Goal: Task Accomplishment & Management: Manage account settings

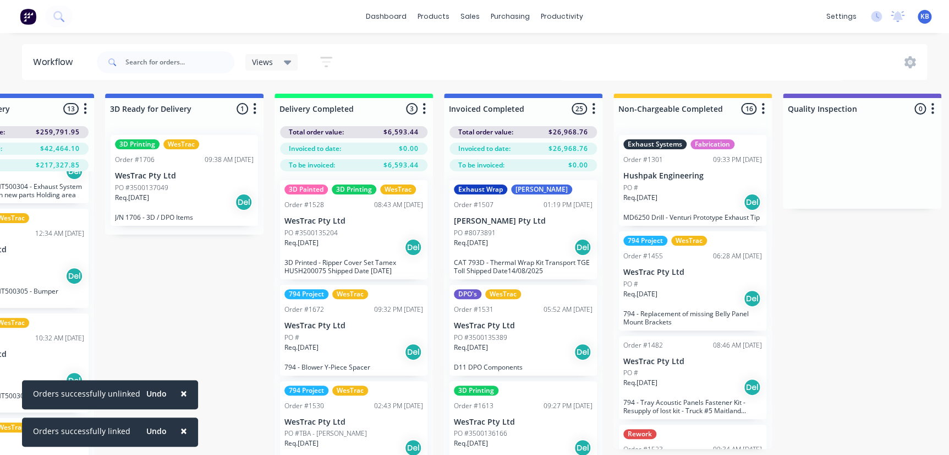
scroll to position [0, 2151]
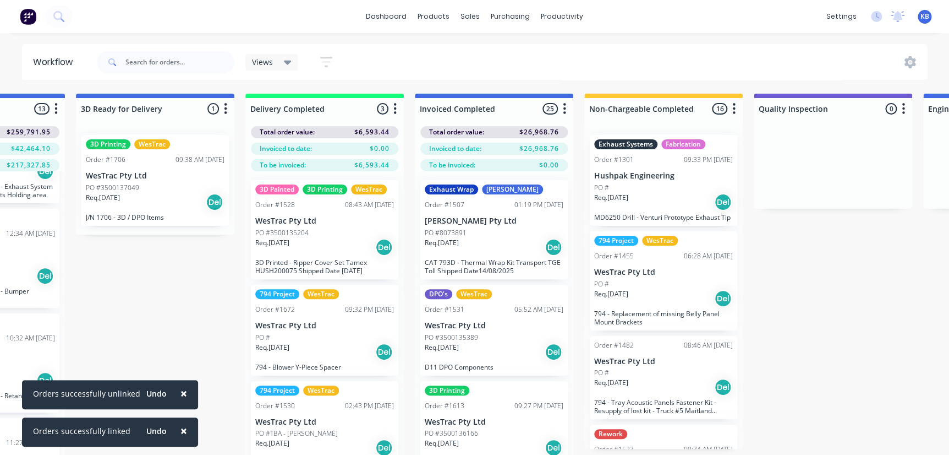
click at [291, 212] on div "3D Painted 3D Printing WesTrac Order #1528 08:43 AM 27/08/25 WesTrac Pty Ltd PO…" at bounding box center [324, 229] width 147 height 99
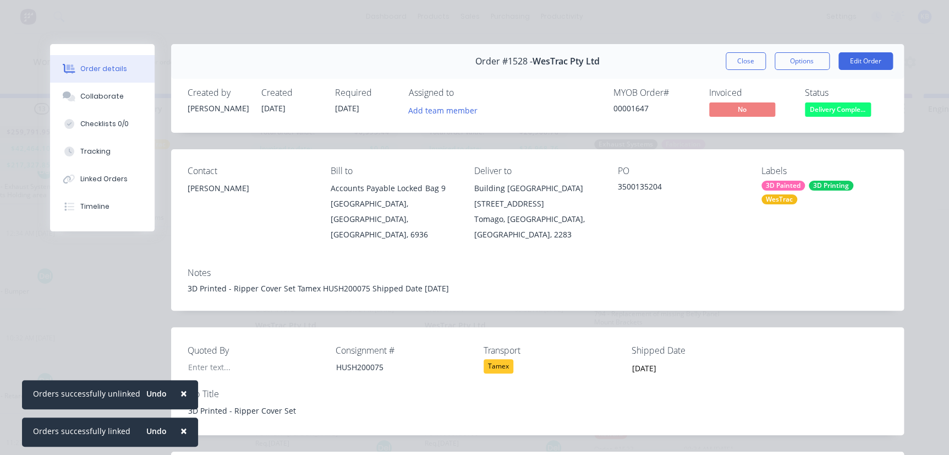
scroll to position [0, 0]
click at [729, 68] on button "Close" at bounding box center [746, 61] width 40 height 18
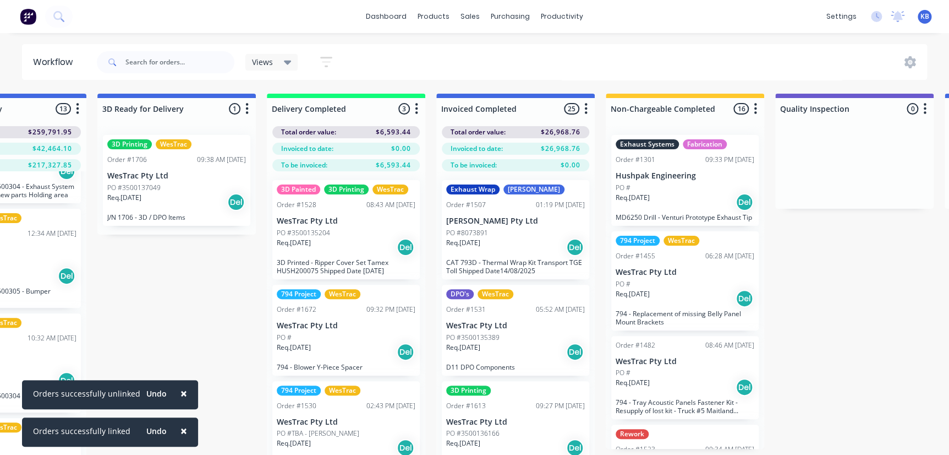
scroll to position [0, 2033]
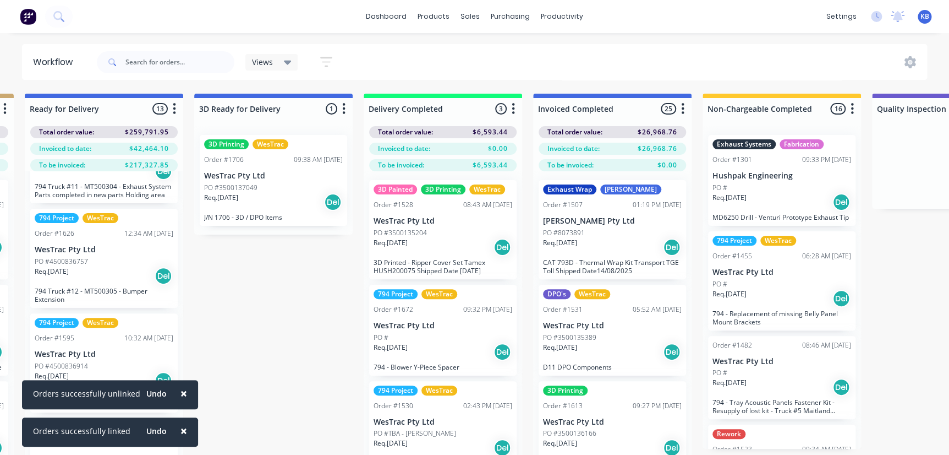
click at [430, 248] on div "Req. 27/06/25 Del" at bounding box center [443, 247] width 139 height 19
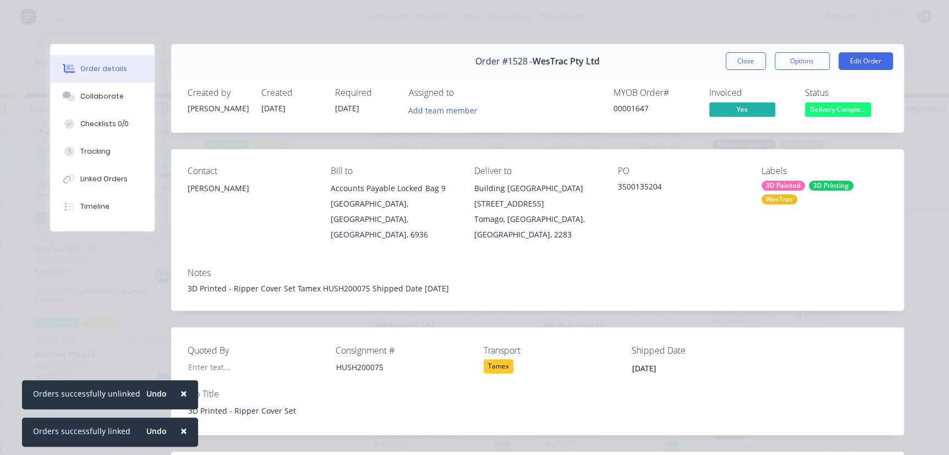
click at [829, 111] on span "Delivery Comple..." at bounding box center [838, 109] width 66 height 14
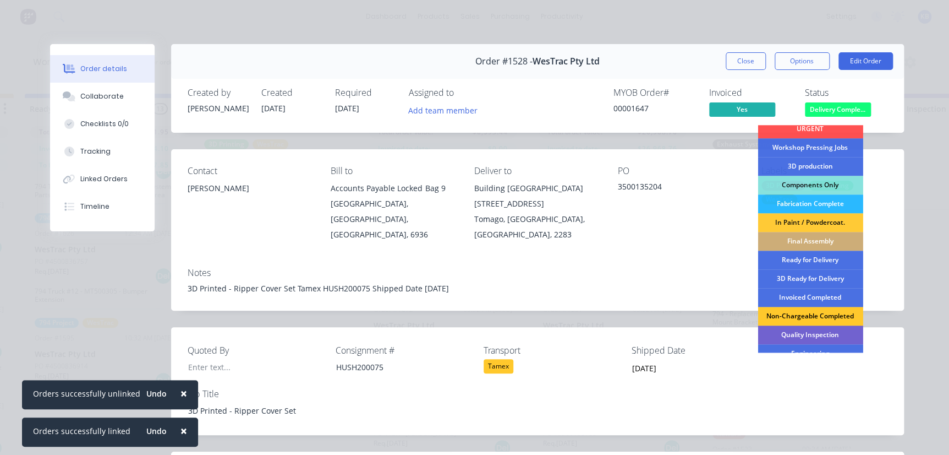
scroll to position [100, 0]
click at [803, 291] on div "Invoiced Completed" at bounding box center [810, 296] width 105 height 19
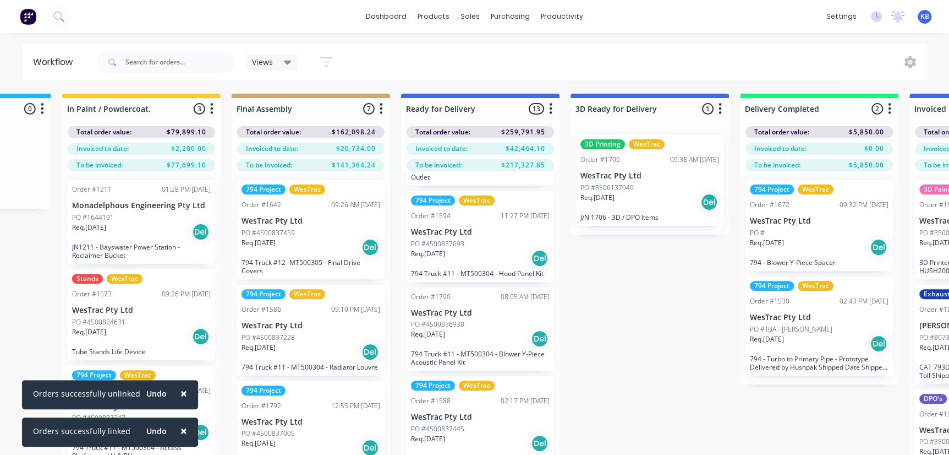
scroll to position [650, 0]
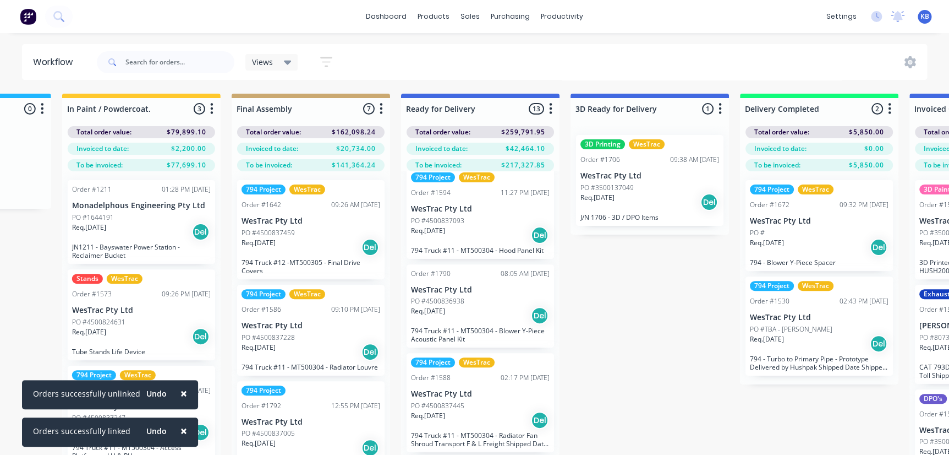
click at [180, 393] on span "×" at bounding box center [183, 392] width 7 height 15
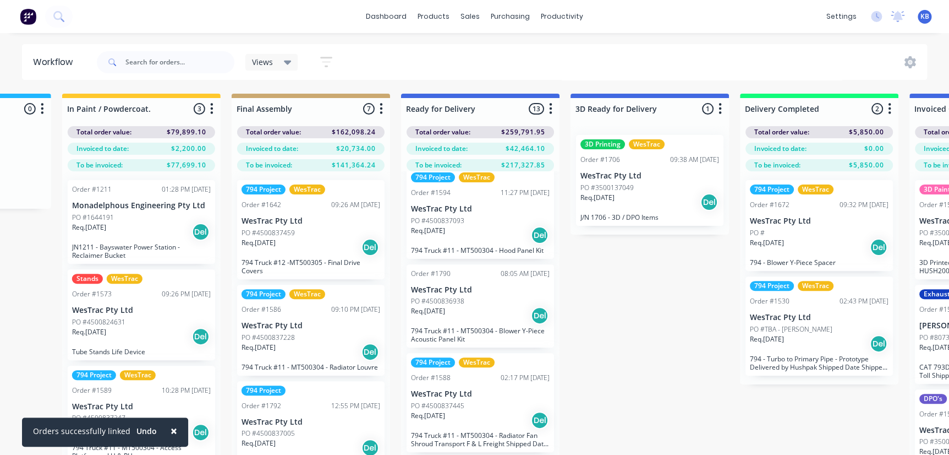
click at [171, 429] on span "×" at bounding box center [174, 430] width 7 height 15
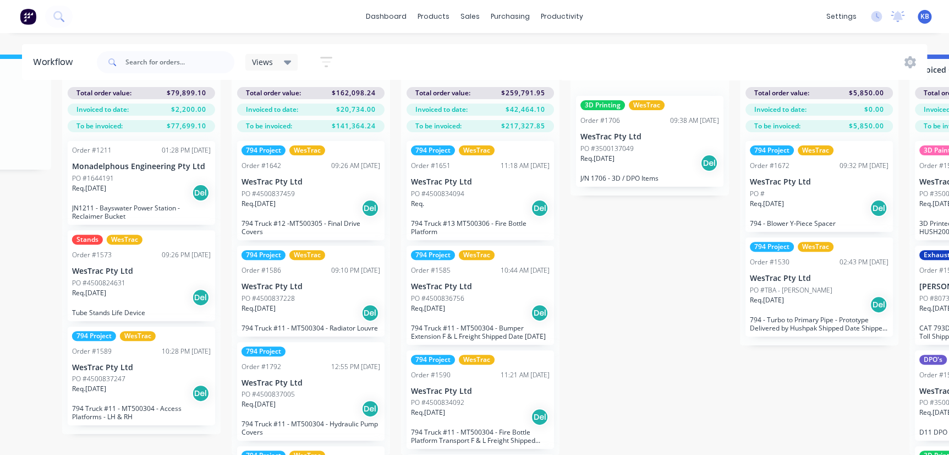
scroll to position [0, 1656]
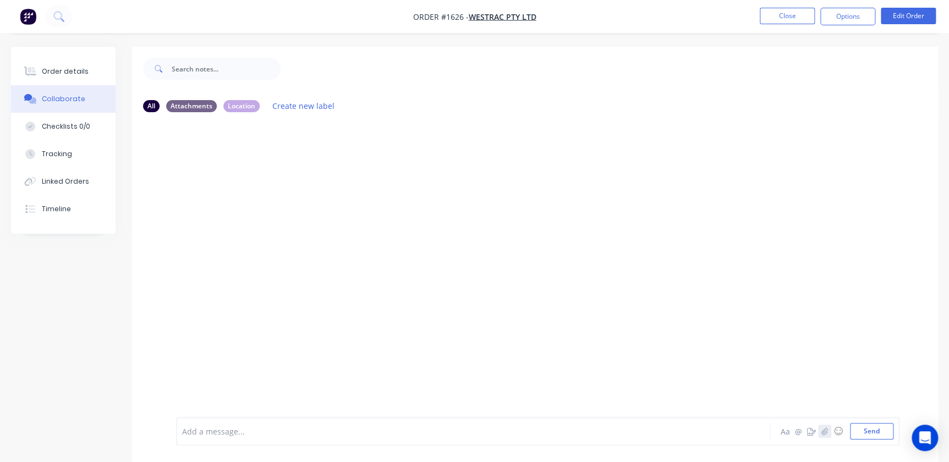
click at [824, 431] on icon "button" at bounding box center [825, 431] width 6 height 7
click at [880, 441] on div "Add a message... Aa @ ☺ Send" at bounding box center [538, 403] width 724 height 85
click at [880, 436] on button "Send" at bounding box center [871, 431] width 43 height 17
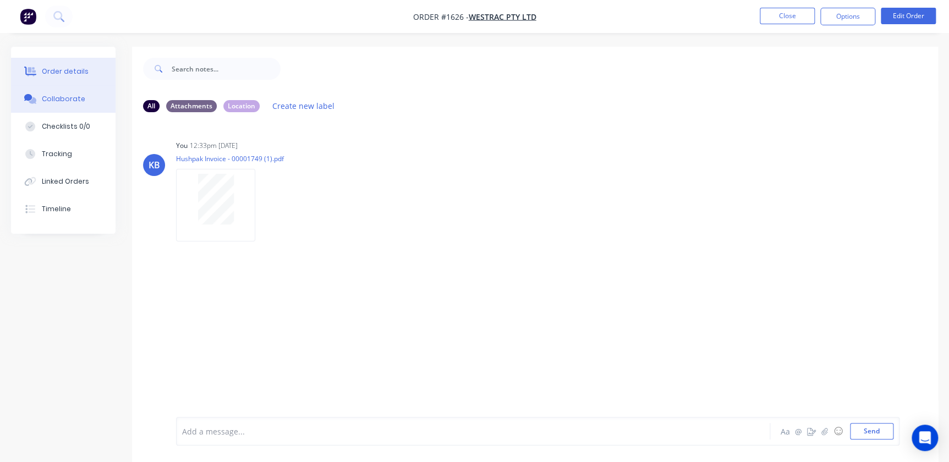
click at [62, 63] on button "Order details" at bounding box center [63, 72] width 105 height 28
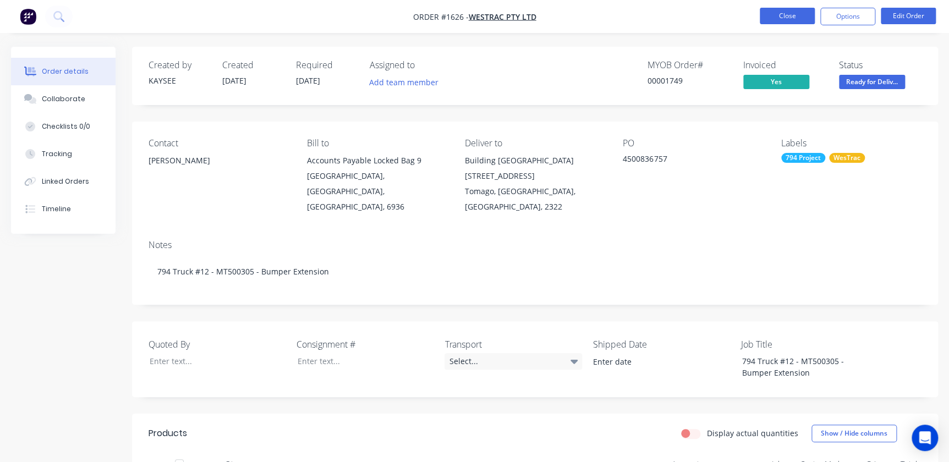
click at [770, 14] on button "Close" at bounding box center [787, 16] width 55 height 17
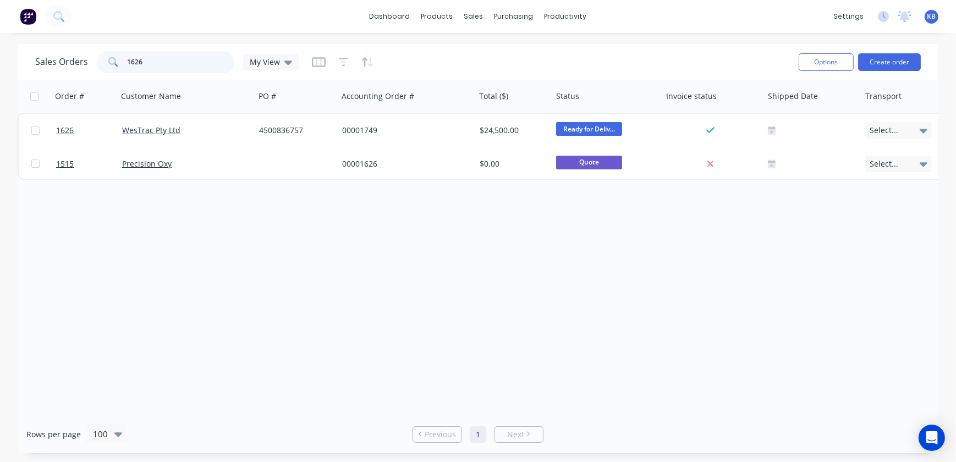
drag, startPoint x: 165, startPoint y: 55, endPoint x: 0, endPoint y: 63, distance: 165.3
click at [26, 61] on div "Sales Orders 1626 My View Options Create order" at bounding box center [478, 62] width 921 height 36
type input "1528"
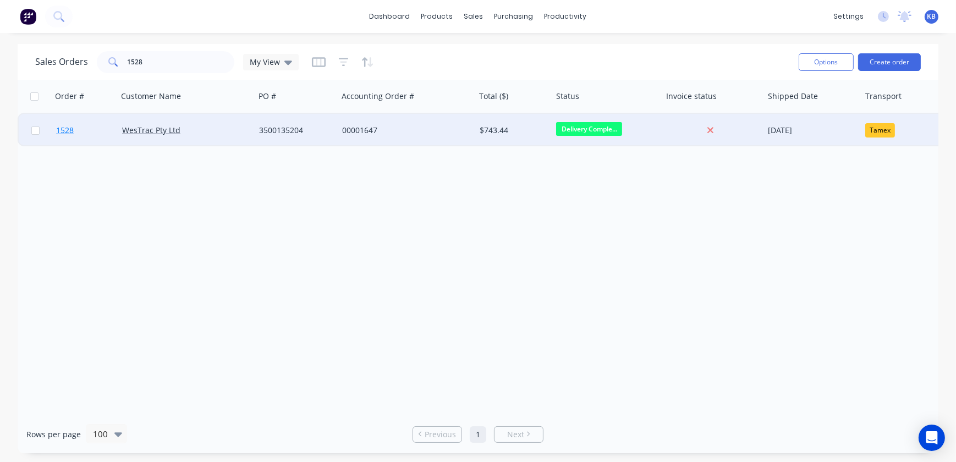
click at [69, 125] on span "1528" at bounding box center [65, 130] width 18 height 11
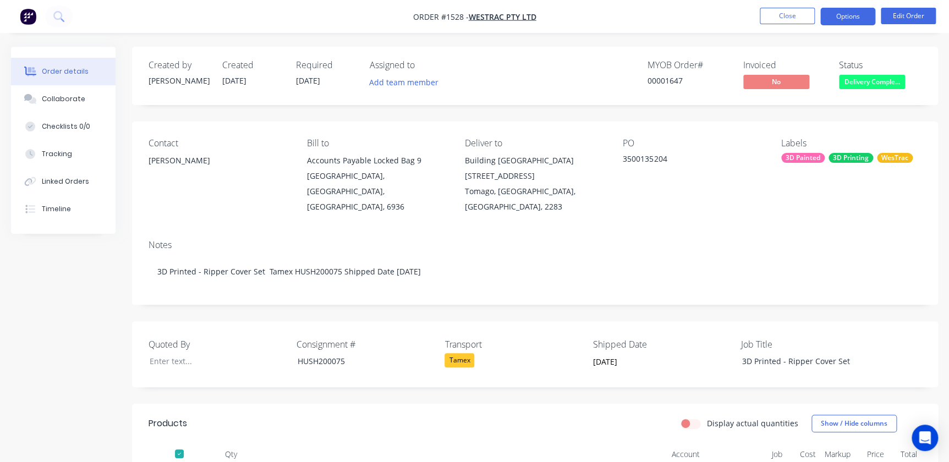
click at [834, 12] on button "Options" at bounding box center [847, 17] width 55 height 18
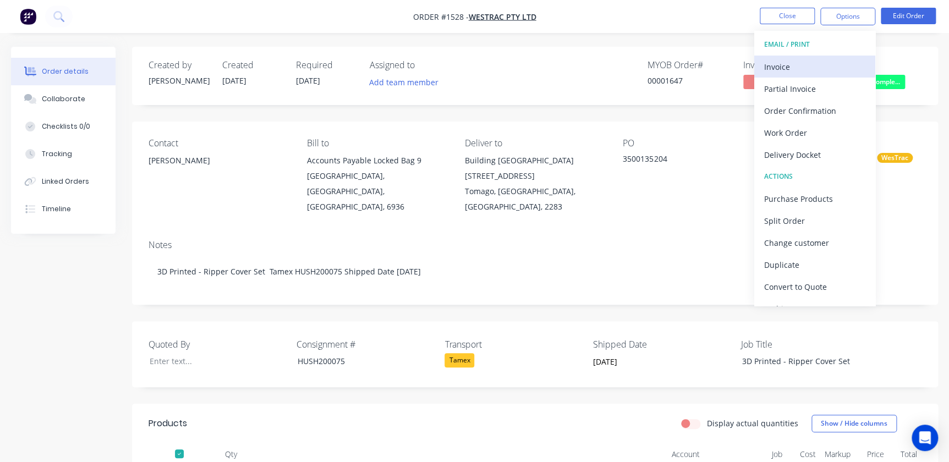
click at [808, 71] on div "Invoice" at bounding box center [814, 67] width 101 height 16
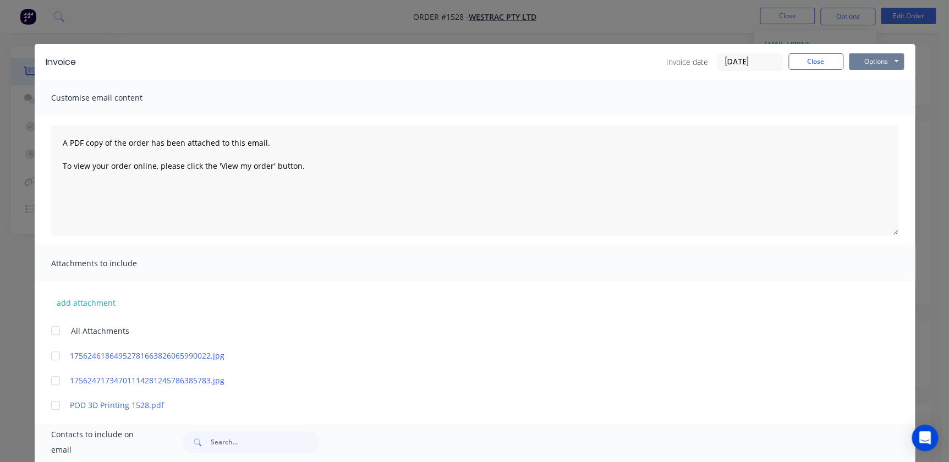
click at [850, 63] on button "Options" at bounding box center [876, 61] width 55 height 17
click at [867, 96] on button "Print" at bounding box center [884, 99] width 70 height 18
click at [803, 69] on button "Close" at bounding box center [816, 61] width 55 height 17
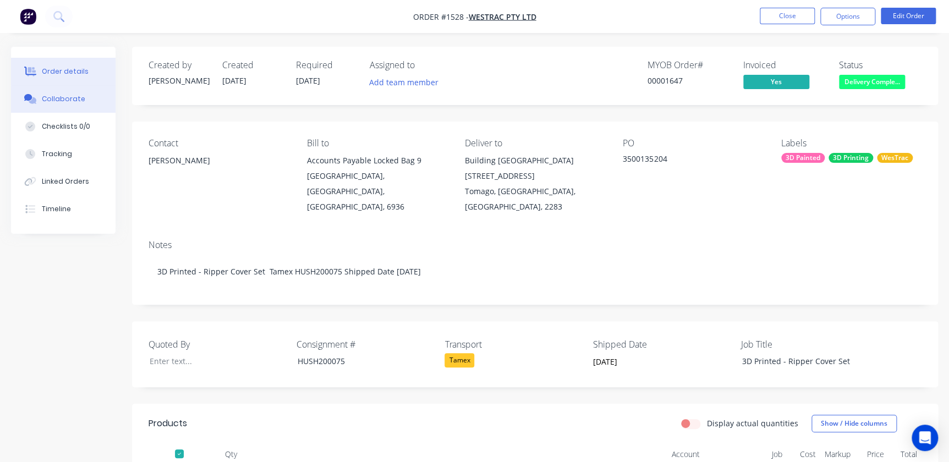
click at [75, 102] on div "Collaborate" at bounding box center [63, 99] width 43 height 10
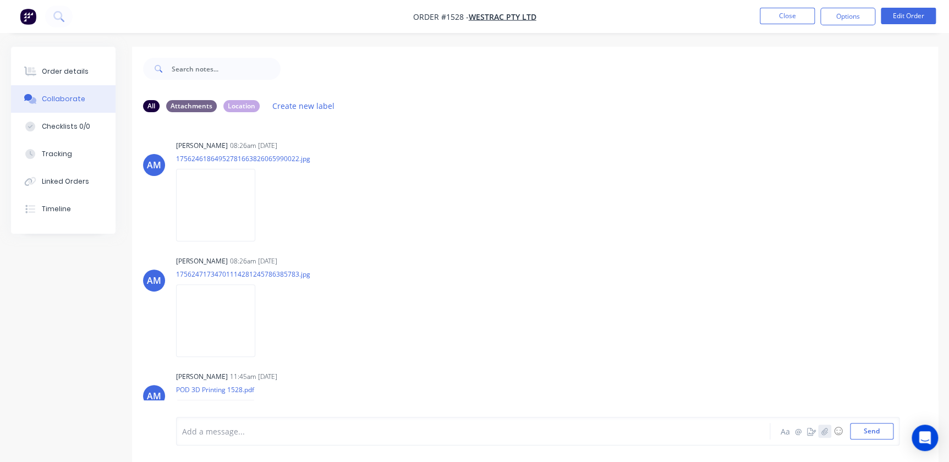
click at [822, 429] on icon "button" at bounding box center [825, 432] width 7 height 8
click at [873, 426] on button "Send" at bounding box center [871, 431] width 43 height 17
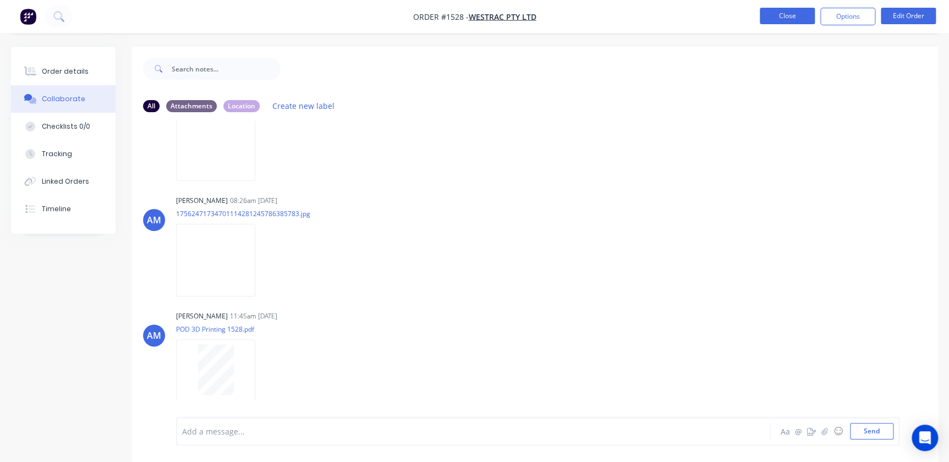
click at [782, 15] on button "Close" at bounding box center [787, 16] width 55 height 17
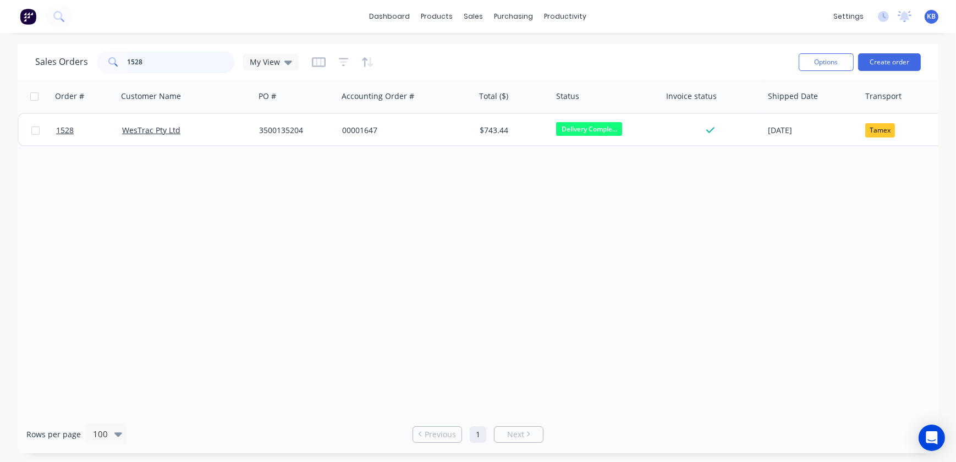
click at [139, 72] on input "1528" at bounding box center [181, 62] width 107 height 22
drag, startPoint x: 151, startPoint y: 67, endPoint x: 103, endPoint y: 62, distance: 48.2
click at [103, 62] on div "1528" at bounding box center [166, 62] width 138 height 22
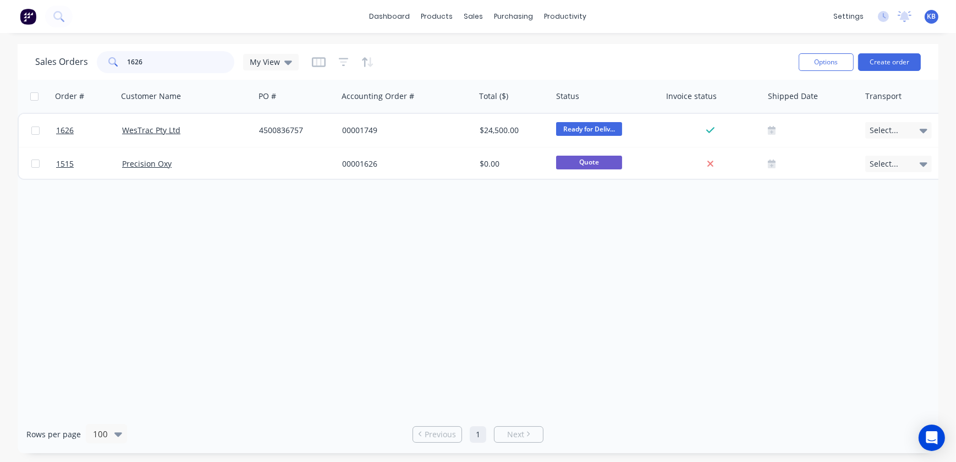
drag, startPoint x: 156, startPoint y: 62, endPoint x: 83, endPoint y: 60, distance: 73.2
click at [65, 62] on div "Sales Orders 1626 My View" at bounding box center [167, 62] width 264 height 22
type input "2"
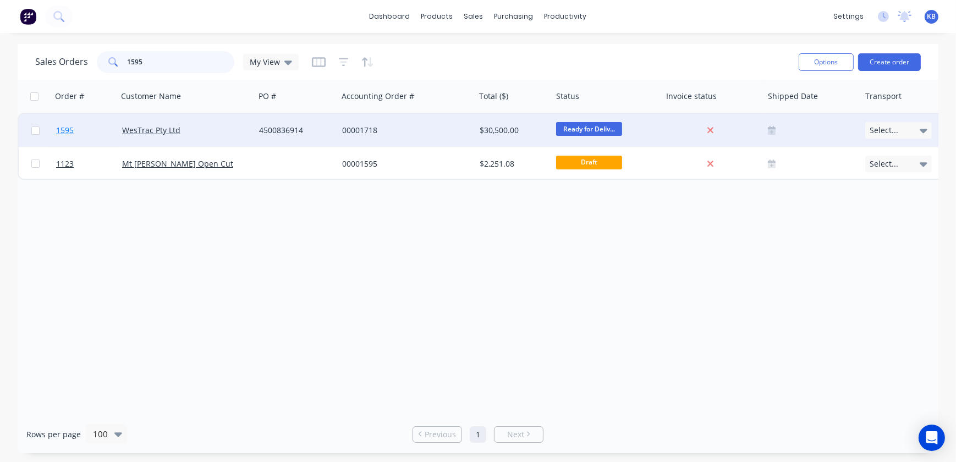
type input "1595"
click at [57, 131] on span "1595" at bounding box center [65, 130] width 18 height 11
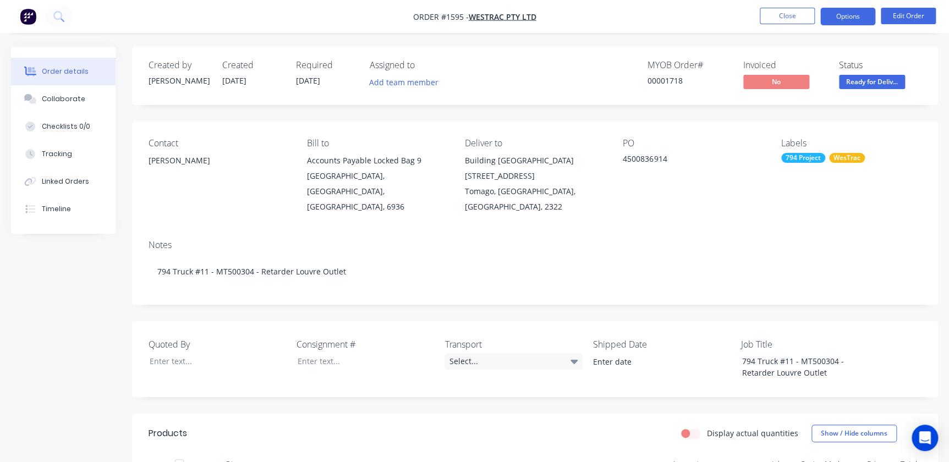
click at [840, 18] on button "Options" at bounding box center [847, 17] width 55 height 18
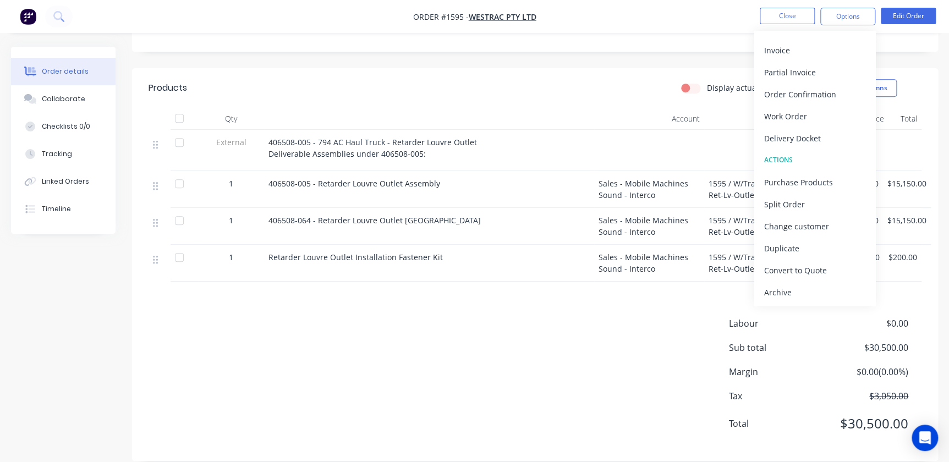
scroll to position [45, 0]
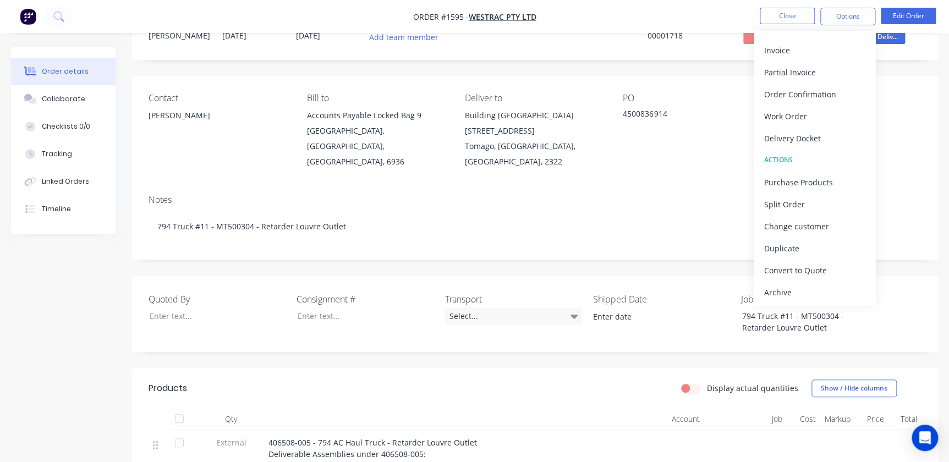
click at [649, 195] on div "Notes" at bounding box center [535, 200] width 773 height 10
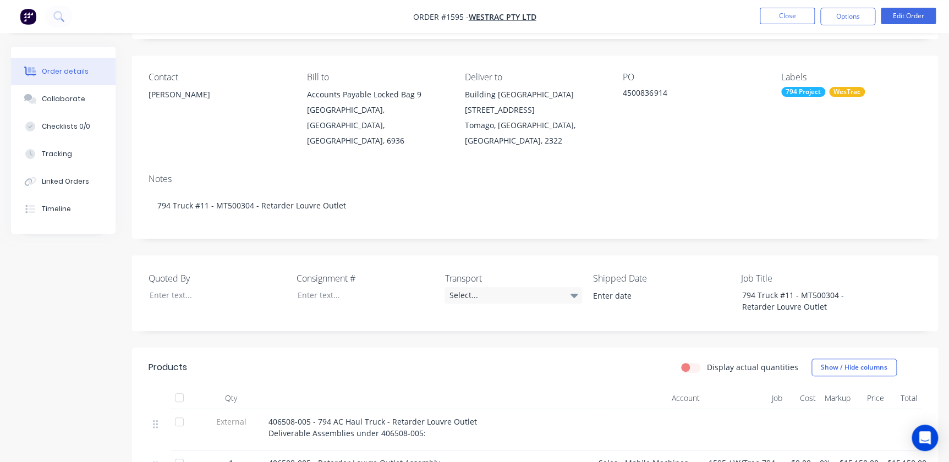
scroll to position [50, 0]
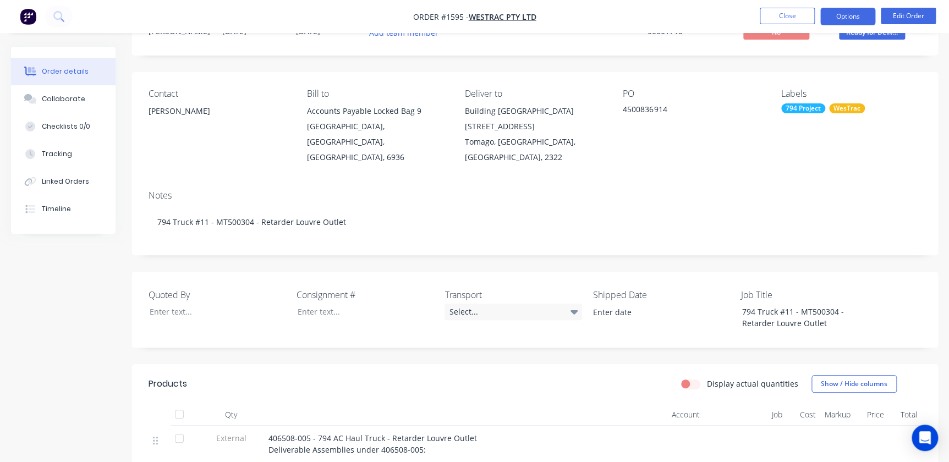
click at [856, 16] on button "Options" at bounding box center [847, 17] width 55 height 18
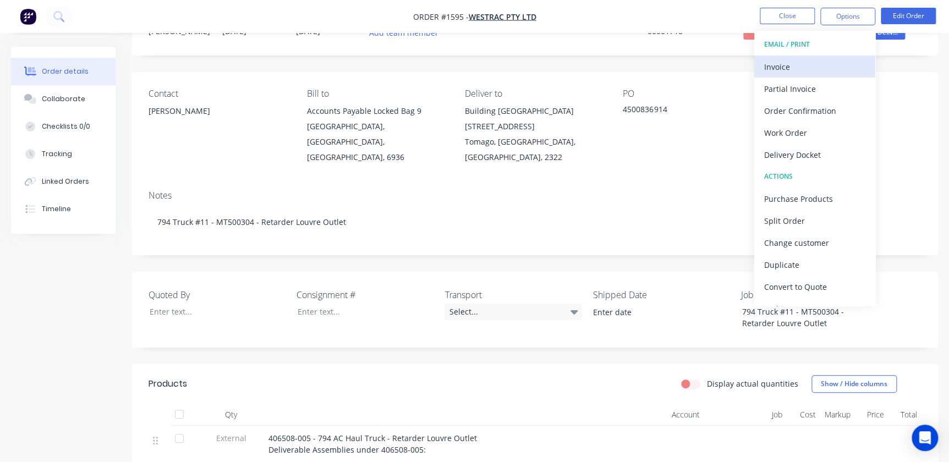
click at [798, 61] on div "Invoice" at bounding box center [814, 67] width 101 height 16
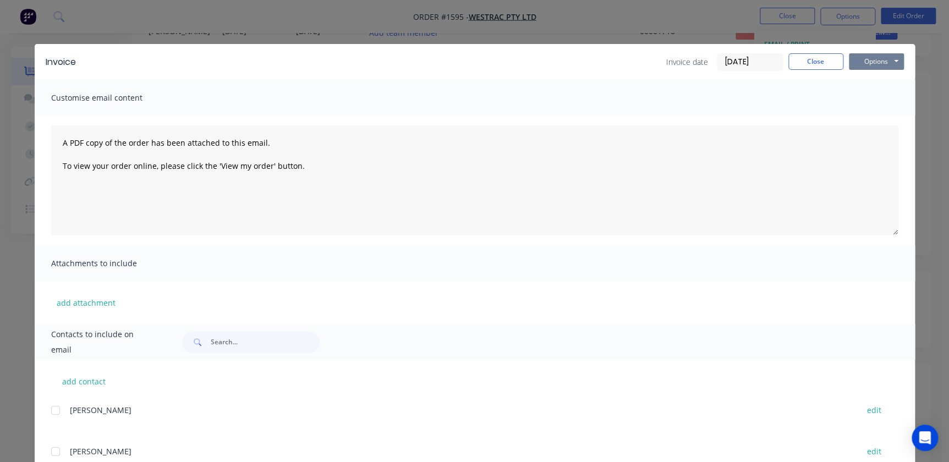
click at [871, 64] on button "Options" at bounding box center [876, 61] width 55 height 17
click at [871, 104] on button "Print" at bounding box center [884, 99] width 70 height 18
click at [814, 63] on button "Close" at bounding box center [816, 61] width 55 height 17
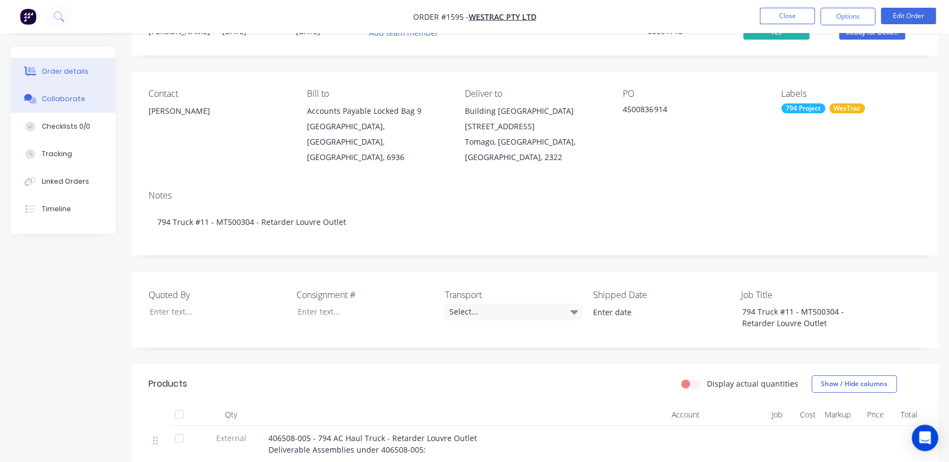
click at [83, 97] on button "Collaborate" at bounding box center [63, 99] width 105 height 28
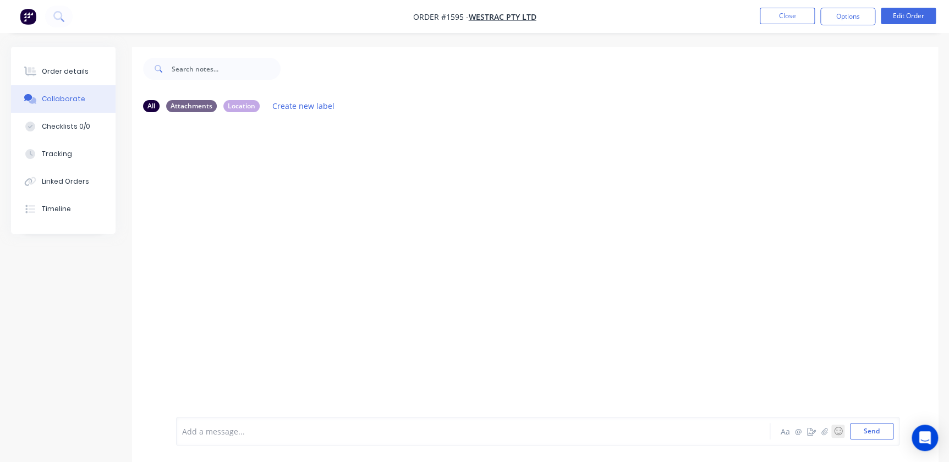
click at [831, 430] on button "☺" at bounding box center [837, 431] width 13 height 13
click at [830, 430] on div "Aa @ ☺ Send" at bounding box center [836, 431] width 115 height 17
click at [828, 433] on icon "button" at bounding box center [825, 432] width 7 height 8
click at [866, 433] on button "Send" at bounding box center [871, 431] width 43 height 17
click at [791, 22] on button "Close" at bounding box center [787, 16] width 55 height 17
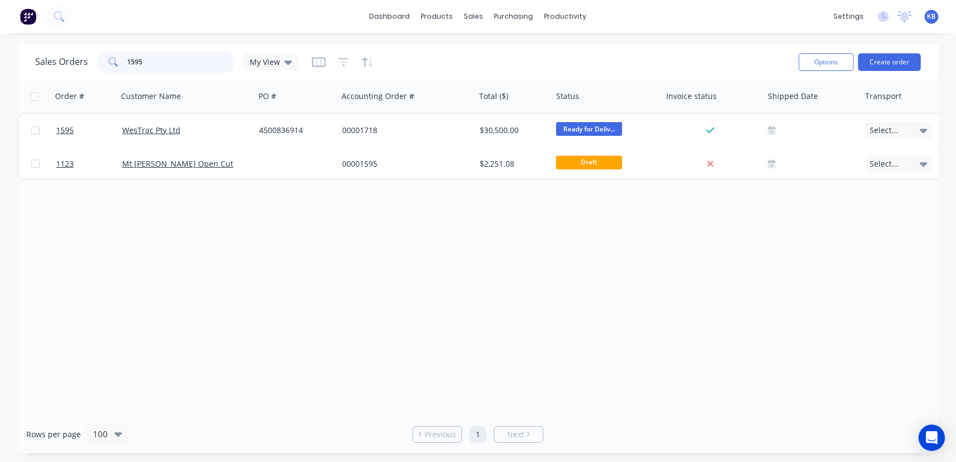
drag, startPoint x: 156, startPoint y: 70, endPoint x: 98, endPoint y: 66, distance: 57.9
click at [98, 66] on div "1595" at bounding box center [166, 62] width 138 height 22
type input "1594"
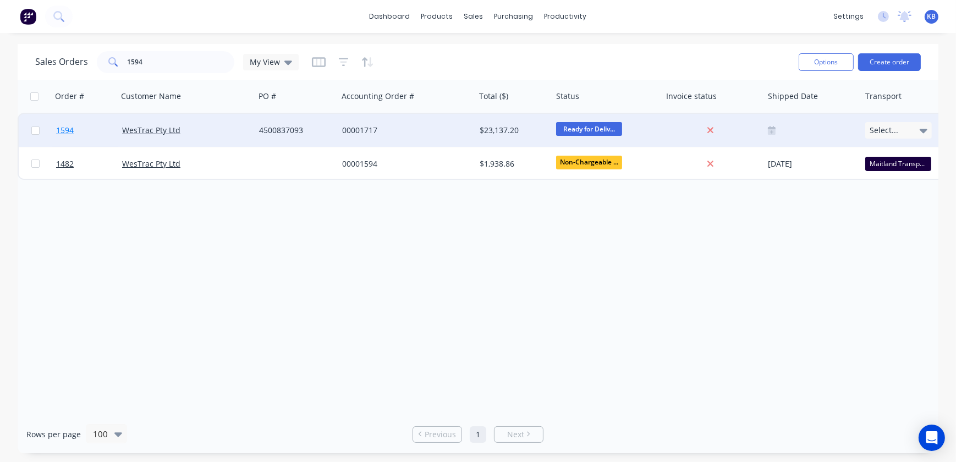
click at [82, 134] on link "1594" at bounding box center [89, 130] width 66 height 33
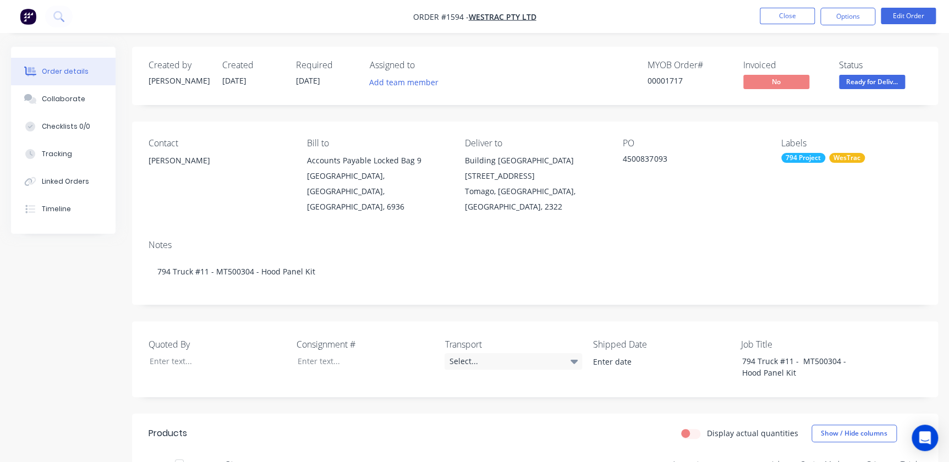
click at [858, 26] on nav "Order #1594 - WesTrac Pty Ltd Close Options Edit Order" at bounding box center [474, 16] width 949 height 33
click at [860, 14] on button "Options" at bounding box center [847, 17] width 55 height 18
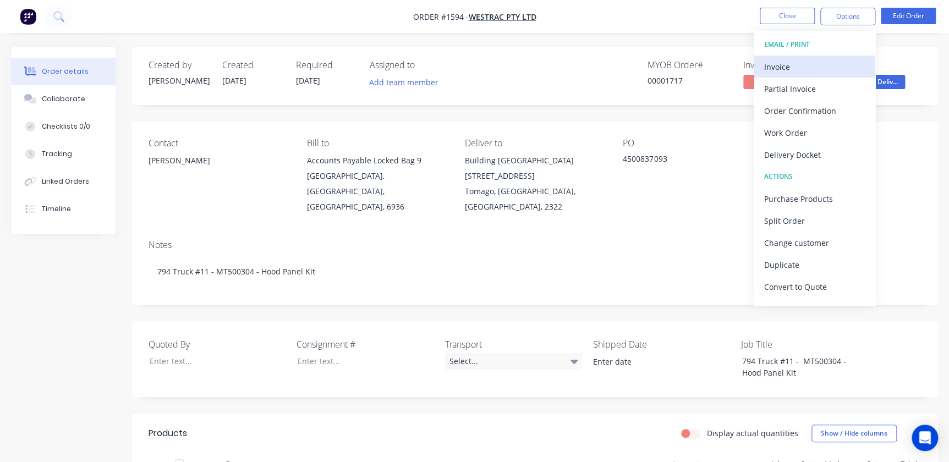
click at [844, 72] on div "Invoice" at bounding box center [814, 67] width 101 height 16
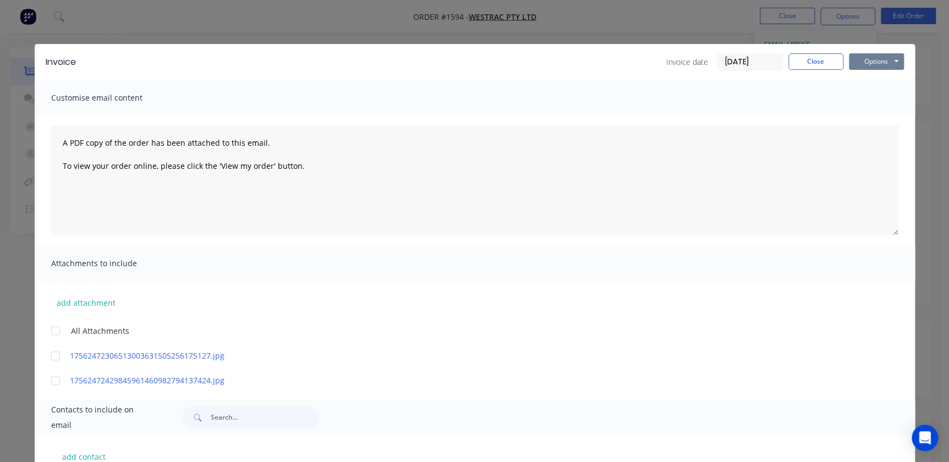
click at [878, 64] on button "Options" at bounding box center [876, 61] width 55 height 17
click at [877, 100] on button "Print" at bounding box center [884, 99] width 70 height 18
click at [801, 52] on div "Invoice Invoice date 27/08/25 Close Options Preview Print Email" at bounding box center [475, 62] width 880 height 36
click at [803, 59] on button "Close" at bounding box center [816, 61] width 55 height 17
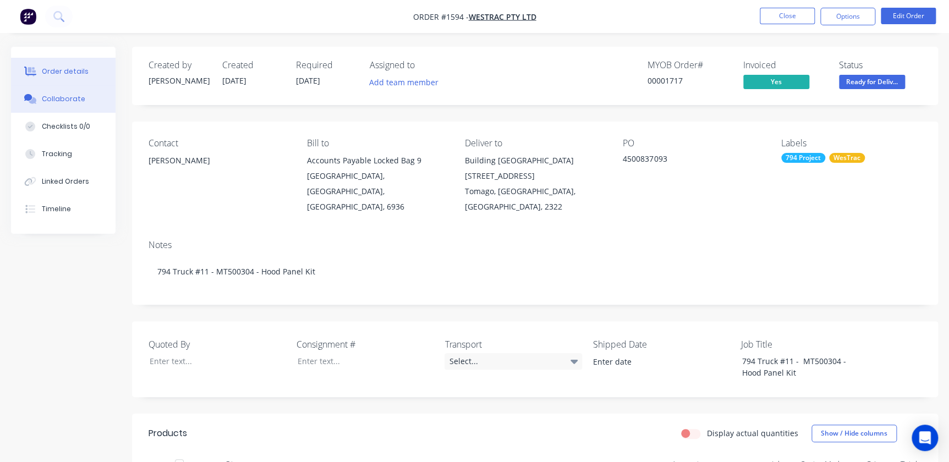
click at [68, 106] on button "Collaborate" at bounding box center [63, 99] width 105 height 28
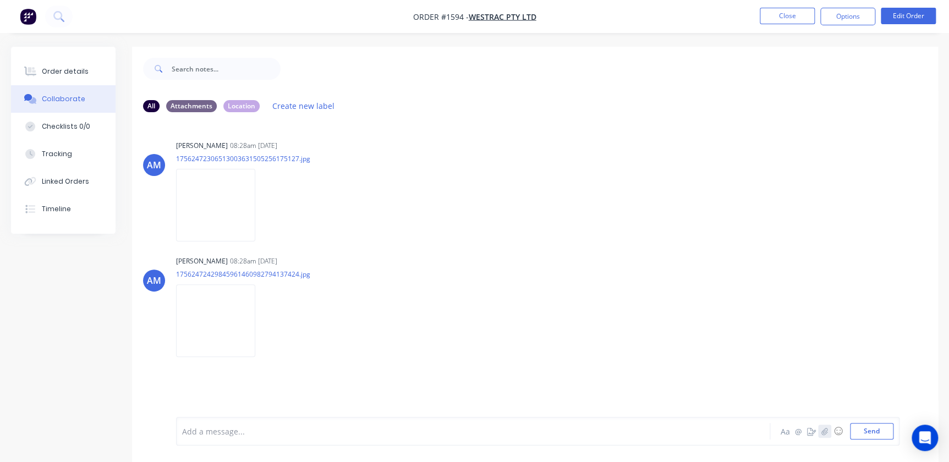
click at [824, 434] on icon "button" at bounding box center [825, 432] width 7 height 8
click at [888, 424] on button "Send" at bounding box center [871, 431] width 43 height 17
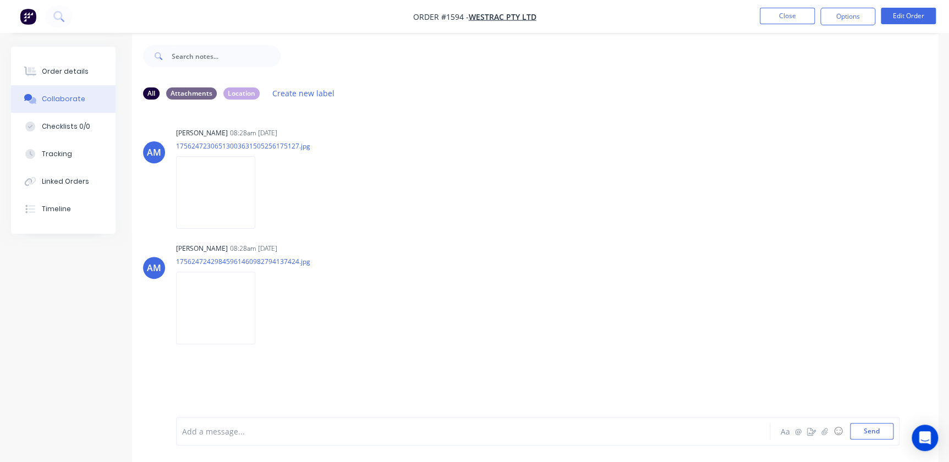
scroll to position [17, 0]
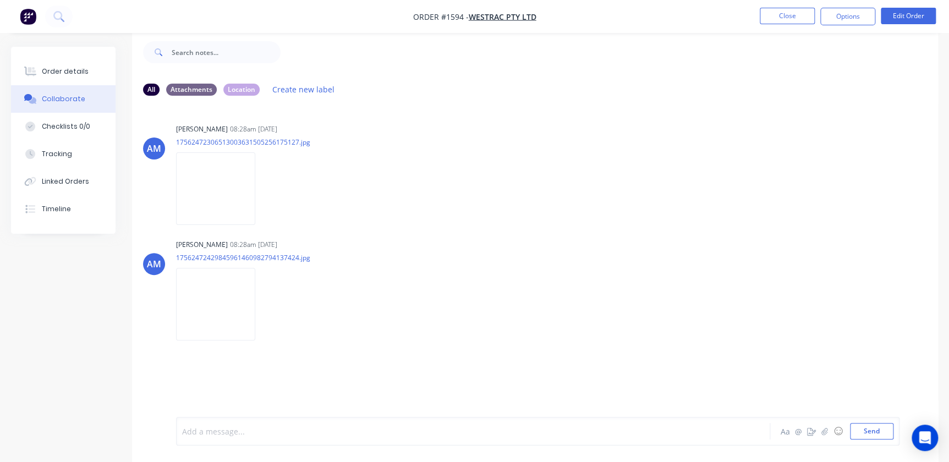
click at [286, 427] on div at bounding box center [449, 432] width 533 height 12
click at [804, 14] on button "Close" at bounding box center [787, 16] width 55 height 17
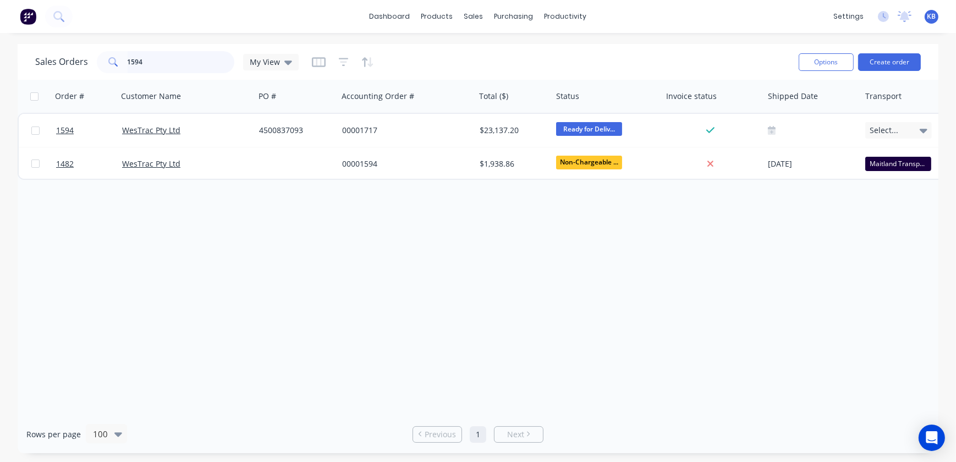
drag, startPoint x: 165, startPoint y: 61, endPoint x: 68, endPoint y: 57, distance: 96.9
click at [68, 57] on div "Sales Orders 1594 My View" at bounding box center [167, 62] width 264 height 22
click at [155, 68] on input "1594" at bounding box center [181, 62] width 107 height 22
drag, startPoint x: 154, startPoint y: 68, endPoint x: 87, endPoint y: 50, distance: 69.0
click at [86, 51] on div "Sales Orders 1594 My View" at bounding box center [167, 62] width 264 height 22
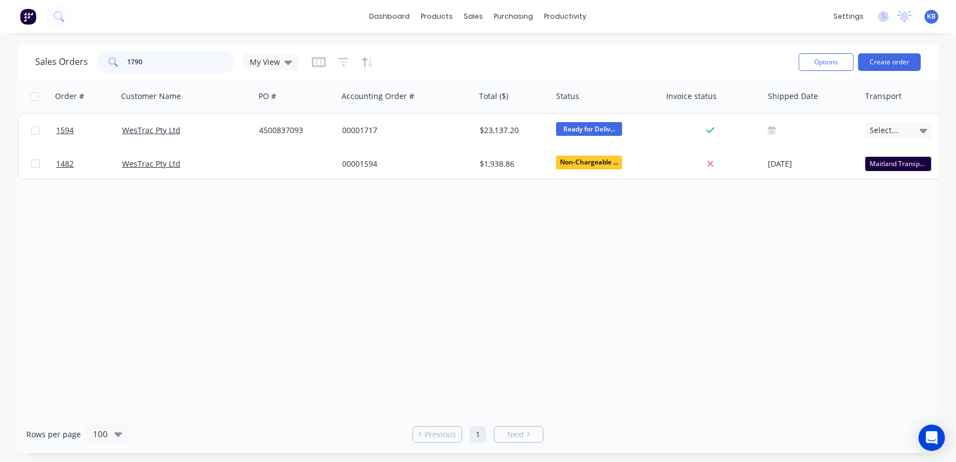
type input "1790"
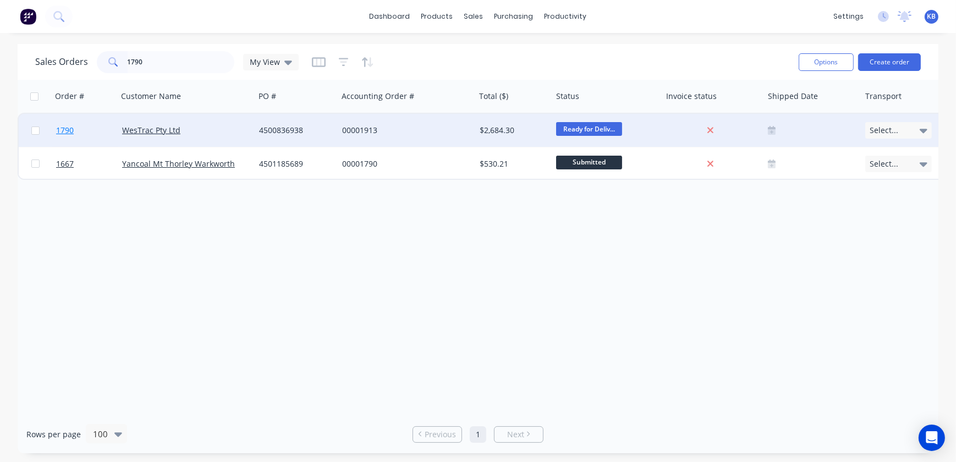
click at [63, 124] on link "1790" at bounding box center [89, 130] width 66 height 33
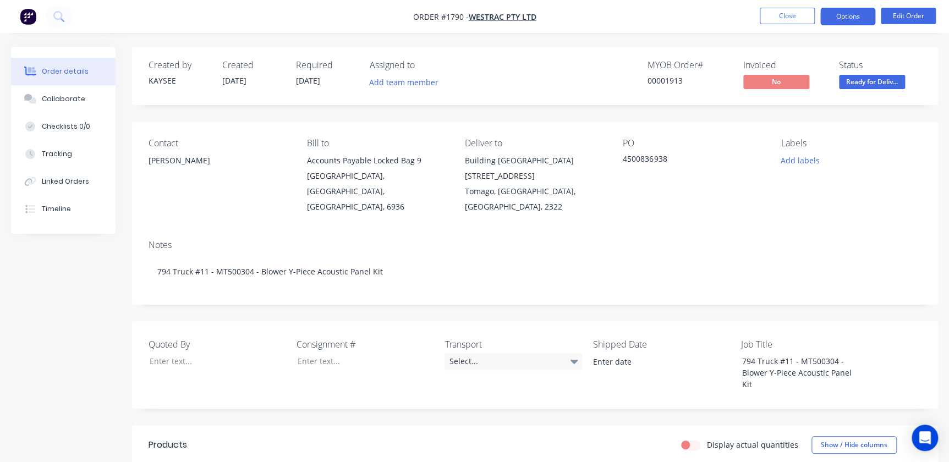
click at [848, 17] on button "Options" at bounding box center [847, 17] width 55 height 18
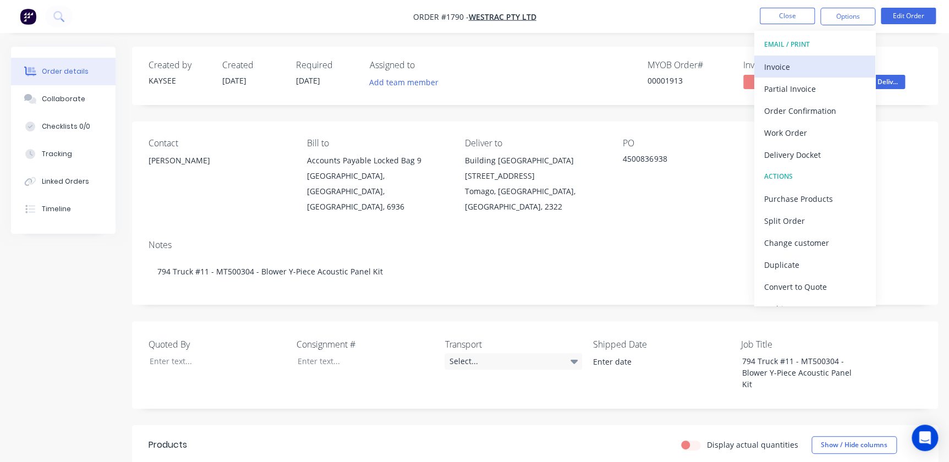
click at [784, 65] on div "Invoice" at bounding box center [814, 67] width 101 height 16
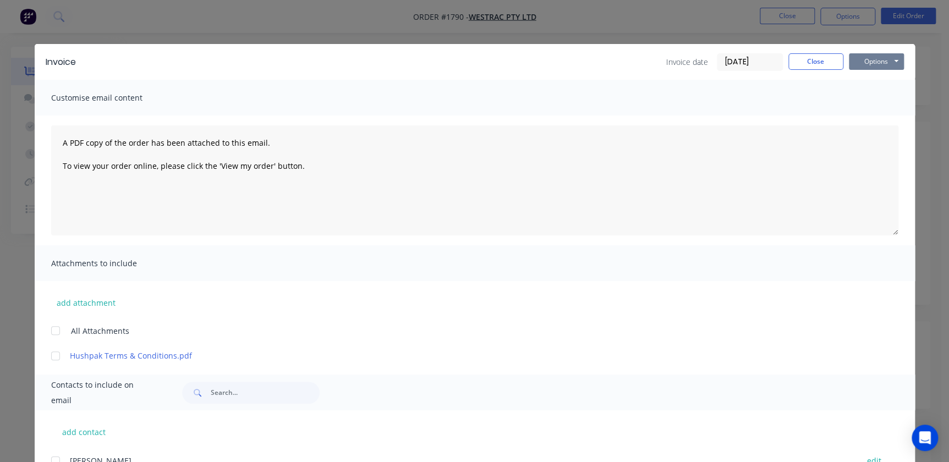
click at [869, 58] on button "Options" at bounding box center [876, 61] width 55 height 17
click at [873, 95] on button "Print" at bounding box center [884, 99] width 70 height 18
click at [809, 65] on button "Close" at bounding box center [816, 61] width 55 height 17
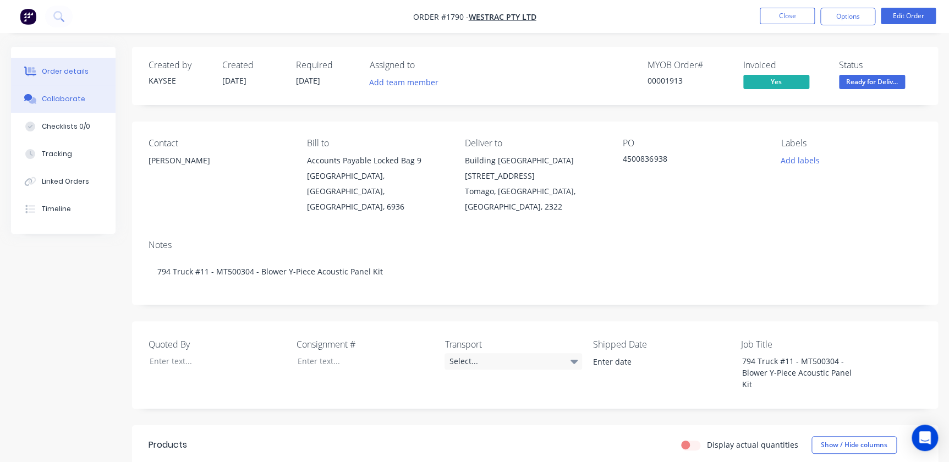
click at [76, 99] on div "Collaborate" at bounding box center [63, 99] width 43 height 10
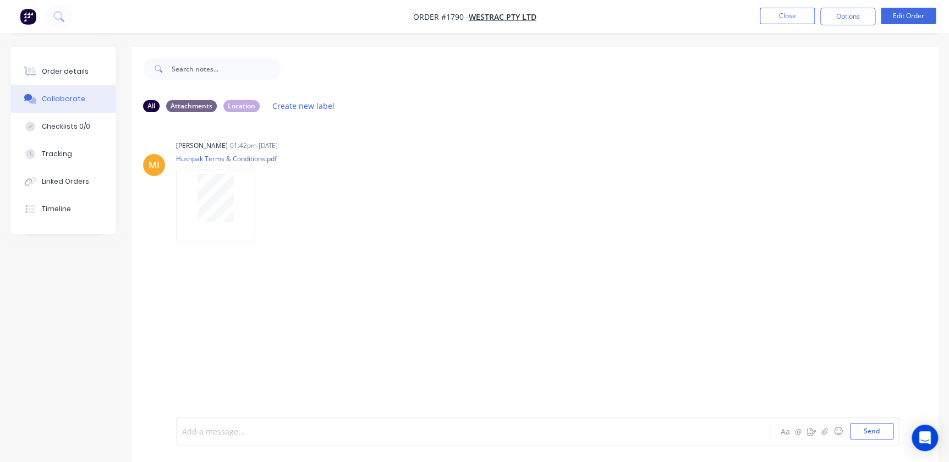
click at [503, 426] on div at bounding box center [449, 432] width 533 height 12
click at [818, 434] on button "button" at bounding box center [824, 431] width 13 height 13
click at [871, 439] on button "Send" at bounding box center [871, 431] width 43 height 17
click at [777, 14] on button "Close" at bounding box center [787, 16] width 55 height 17
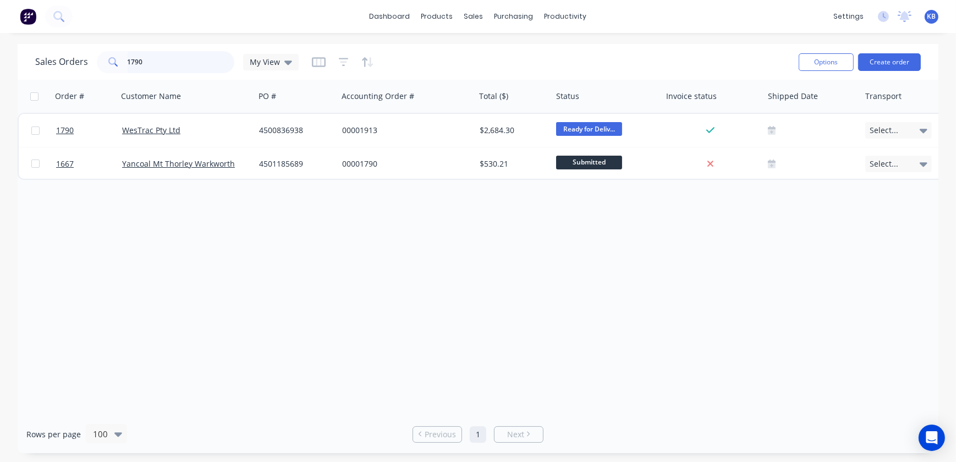
drag, startPoint x: 182, startPoint y: 64, endPoint x: 59, endPoint y: 64, distance: 122.2
click at [62, 64] on div "Sales Orders 1790 My View" at bounding box center [167, 62] width 264 height 22
type input "1588"
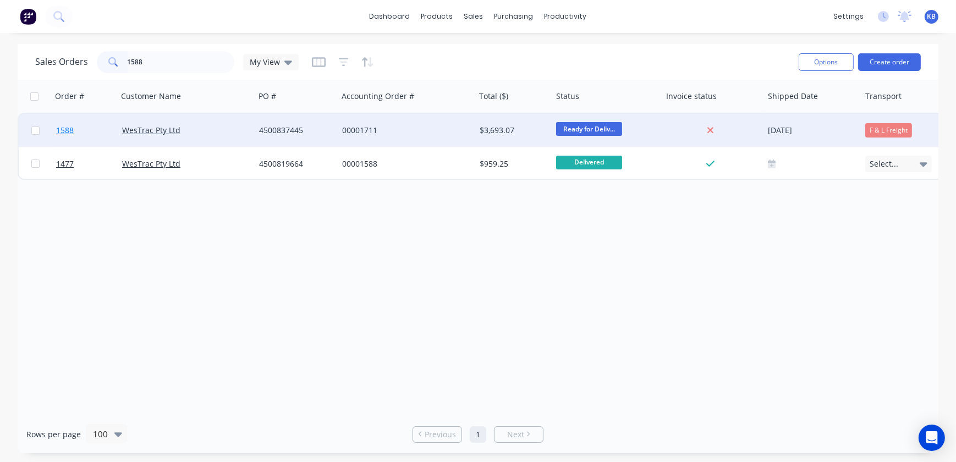
click at [67, 135] on span "1588" at bounding box center [65, 130] width 18 height 11
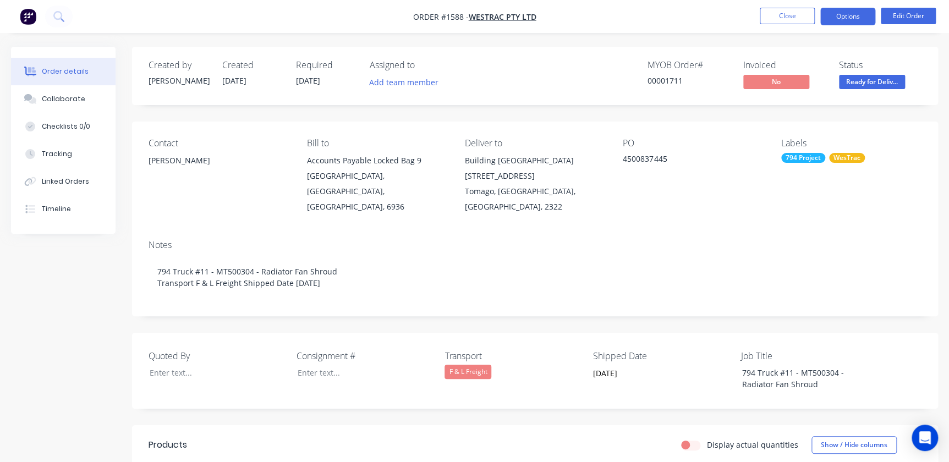
drag, startPoint x: 878, startPoint y: 14, endPoint x: 870, endPoint y: 18, distance: 9.1
click at [871, 18] on ul "Close Options Edit Order" at bounding box center [848, 17] width 202 height 18
click at [866, 18] on button "Options" at bounding box center [847, 17] width 55 height 18
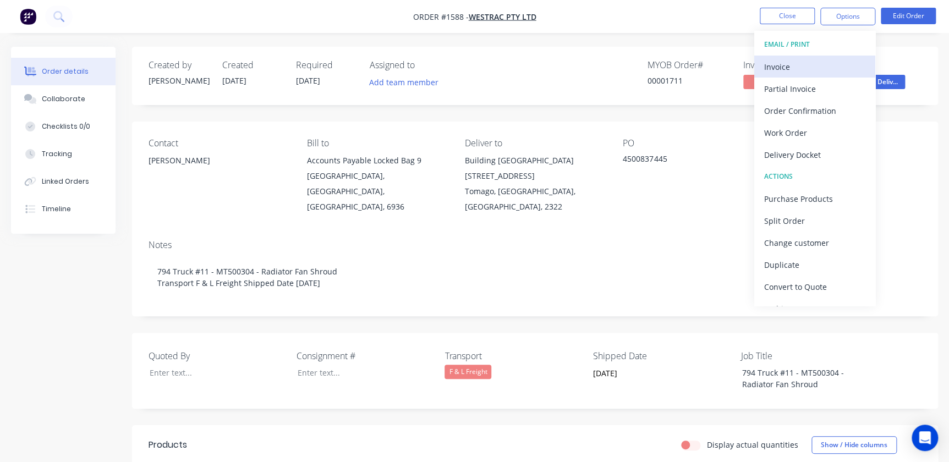
click at [814, 57] on button "Invoice" at bounding box center [814, 67] width 121 height 22
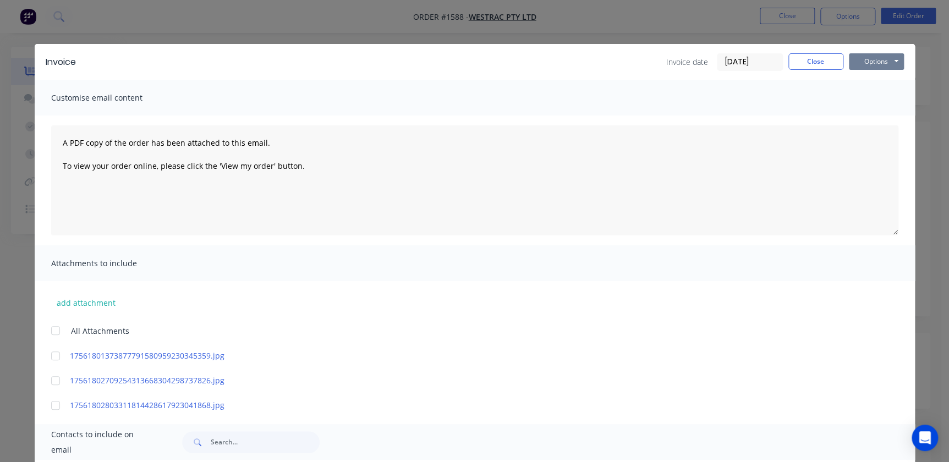
click at [849, 65] on button "Options" at bounding box center [876, 61] width 55 height 17
click at [872, 106] on button "Print" at bounding box center [884, 99] width 70 height 18
click at [818, 63] on button "Close" at bounding box center [816, 61] width 55 height 17
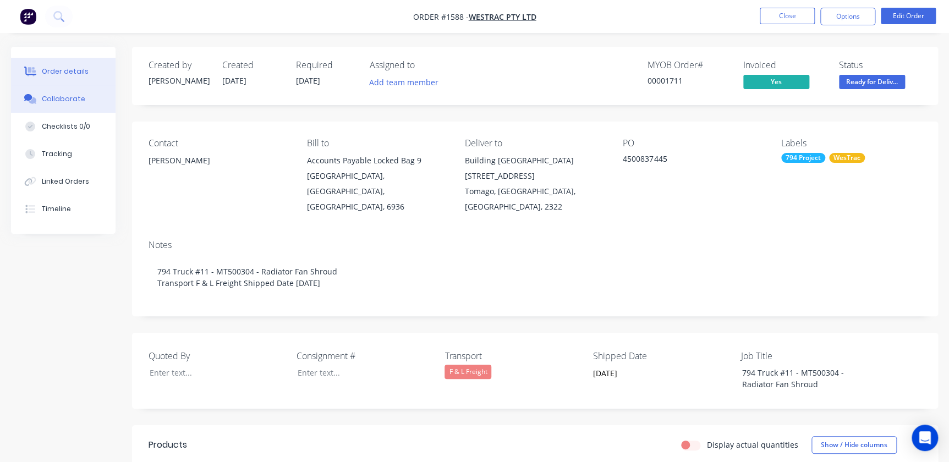
click at [69, 92] on button "Collaborate" at bounding box center [63, 99] width 105 height 28
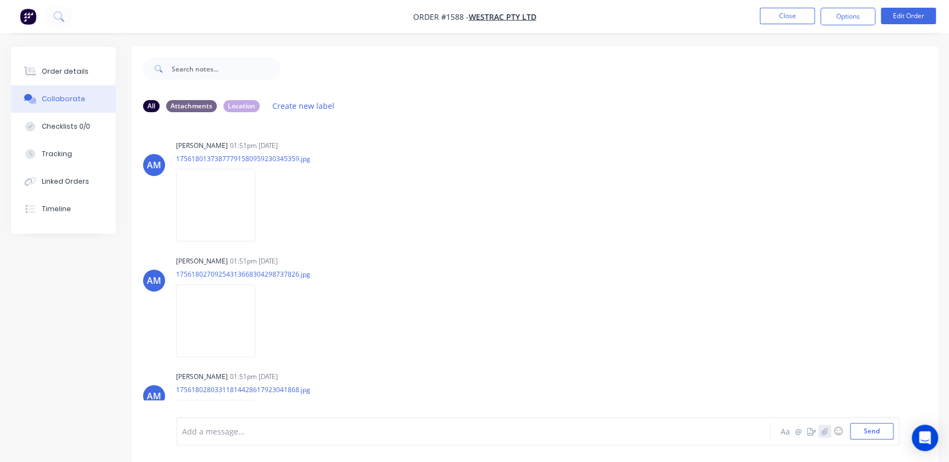
click at [822, 431] on icon "button" at bounding box center [825, 432] width 7 height 8
click at [853, 432] on button "Send" at bounding box center [871, 431] width 43 height 17
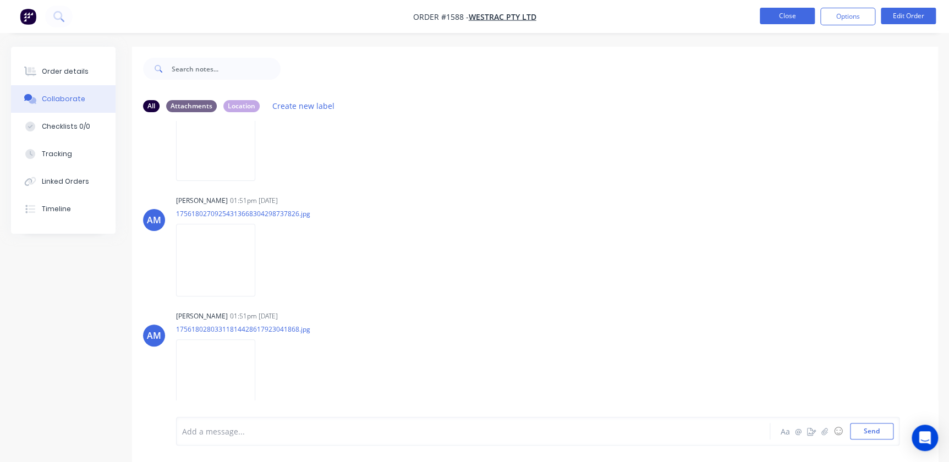
click at [782, 23] on button "Close" at bounding box center [787, 16] width 55 height 17
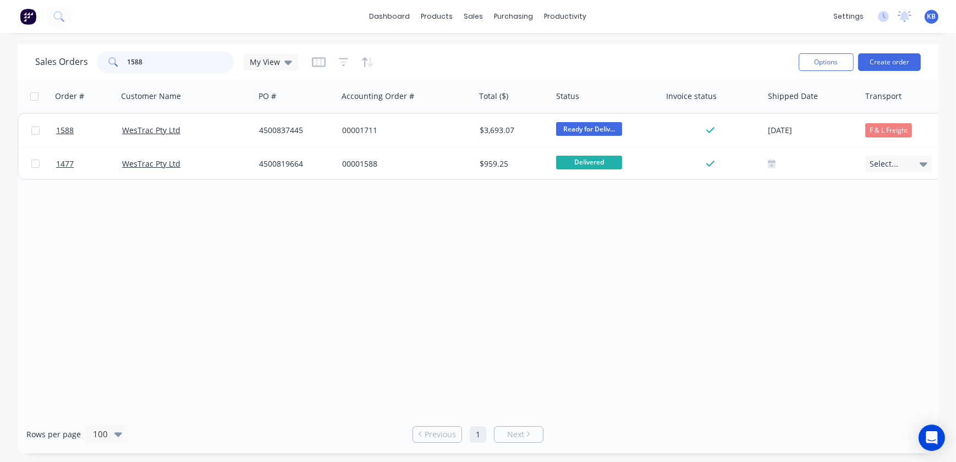
drag, startPoint x: 143, startPoint y: 55, endPoint x: 51, endPoint y: 42, distance: 92.8
click at [58, 44] on div "Sales Orders 1588 My View Options Create order" at bounding box center [478, 62] width 921 height 36
type input "1603"
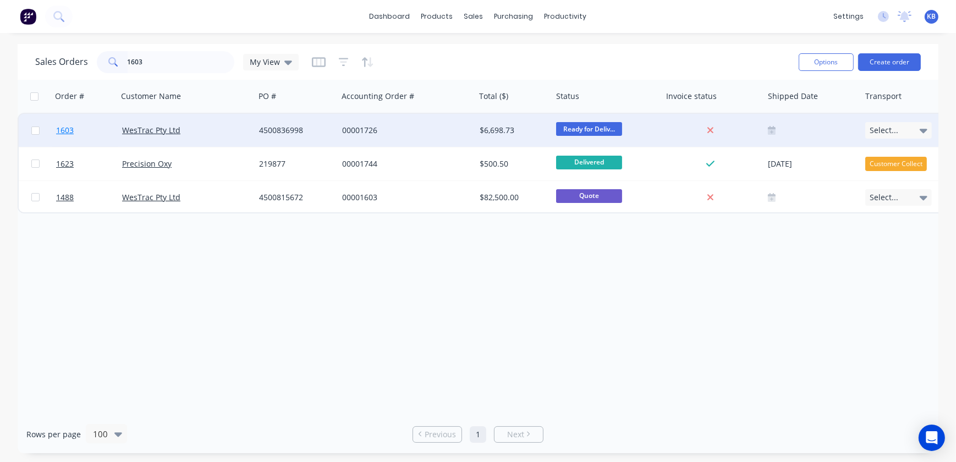
click at [82, 128] on link "1603" at bounding box center [89, 130] width 66 height 33
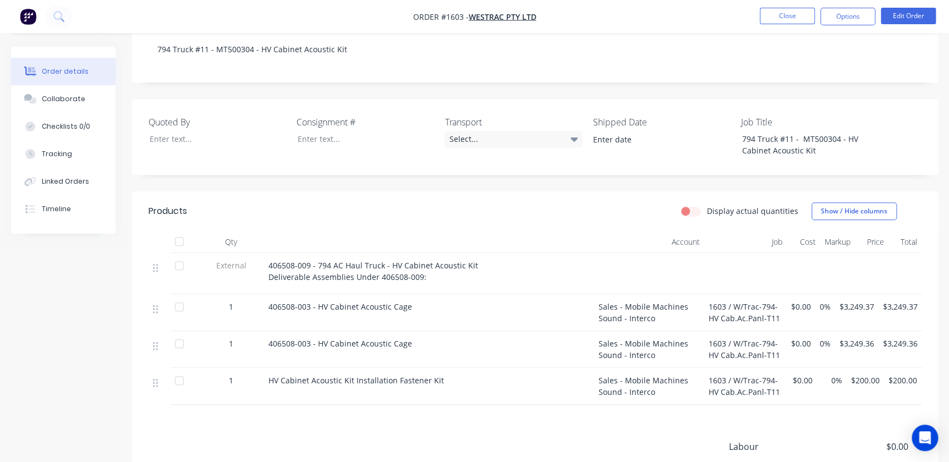
scroll to position [45, 0]
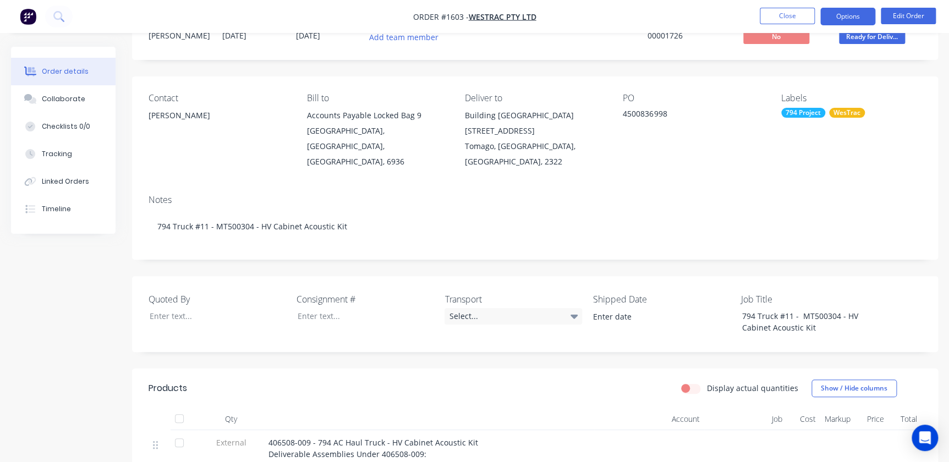
click at [850, 12] on button "Options" at bounding box center [847, 17] width 55 height 18
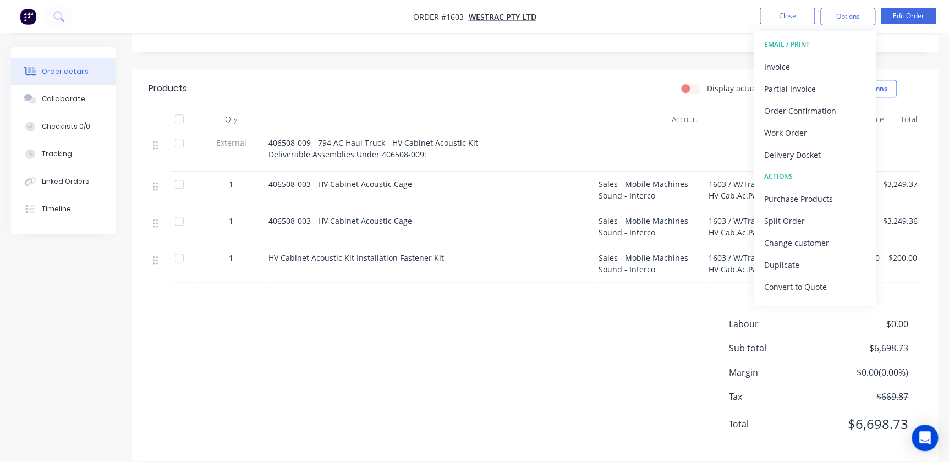
scroll to position [346, 0]
click at [820, 63] on div "Invoice" at bounding box center [814, 67] width 101 height 16
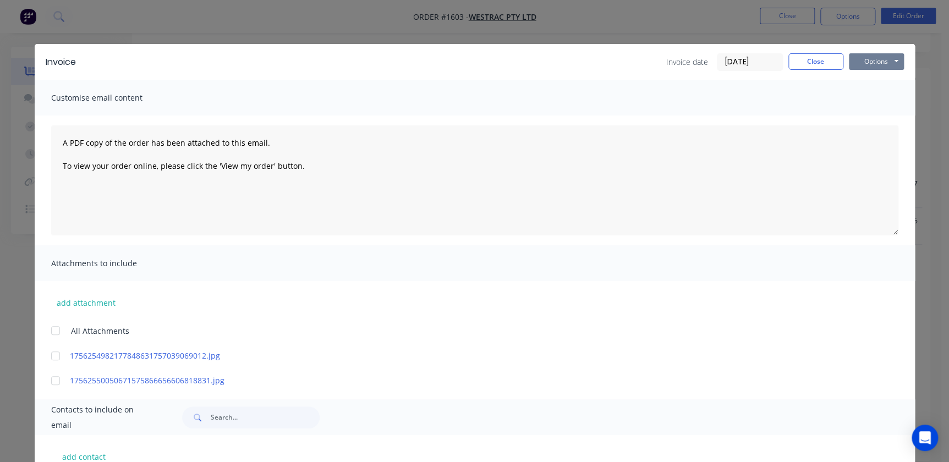
click at [864, 57] on button "Options" at bounding box center [876, 61] width 55 height 17
click at [861, 94] on button "Print" at bounding box center [884, 99] width 70 height 18
click at [813, 62] on button "Close" at bounding box center [816, 61] width 55 height 17
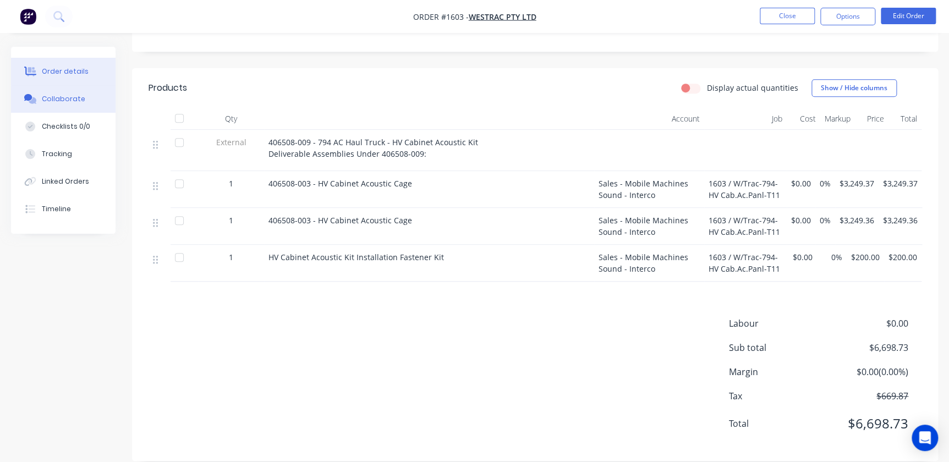
click at [64, 98] on div "Collaborate" at bounding box center [63, 99] width 43 height 10
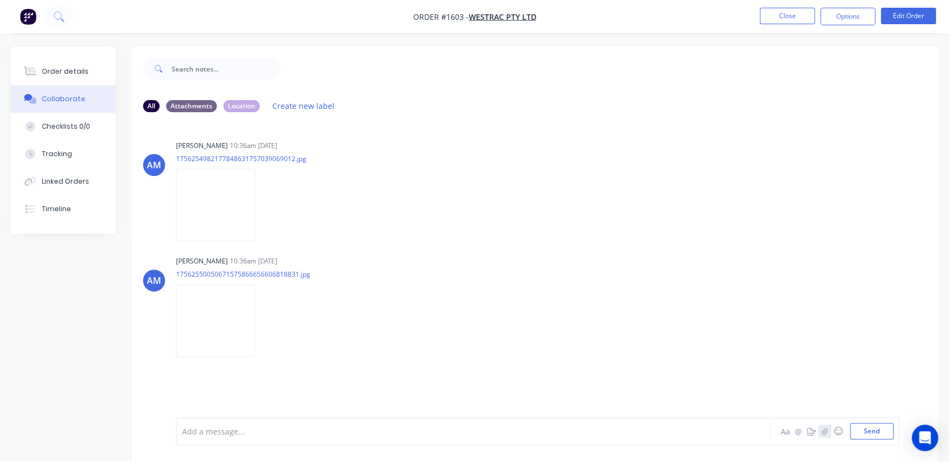
click at [822, 434] on button "button" at bounding box center [824, 431] width 13 height 13
click at [881, 433] on button "Send" at bounding box center [871, 431] width 43 height 17
click at [773, 18] on button "Close" at bounding box center [787, 16] width 55 height 17
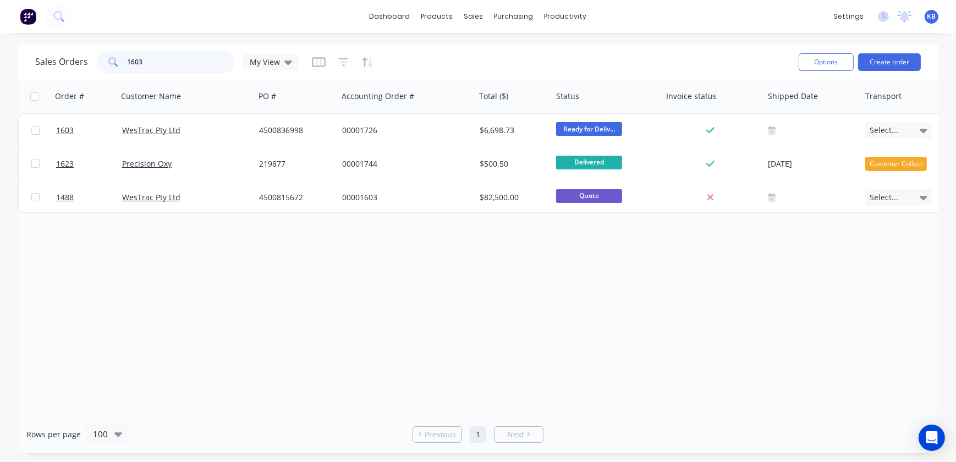
drag, startPoint x: 155, startPoint y: 62, endPoint x: 76, endPoint y: 57, distance: 79.4
click at [80, 58] on div "Sales Orders 1603 My View" at bounding box center [167, 62] width 264 height 22
type input "1505"
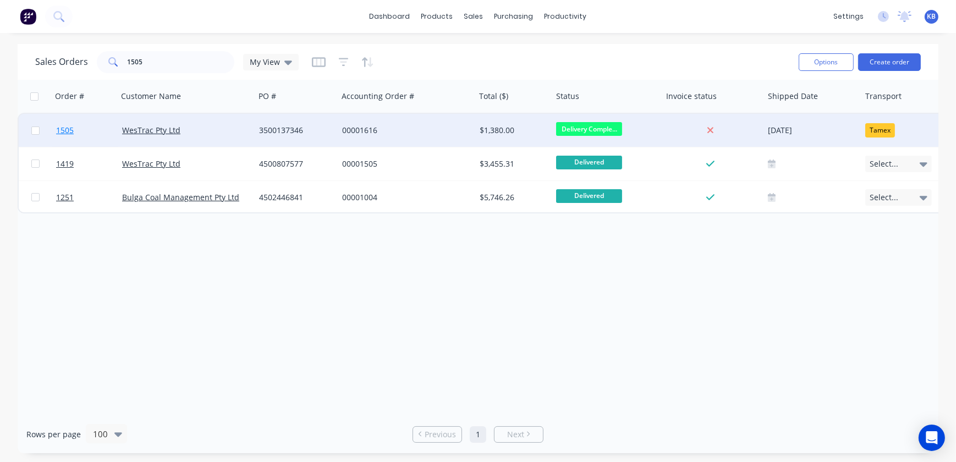
click at [61, 133] on span "1505" at bounding box center [65, 130] width 18 height 11
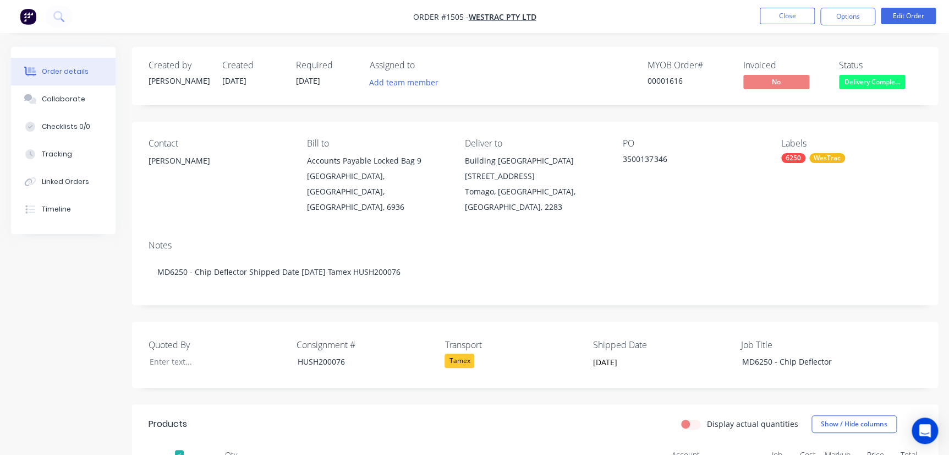
click at [845, 26] on nav "Order #1505 - WesTrac Pty Ltd Close Options Edit Order" at bounding box center [474, 16] width 949 height 33
click at [847, 22] on button "Options" at bounding box center [847, 17] width 55 height 18
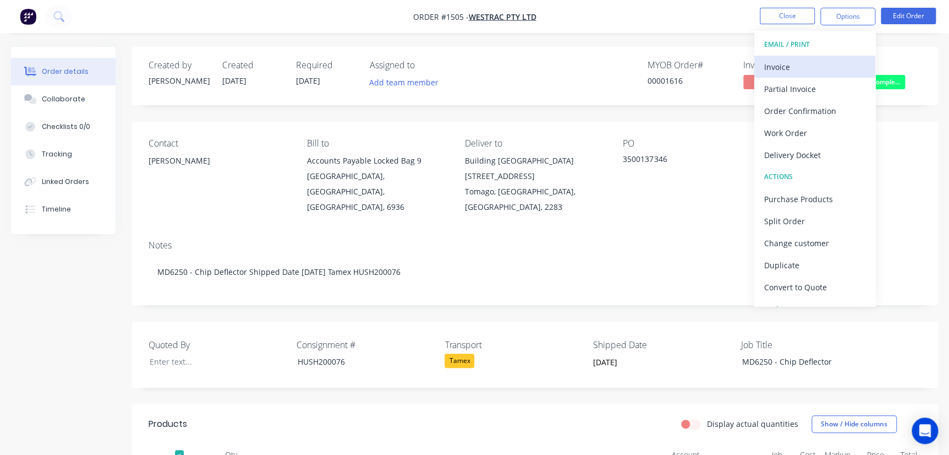
click at [825, 75] on button "Invoice" at bounding box center [814, 67] width 121 height 22
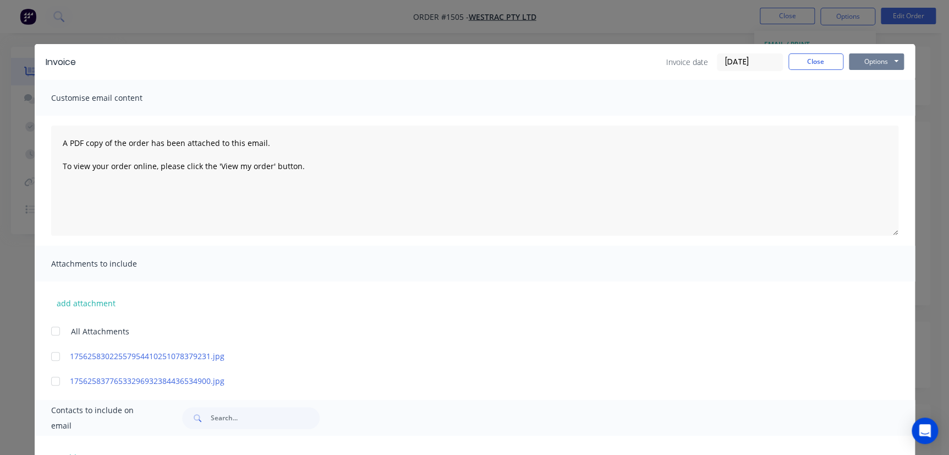
click at [863, 64] on button "Options" at bounding box center [876, 61] width 55 height 17
click at [864, 95] on button "Print" at bounding box center [884, 99] width 70 height 18
click at [812, 54] on button "Close" at bounding box center [816, 61] width 55 height 17
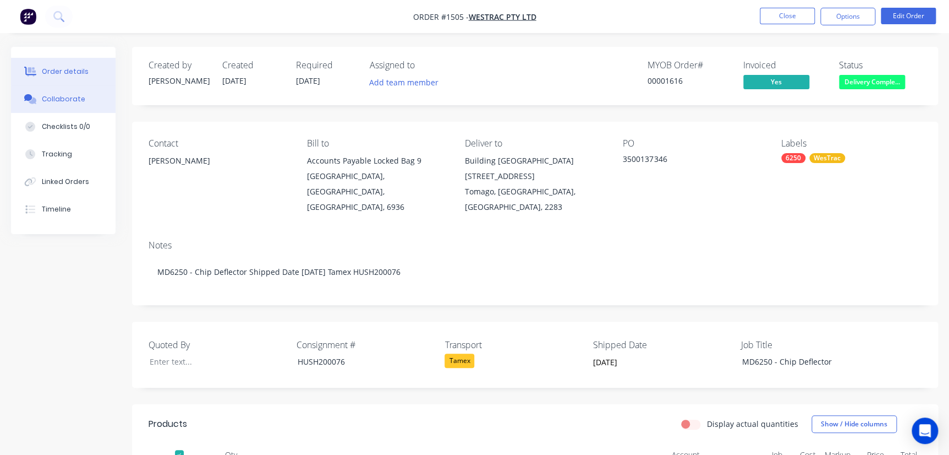
click at [71, 97] on div "Collaborate" at bounding box center [63, 99] width 43 height 10
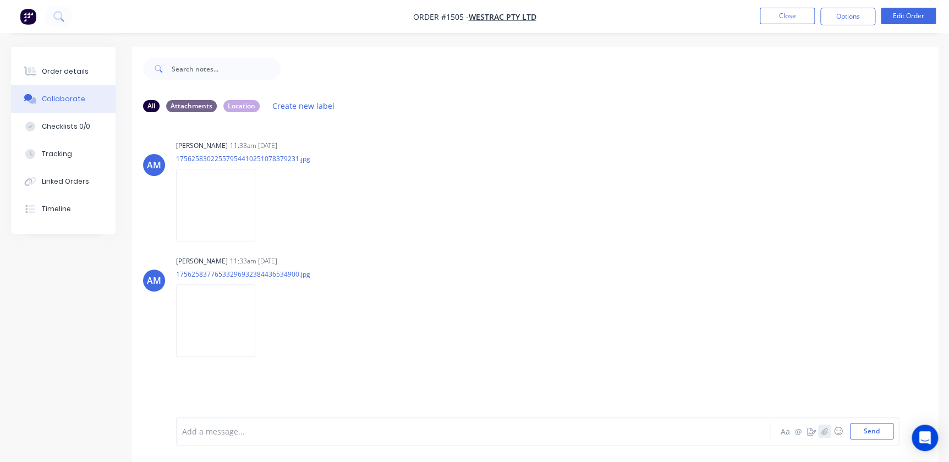
click at [830, 429] on button "button" at bounding box center [824, 431] width 13 height 13
click at [882, 426] on button "Send" at bounding box center [871, 431] width 43 height 17
click at [770, 13] on button "Close" at bounding box center [787, 16] width 55 height 17
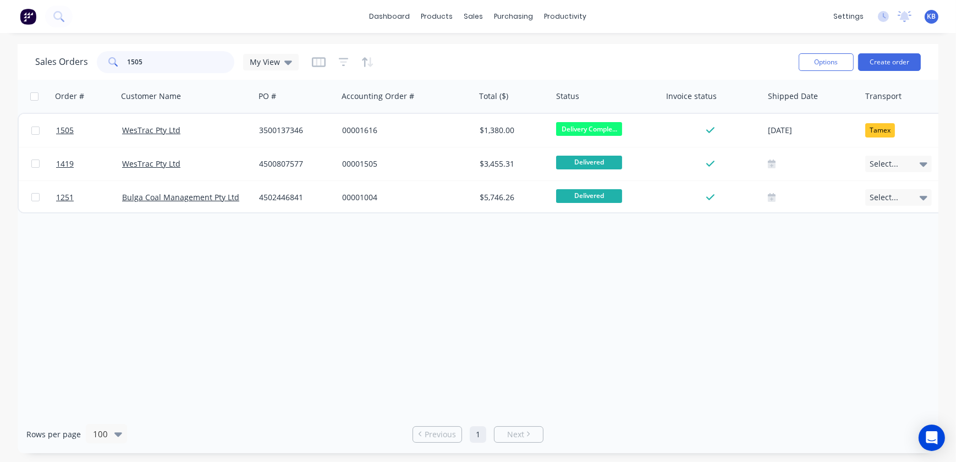
drag, startPoint x: 153, startPoint y: 54, endPoint x: 69, endPoint y: 37, distance: 86.0
click at [95, 48] on div "Sales Orders 1505 My View" at bounding box center [412, 61] width 755 height 27
type input "1631"
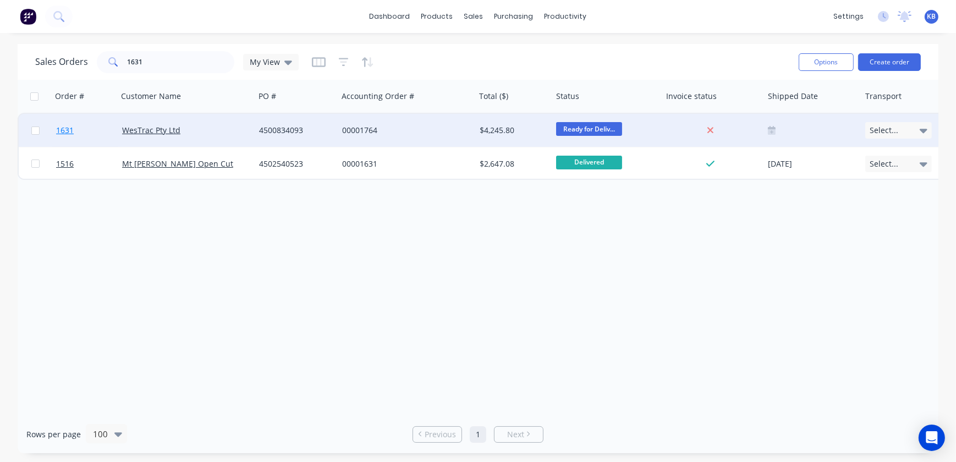
click at [65, 131] on span "1631" at bounding box center [65, 130] width 18 height 11
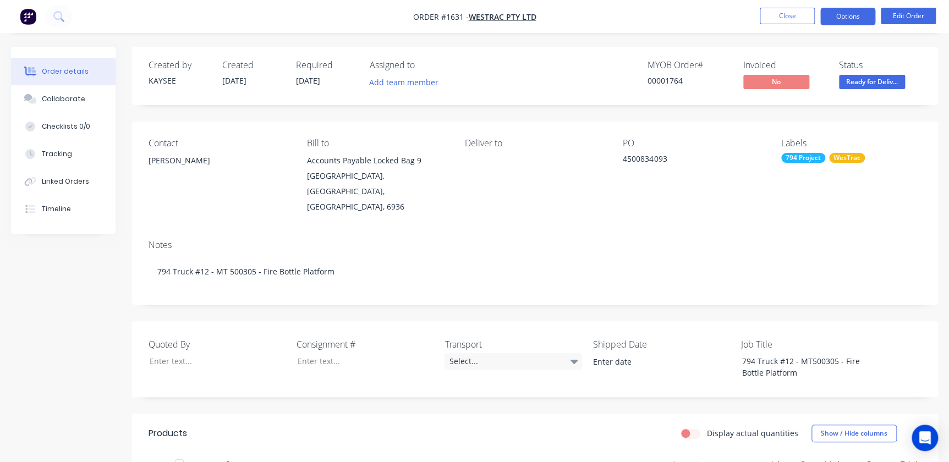
click at [855, 18] on button "Options" at bounding box center [847, 17] width 55 height 18
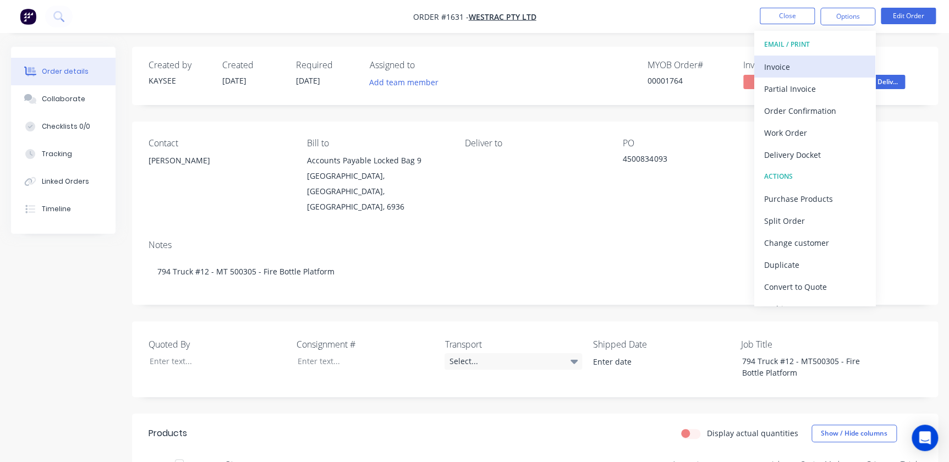
click at [826, 70] on div "Invoice" at bounding box center [814, 67] width 101 height 16
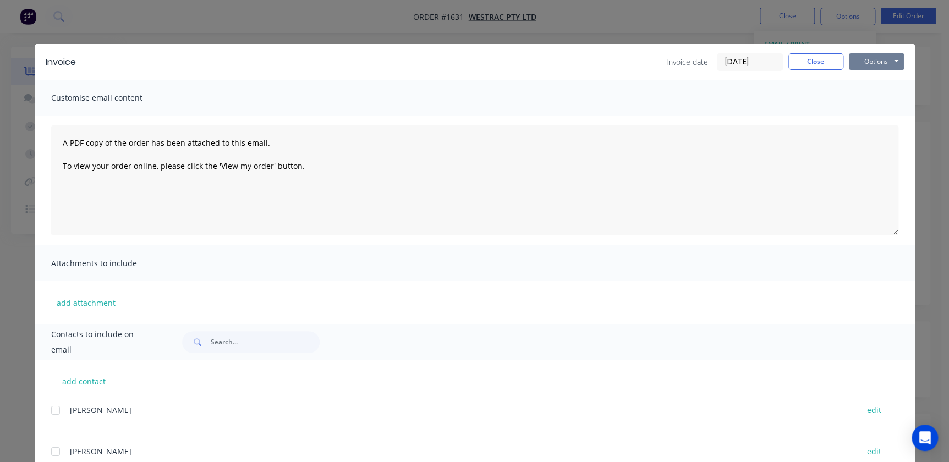
click at [869, 62] on button "Options" at bounding box center [876, 61] width 55 height 17
click at [875, 102] on button "Print" at bounding box center [884, 99] width 70 height 18
click at [806, 58] on button "Close" at bounding box center [816, 61] width 55 height 17
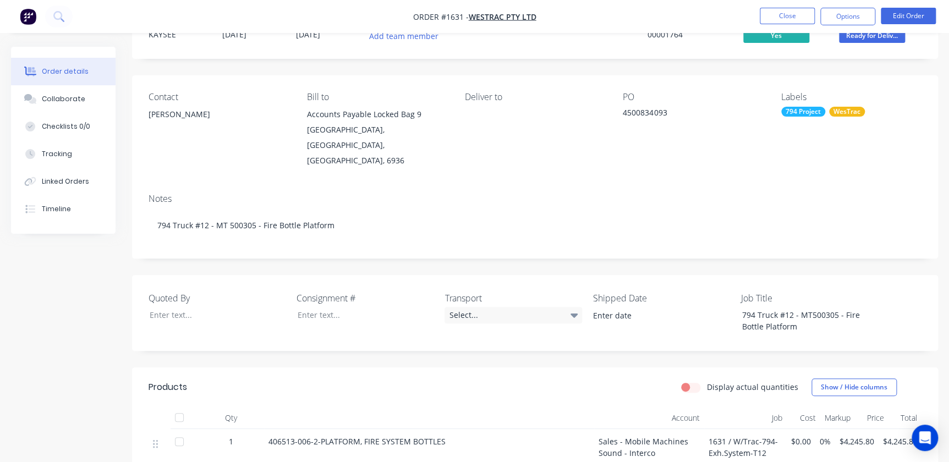
scroll to position [100, 0]
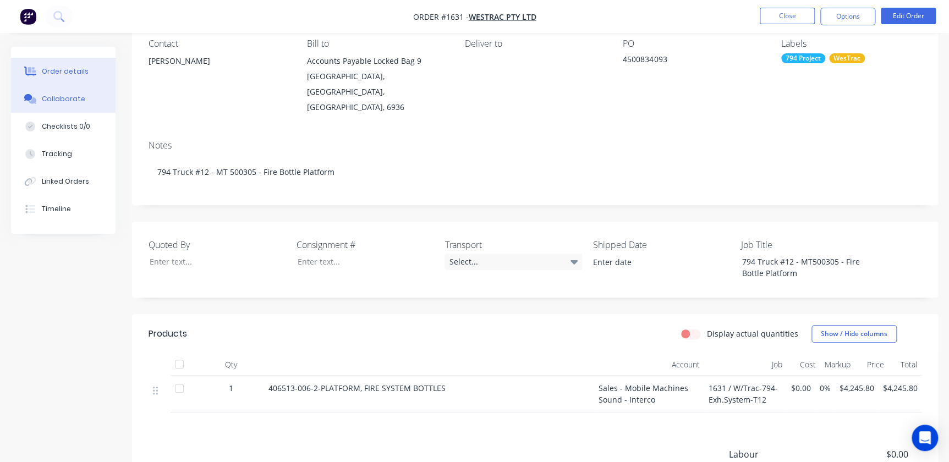
drag, startPoint x: 61, startPoint y: 91, endPoint x: 95, endPoint y: 103, distance: 36.2
click at [61, 91] on button "Collaborate" at bounding box center [63, 99] width 105 height 28
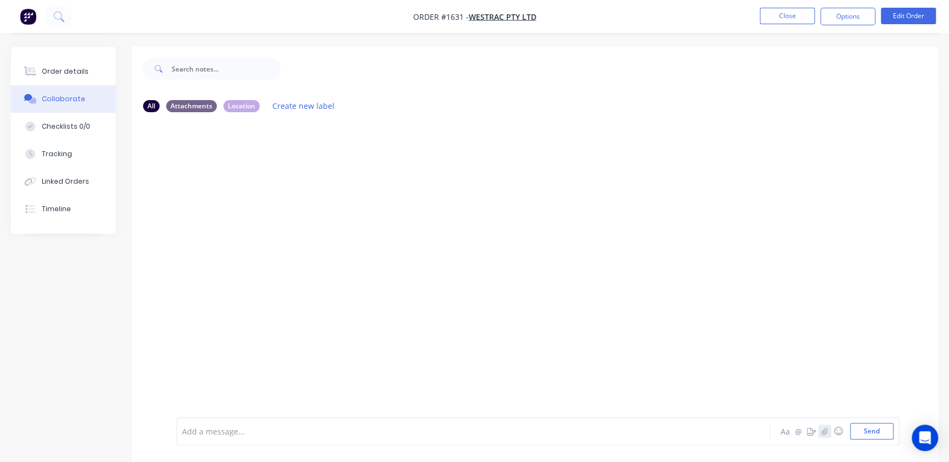
click at [824, 434] on icon "button" at bounding box center [825, 432] width 7 height 8
click at [876, 438] on button "Send" at bounding box center [871, 431] width 43 height 17
click at [791, 23] on button "Close" at bounding box center [787, 16] width 55 height 17
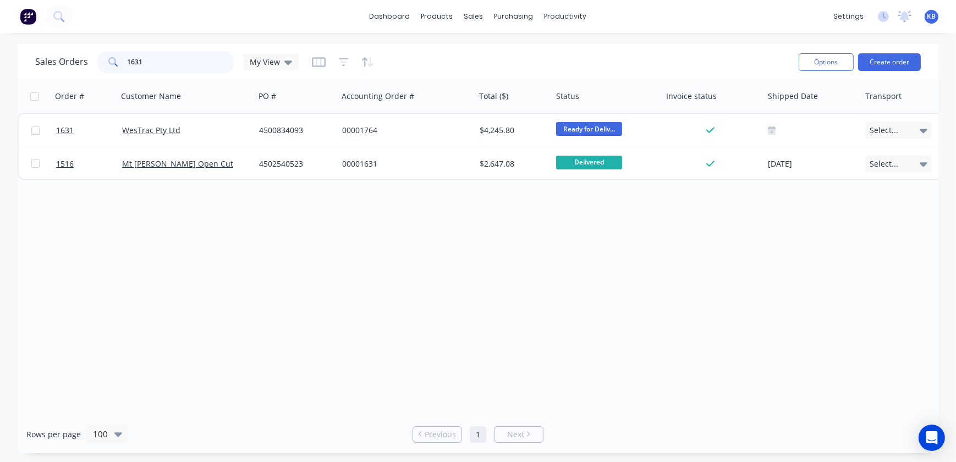
drag, startPoint x: 156, startPoint y: 63, endPoint x: 110, endPoint y: 61, distance: 45.7
click at [110, 61] on div "1631" at bounding box center [166, 62] width 138 height 22
type input "1636"
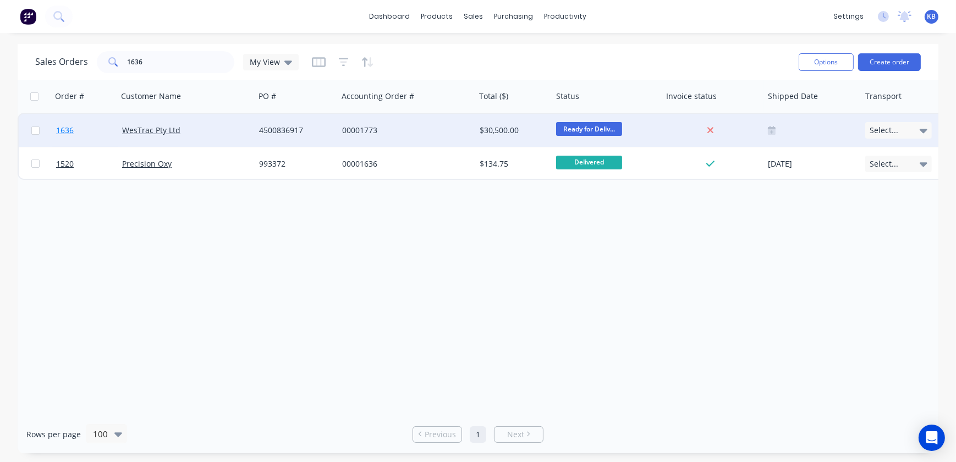
click at [71, 127] on span "1636" at bounding box center [65, 130] width 18 height 11
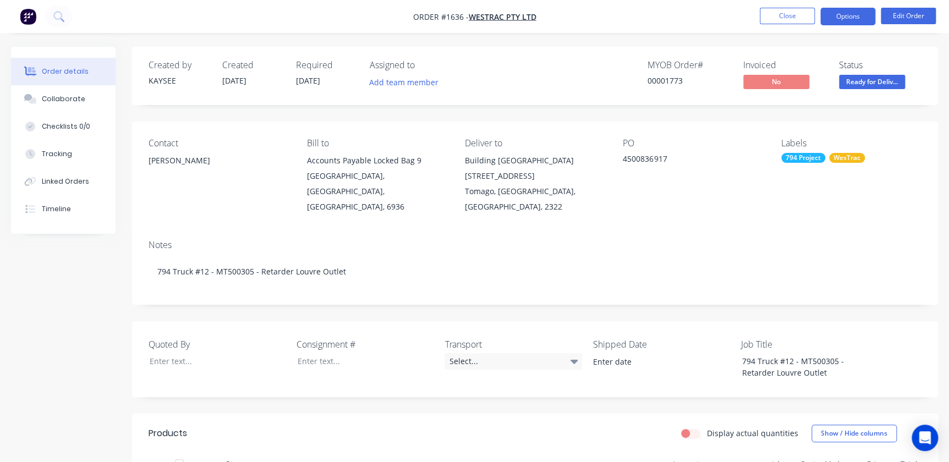
click at [847, 14] on button "Options" at bounding box center [847, 17] width 55 height 18
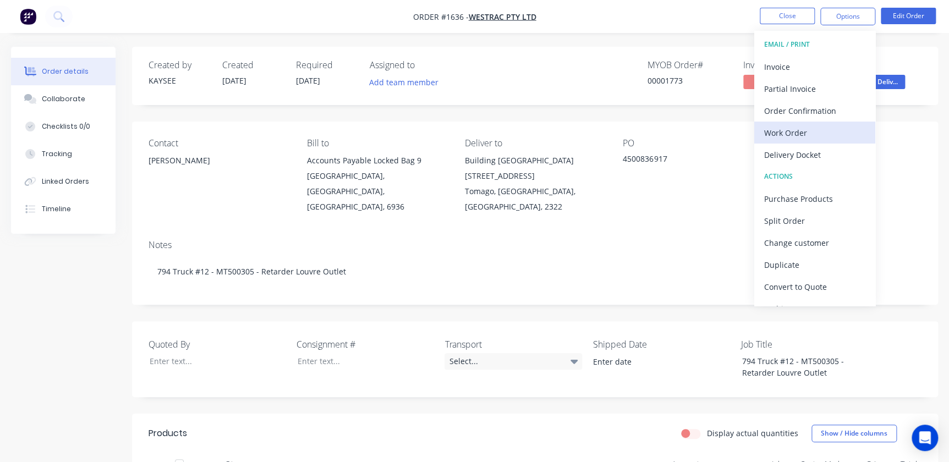
click at [818, 124] on button "Work Order" at bounding box center [814, 133] width 121 height 22
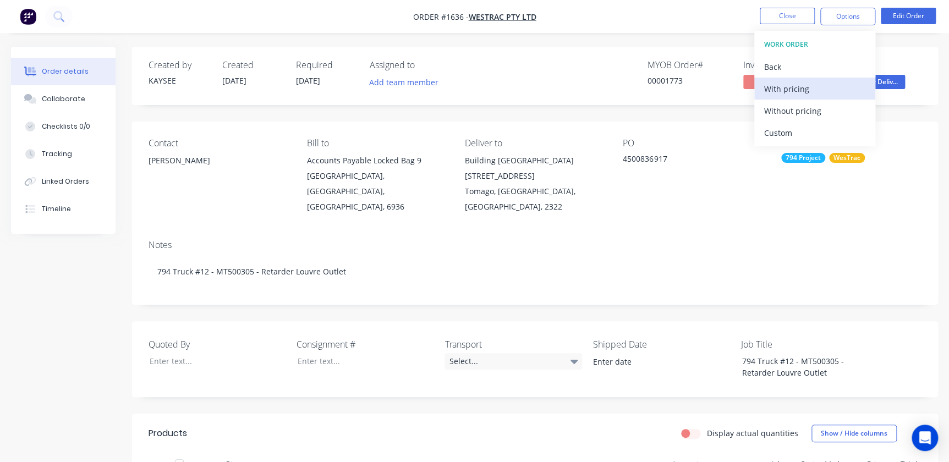
click at [808, 84] on div "With pricing" at bounding box center [814, 89] width 101 height 16
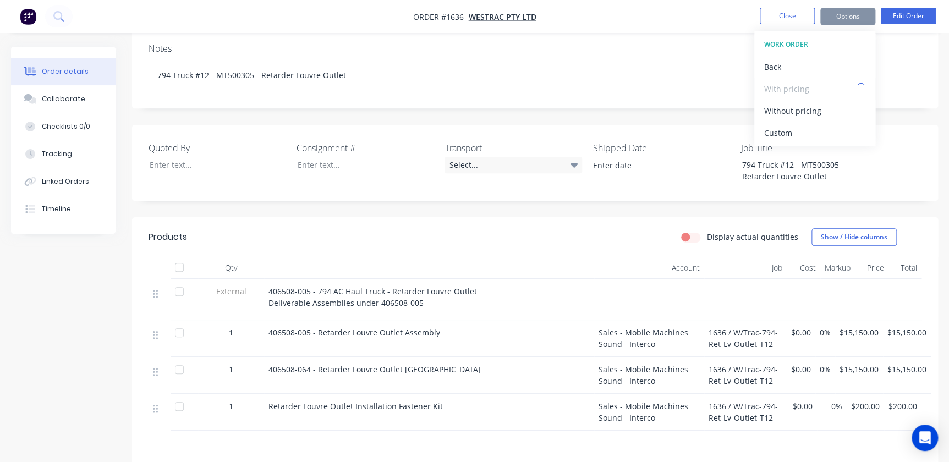
scroll to position [195, 0]
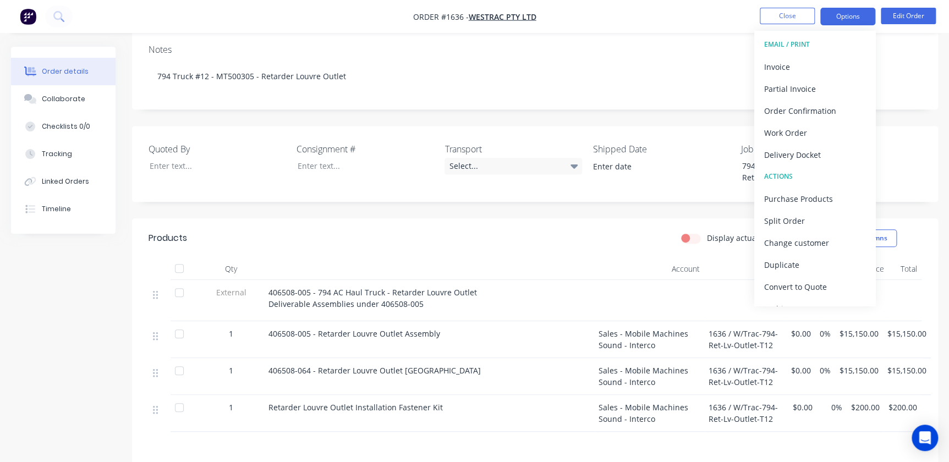
click at [838, 21] on button "Options" at bounding box center [847, 17] width 55 height 18
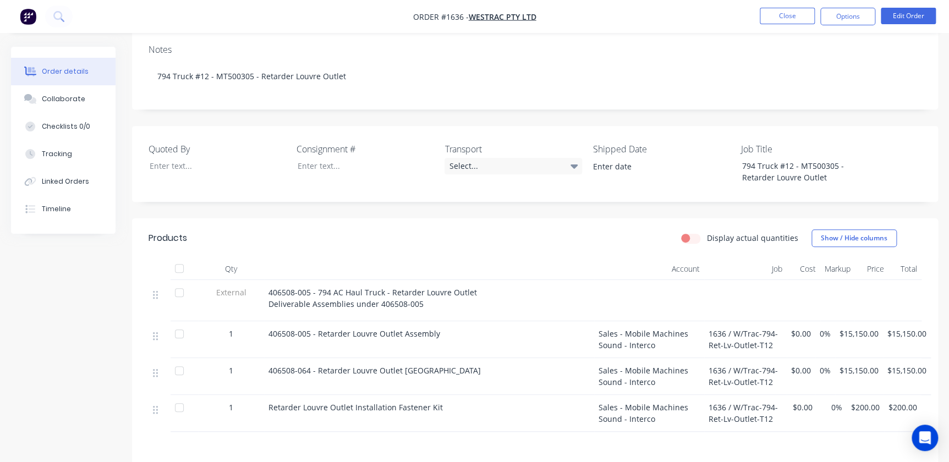
drag, startPoint x: 842, startPoint y: 16, endPoint x: 844, endPoint y: 26, distance: 10.6
click at [842, 16] on button "Options" at bounding box center [847, 17] width 55 height 18
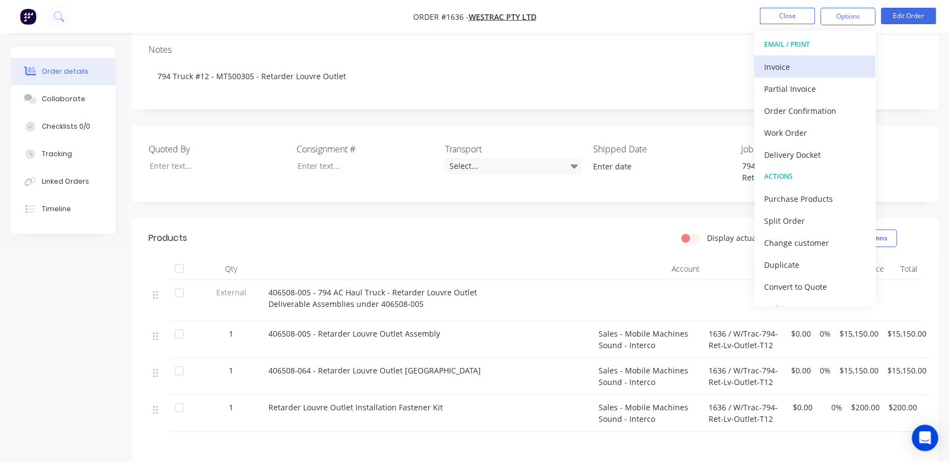
click at [820, 57] on button "Invoice" at bounding box center [814, 67] width 121 height 22
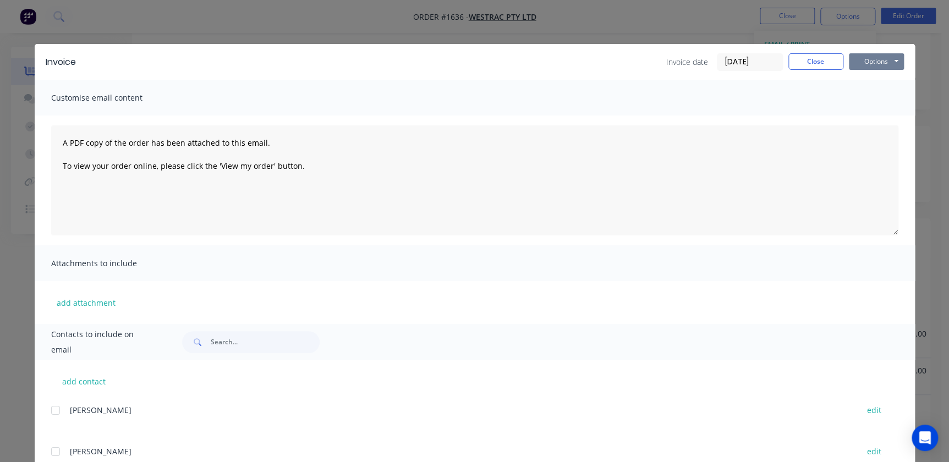
click at [873, 63] on button "Options" at bounding box center [876, 61] width 55 height 17
click at [869, 101] on button "Print" at bounding box center [884, 99] width 70 height 18
click at [781, 62] on div "Invoice date 27/08/25 Close Options Preview Print Email" at bounding box center [785, 62] width 238 height 18
click at [793, 62] on button "Close" at bounding box center [816, 61] width 55 height 17
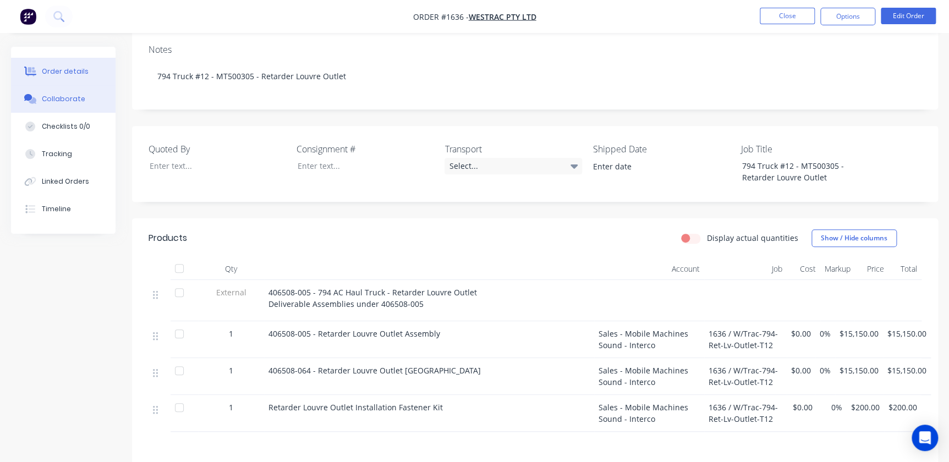
click at [73, 100] on div "Collaborate" at bounding box center [63, 99] width 43 height 10
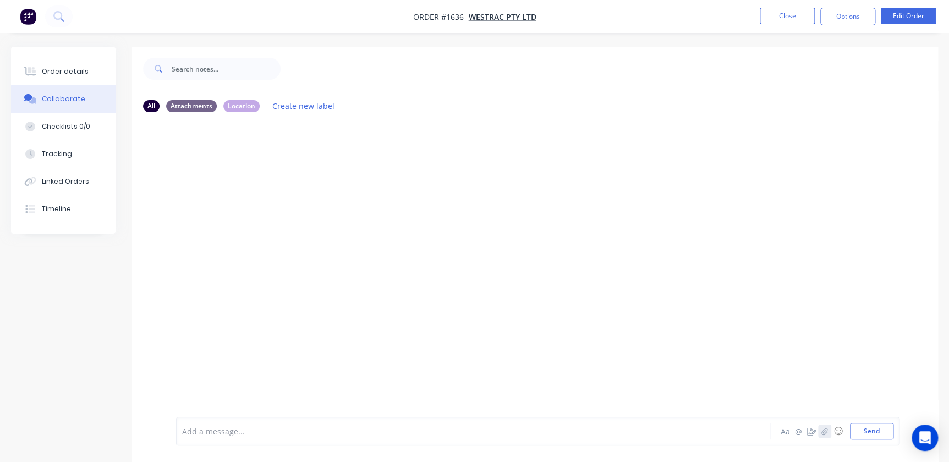
click at [825, 436] on button "button" at bounding box center [824, 431] width 13 height 13
click at [882, 429] on button "Send" at bounding box center [871, 431] width 43 height 17
click at [809, 13] on button "Close" at bounding box center [787, 16] width 55 height 17
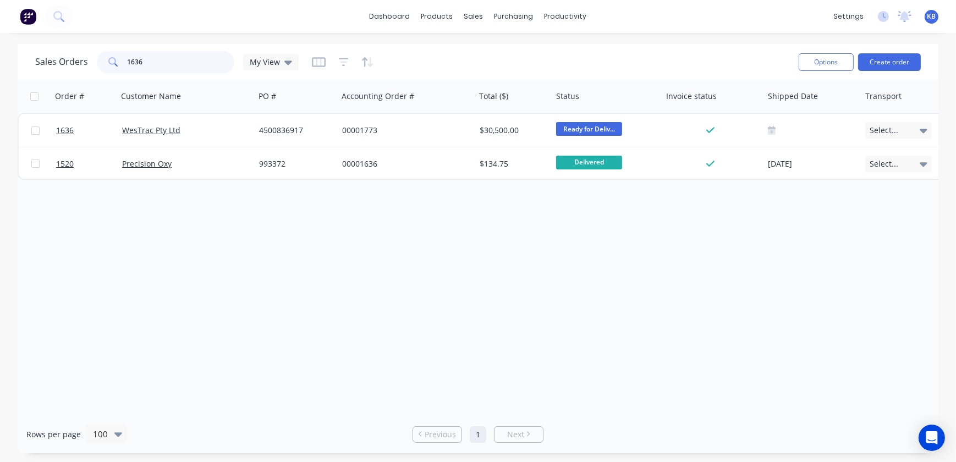
drag, startPoint x: 162, startPoint y: 64, endPoint x: 72, endPoint y: 57, distance: 90.0
click at [105, 59] on div "1636" at bounding box center [166, 62] width 138 height 22
type input "1"
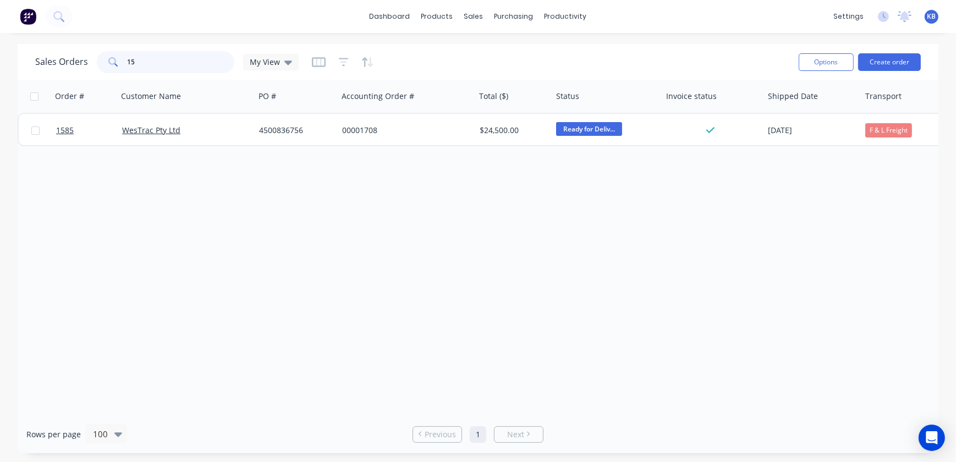
type input "1"
drag, startPoint x: 154, startPoint y: 65, endPoint x: 44, endPoint y: 56, distance: 109.9
click at [39, 54] on div "Sales Orders 1599 My View" at bounding box center [167, 62] width 264 height 22
drag, startPoint x: 149, startPoint y: 57, endPoint x: 89, endPoint y: 57, distance: 60.0
click at [89, 57] on div "Sales Orders 1626 My View" at bounding box center [167, 62] width 264 height 22
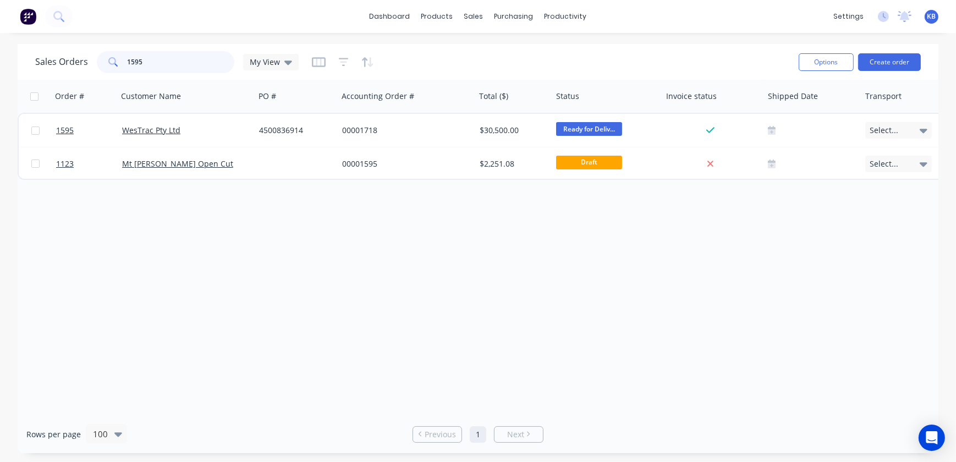
drag, startPoint x: 173, startPoint y: 72, endPoint x: 117, endPoint y: 72, distance: 56.1
click at [117, 72] on div "1595" at bounding box center [166, 62] width 138 height 22
drag, startPoint x: 154, startPoint y: 61, endPoint x: 56, endPoint y: 61, distance: 97.9
click at [56, 61] on div "Sales Orders 1594 My View" at bounding box center [167, 62] width 264 height 22
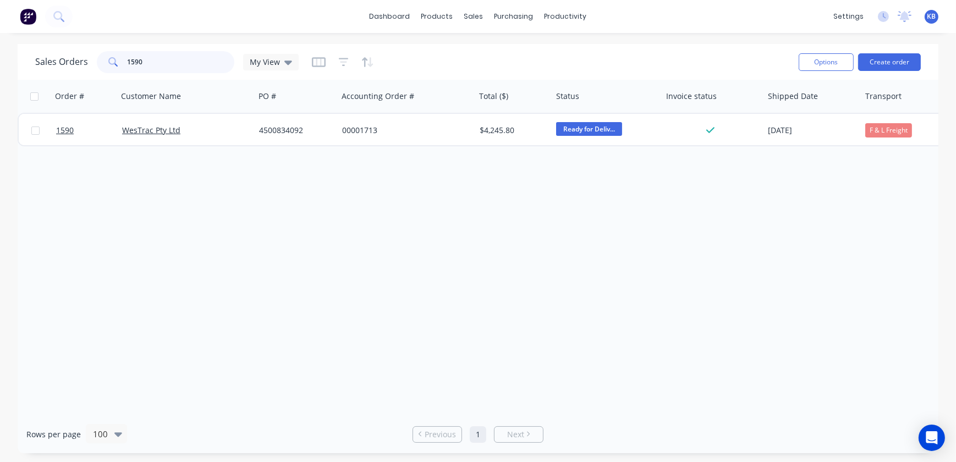
drag, startPoint x: 178, startPoint y: 62, endPoint x: 103, endPoint y: 61, distance: 74.3
click at [104, 61] on div "1590" at bounding box center [166, 62] width 138 height 22
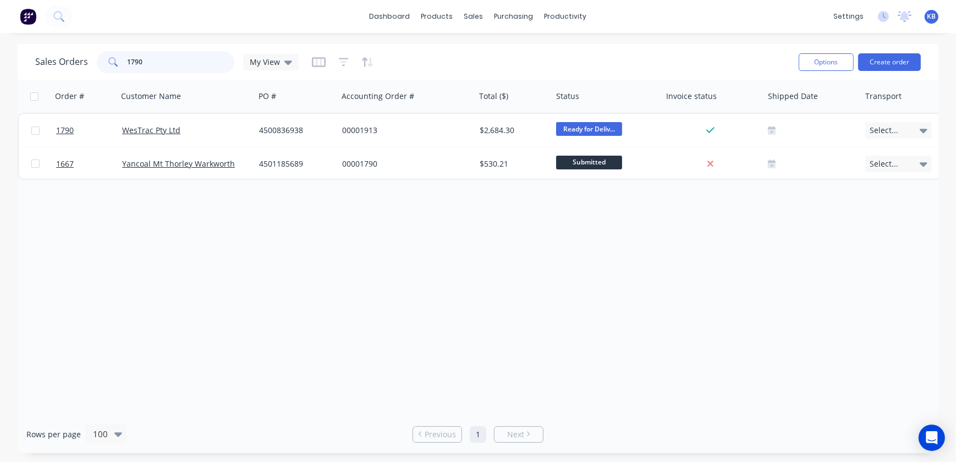
drag, startPoint x: 168, startPoint y: 60, endPoint x: 116, endPoint y: 60, distance: 51.7
click at [116, 60] on div "1790" at bounding box center [166, 62] width 138 height 22
drag, startPoint x: 196, startPoint y: 60, endPoint x: 121, endPoint y: 59, distance: 74.8
click at [125, 60] on div "1588" at bounding box center [166, 62] width 138 height 22
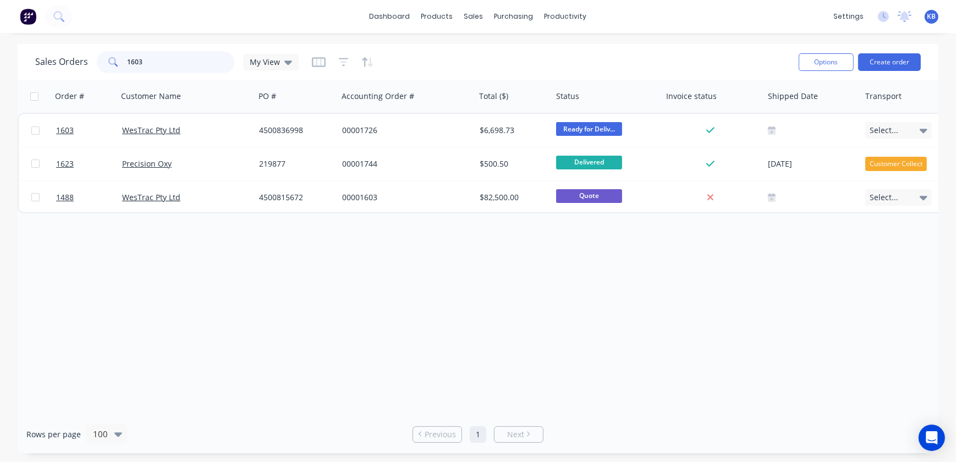
drag, startPoint x: 157, startPoint y: 66, endPoint x: 103, endPoint y: 64, distance: 53.4
click at [103, 64] on div "1603" at bounding box center [166, 62] width 138 height 22
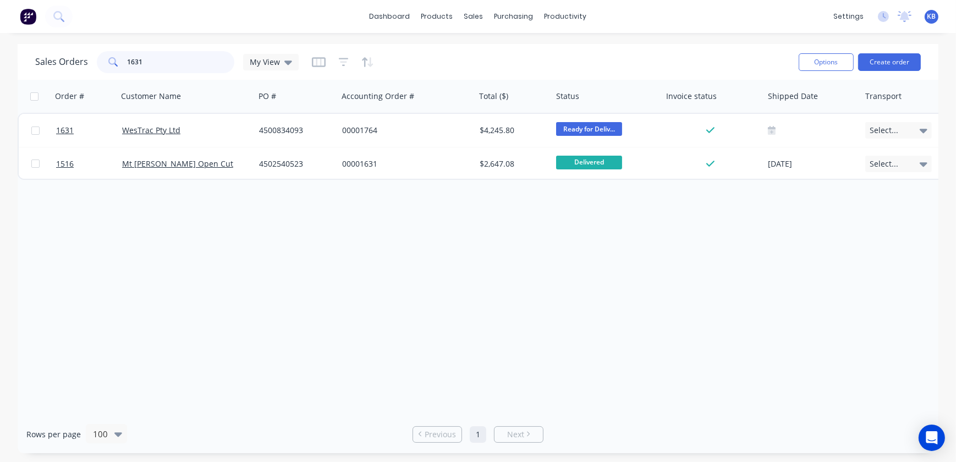
click at [210, 61] on input "1631" at bounding box center [181, 62] width 107 height 22
type input "1636"
click at [583, 289] on div "Order # Customer Name PO # Accounting Order # Total ($) Status Invoice status S…" at bounding box center [478, 248] width 921 height 336
click at [483, 21] on div "sales" at bounding box center [474, 16] width 30 height 17
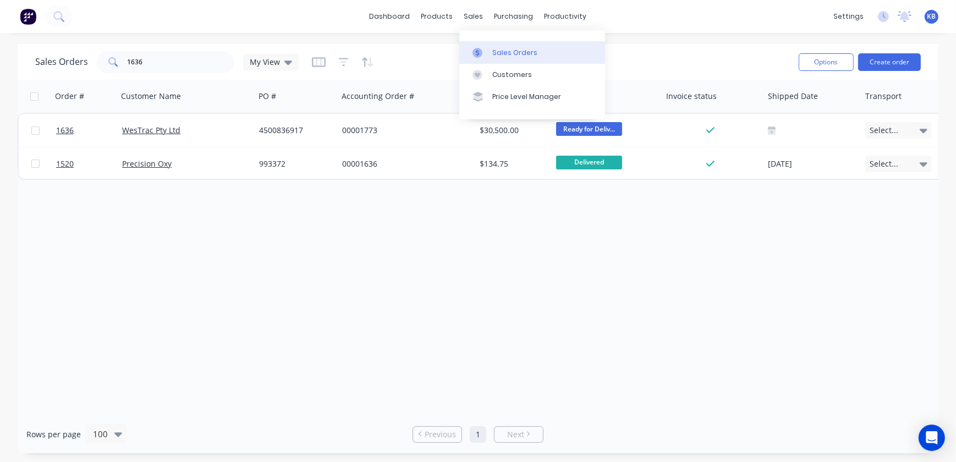
click at [502, 45] on link "Sales Orders" at bounding box center [532, 52] width 146 height 22
drag, startPoint x: 236, startPoint y: 51, endPoint x: 260, endPoint y: 57, distance: 24.6
click at [242, 54] on div "Sales Orders 1636 My View" at bounding box center [167, 62] width 264 height 22
click at [264, 57] on span "My View" at bounding box center [265, 62] width 30 height 12
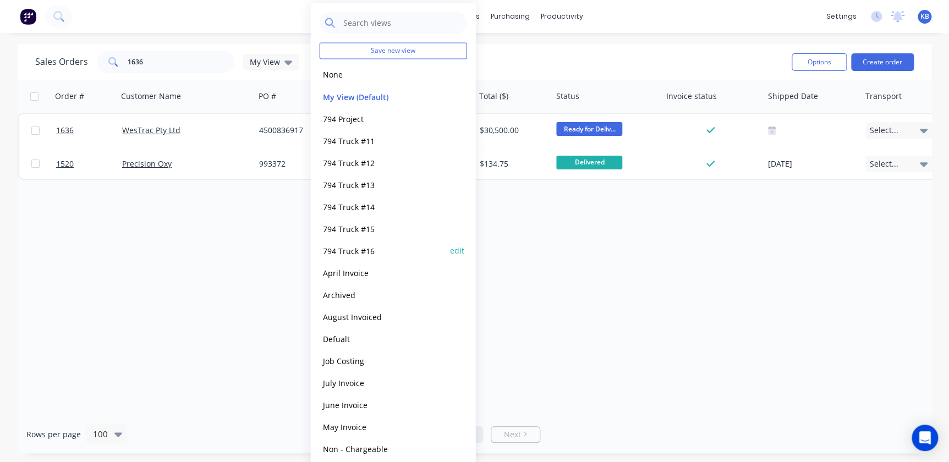
click at [351, 247] on button "794 Truck #16" at bounding box center [382, 250] width 125 height 13
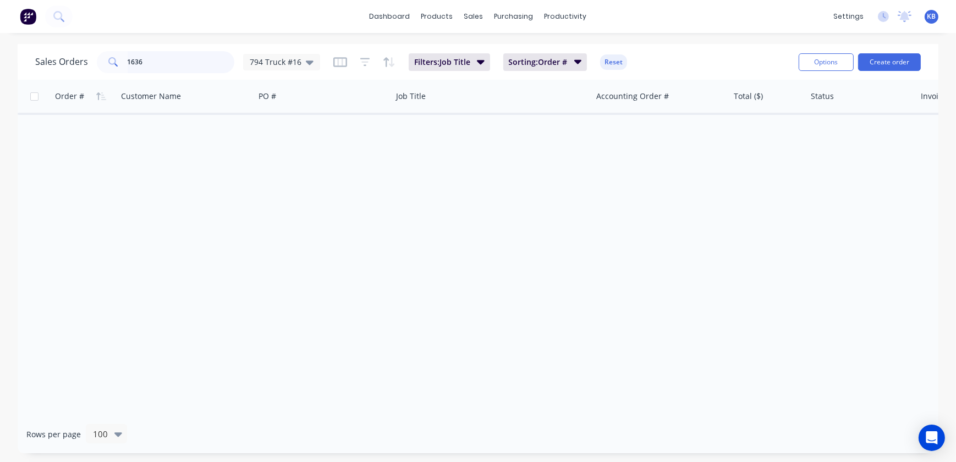
drag, startPoint x: 171, startPoint y: 70, endPoint x: 13, endPoint y: 57, distance: 157.9
click at [19, 58] on div "Sales Orders 1636 794 Truck #16 Filters: Job Title Sorting: Order # Reset Optio…" at bounding box center [478, 62] width 921 height 36
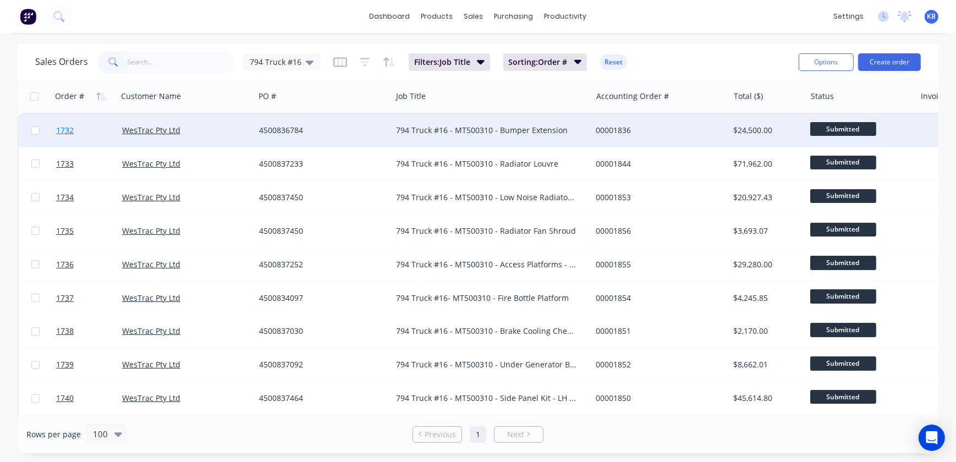
click at [73, 132] on span "1732" at bounding box center [65, 130] width 18 height 11
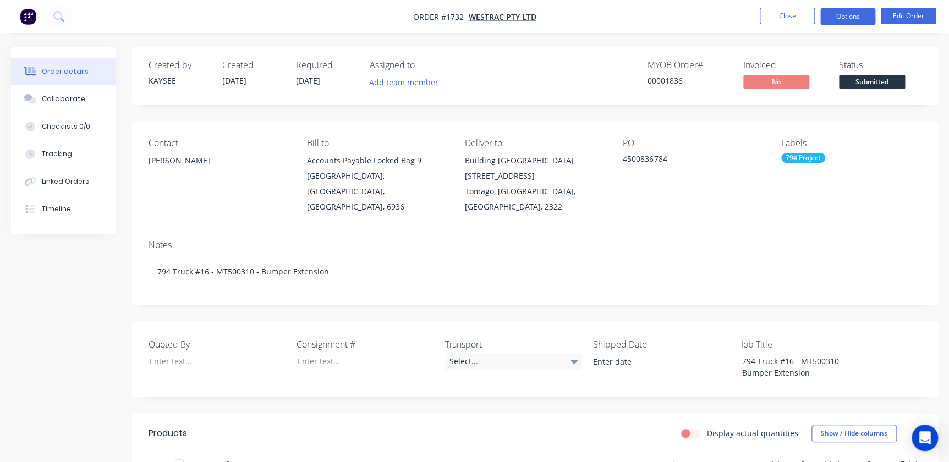
click at [856, 11] on button "Options" at bounding box center [847, 17] width 55 height 18
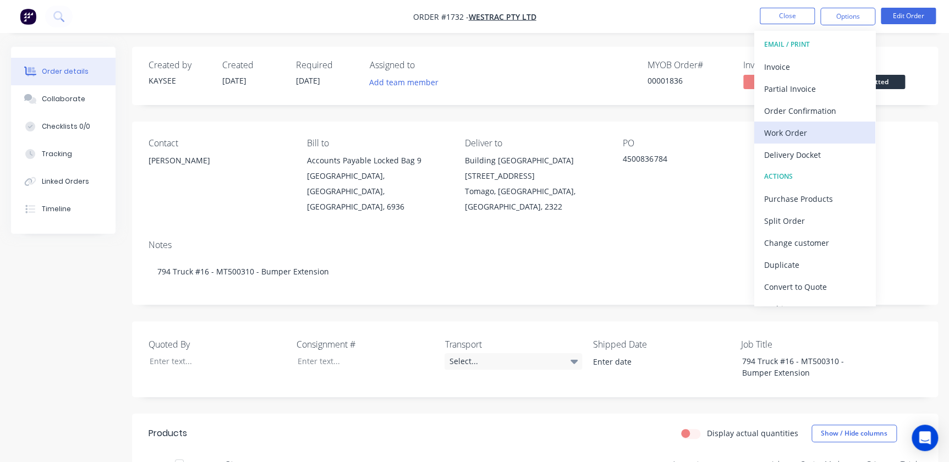
click at [799, 141] on button "Work Order" at bounding box center [814, 133] width 121 height 22
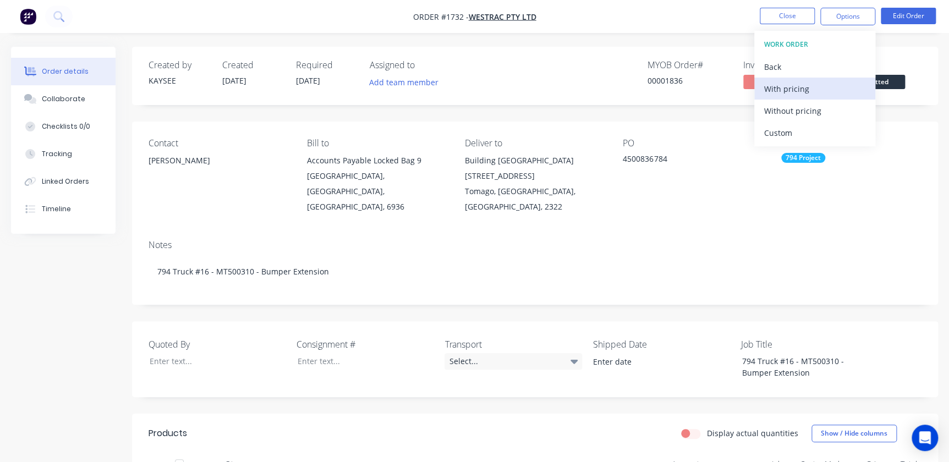
click at [826, 98] on button "With pricing" at bounding box center [814, 89] width 121 height 22
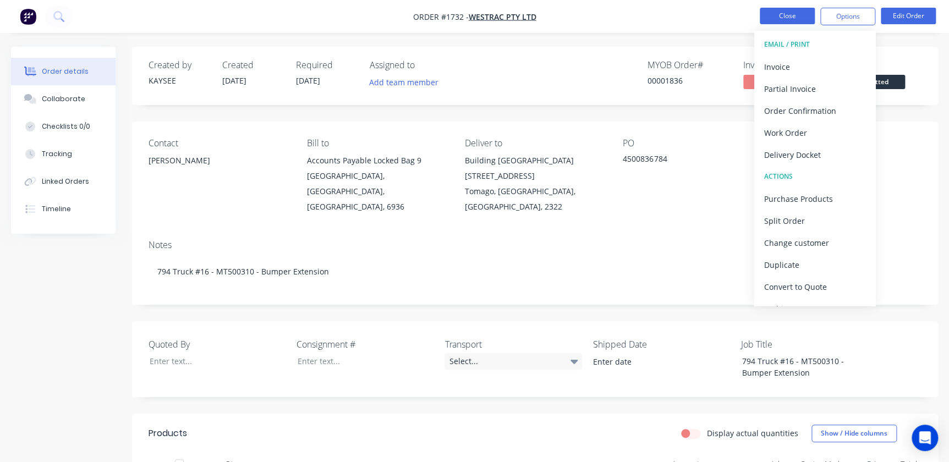
click at [812, 18] on button "Close" at bounding box center [787, 16] width 55 height 17
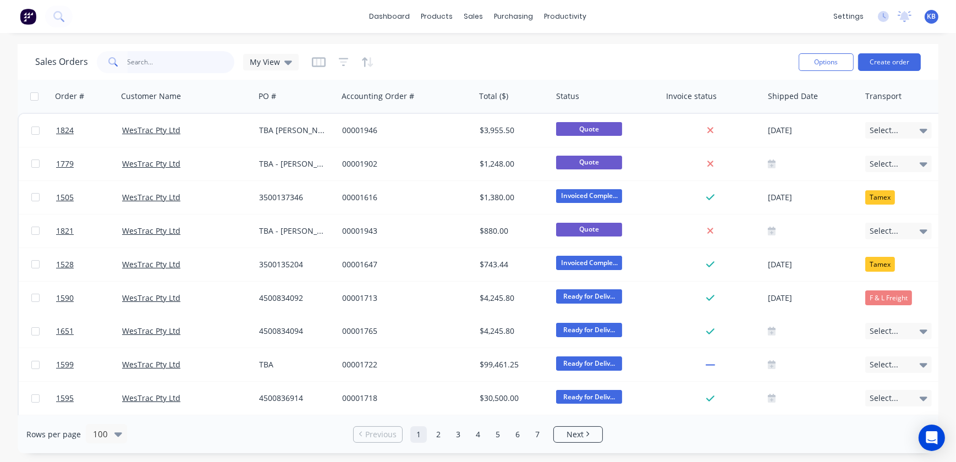
click at [221, 60] on input "text" at bounding box center [181, 62] width 107 height 22
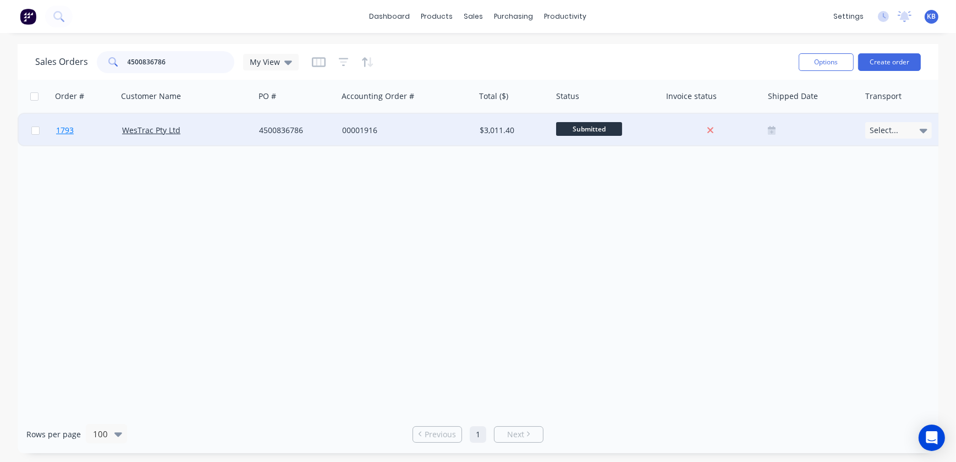
type input "4500836786"
click at [66, 128] on span "1793" at bounding box center [65, 130] width 18 height 11
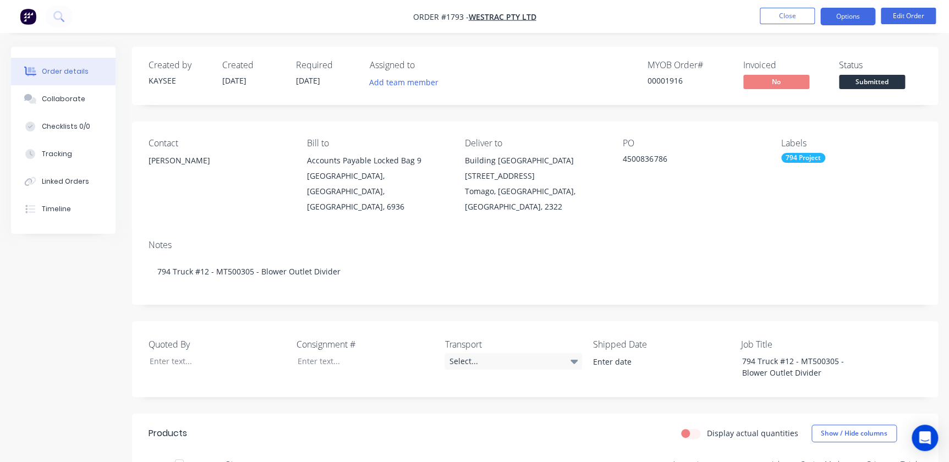
click at [823, 14] on button "Options" at bounding box center [847, 17] width 55 height 18
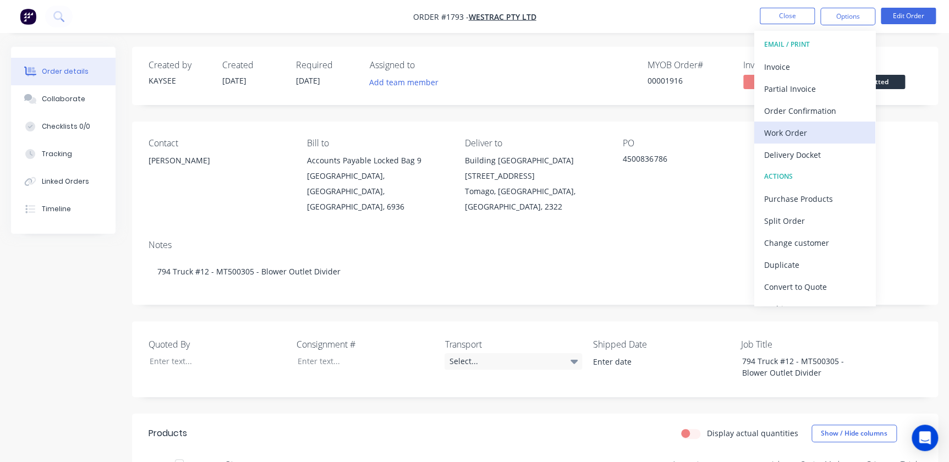
drag, startPoint x: 792, startPoint y: 143, endPoint x: 792, endPoint y: 136, distance: 7.2
click at [792, 136] on div "EMAIL / PRINT Invoice Partial Invoice Order Confirmation Work Order Delivery Do…" at bounding box center [814, 168] width 121 height 275
click at [789, 130] on div "Work Order" at bounding box center [814, 133] width 101 height 16
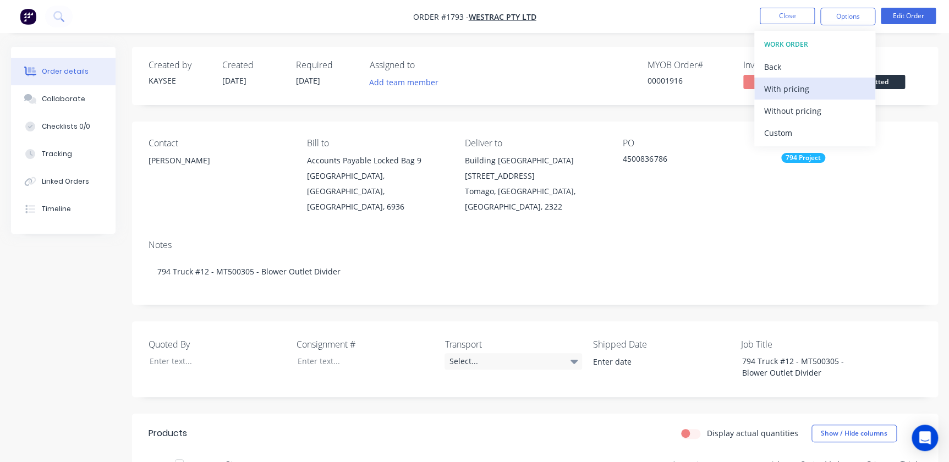
click at [770, 86] on div "With pricing" at bounding box center [814, 89] width 101 height 16
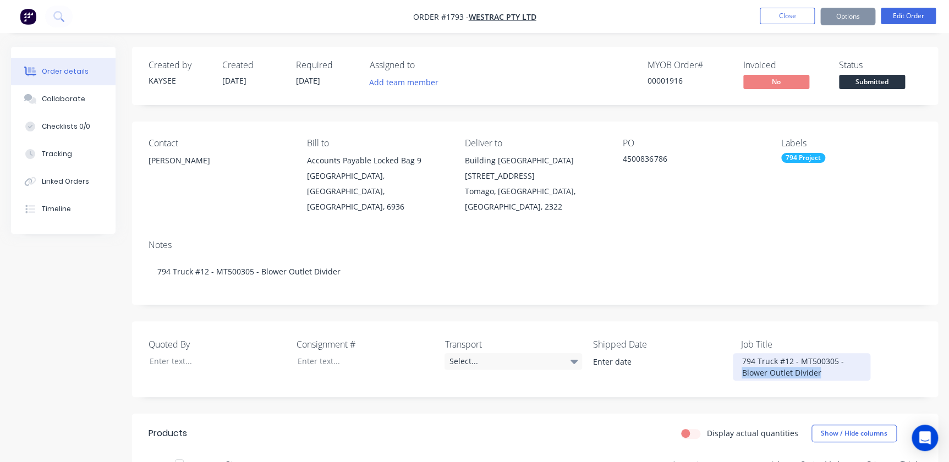
drag, startPoint x: 795, startPoint y: 355, endPoint x: 736, endPoint y: 353, distance: 58.4
click at [736, 353] on div "794 Truck #12 - MT500305 - Blower Outlet Divider" at bounding box center [802, 367] width 138 height 28
copy div "Blower Outlet Divider"
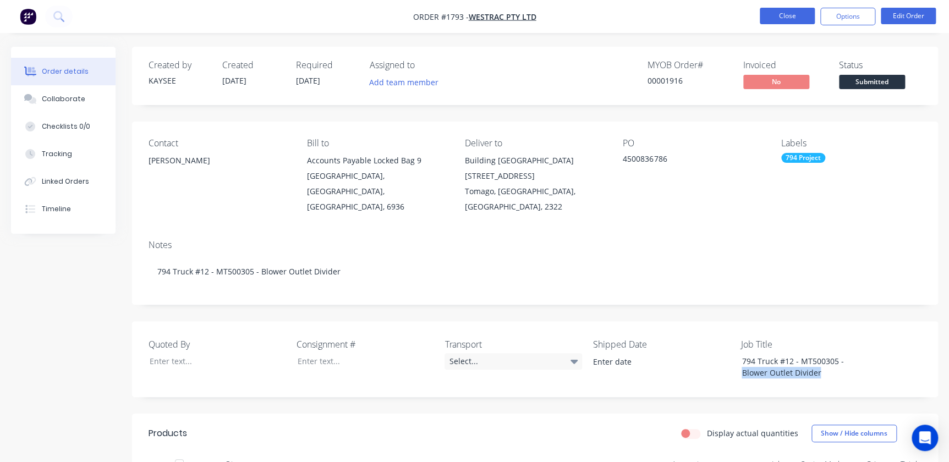
click at [772, 12] on button "Close" at bounding box center [787, 16] width 55 height 17
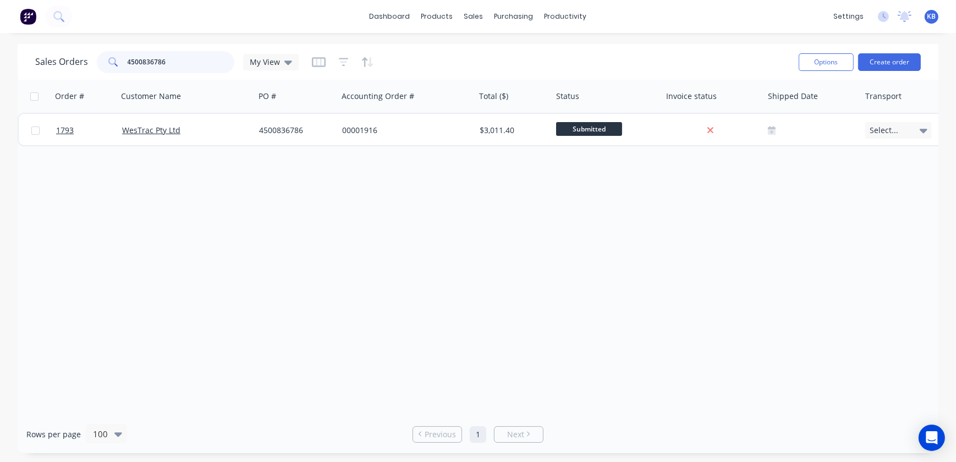
drag, startPoint x: 220, startPoint y: 52, endPoint x: 0, endPoint y: 29, distance: 221.4
click at [0, 30] on html "dashboard products sales purchasing productivity dashboard products Product Cat…" at bounding box center [478, 231] width 956 height 462
paste input "Blower Outlet Divider"
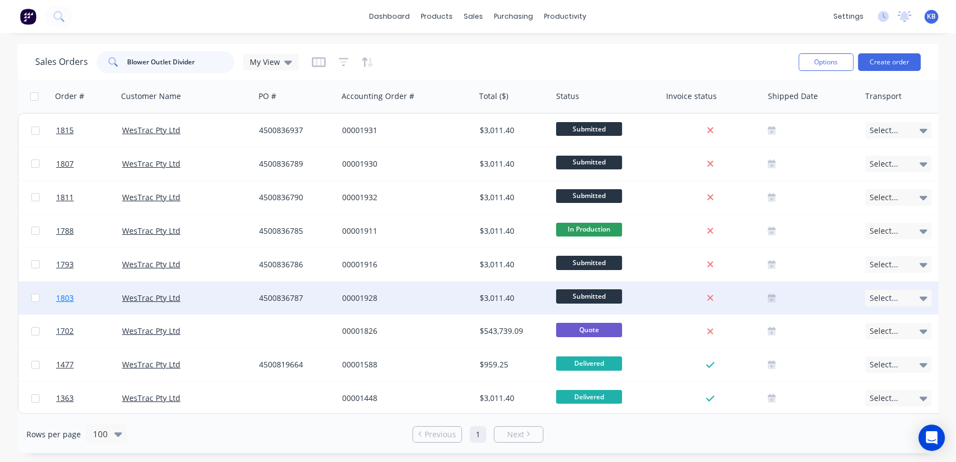
type input "Blower Outlet Divider"
click at [59, 293] on span "1803" at bounding box center [65, 298] width 18 height 11
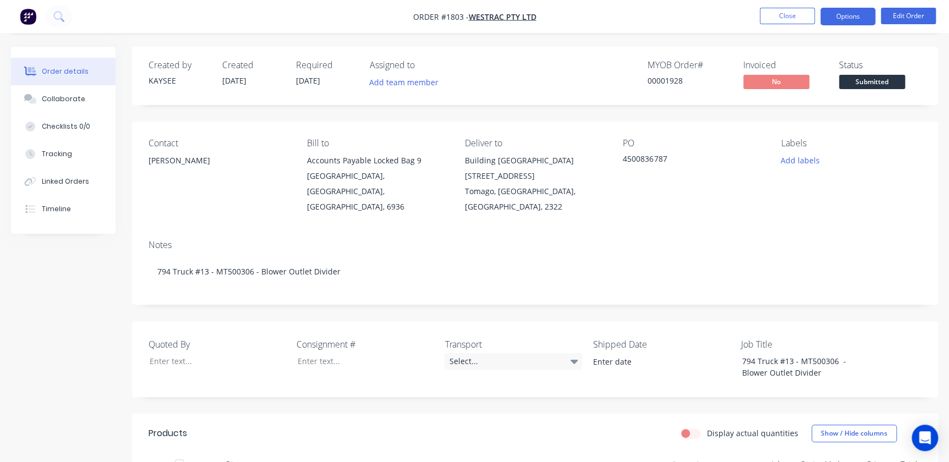
click at [847, 9] on button "Options" at bounding box center [847, 17] width 55 height 18
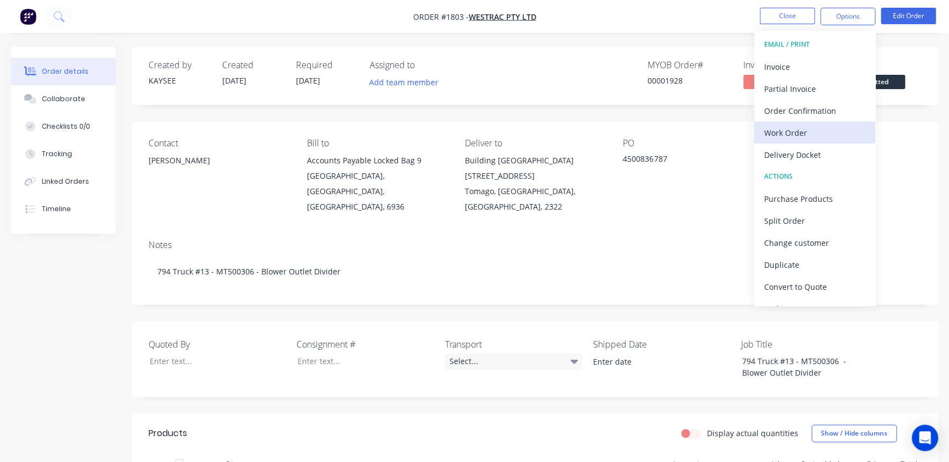
click at [803, 134] on div "Work Order" at bounding box center [814, 133] width 101 height 16
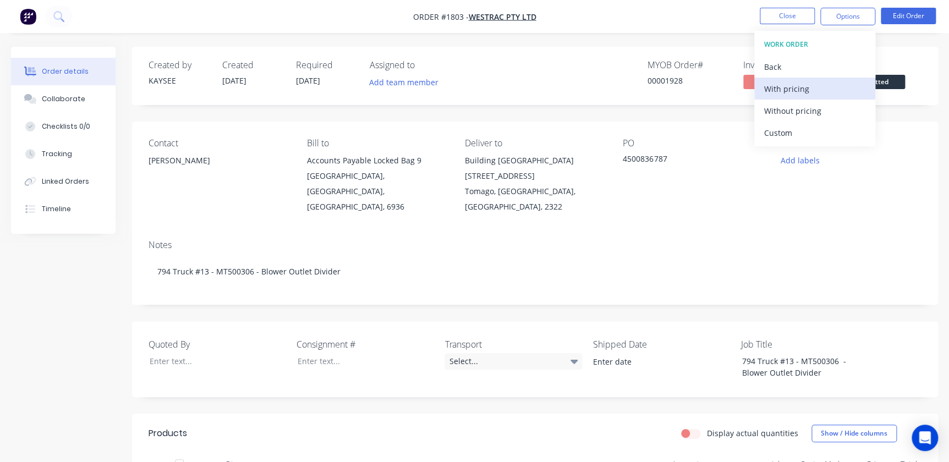
click at [787, 88] on div "With pricing" at bounding box center [814, 89] width 101 height 16
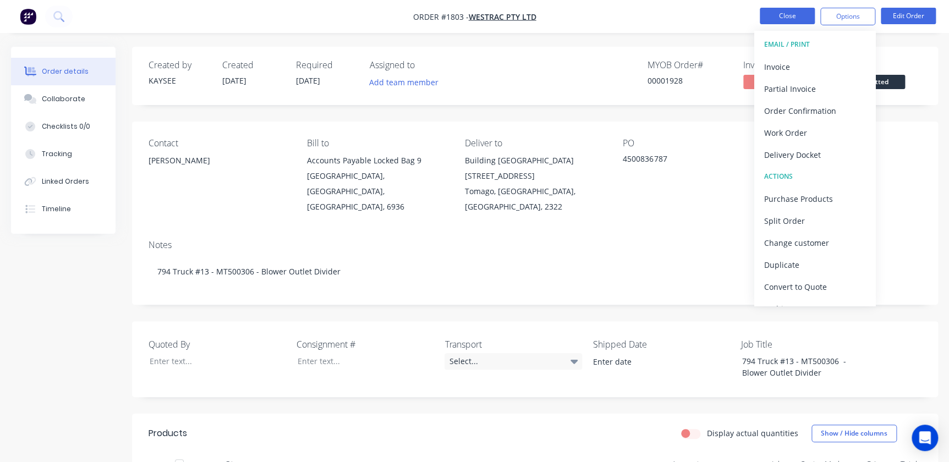
click at [780, 17] on button "Close" at bounding box center [787, 16] width 55 height 17
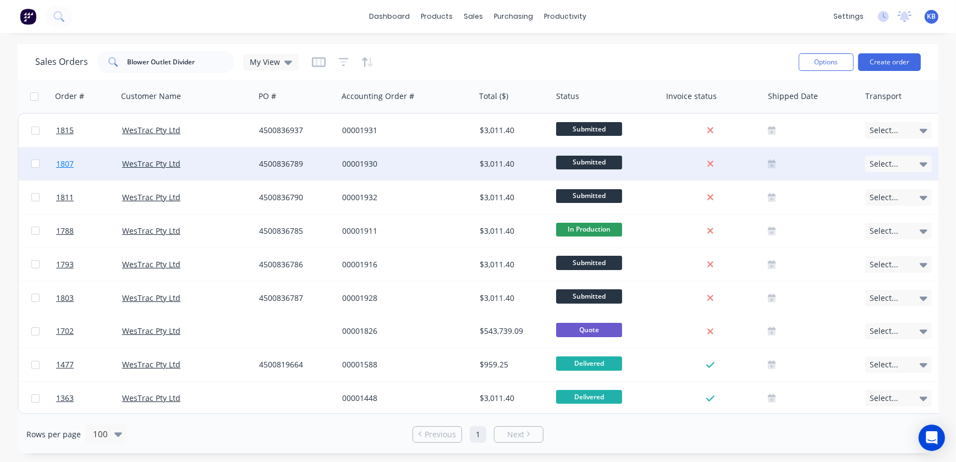
click at [76, 162] on link "1807" at bounding box center [89, 163] width 66 height 33
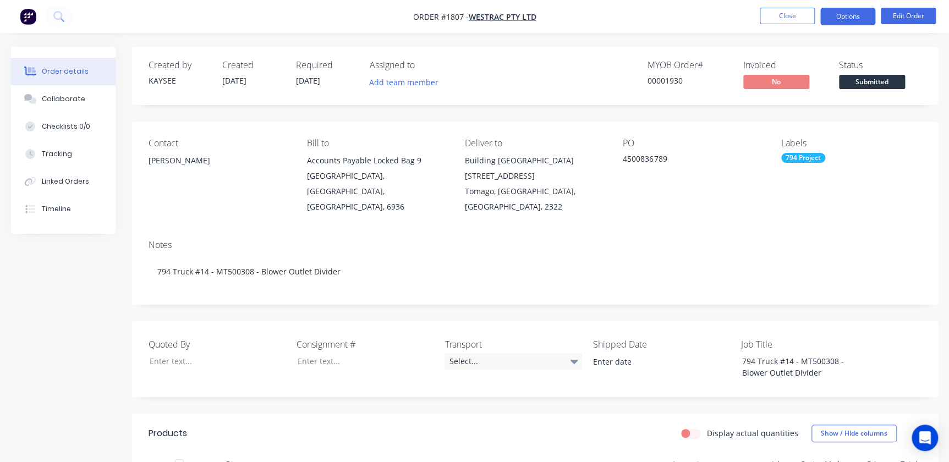
click at [831, 21] on button "Options" at bounding box center [847, 17] width 55 height 18
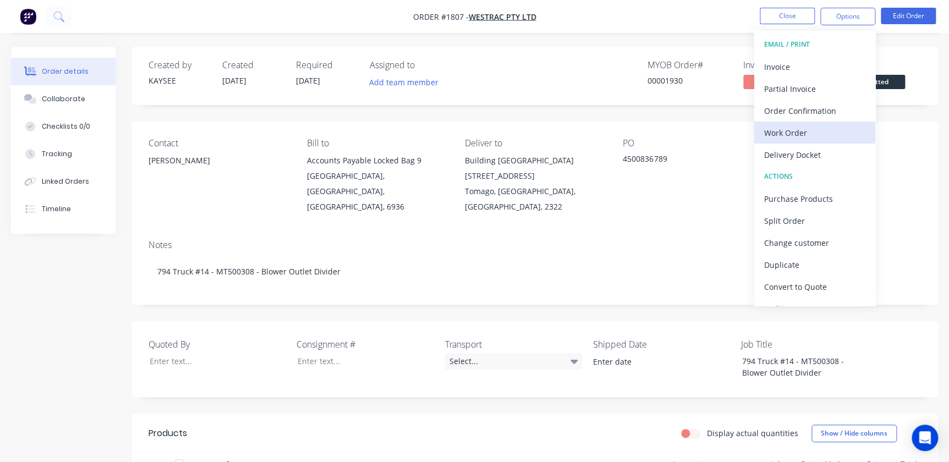
click at [789, 132] on div "Work Order" at bounding box center [814, 133] width 101 height 16
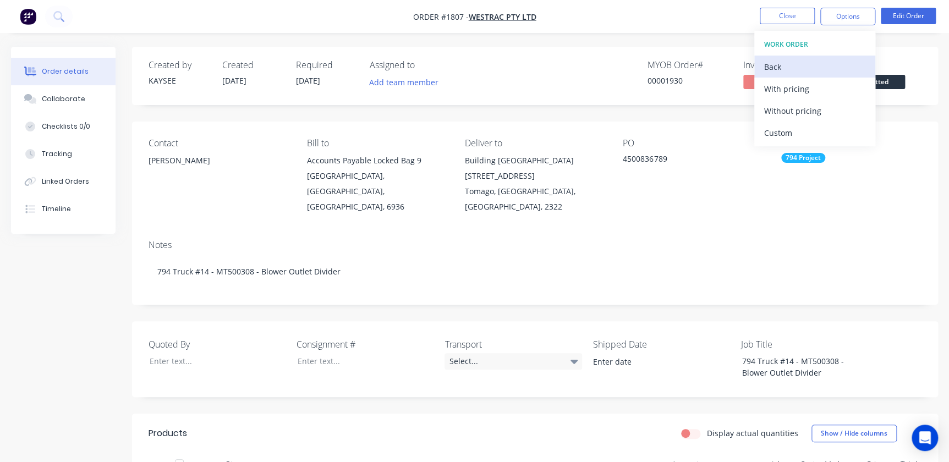
click at [784, 68] on div "Back" at bounding box center [814, 67] width 101 height 16
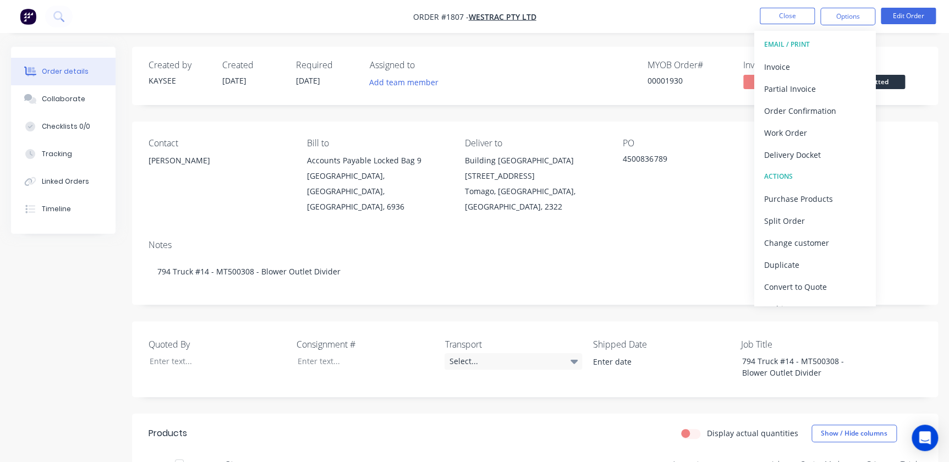
click at [784, 68] on div "Invoice" at bounding box center [814, 67] width 101 height 16
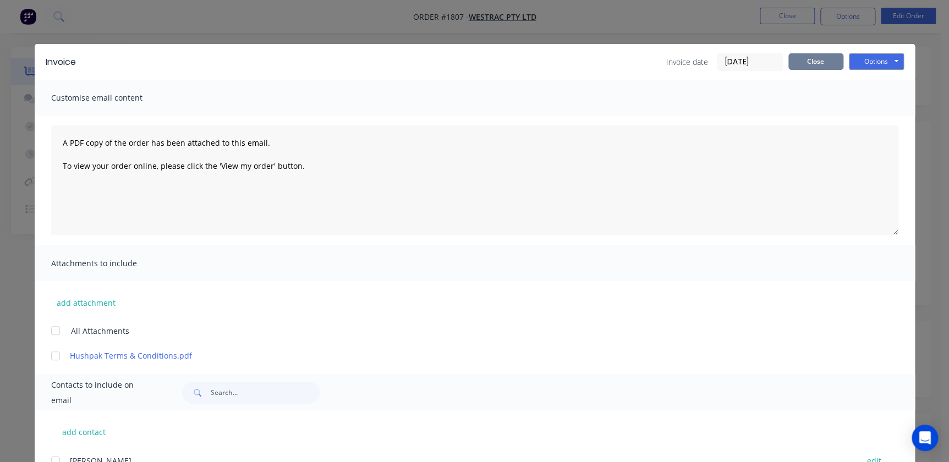
click at [795, 53] on button "Close" at bounding box center [816, 61] width 55 height 17
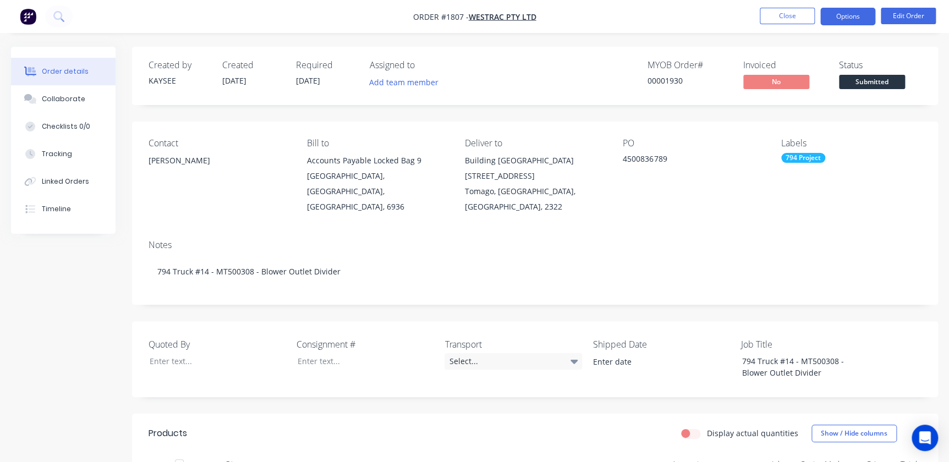
click at [826, 15] on button "Options" at bounding box center [847, 17] width 55 height 18
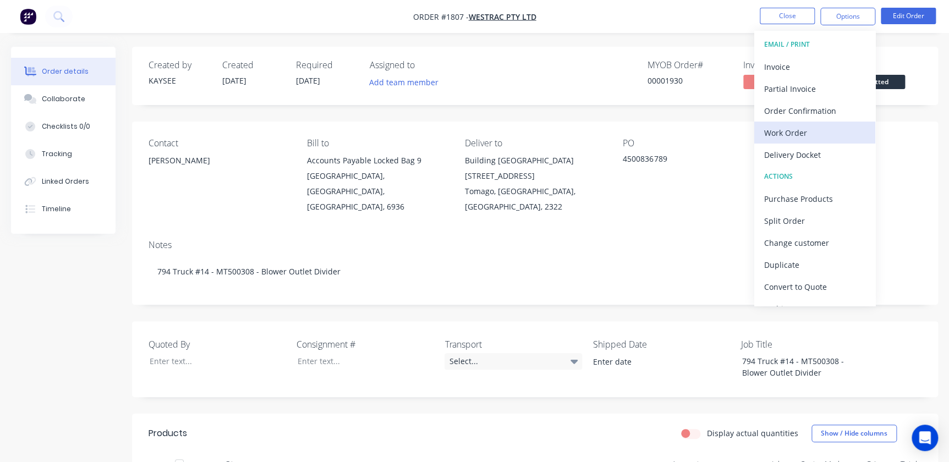
click at [800, 134] on div "Work Order" at bounding box center [814, 133] width 101 height 16
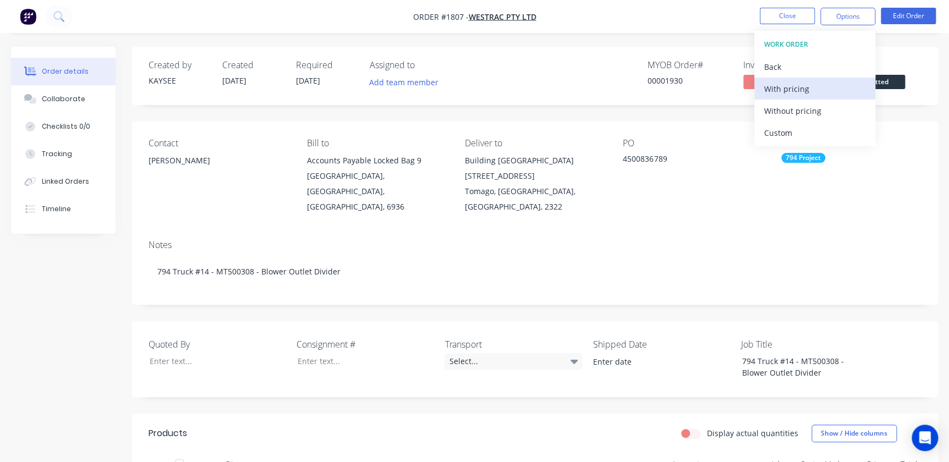
click at [795, 88] on div "With pricing" at bounding box center [814, 89] width 101 height 16
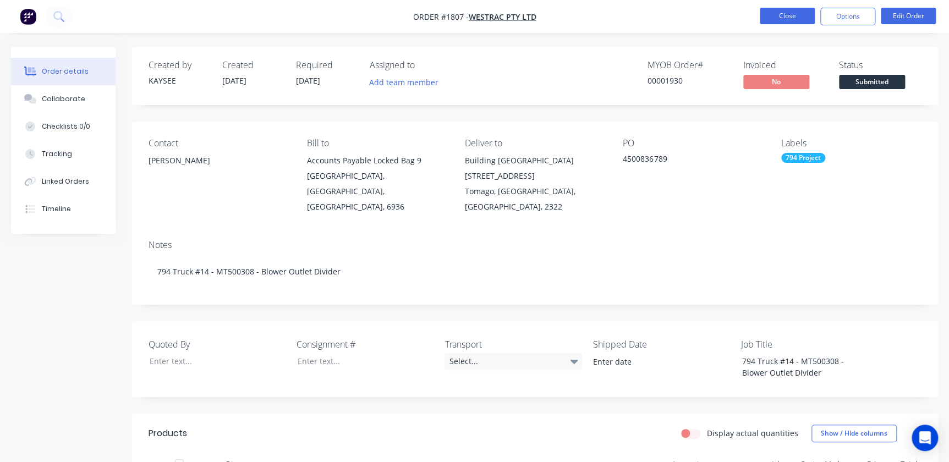
click at [783, 20] on button "Close" at bounding box center [787, 16] width 55 height 17
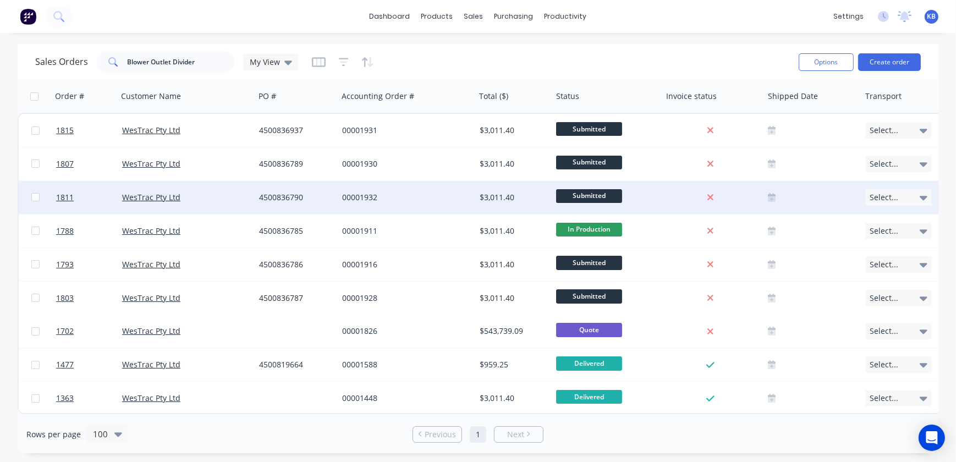
click at [287, 198] on div "4500836790" at bounding box center [294, 197] width 70 height 11
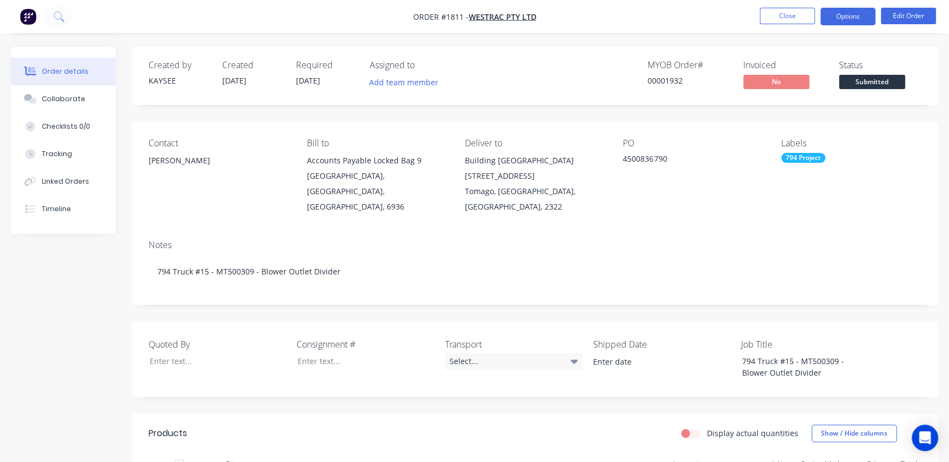
click at [836, 16] on button "Options" at bounding box center [847, 17] width 55 height 18
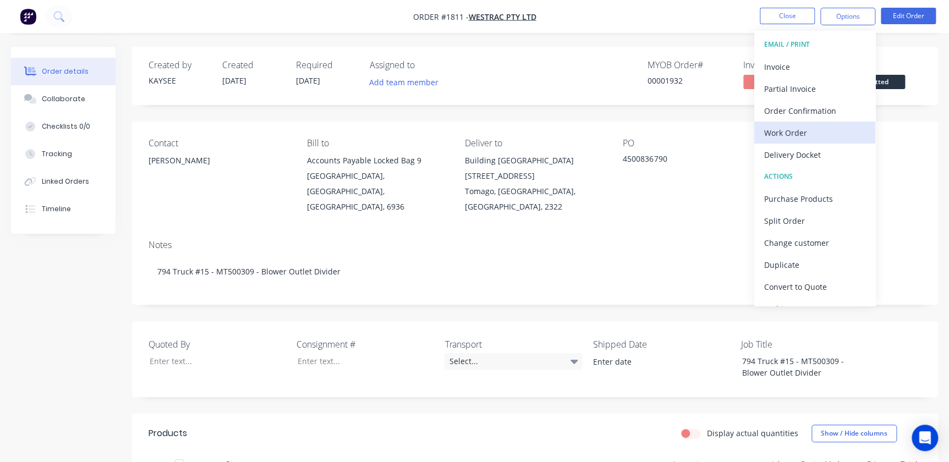
click at [775, 126] on div "Work Order" at bounding box center [814, 133] width 101 height 16
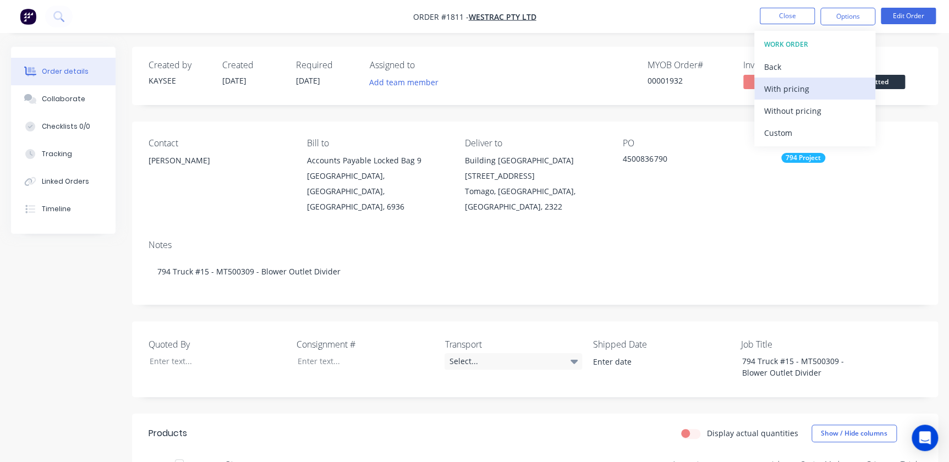
click at [772, 84] on div "With pricing" at bounding box center [814, 89] width 101 height 16
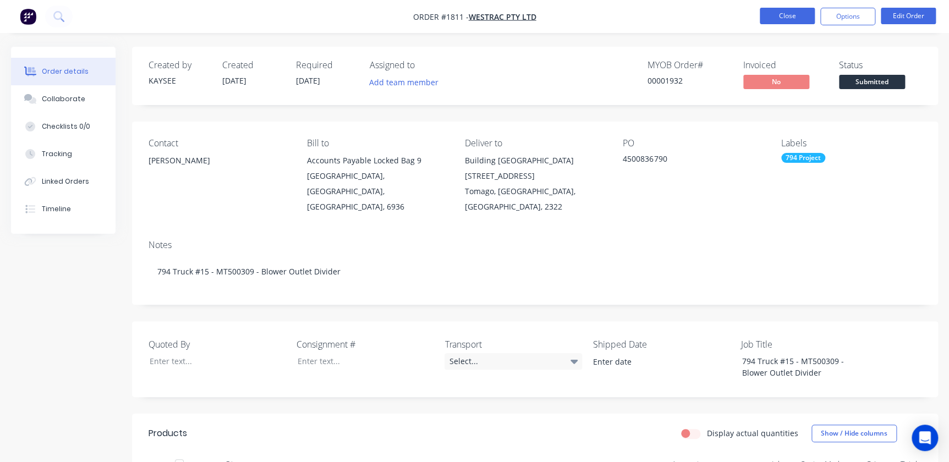
drag, startPoint x: 784, startPoint y: 25, endPoint x: 783, endPoint y: 19, distance: 5.5
click at [784, 24] on li "Close" at bounding box center [787, 17] width 55 height 18
click at [783, 19] on button "Close" at bounding box center [787, 16] width 55 height 17
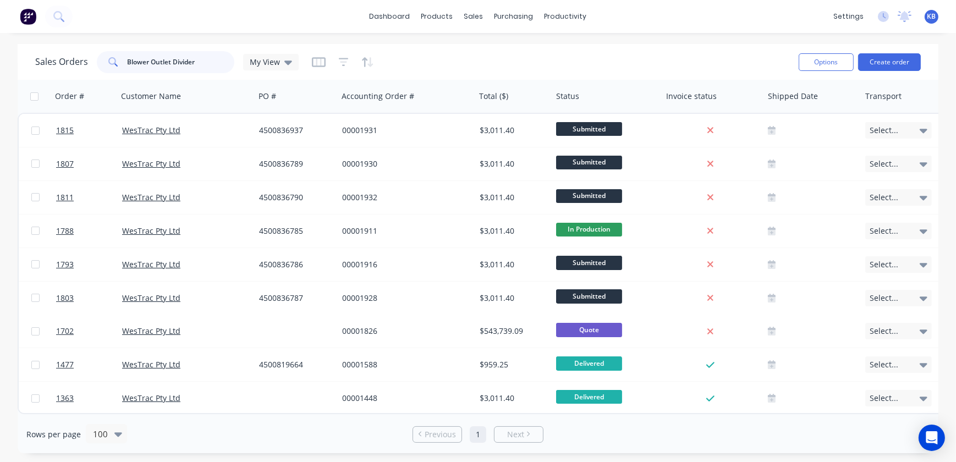
drag, startPoint x: 216, startPoint y: 64, endPoint x: 50, endPoint y: 42, distance: 168.1
click at [50, 42] on div "dashboard products sales purchasing productivity dashboard products Product Cat…" at bounding box center [478, 231] width 956 height 462
click at [191, 64] on input "Blower Outlet Divider" at bounding box center [181, 62] width 107 height 22
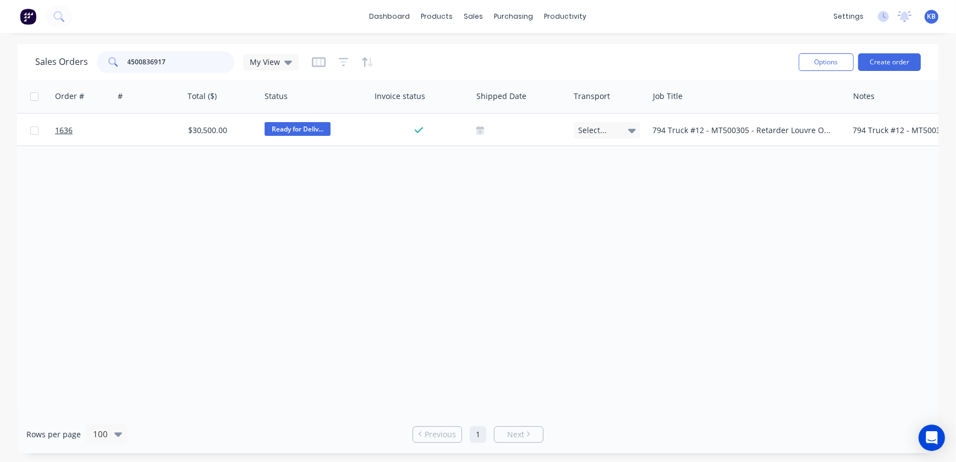
scroll to position [0, 376]
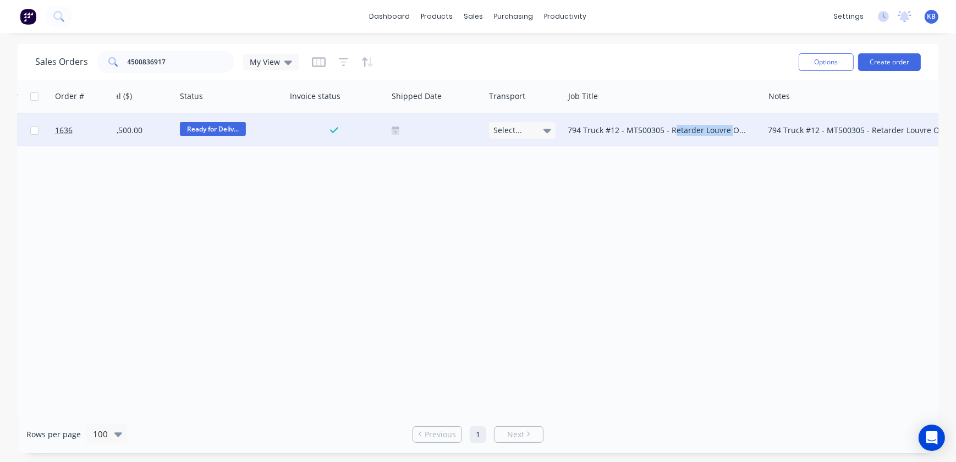
drag, startPoint x: 671, startPoint y: 128, endPoint x: 729, endPoint y: 124, distance: 57.9
click at [729, 124] on div "794 Truck #12 - MT500305 - Retarder Louvre Outlet" at bounding box center [663, 130] width 200 height 33
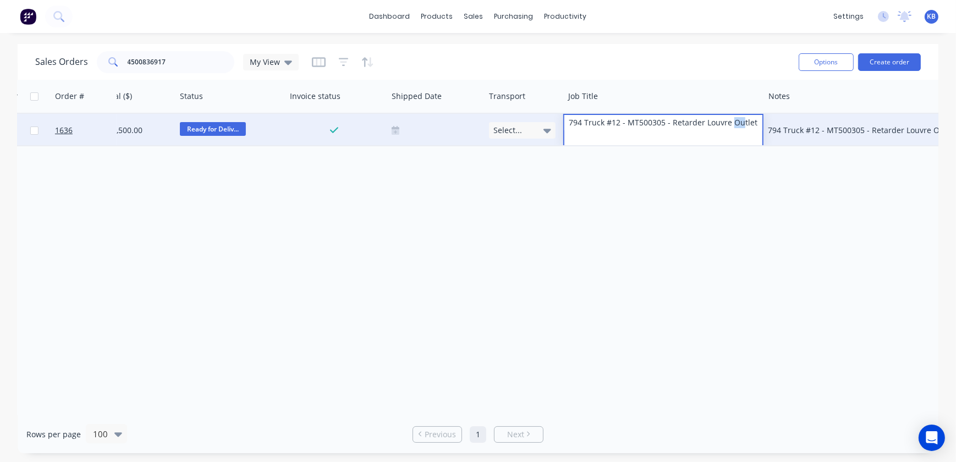
click at [740, 124] on div "794 Truck #12 - MT500305 - Retarder Louvre Outlet" at bounding box center [664, 122] width 198 height 15
drag, startPoint x: 755, startPoint y: 122, endPoint x: 670, endPoint y: 132, distance: 85.9
click at [670, 132] on div "794 Truck #12 - MT500305 - Retarder Louvre Outlet" at bounding box center [663, 130] width 200 height 33
copy div "Retarder Louvre Outlet"
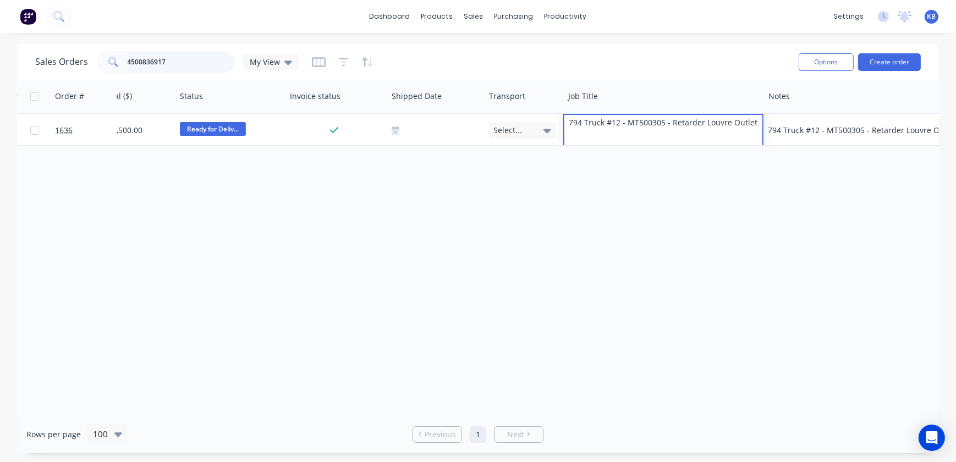
click at [181, 65] on input "4500836917" at bounding box center [181, 62] width 107 height 22
drag, startPoint x: 180, startPoint y: 65, endPoint x: 108, endPoint y: 60, distance: 72.3
click at [108, 60] on div "4500836917" at bounding box center [166, 62] width 138 height 22
paste input "Retarder Louvre Outlet"
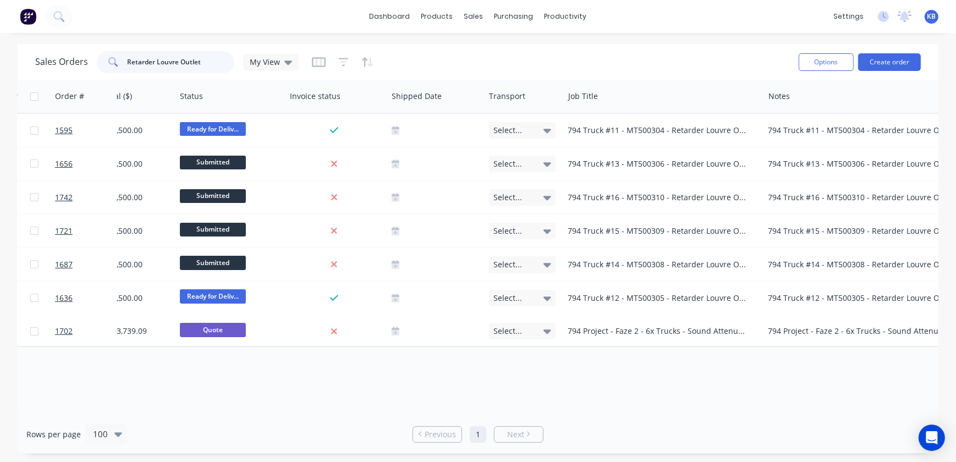
type input "Retarder Louvre Outlet"
click at [349, 408] on div "Order # Customer Name PO # Accounting Order # Total ($) Status Invoice status S…" at bounding box center [478, 248] width 921 height 336
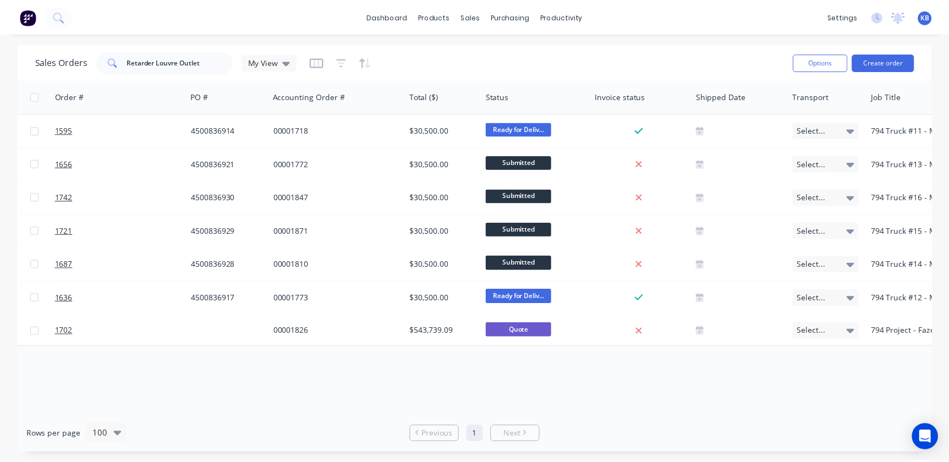
scroll to position [0, 65]
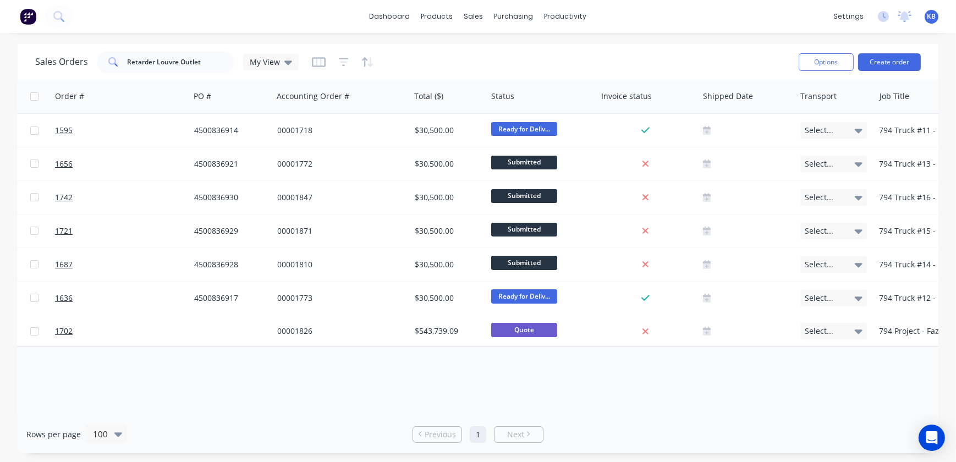
drag, startPoint x: 134, startPoint y: 398, endPoint x: 128, endPoint y: 397, distance: 6.6
click at [132, 398] on div "Order # Customer Name PO # Accounting Order # Total ($) Status Invoice status S…" at bounding box center [478, 248] width 921 height 336
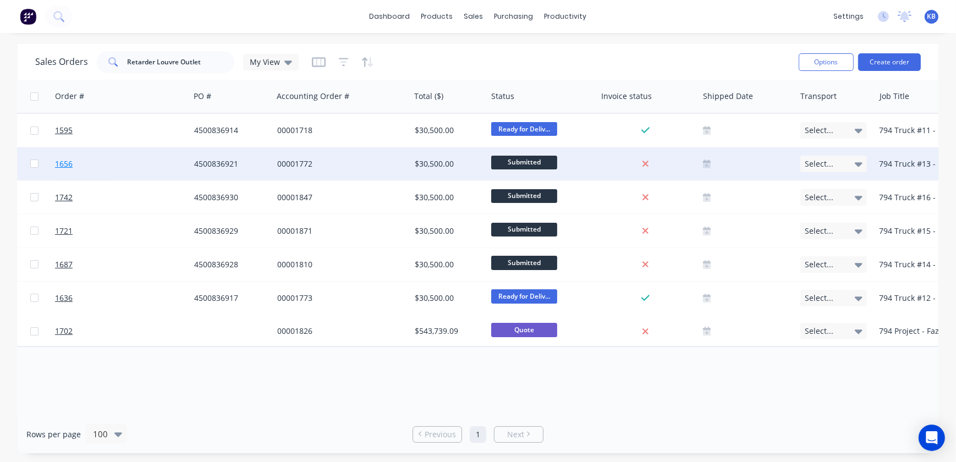
click at [55, 167] on span "1656" at bounding box center [64, 163] width 18 height 11
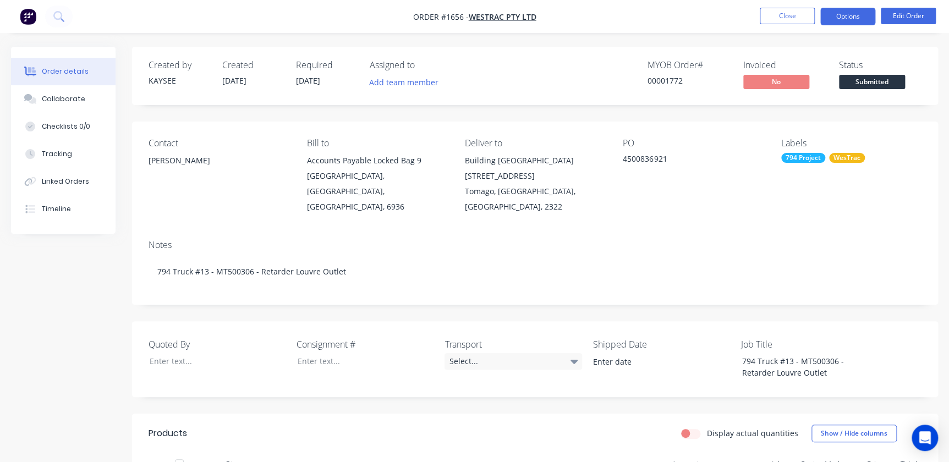
click at [848, 19] on button "Options" at bounding box center [847, 17] width 55 height 18
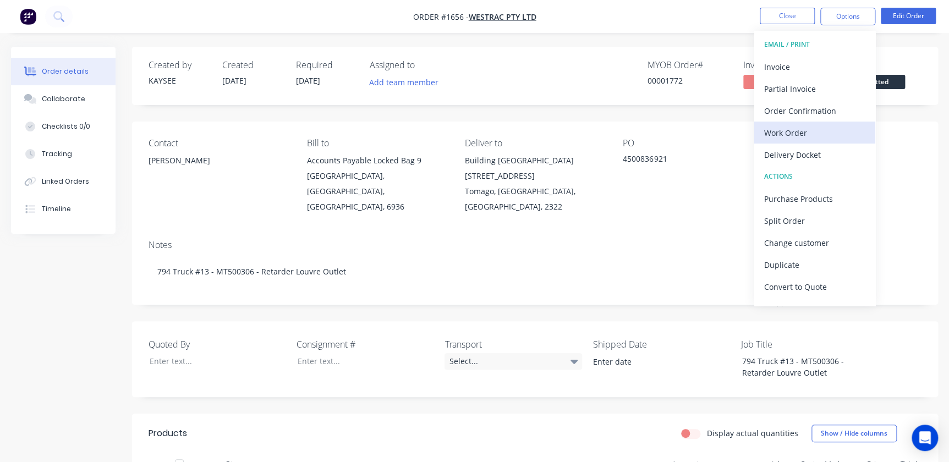
click at [804, 126] on div "Work Order" at bounding box center [814, 133] width 101 height 16
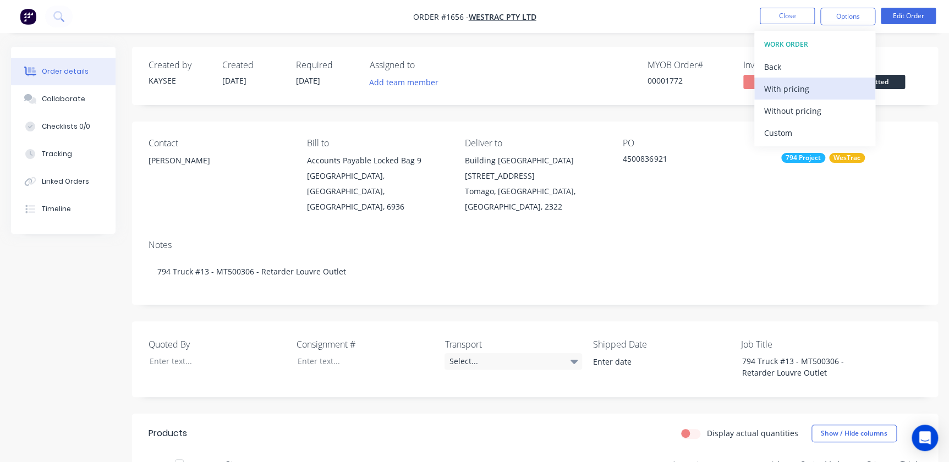
click at [783, 83] on div "With pricing" at bounding box center [814, 89] width 101 height 16
click at [683, 3] on nav "Order #1656 - WesTrac Pty Ltd Close Options Edit Order" at bounding box center [474, 16] width 949 height 33
click at [790, 24] on li "Close" at bounding box center [787, 17] width 55 height 18
click at [745, 18] on nav "Order #1656 - WesTrac Pty Ltd Close Options Edit Order" at bounding box center [474, 16] width 949 height 33
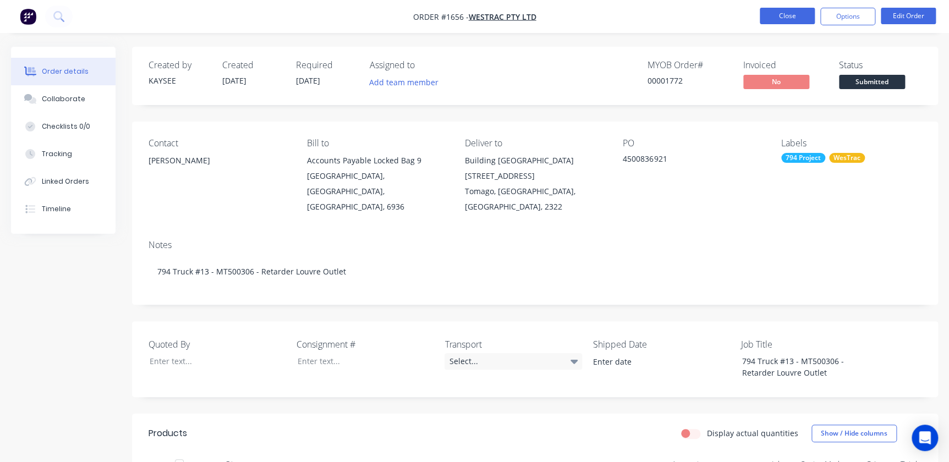
click at [781, 19] on button "Close" at bounding box center [787, 16] width 55 height 17
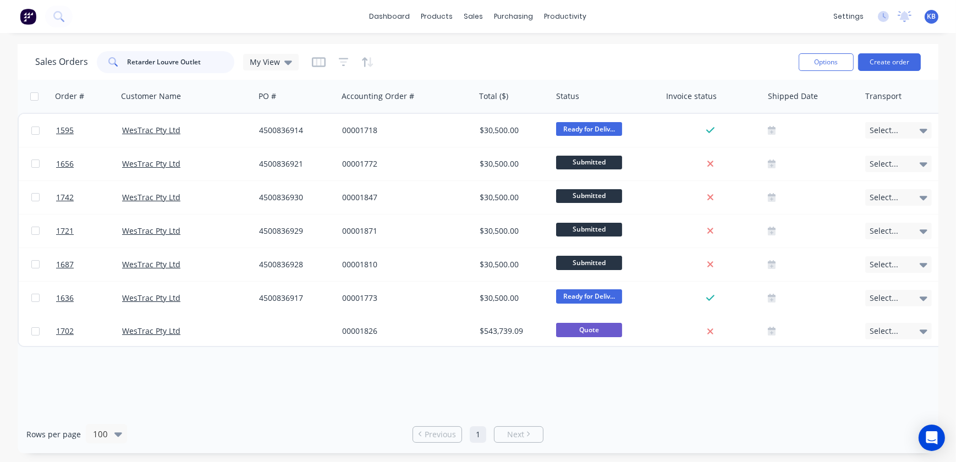
drag, startPoint x: 185, startPoint y: 63, endPoint x: 171, endPoint y: 62, distance: 14.9
click at [171, 62] on input "Retarder Louvre Outlet" at bounding box center [181, 62] width 107 height 22
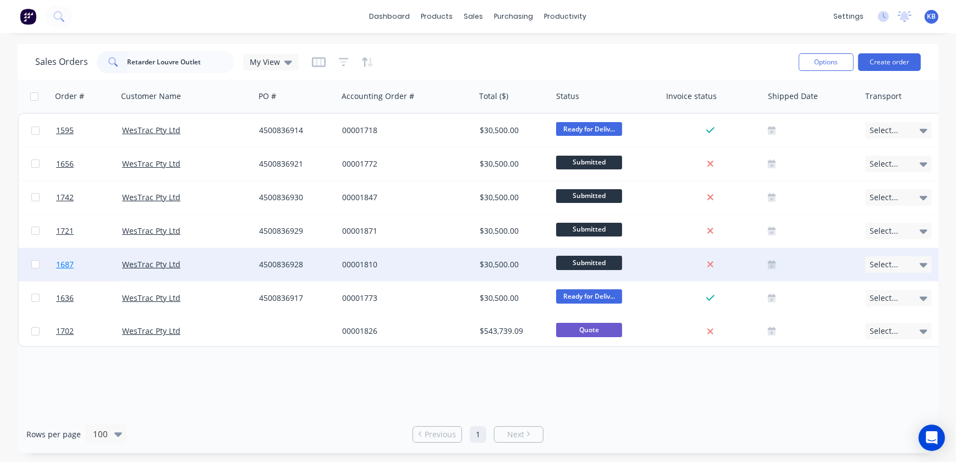
click at [70, 264] on span "1687" at bounding box center [65, 264] width 18 height 11
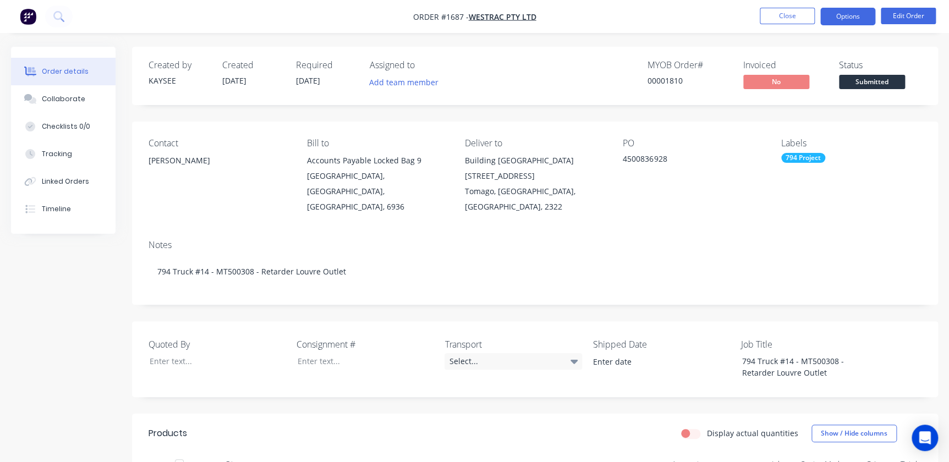
click at [856, 21] on button "Options" at bounding box center [847, 17] width 55 height 18
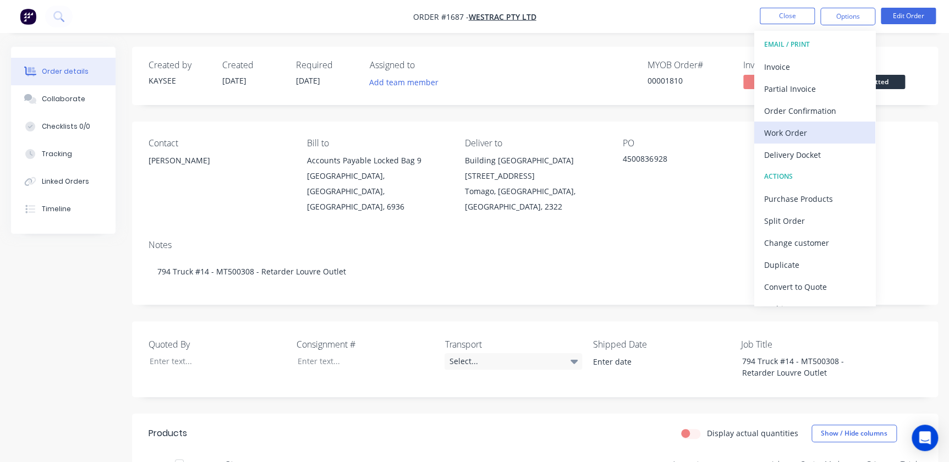
click at [789, 132] on div "Work Order" at bounding box center [814, 133] width 101 height 16
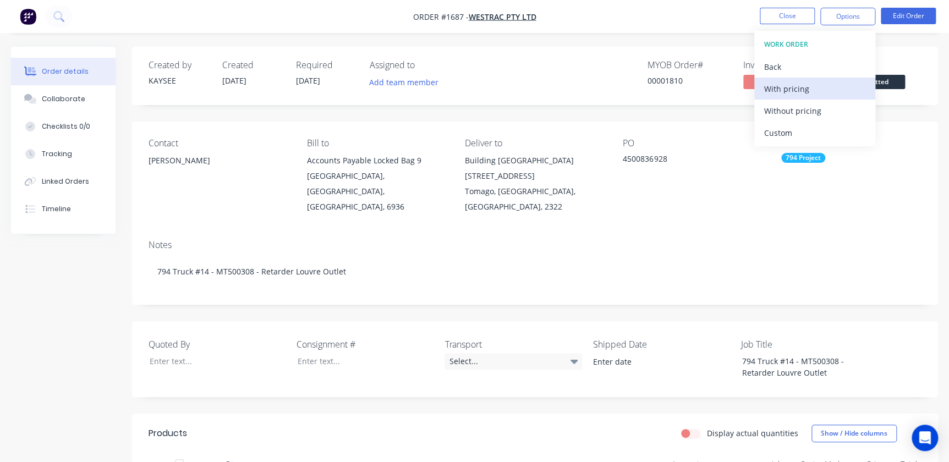
click at [774, 87] on div "With pricing" at bounding box center [814, 89] width 101 height 16
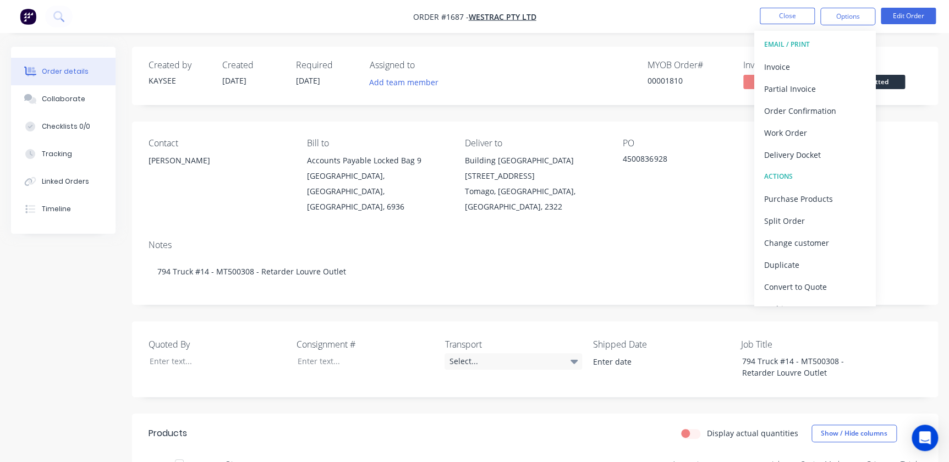
click at [784, 4] on nav "Order #1687 - WesTrac Pty Ltd Close Options EMAIL / PRINT Invoice Partial Invoi…" at bounding box center [474, 16] width 949 height 33
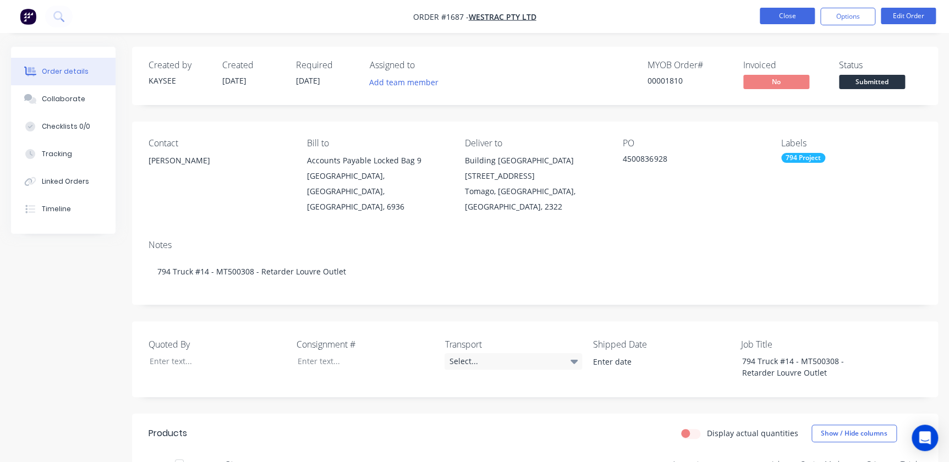
click at [783, 8] on button "Close" at bounding box center [787, 16] width 55 height 17
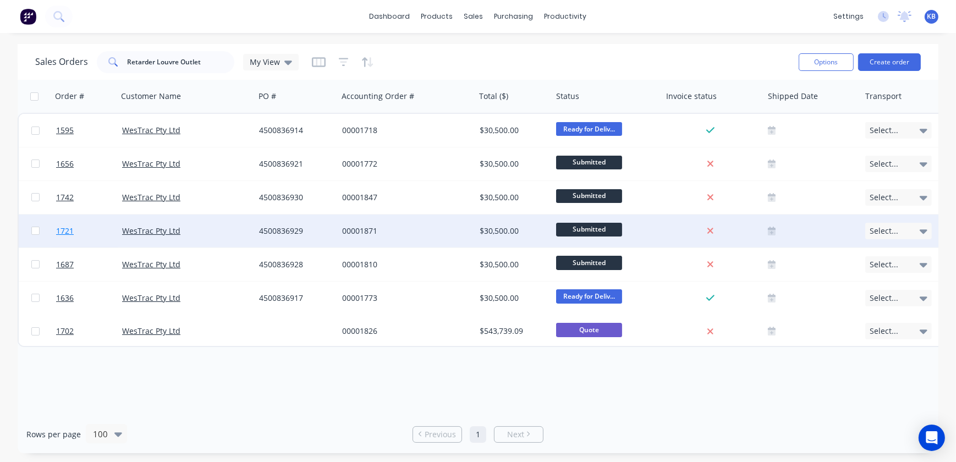
click at [83, 236] on link "1721" at bounding box center [89, 231] width 66 height 33
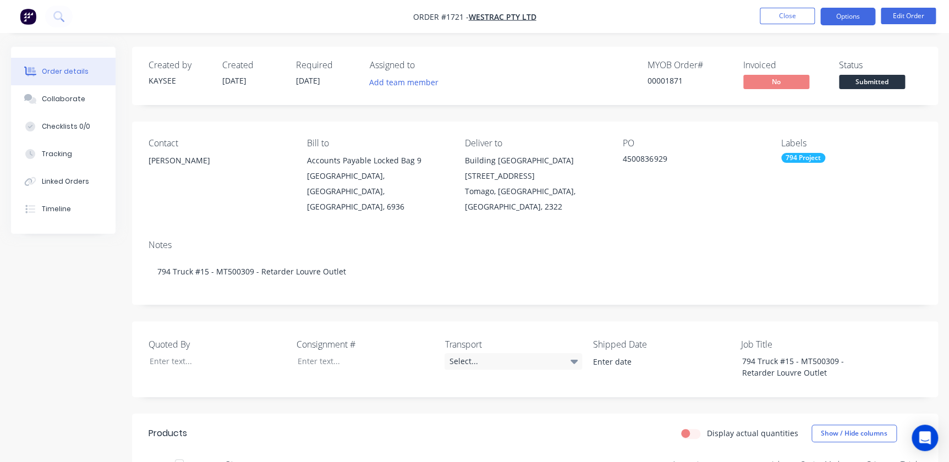
click at [852, 20] on button "Options" at bounding box center [847, 17] width 55 height 18
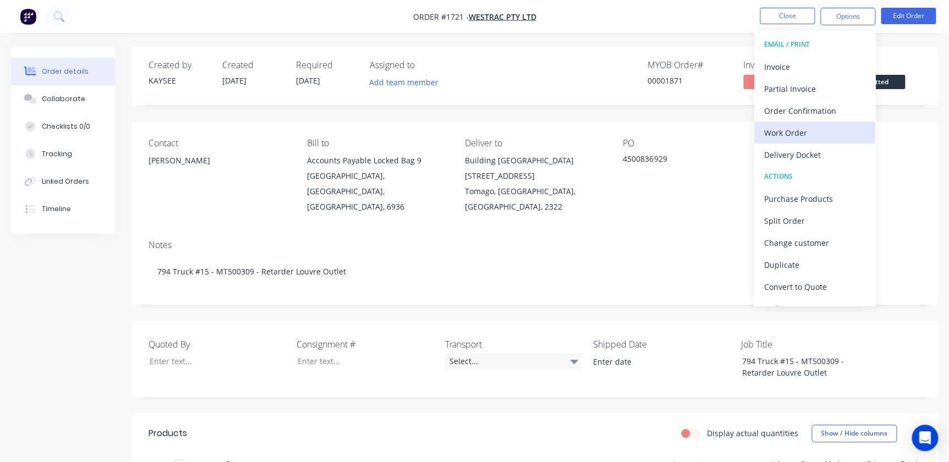
click at [799, 131] on div "Work Order" at bounding box center [814, 133] width 101 height 16
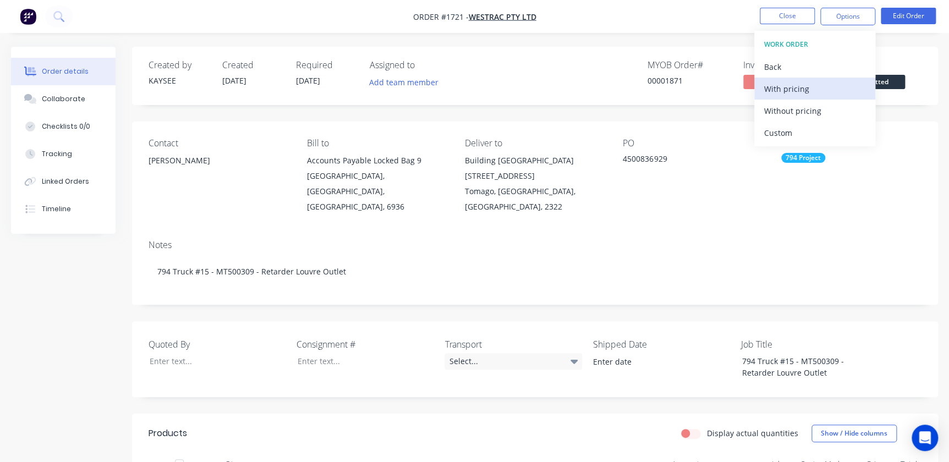
click at [791, 85] on div "With pricing" at bounding box center [814, 89] width 101 height 16
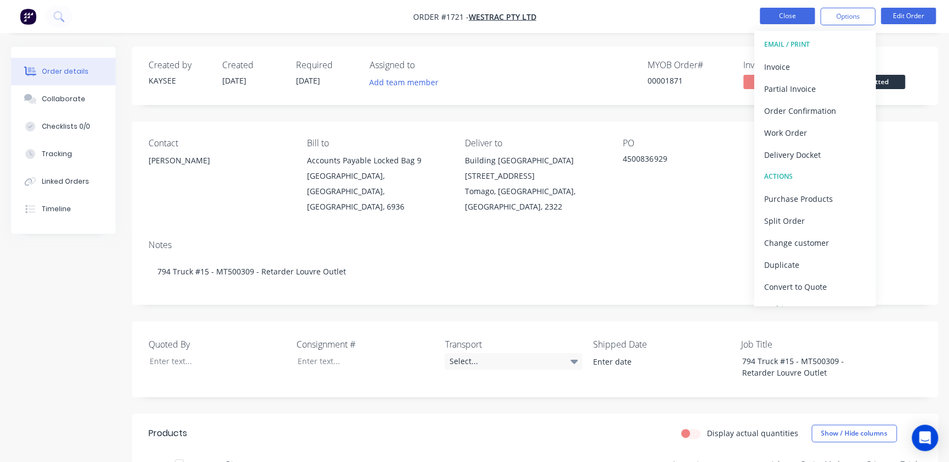
click at [787, 8] on button "Close" at bounding box center [787, 16] width 55 height 17
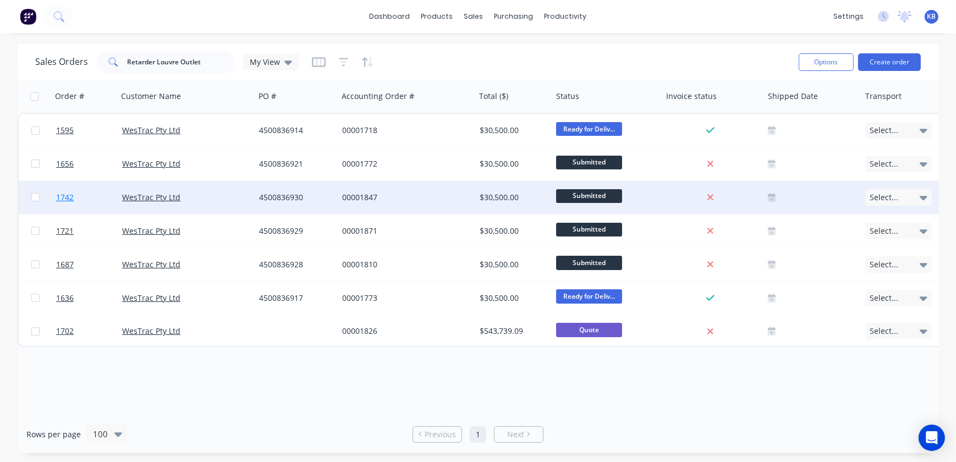
click at [72, 196] on span "1742" at bounding box center [65, 197] width 18 height 11
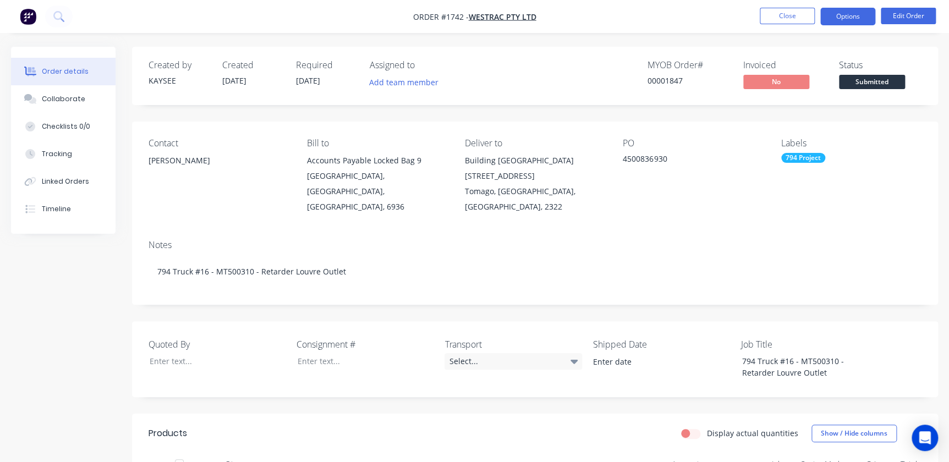
click at [855, 12] on button "Options" at bounding box center [847, 17] width 55 height 18
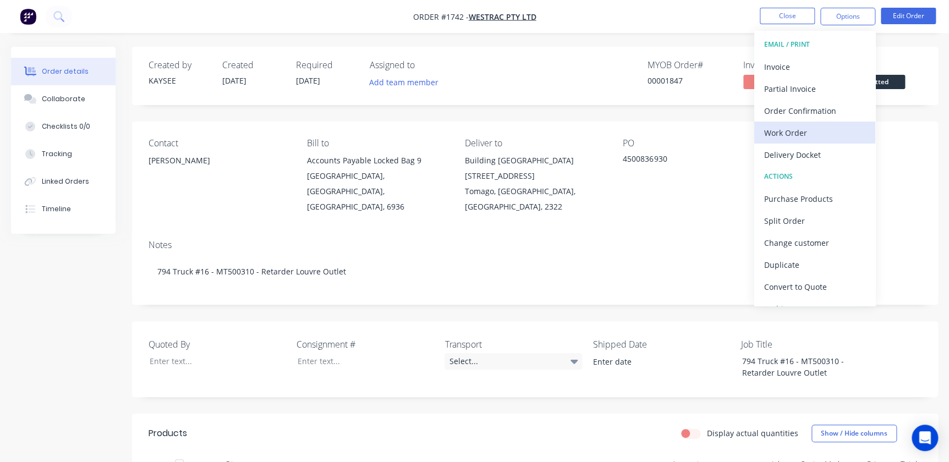
click at [802, 141] on button "Work Order" at bounding box center [814, 133] width 121 height 22
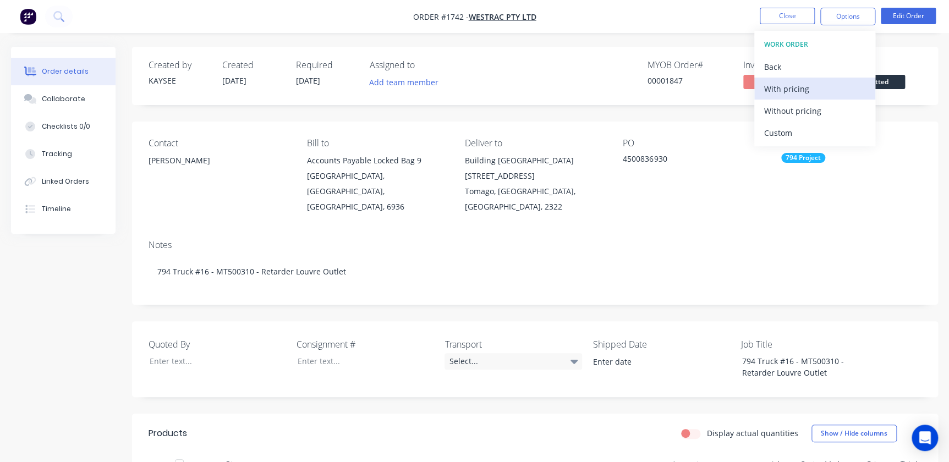
click at [795, 83] on div "With pricing" at bounding box center [814, 89] width 101 height 16
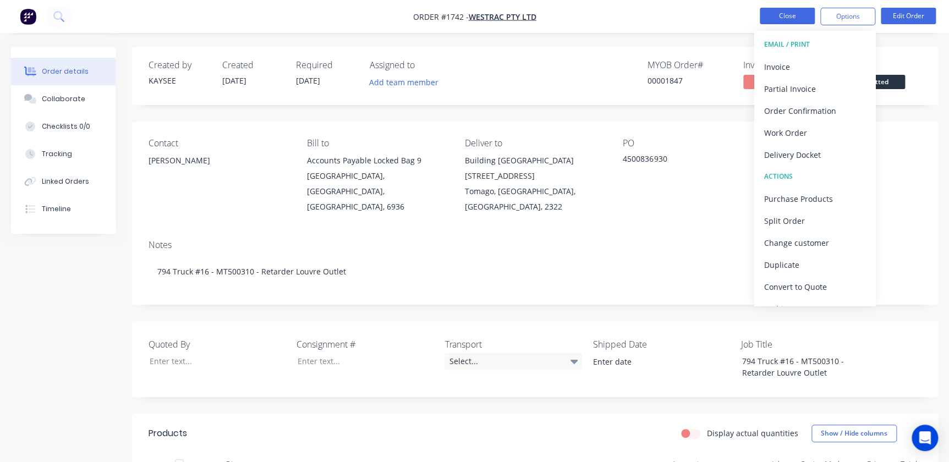
click at [763, 17] on button "Close" at bounding box center [787, 16] width 55 height 17
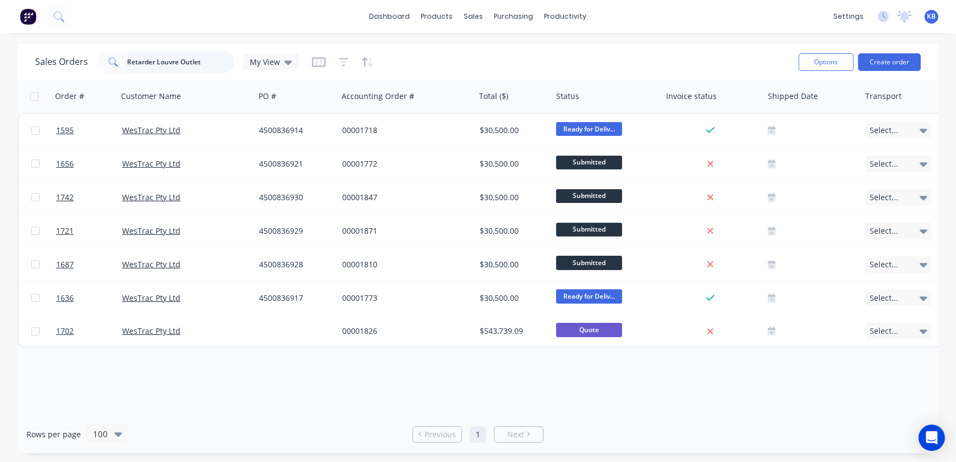
drag, startPoint x: 209, startPoint y: 65, endPoint x: 13, endPoint y: 45, distance: 196.9
click at [13, 45] on div "Sales Orders Retarder Louvre Outlet My View Options Create order Order # Custom…" at bounding box center [478, 248] width 956 height 409
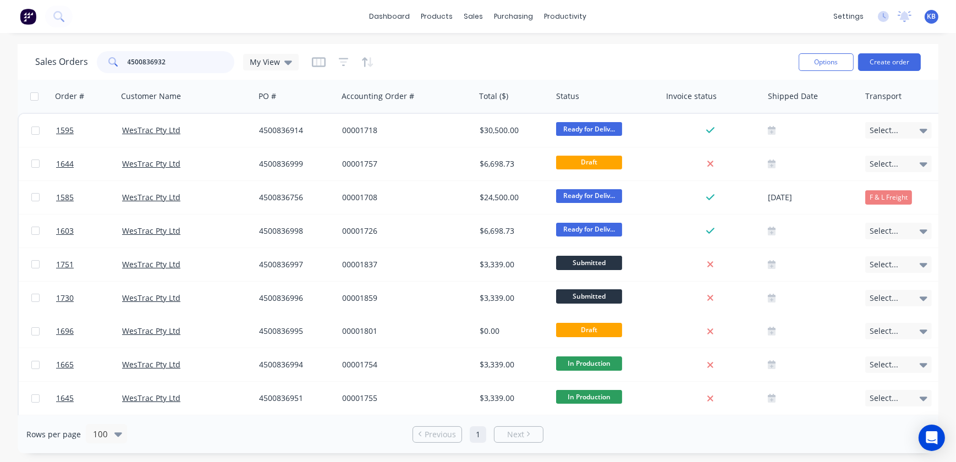
type input "4500836932"
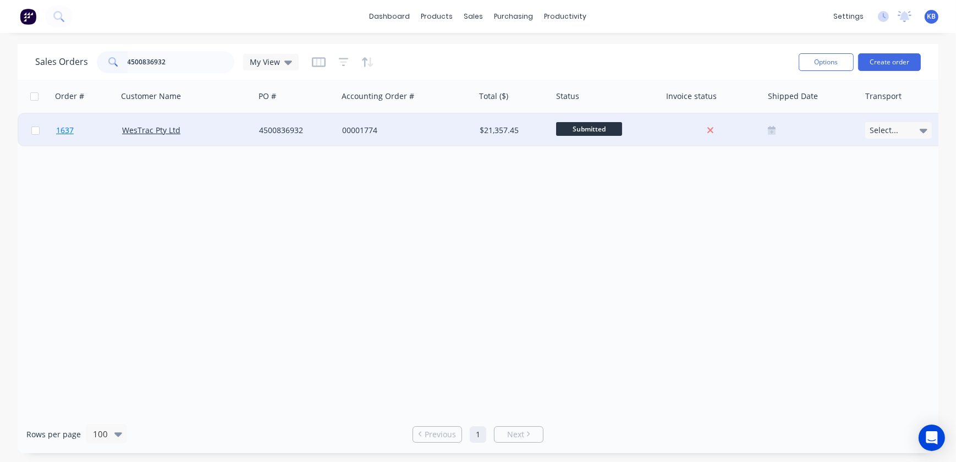
click at [59, 136] on link "1637" at bounding box center [89, 130] width 66 height 33
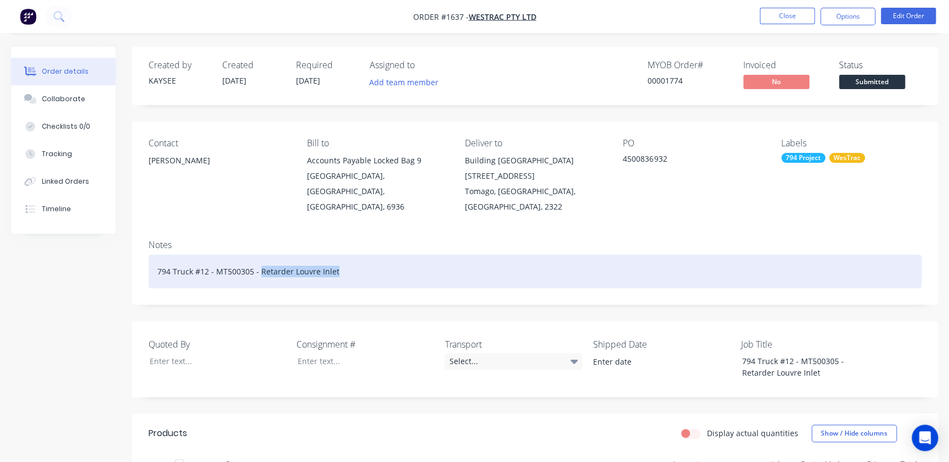
drag, startPoint x: 341, startPoint y: 254, endPoint x: 259, endPoint y: 259, distance: 81.6
click at [259, 259] on div "794 Truck #12 - MT500305 - Retarder Louvre Inlet" at bounding box center [535, 272] width 773 height 34
copy div "Retarder Louvre Inlet"
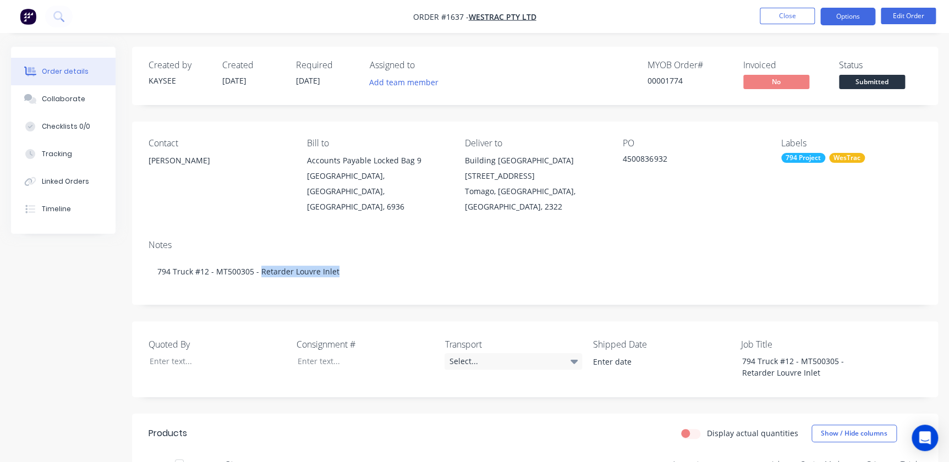
click at [846, 22] on button "Options" at bounding box center [847, 17] width 55 height 18
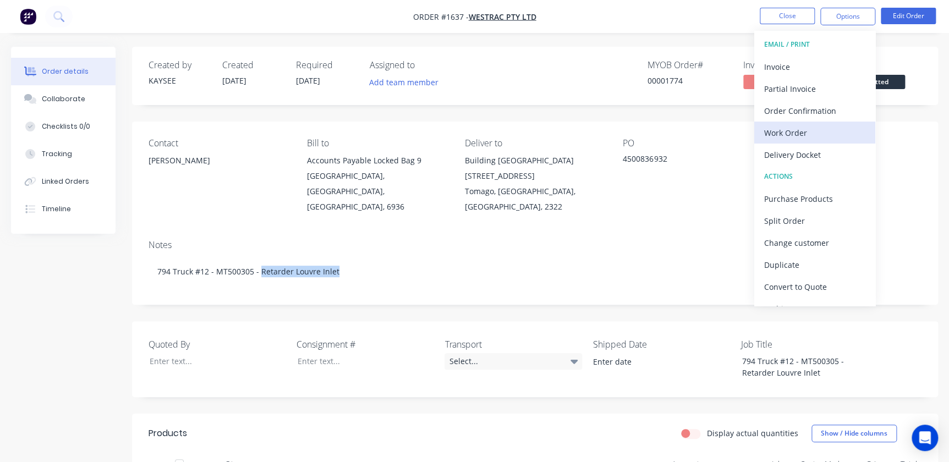
click at [802, 126] on div "Work Order" at bounding box center [814, 133] width 101 height 16
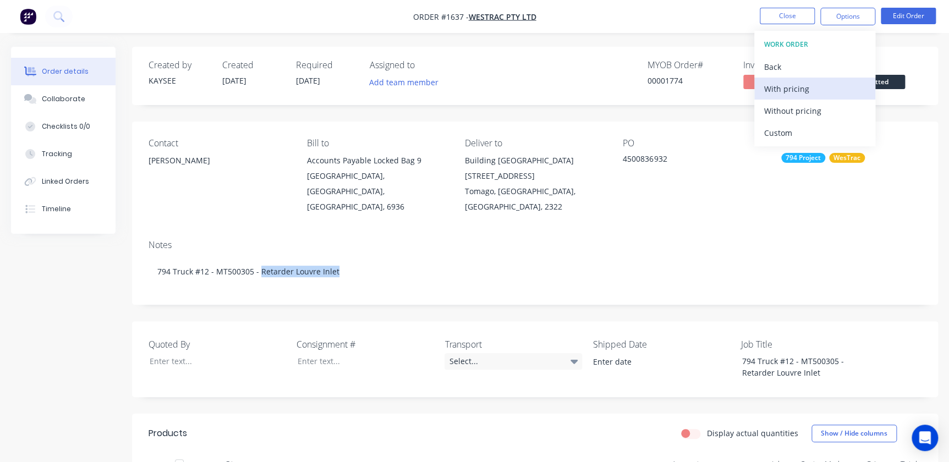
click at [800, 83] on div "With pricing" at bounding box center [814, 89] width 101 height 16
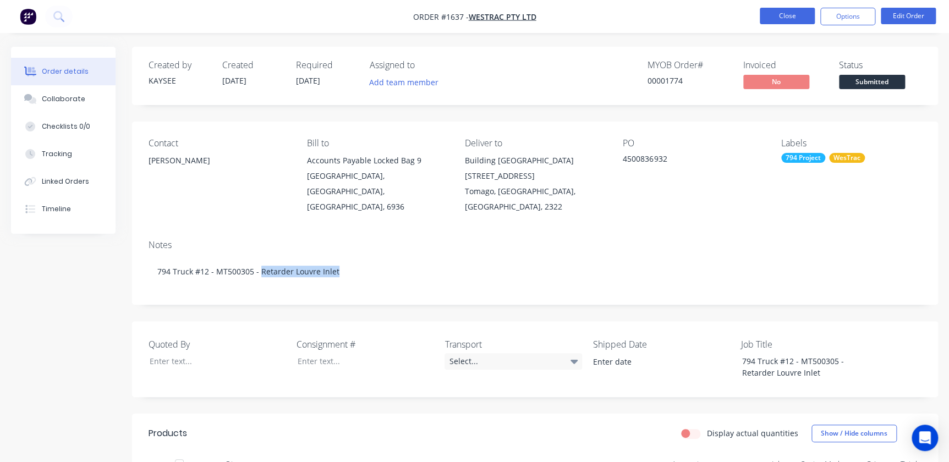
click at [779, 22] on button "Close" at bounding box center [787, 16] width 55 height 17
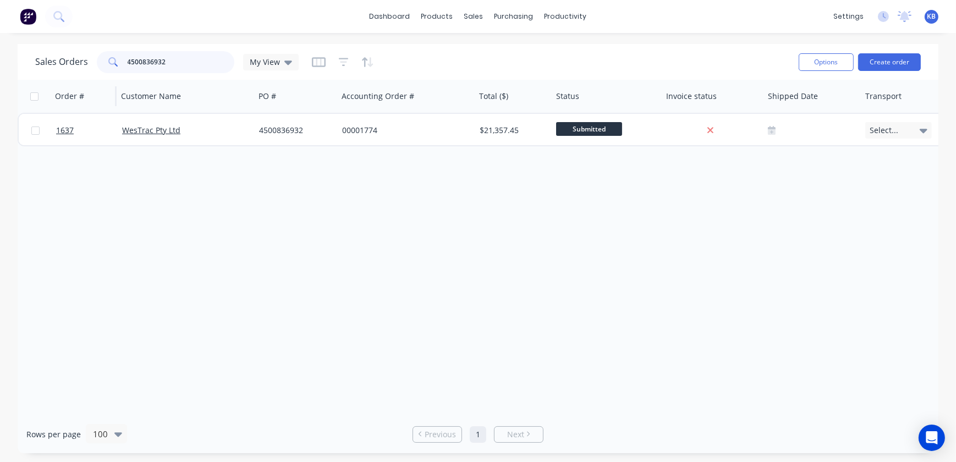
drag, startPoint x: 204, startPoint y: 68, endPoint x: 56, endPoint y: 84, distance: 148.9
click at [57, 84] on div "Sales Orders 4500836932 My View Options Create order Order # Customer Name PO #…" at bounding box center [478, 248] width 921 height 409
paste input "Retarder Louvre Inlet"
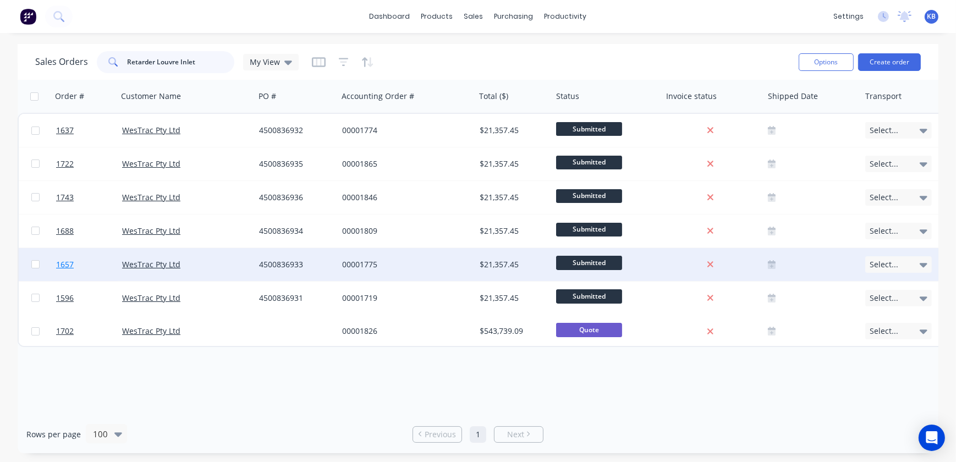
type input "Retarder Louvre Inlet"
click at [74, 264] on link "1657" at bounding box center [89, 264] width 66 height 33
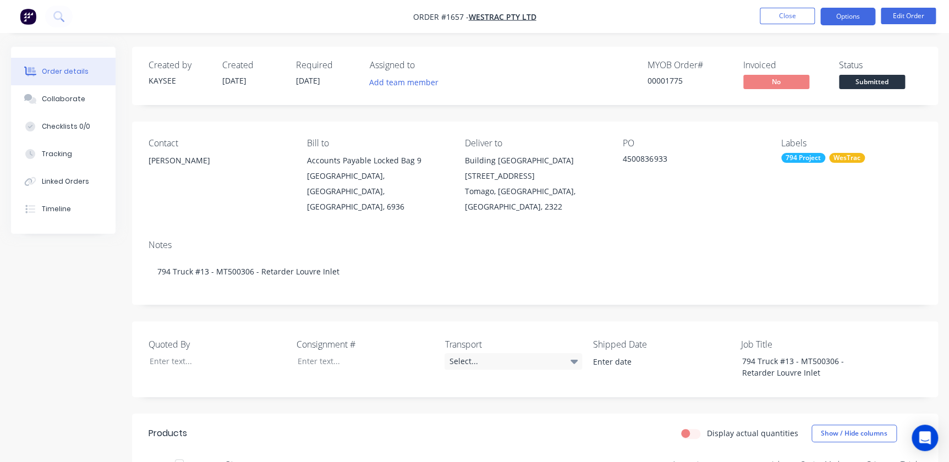
click at [823, 12] on button "Options" at bounding box center [847, 17] width 55 height 18
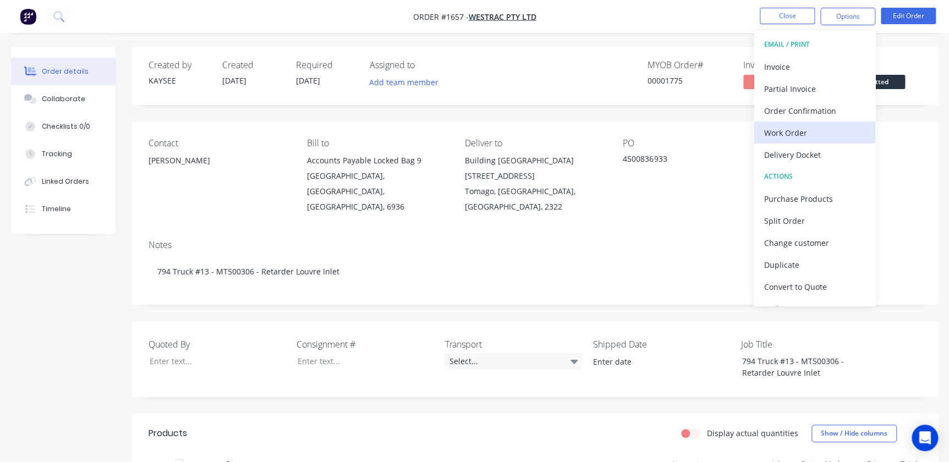
click at [781, 133] on div "Work Order" at bounding box center [814, 133] width 101 height 16
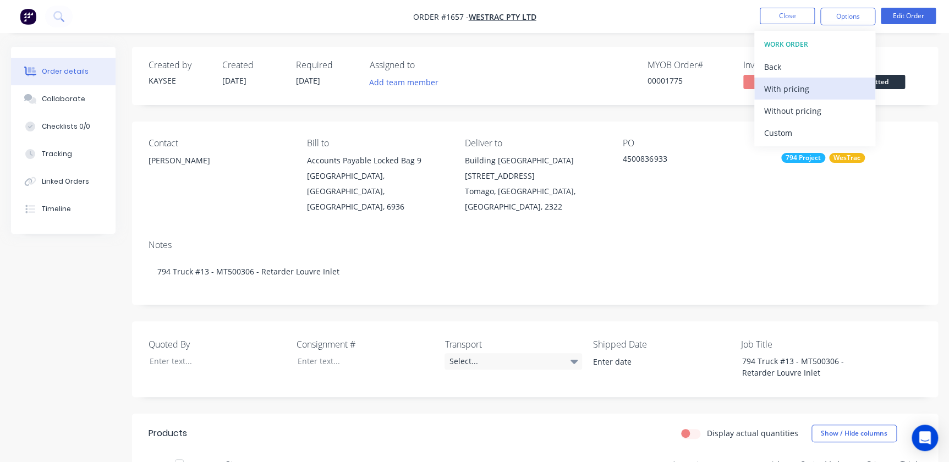
click at [792, 94] on div "With pricing" at bounding box center [814, 89] width 101 height 16
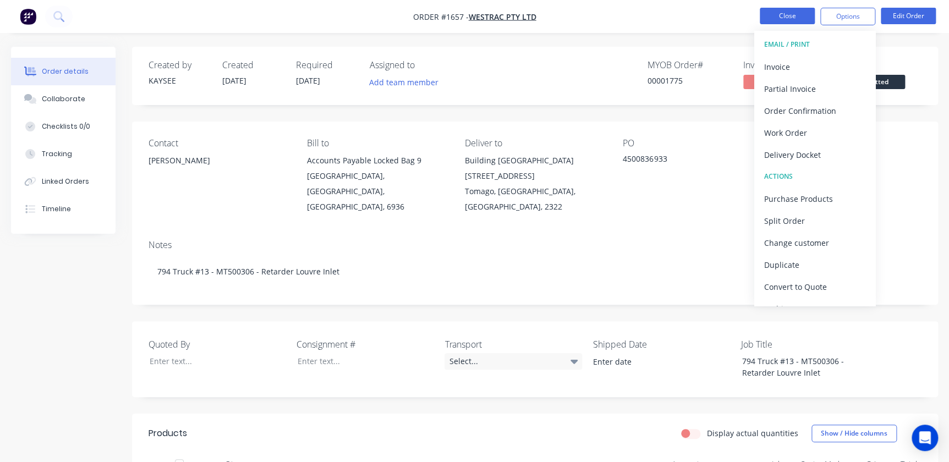
click at [791, 16] on button "Close" at bounding box center [787, 16] width 55 height 17
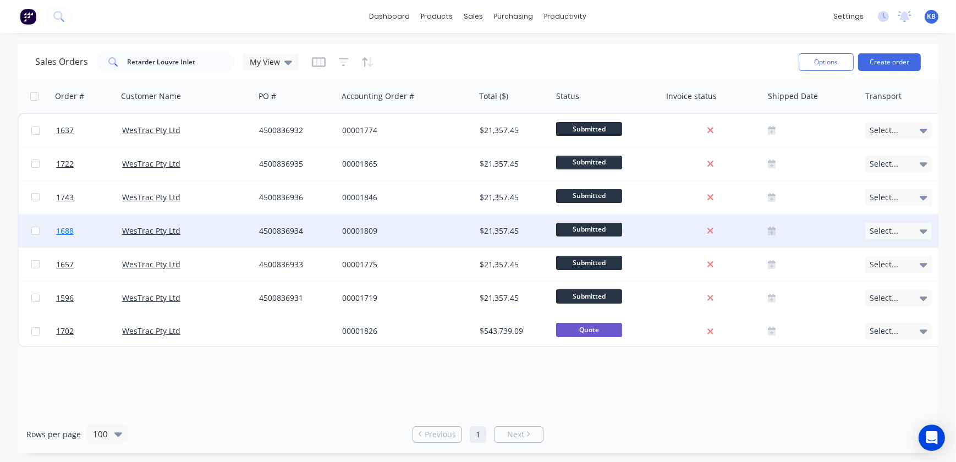
click at [72, 234] on span "1688" at bounding box center [65, 231] width 18 height 11
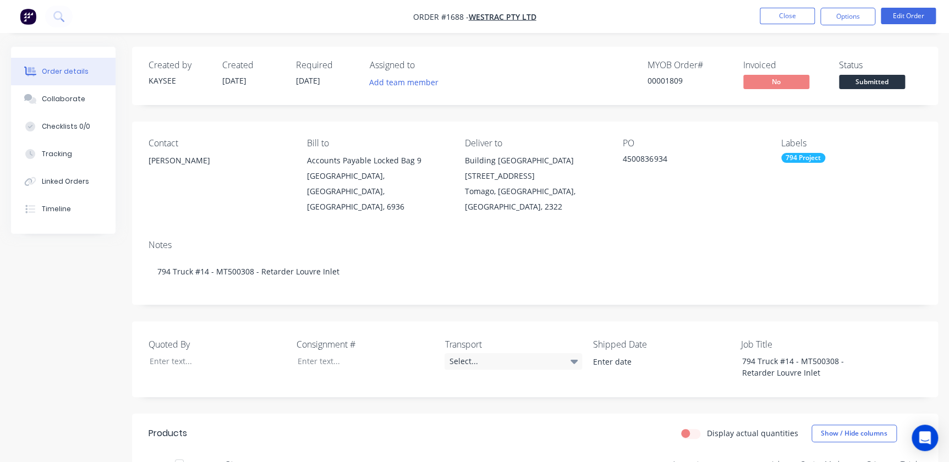
click at [837, 7] on nav "Order #1688 - WesTrac Pty Ltd Close Options Edit Order" at bounding box center [474, 16] width 949 height 33
click at [837, 21] on button "Options" at bounding box center [847, 17] width 55 height 18
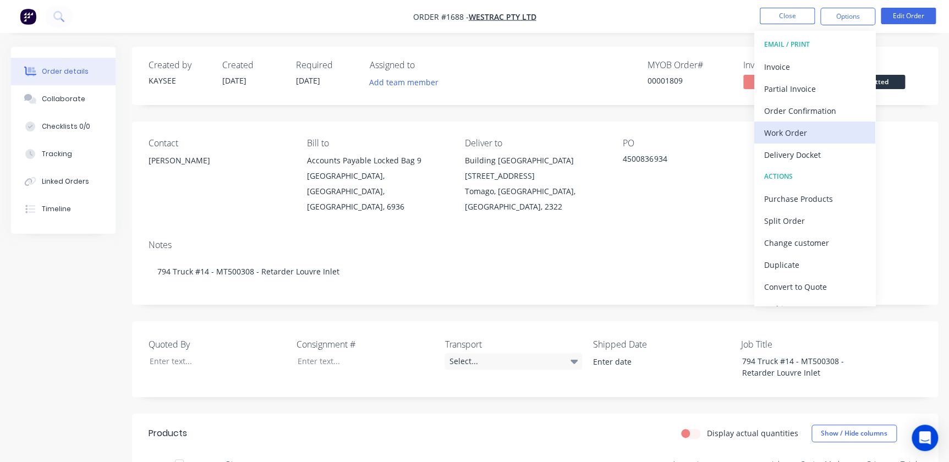
click at [775, 142] on button "Work Order" at bounding box center [814, 133] width 121 height 22
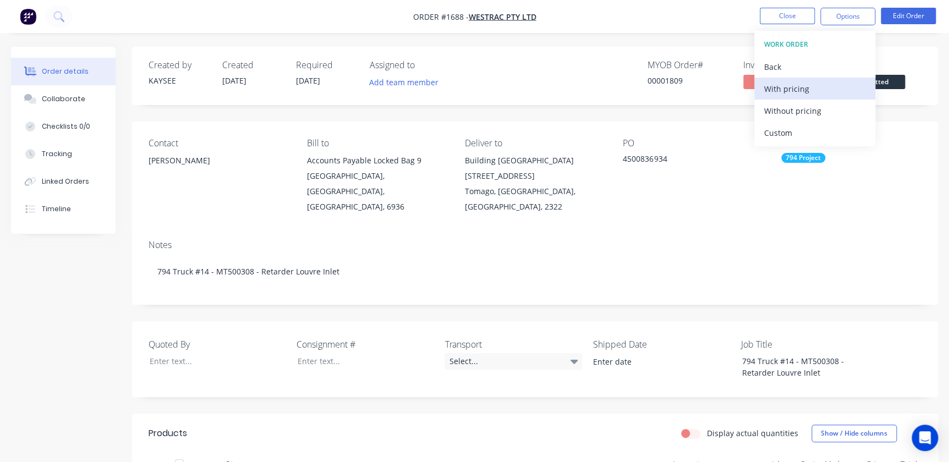
click at [781, 81] on div "WORK ORDER Back With pricing Without pricing Custom" at bounding box center [814, 89] width 121 height 116
click at [781, 87] on div "With pricing" at bounding box center [814, 89] width 101 height 16
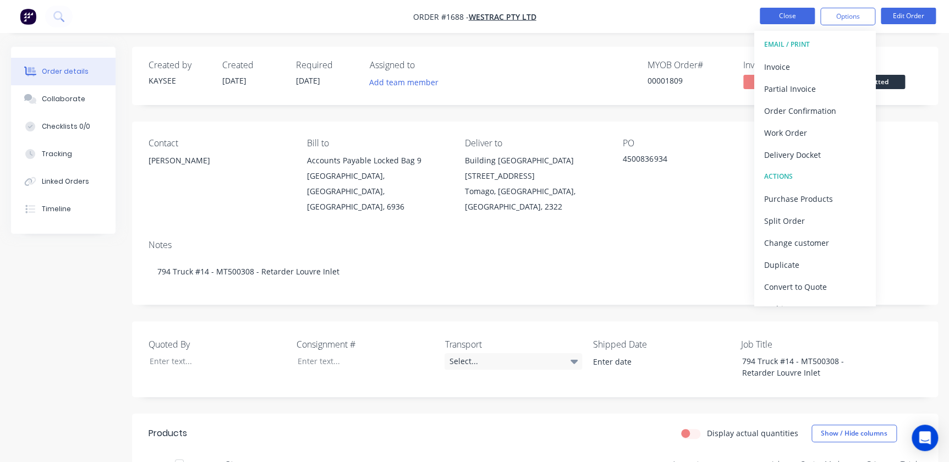
click at [774, 16] on button "Close" at bounding box center [787, 16] width 55 height 17
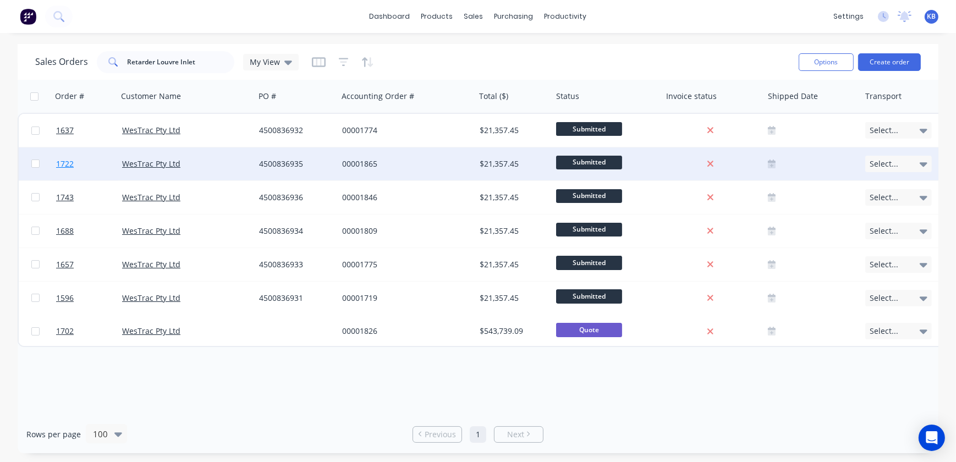
click at [77, 162] on link "1722" at bounding box center [89, 163] width 66 height 33
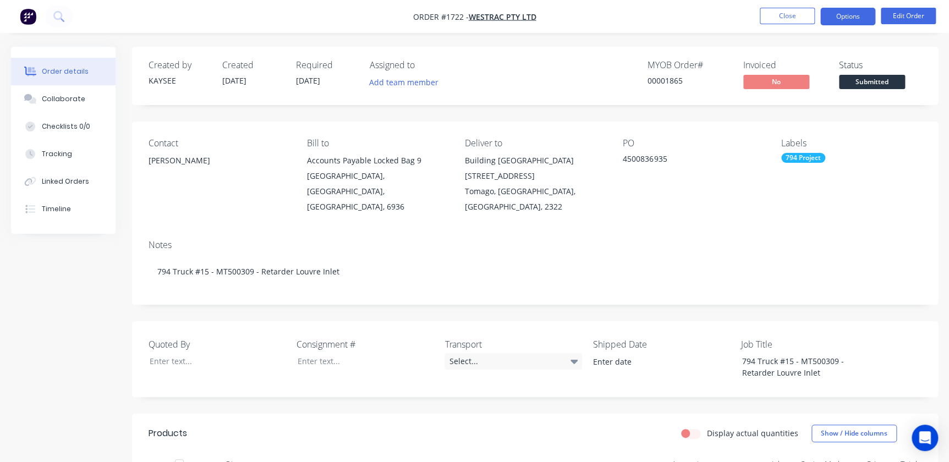
click at [847, 25] on button "Options" at bounding box center [847, 17] width 55 height 18
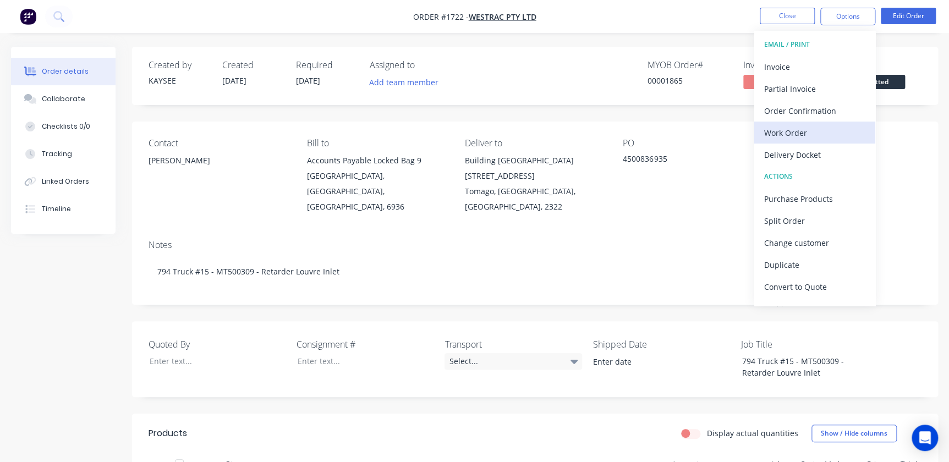
click at [782, 129] on div "Work Order" at bounding box center [814, 133] width 101 height 16
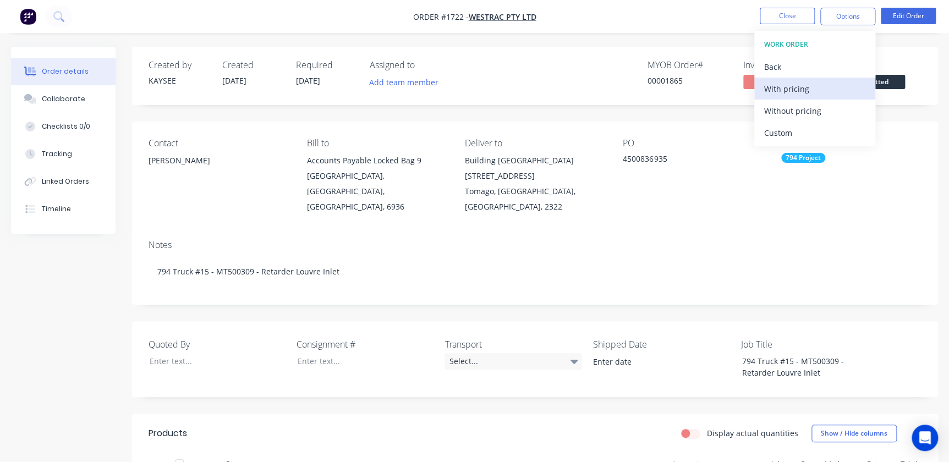
click at [778, 83] on div "With pricing" at bounding box center [814, 89] width 101 height 16
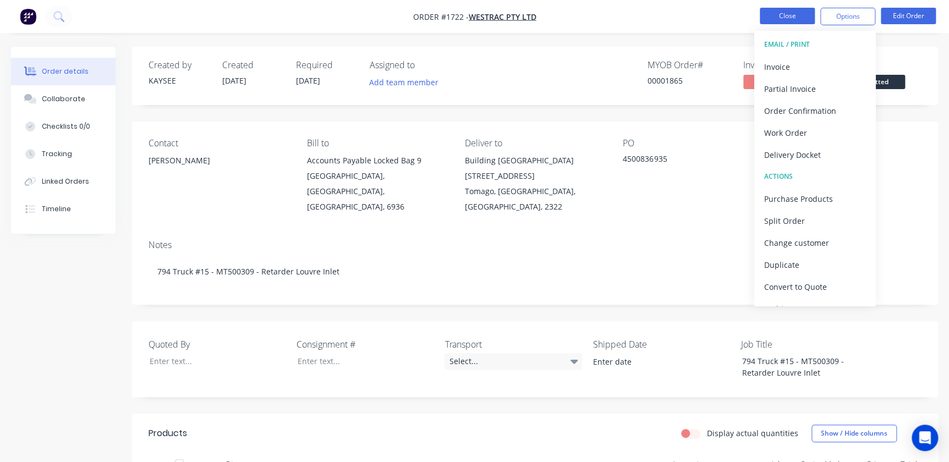
click at [791, 11] on button "Close" at bounding box center [787, 16] width 55 height 17
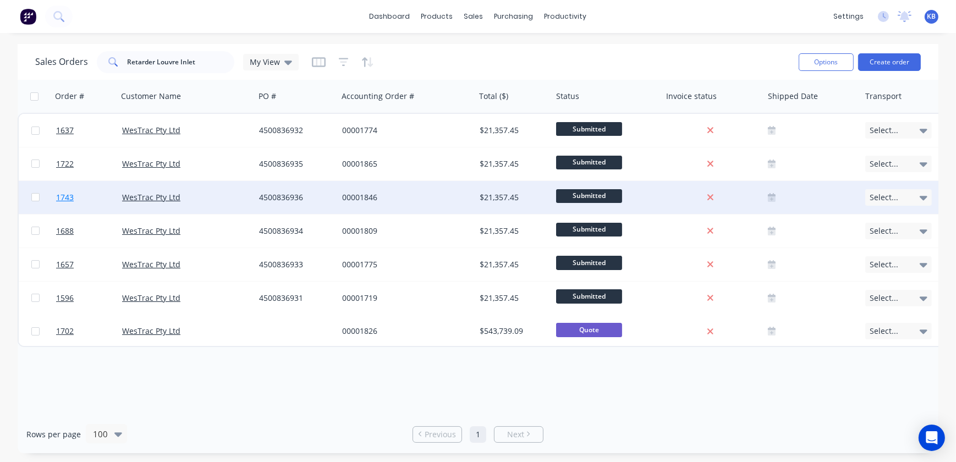
click at [81, 198] on link "1743" at bounding box center [89, 197] width 66 height 33
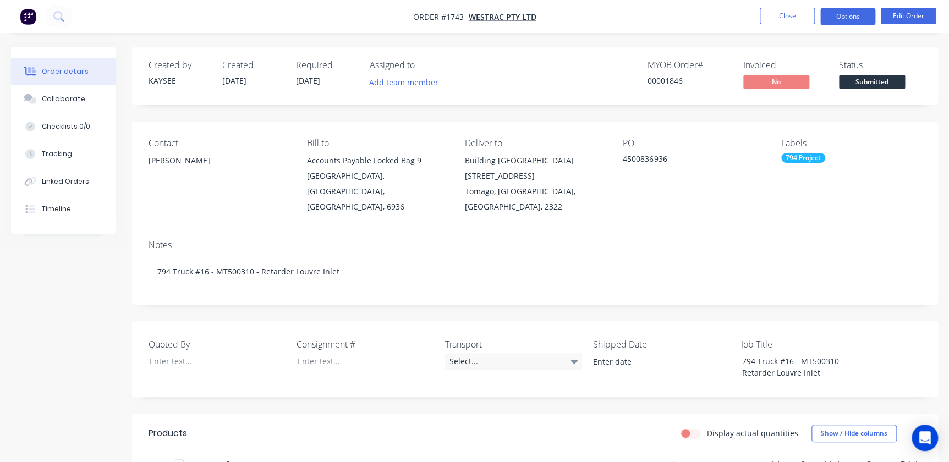
click at [867, 19] on button "Options" at bounding box center [847, 17] width 55 height 18
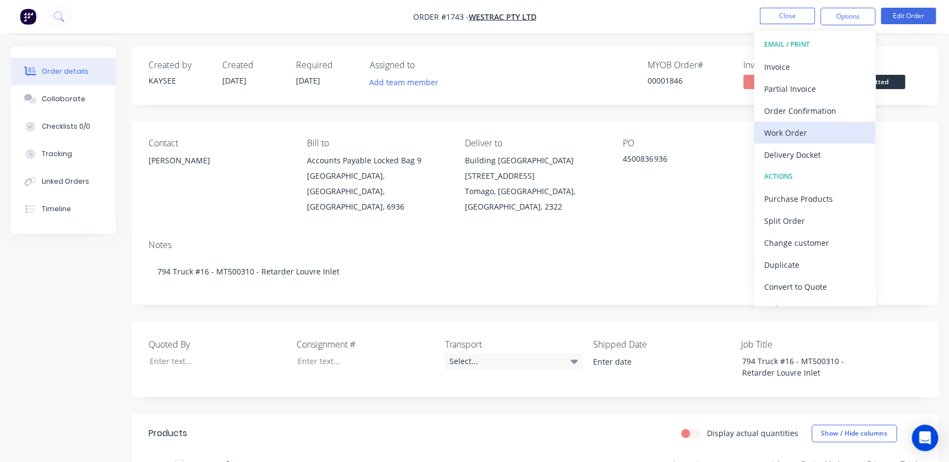
click at [792, 131] on div "Work Order" at bounding box center [814, 133] width 101 height 16
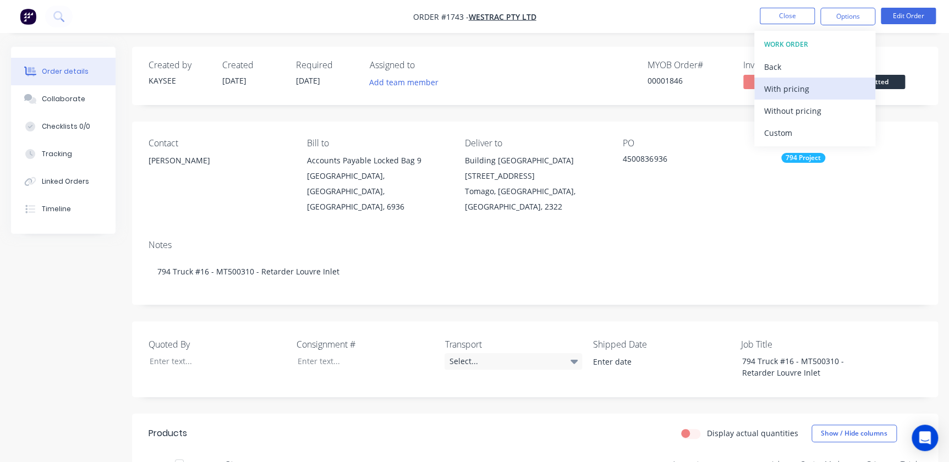
click at [781, 84] on div "With pricing" at bounding box center [814, 89] width 101 height 16
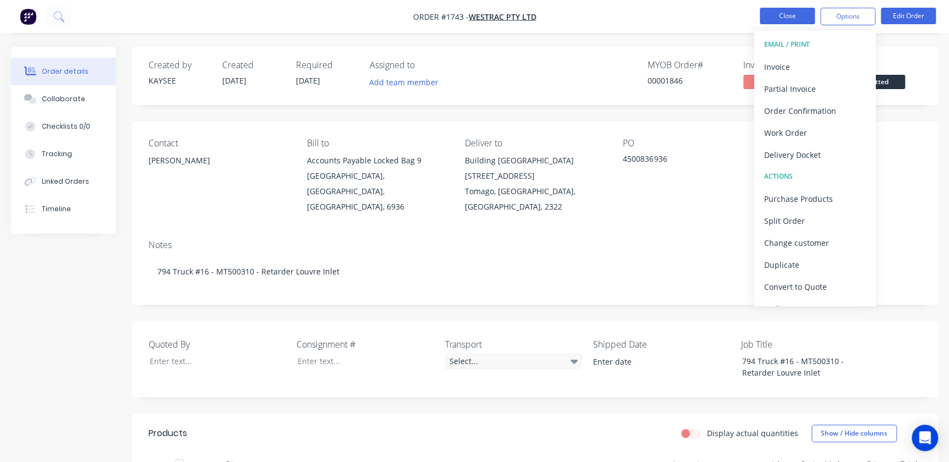
click at [776, 19] on button "Close" at bounding box center [787, 16] width 55 height 17
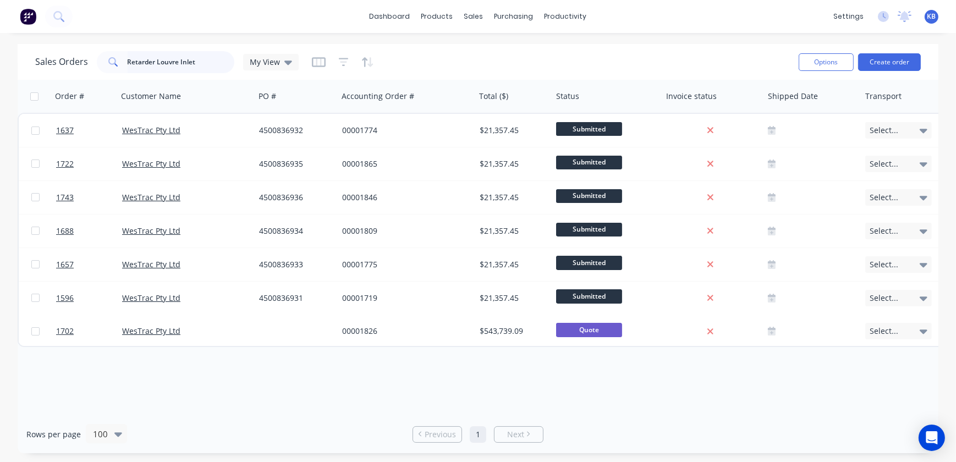
drag, startPoint x: 197, startPoint y: 60, endPoint x: 69, endPoint y: 44, distance: 128.7
click at [70, 44] on div "Sales Orders Retarder Louvre Inlet My View Options Create order" at bounding box center [478, 62] width 921 height 36
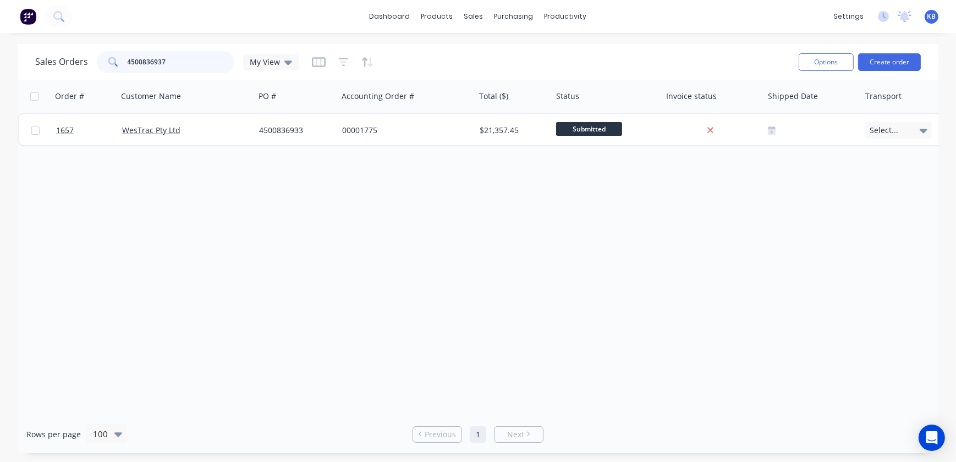
type input "4500836937"
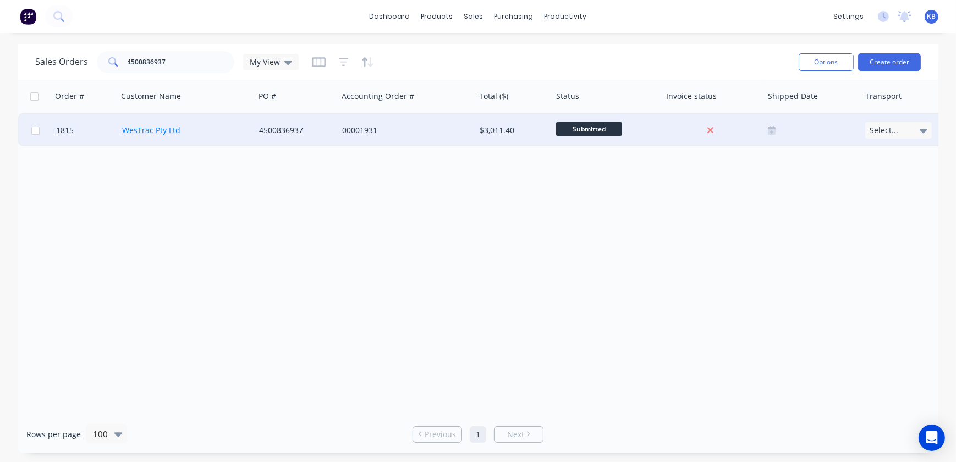
click at [166, 130] on link "WesTrac Pty Ltd" at bounding box center [151, 130] width 58 height 10
click at [71, 133] on span "1815" at bounding box center [65, 130] width 18 height 11
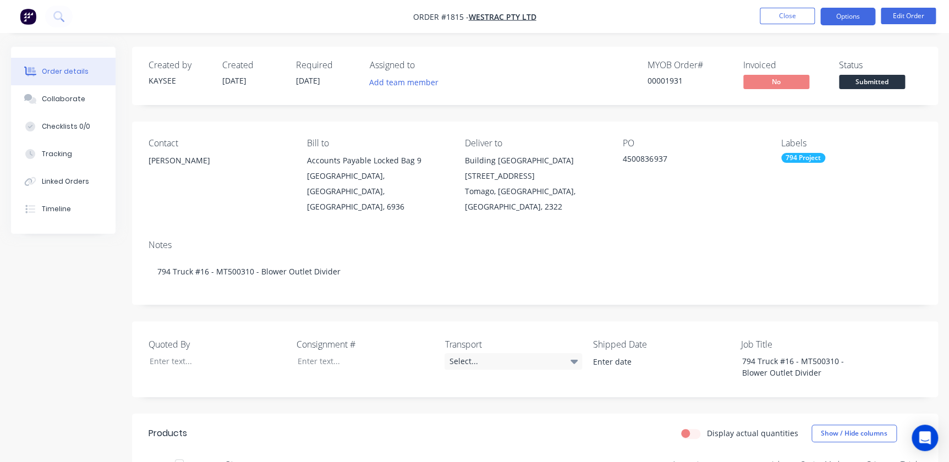
click at [836, 11] on button "Options" at bounding box center [847, 17] width 55 height 18
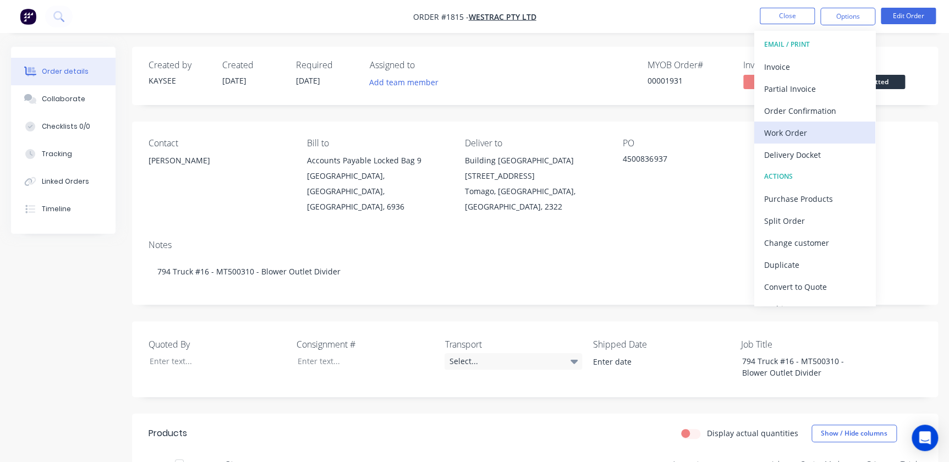
click at [787, 130] on div "Work Order" at bounding box center [814, 133] width 101 height 16
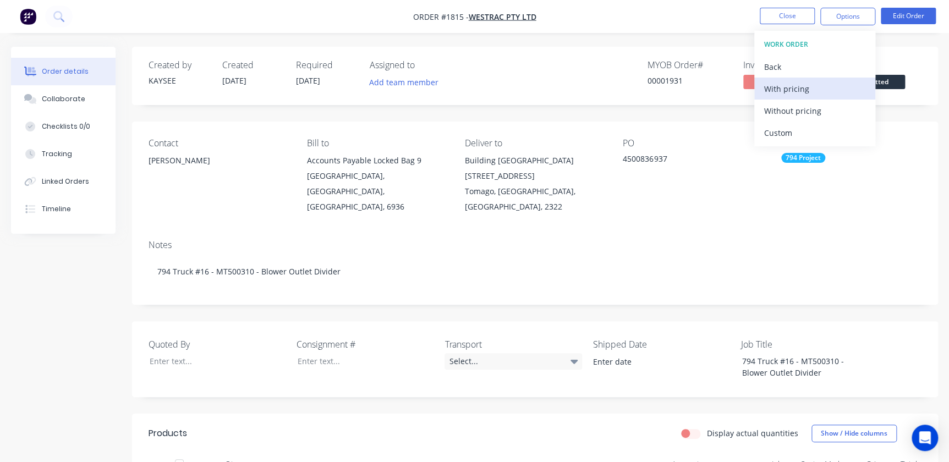
click at [783, 82] on div "With pricing" at bounding box center [814, 89] width 101 height 16
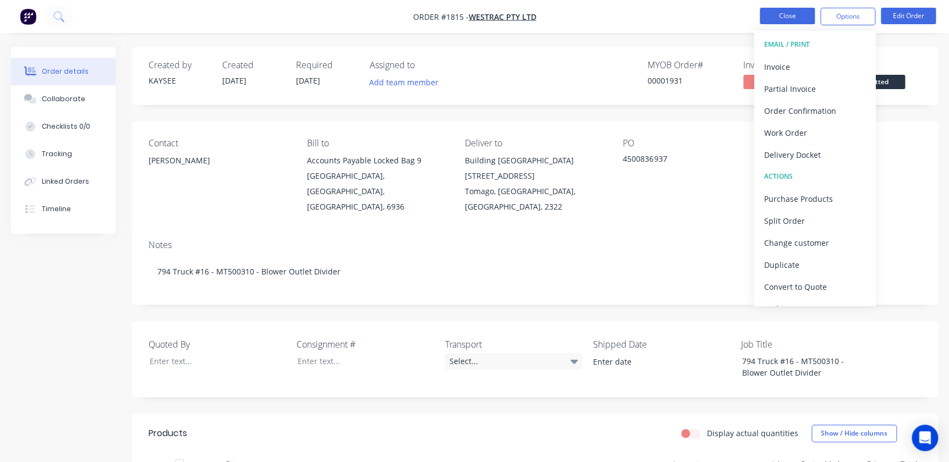
click at [781, 13] on button "Close" at bounding box center [787, 16] width 55 height 17
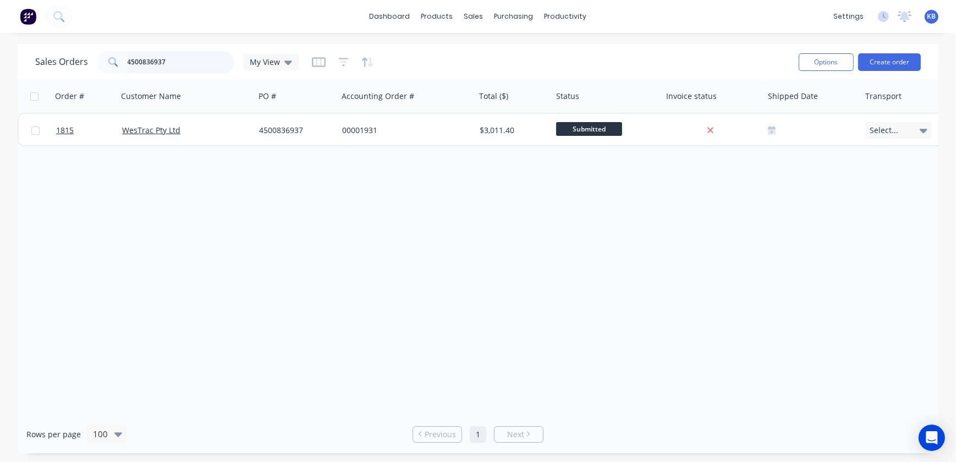
drag, startPoint x: 201, startPoint y: 64, endPoint x: 76, endPoint y: 38, distance: 127.6
click at [76, 38] on div "dashboard products sales purchasing productivity dashboard products Product Cat…" at bounding box center [478, 231] width 956 height 462
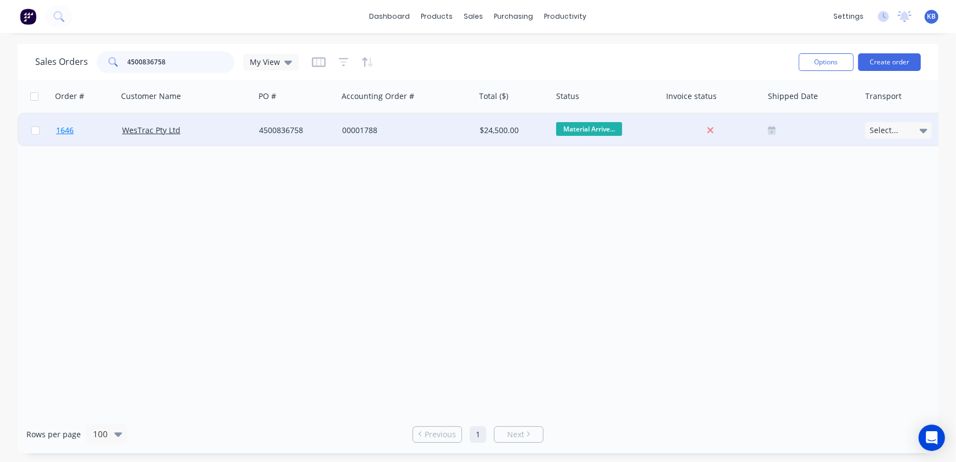
type input "4500836758"
click at [59, 132] on span "1646" at bounding box center [65, 130] width 18 height 11
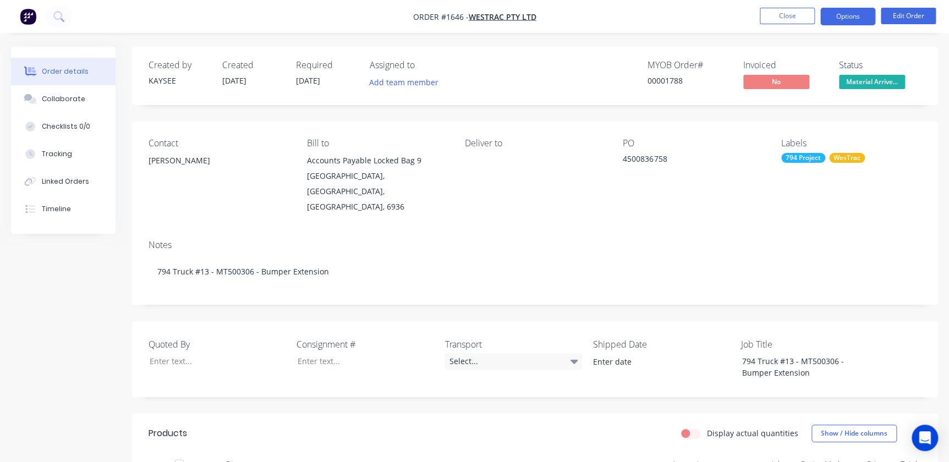
click at [826, 16] on button "Options" at bounding box center [847, 17] width 55 height 18
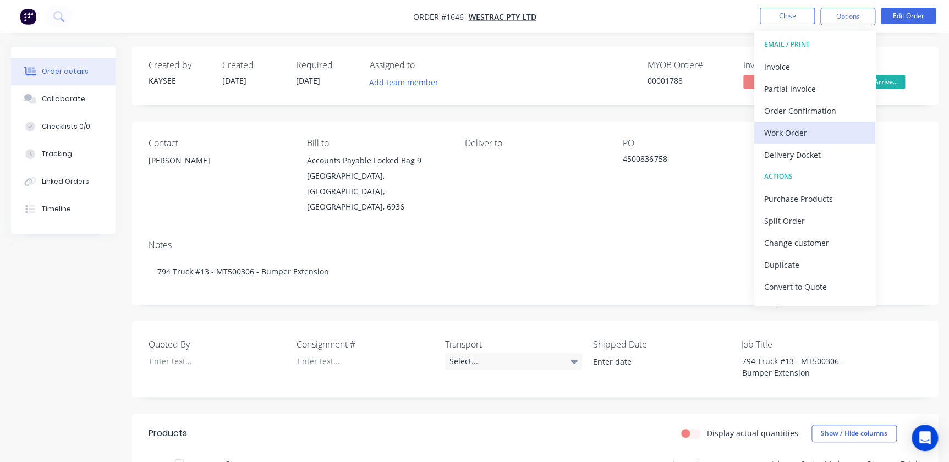
click at [787, 132] on div "Work Order" at bounding box center [814, 133] width 101 height 16
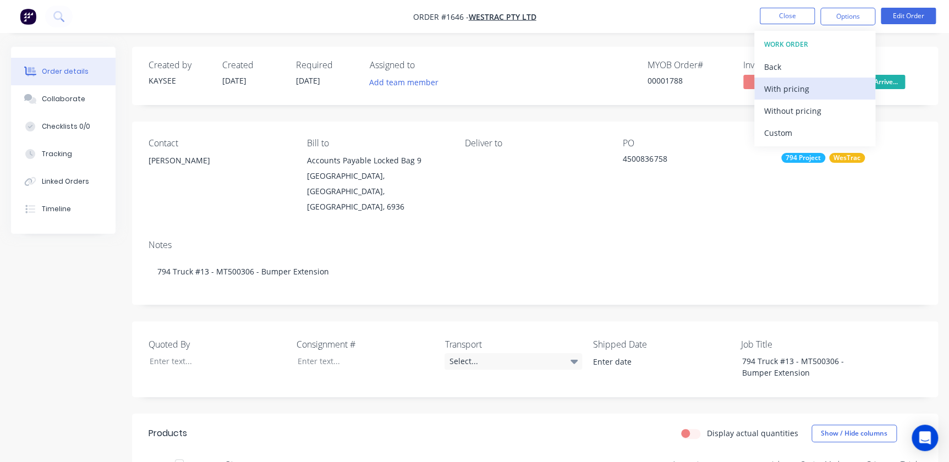
click at [784, 97] on button "With pricing" at bounding box center [814, 89] width 121 height 22
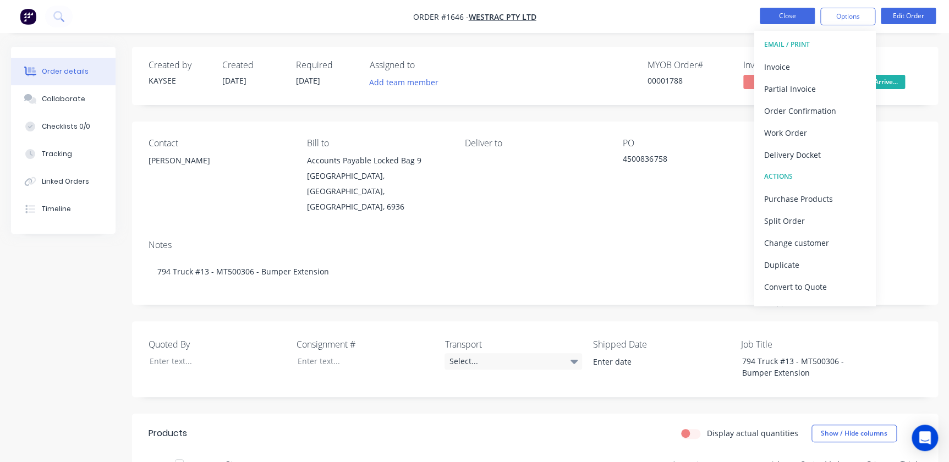
click at [793, 11] on button "Close" at bounding box center [787, 16] width 55 height 17
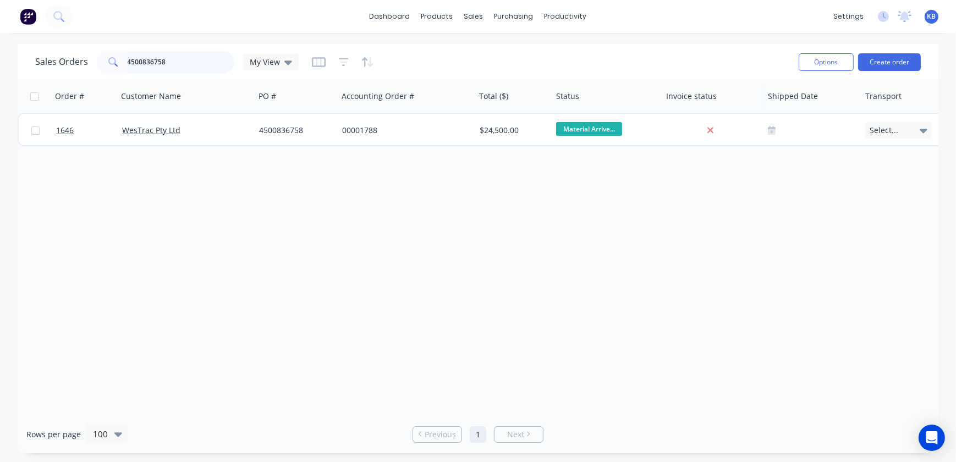
click at [203, 59] on input "4500836758" at bounding box center [181, 62] width 107 height 22
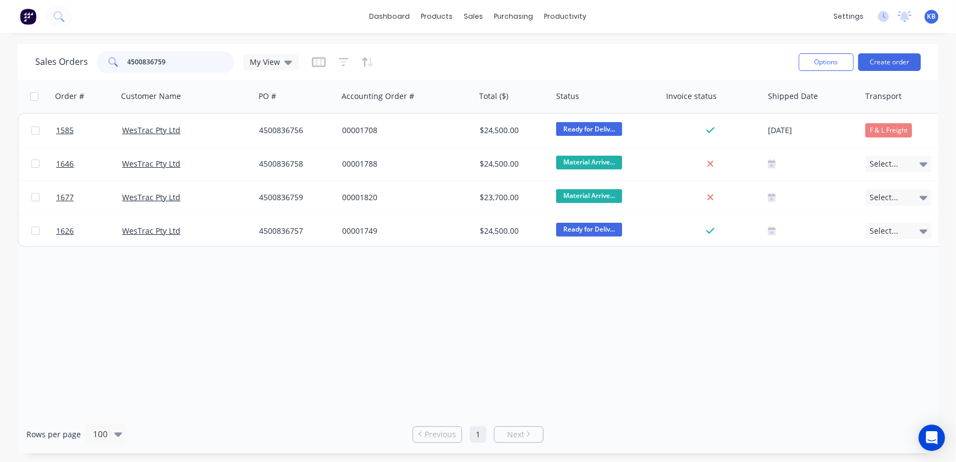
type input "4500836759"
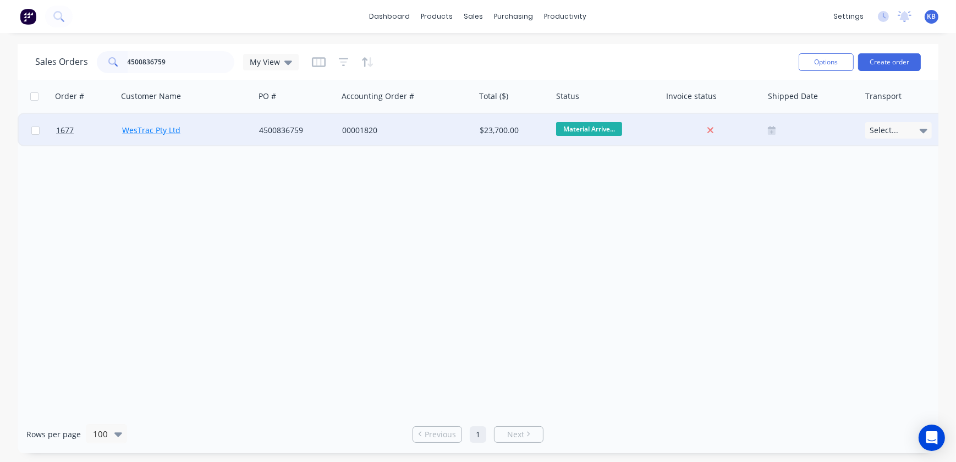
click at [124, 132] on link "WesTrac Pty Ltd" at bounding box center [151, 130] width 58 height 10
click at [78, 128] on link "1677" at bounding box center [89, 130] width 66 height 33
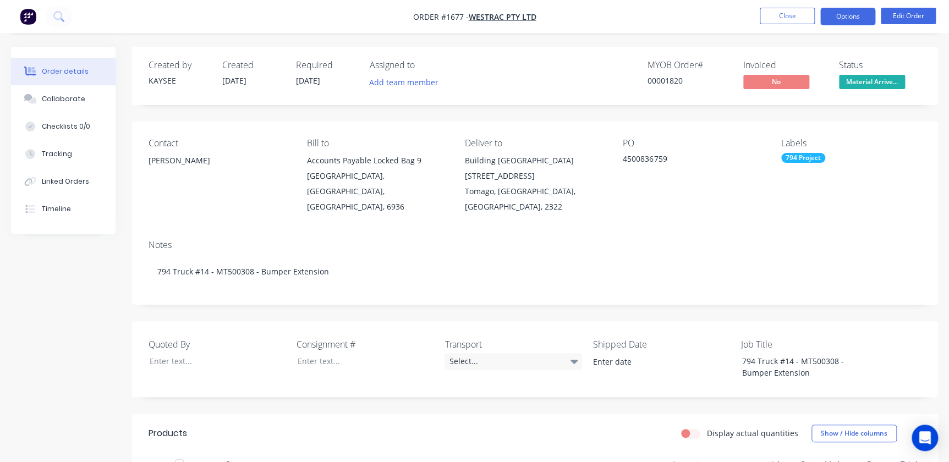
click at [857, 9] on button "Options" at bounding box center [847, 17] width 55 height 18
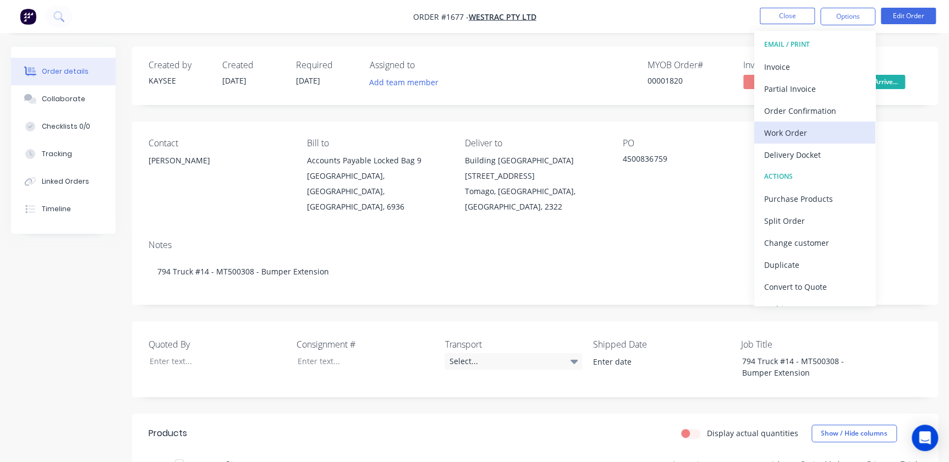
click at [802, 129] on div "Work Order" at bounding box center [814, 133] width 101 height 16
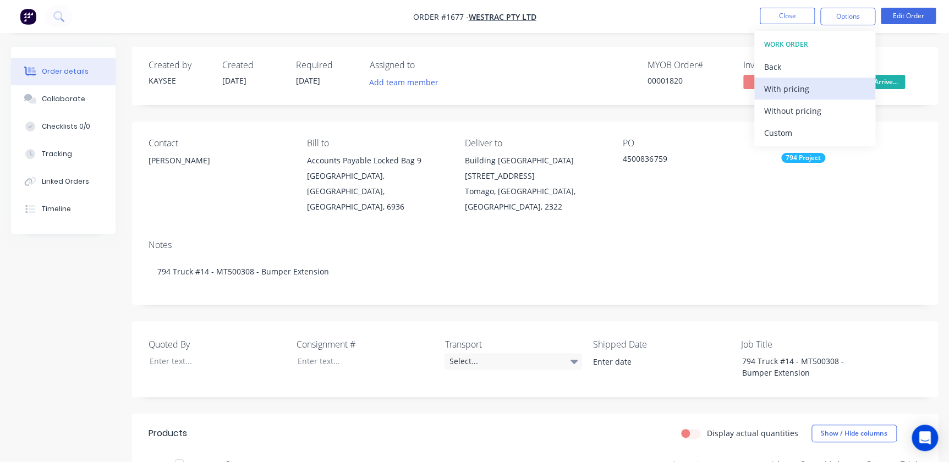
click at [793, 94] on div "With pricing" at bounding box center [814, 89] width 101 height 16
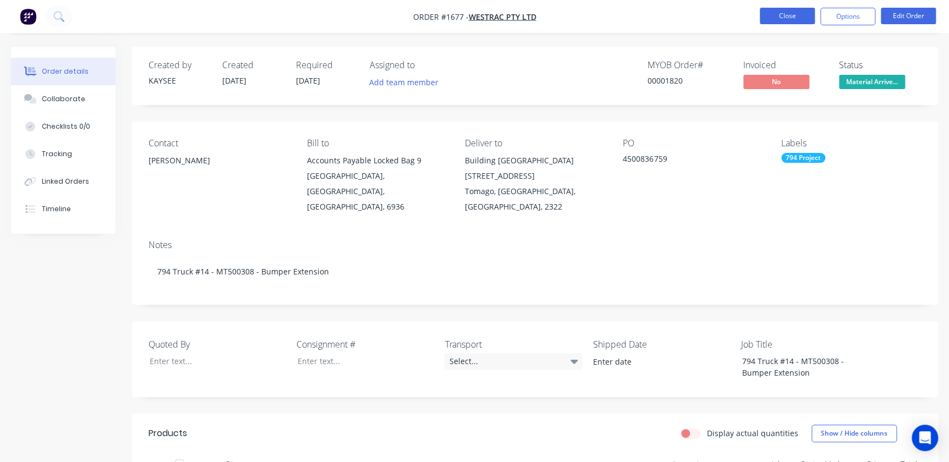
click at [782, 19] on button "Close" at bounding box center [787, 16] width 55 height 17
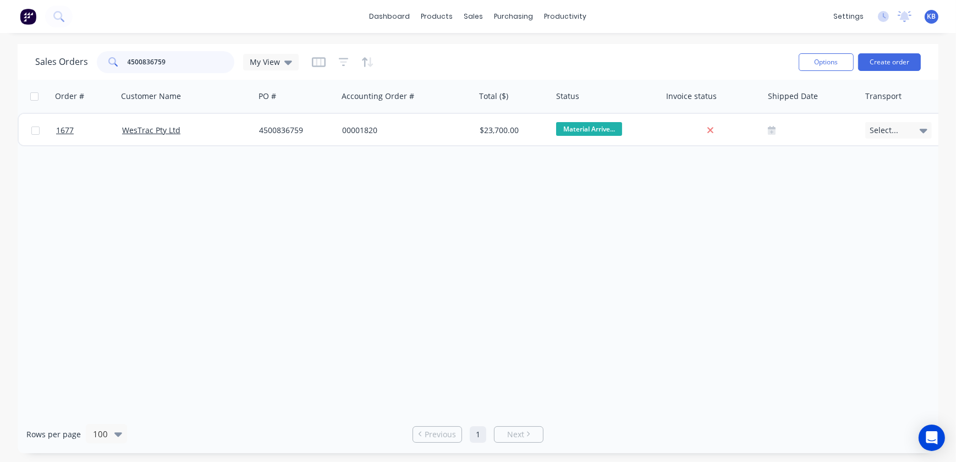
click at [205, 57] on input "4500836759" at bounding box center [181, 62] width 107 height 22
type input "4500836783"
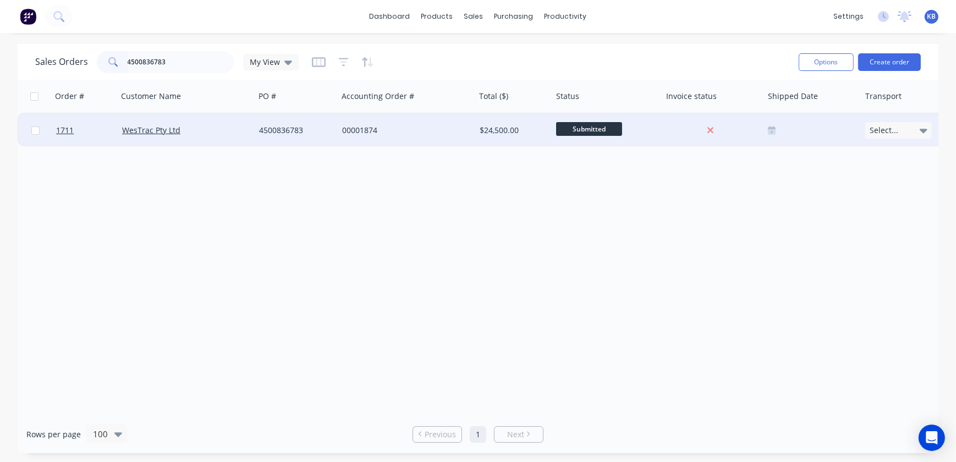
click at [144, 135] on div "WesTrac Pty Ltd" at bounding box center [183, 130] width 122 height 11
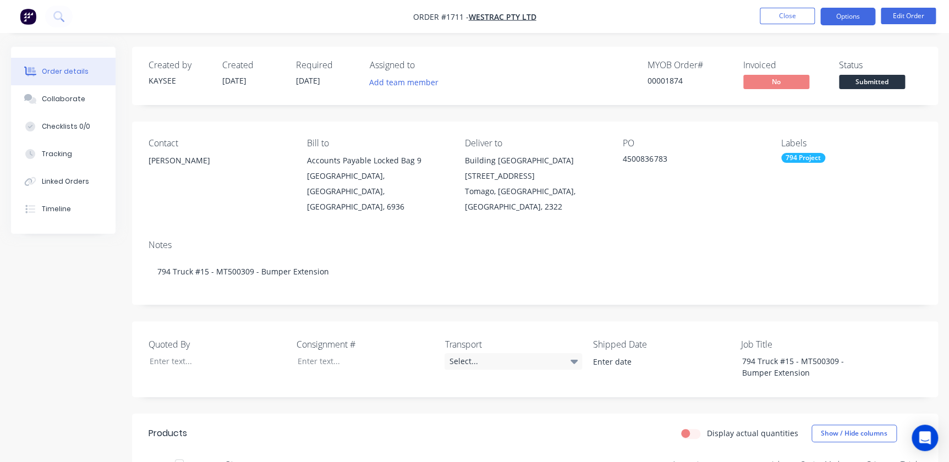
click at [834, 18] on button "Options" at bounding box center [847, 17] width 55 height 18
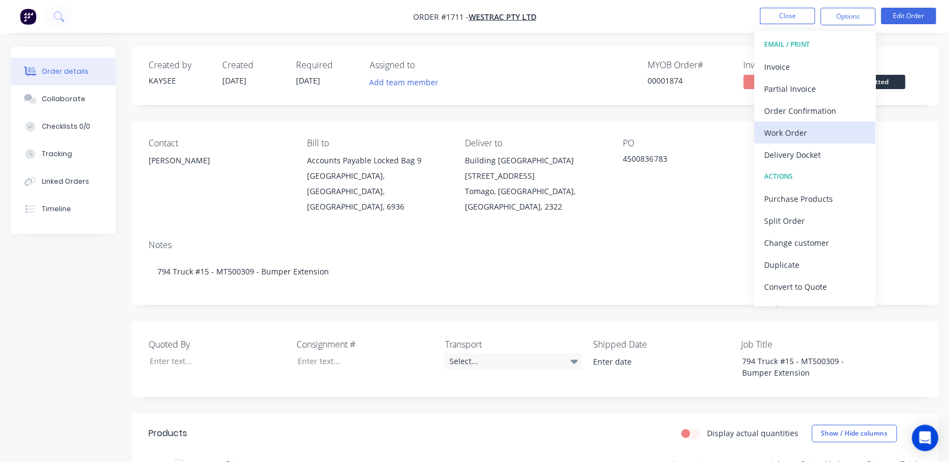
click at [781, 138] on div "Work Order" at bounding box center [814, 133] width 101 height 16
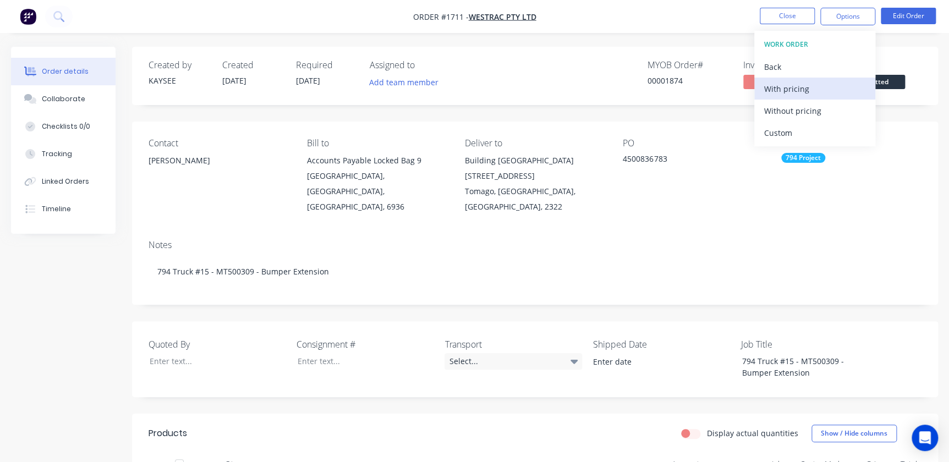
click at [769, 89] on div "With pricing" at bounding box center [814, 89] width 101 height 16
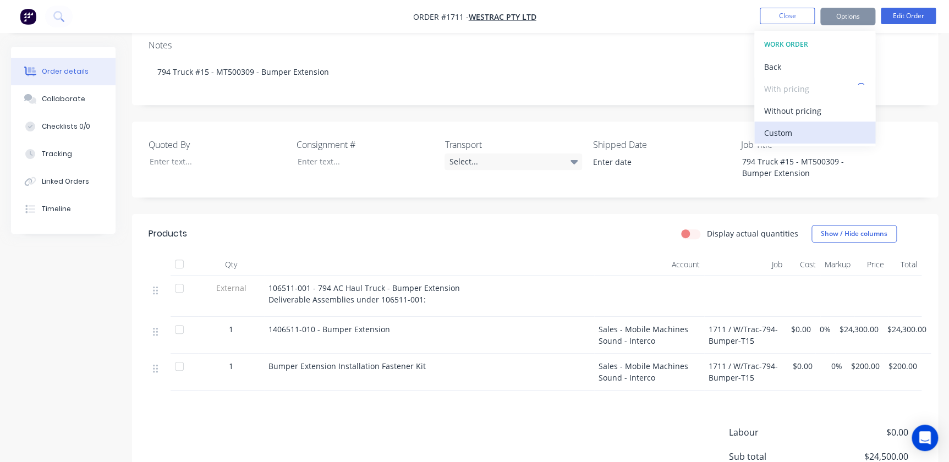
scroll to position [150, 0]
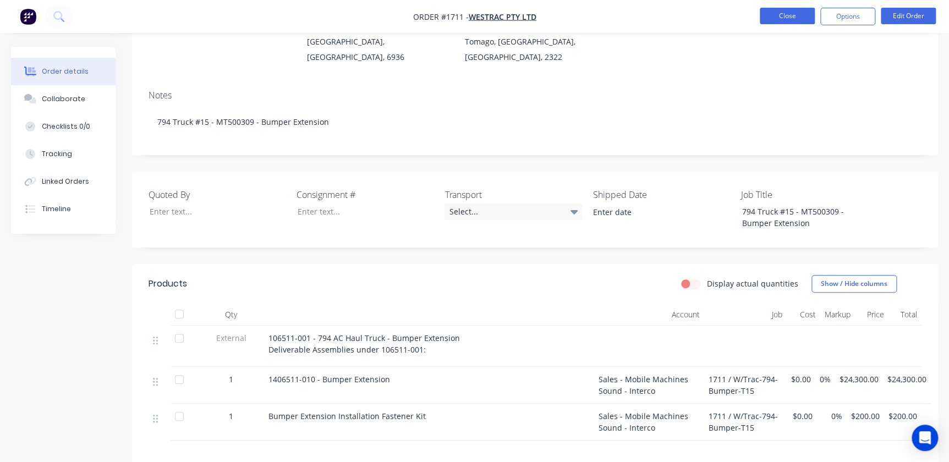
click at [780, 18] on button "Close" at bounding box center [787, 16] width 55 height 17
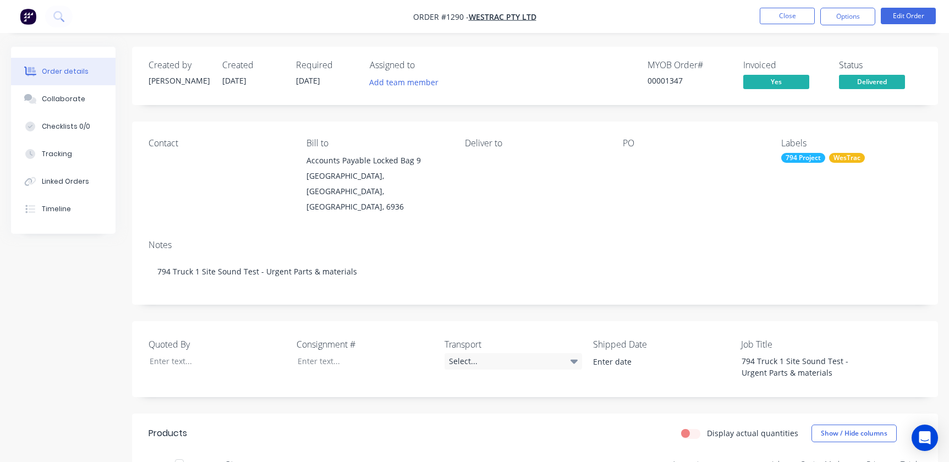
scroll to position [149, 0]
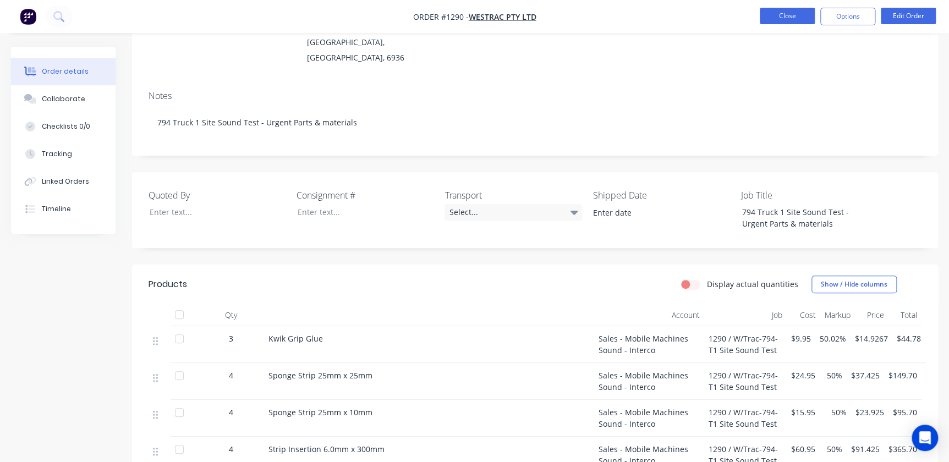
click at [807, 16] on button "Close" at bounding box center [787, 16] width 55 height 17
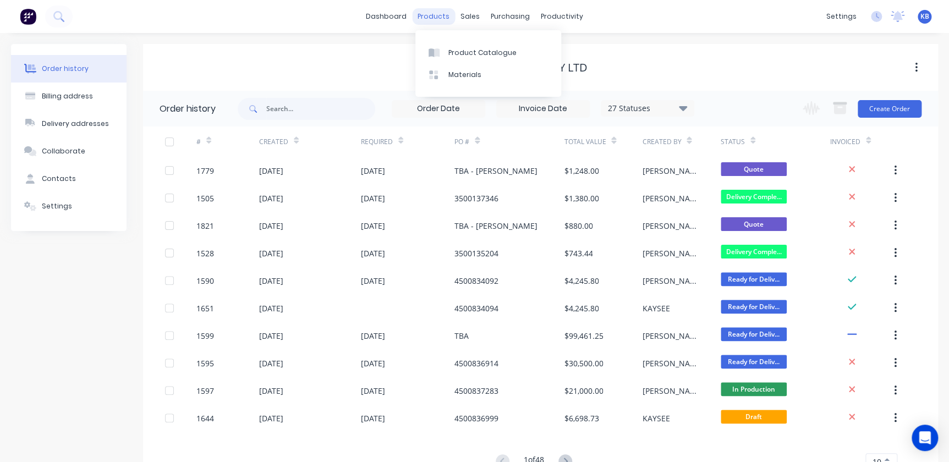
click at [454, 17] on div "products" at bounding box center [433, 16] width 43 height 17
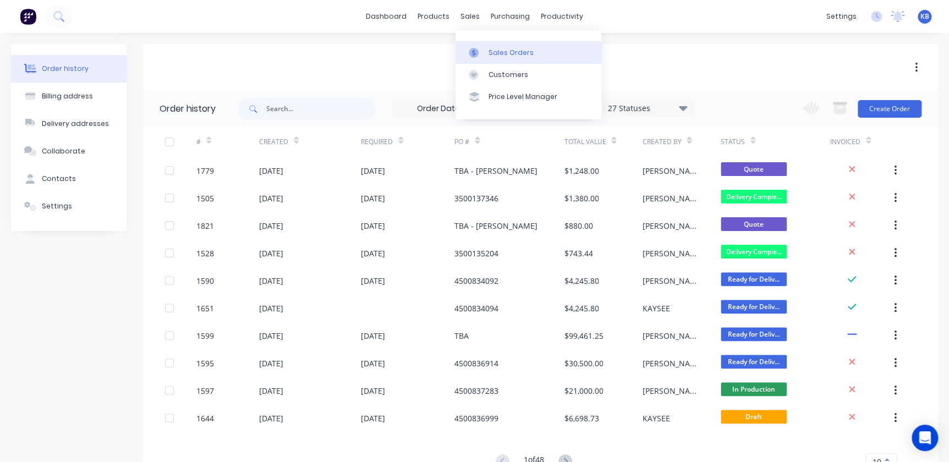
click at [468, 45] on link "Sales Orders" at bounding box center [529, 52] width 146 height 22
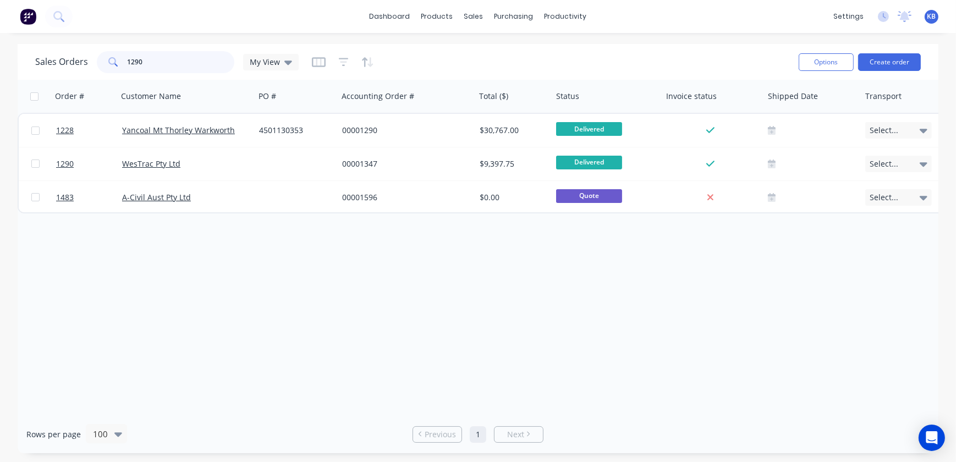
drag, startPoint x: 208, startPoint y: 67, endPoint x: 16, endPoint y: 39, distance: 194.1
click at [17, 39] on div "dashboard products sales purchasing productivity dashboard products Product Cat…" at bounding box center [478, 231] width 956 height 462
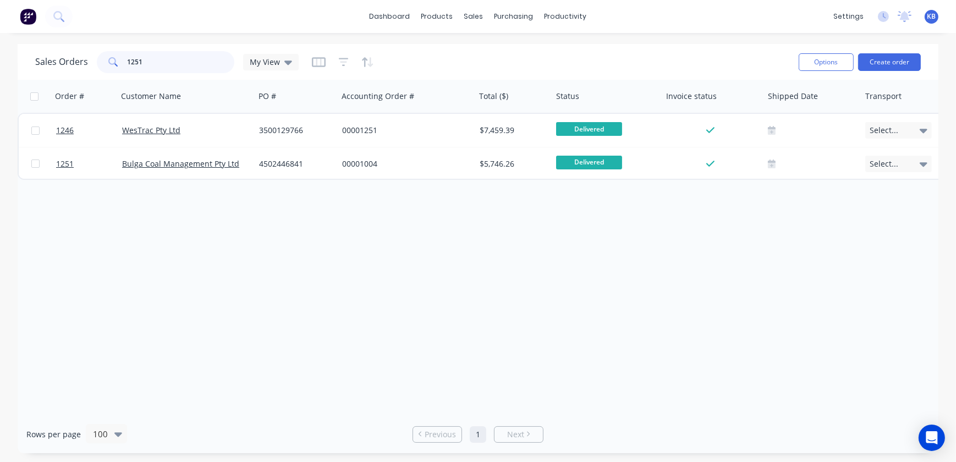
drag, startPoint x: 165, startPoint y: 62, endPoint x: 87, endPoint y: 60, distance: 78.2
click at [83, 58] on div "Sales Orders 1251 My View" at bounding box center [167, 62] width 264 height 22
drag, startPoint x: 143, startPoint y: 59, endPoint x: 85, endPoint y: 54, distance: 57.9
click at [88, 54] on div "Sales Orders 1302 My View" at bounding box center [167, 62] width 264 height 22
drag, startPoint x: 156, startPoint y: 60, endPoint x: 81, endPoint y: 47, distance: 75.4
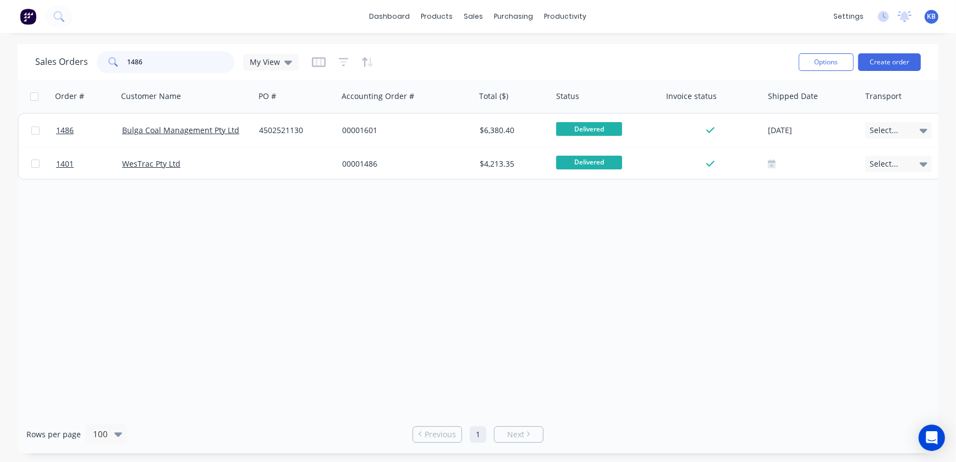
click at [81, 47] on div "Sales Orders 1486 My View Options Create order" at bounding box center [478, 62] width 921 height 36
type input "1778"
click at [182, 68] on input "1778" at bounding box center [181, 62] width 107 height 22
drag, startPoint x: 173, startPoint y: 69, endPoint x: 80, endPoint y: 69, distance: 93.5
click at [83, 69] on div "Sales Orders 1778 My View" at bounding box center [167, 62] width 264 height 22
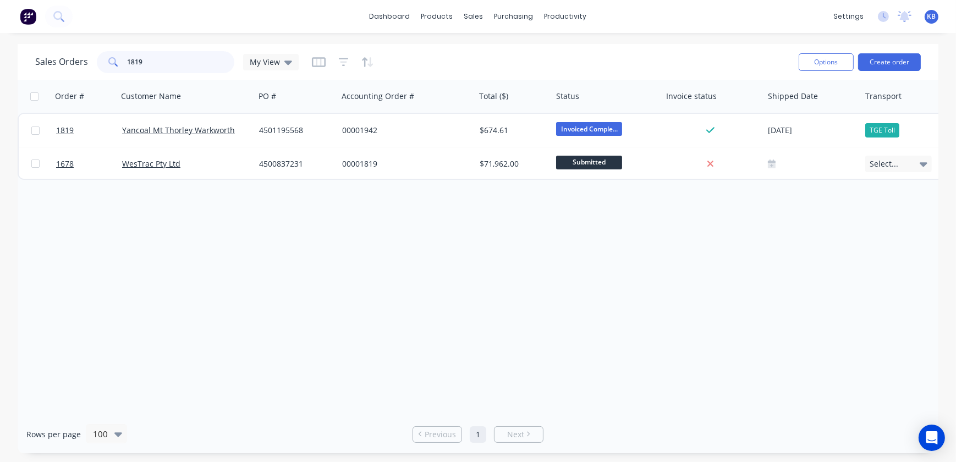
type input "1819"
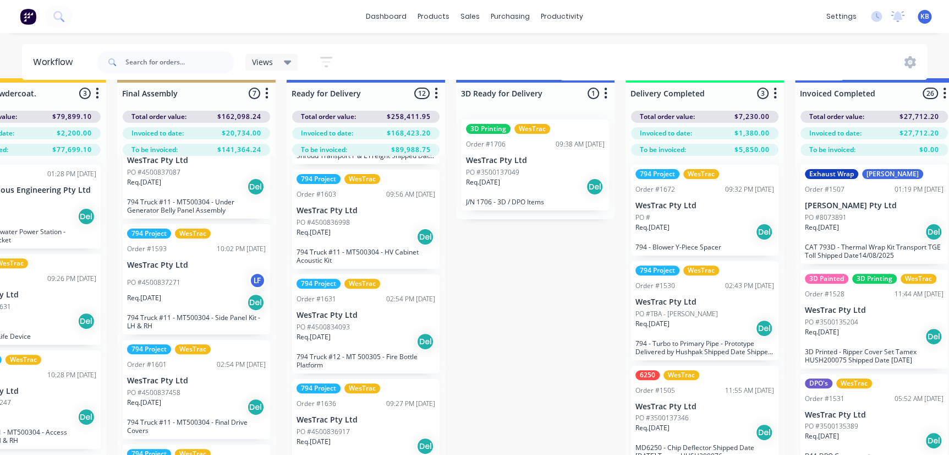
scroll to position [0, 1771]
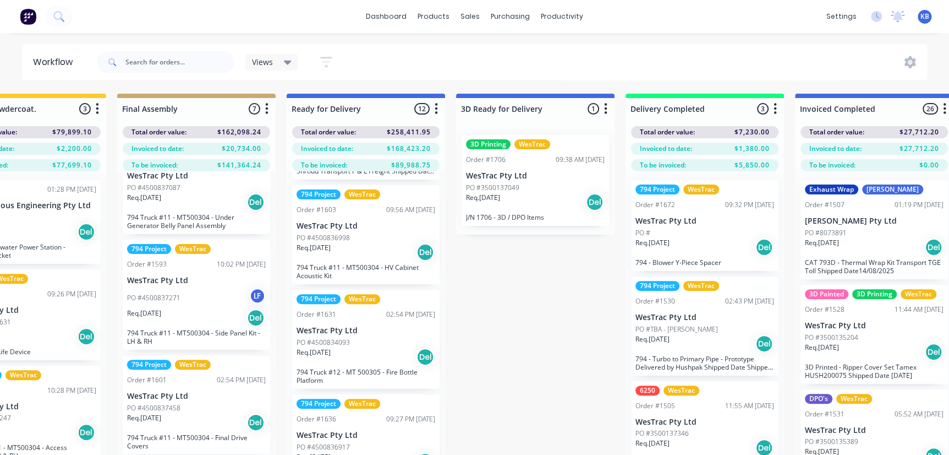
click at [609, 363] on div "Submitted 120 Status colour #273444 hex #273444 Save Cancel Summaries Total ord…" at bounding box center [16, 294] width 3590 height 400
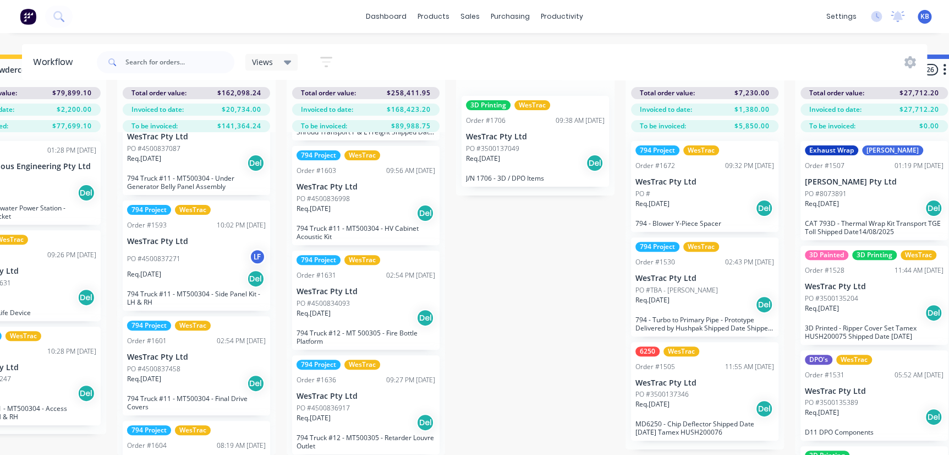
click at [679, 389] on p "PO #3500137346" at bounding box center [662, 394] width 53 height 10
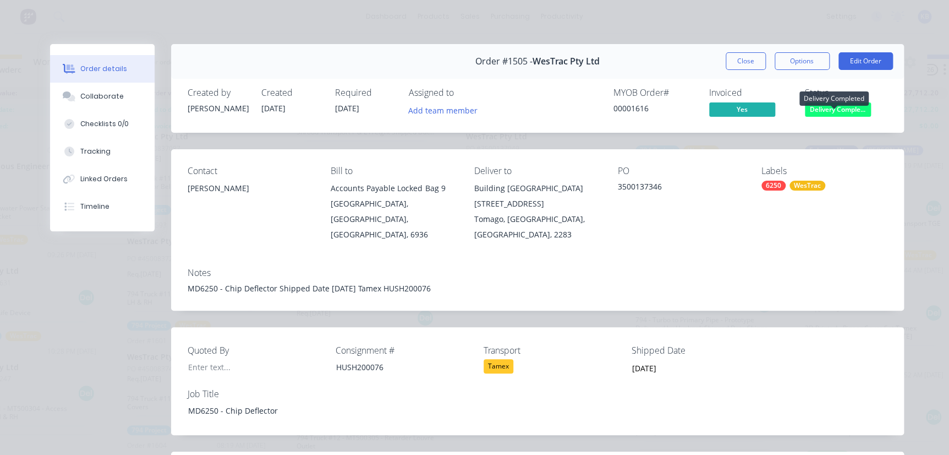
click at [819, 110] on span "Delivery Comple..." at bounding box center [838, 109] width 66 height 14
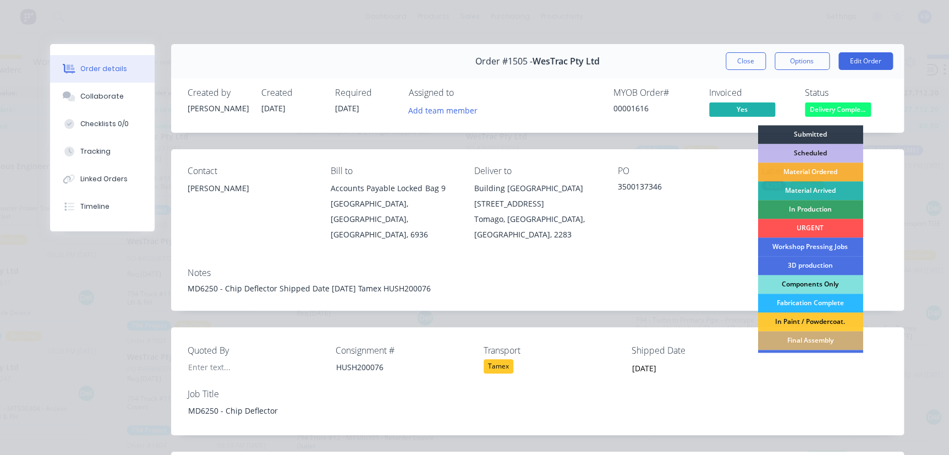
scroll to position [50, 0]
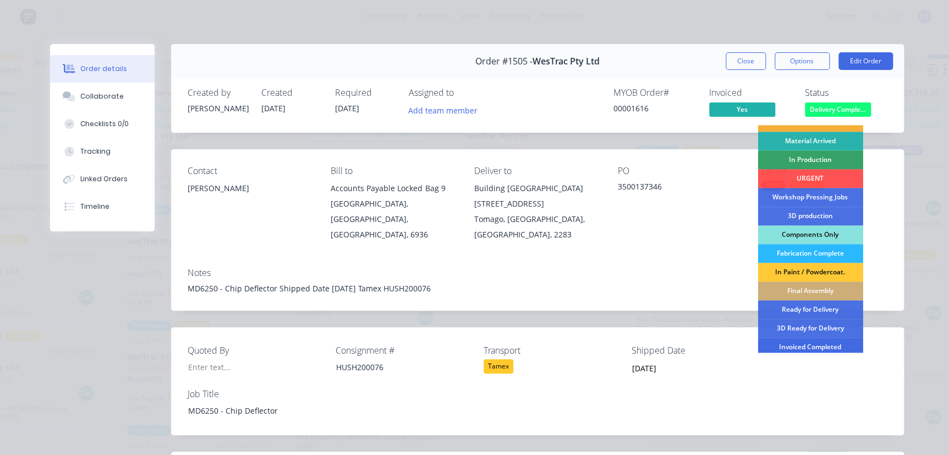
click at [792, 340] on div "Invoiced Completed" at bounding box center [810, 346] width 105 height 19
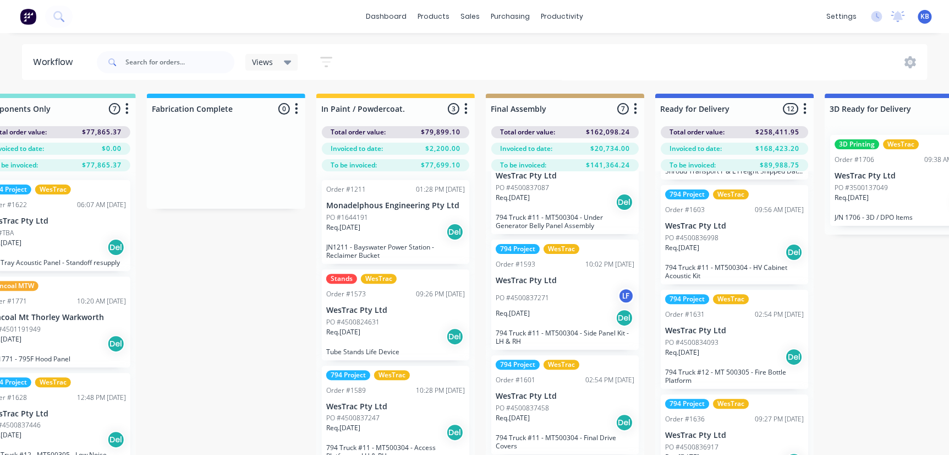
scroll to position [0, 1410]
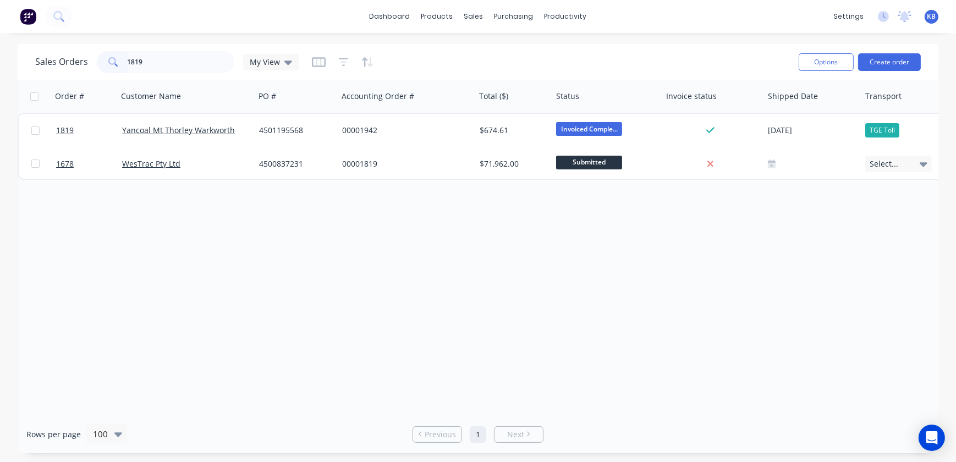
drag, startPoint x: 142, startPoint y: 64, endPoint x: 94, endPoint y: 64, distance: 48.4
click at [94, 64] on div "Sales Orders 1819 My View" at bounding box center [167, 62] width 264 height 22
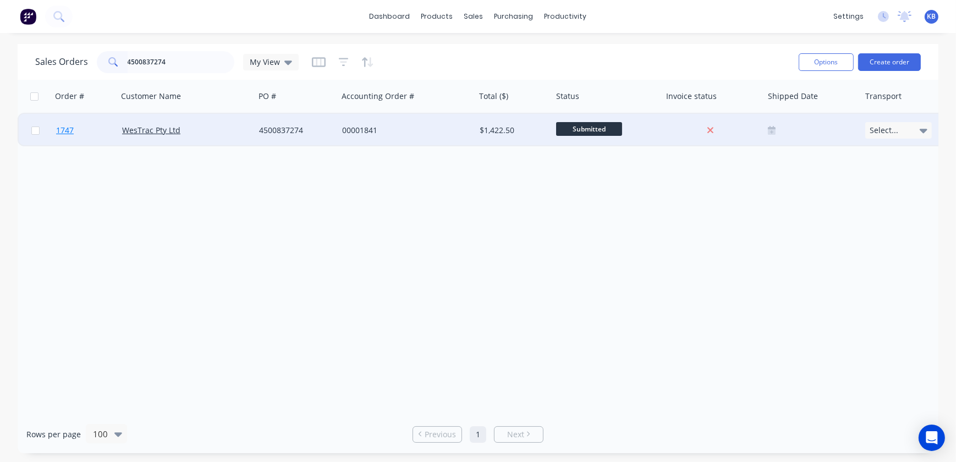
type input "4500837274"
click at [66, 129] on span "1747" at bounding box center [65, 130] width 18 height 11
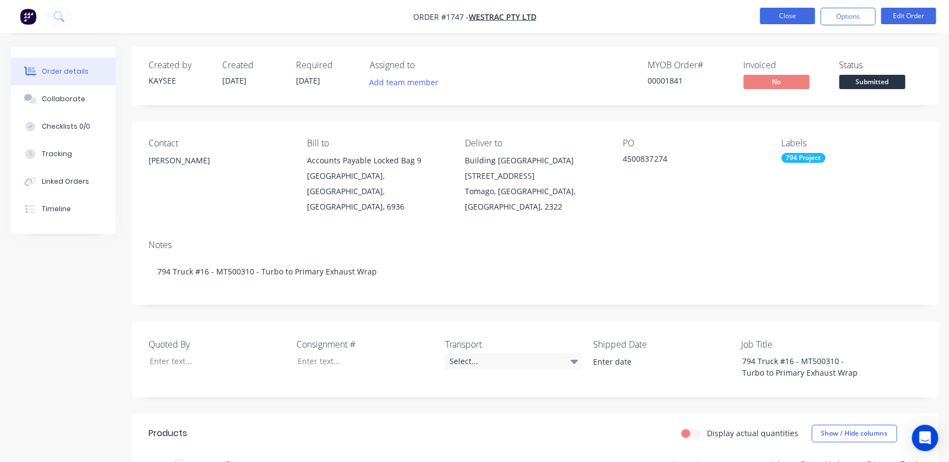
click at [778, 8] on button "Close" at bounding box center [787, 16] width 55 height 17
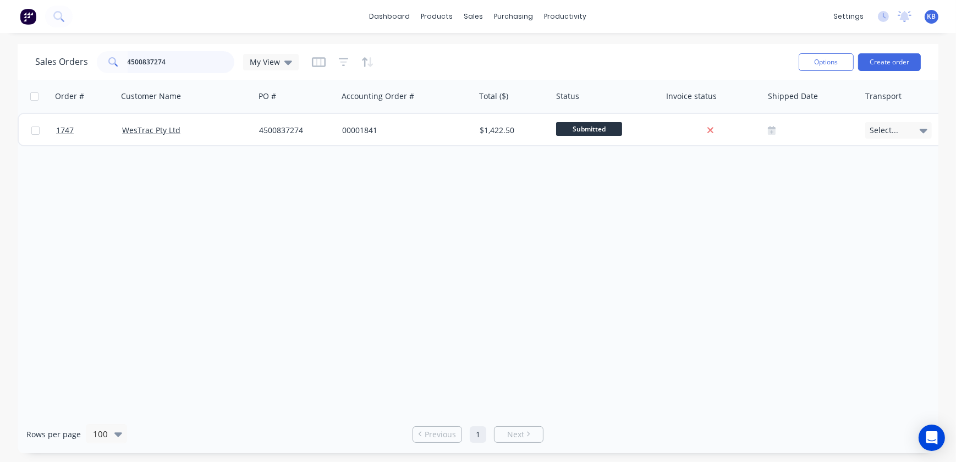
drag, startPoint x: 180, startPoint y: 58, endPoint x: 183, endPoint y: 48, distance: 10.7
click at [181, 58] on input "4500837274" at bounding box center [181, 62] width 107 height 22
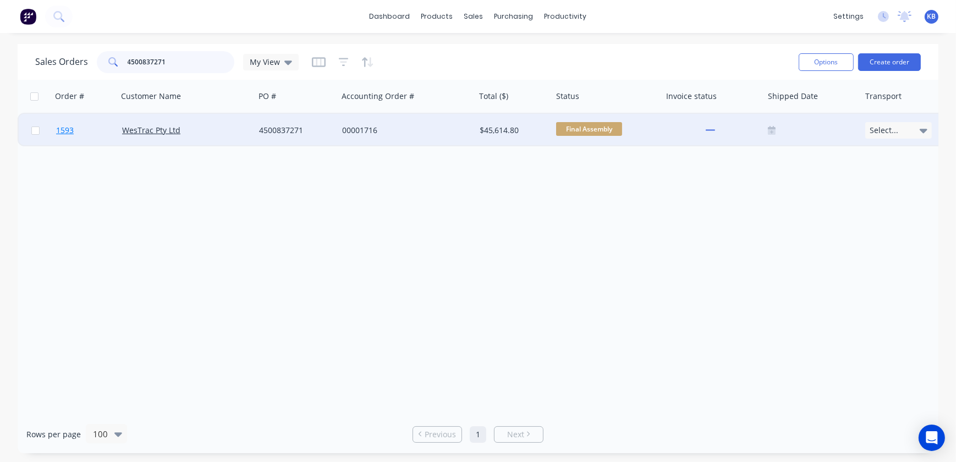
type input "4500837271"
click at [56, 128] on span "1593" at bounding box center [65, 130] width 18 height 11
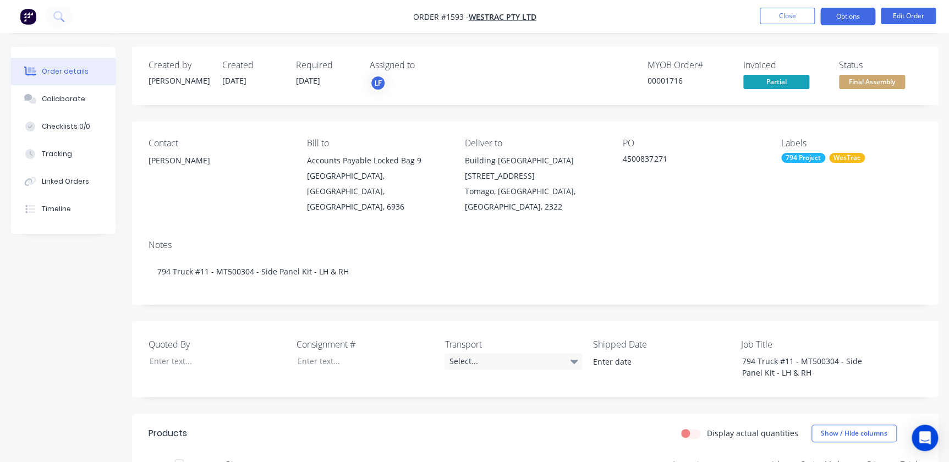
click at [869, 14] on button "Options" at bounding box center [847, 17] width 55 height 18
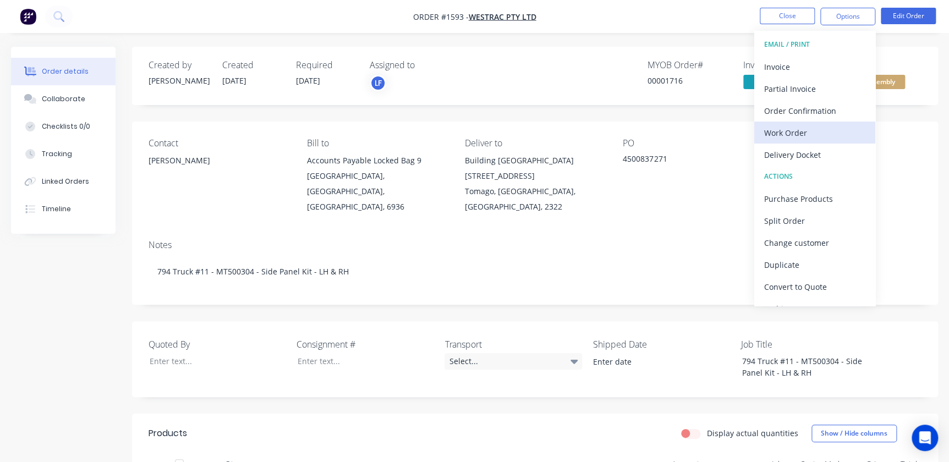
drag, startPoint x: 801, startPoint y: 119, endPoint x: 800, endPoint y: 128, distance: 8.3
click at [800, 128] on div "EMAIL / PRINT Invoice Partial Invoice Order Confirmation Work Order Delivery Do…" at bounding box center [814, 168] width 121 height 275
click at [787, 128] on div "Work Order" at bounding box center [814, 133] width 101 height 16
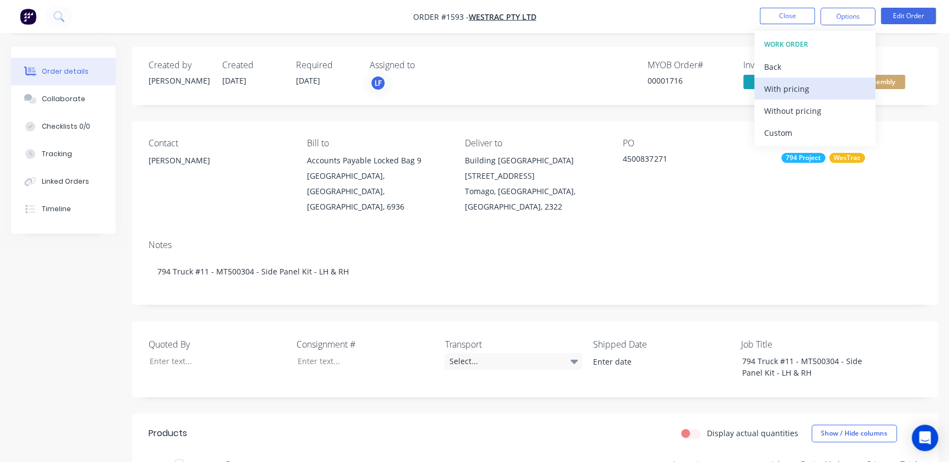
click at [787, 96] on div "With pricing" at bounding box center [814, 89] width 101 height 16
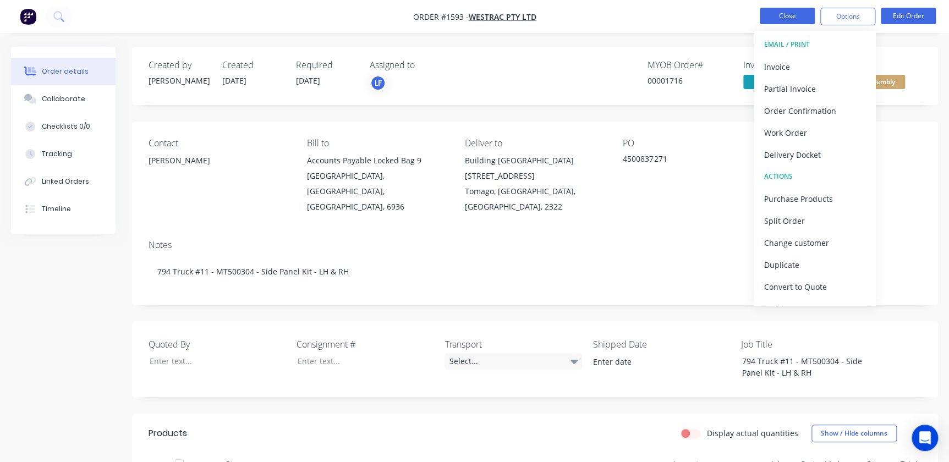
click at [784, 18] on button "Close" at bounding box center [787, 16] width 55 height 17
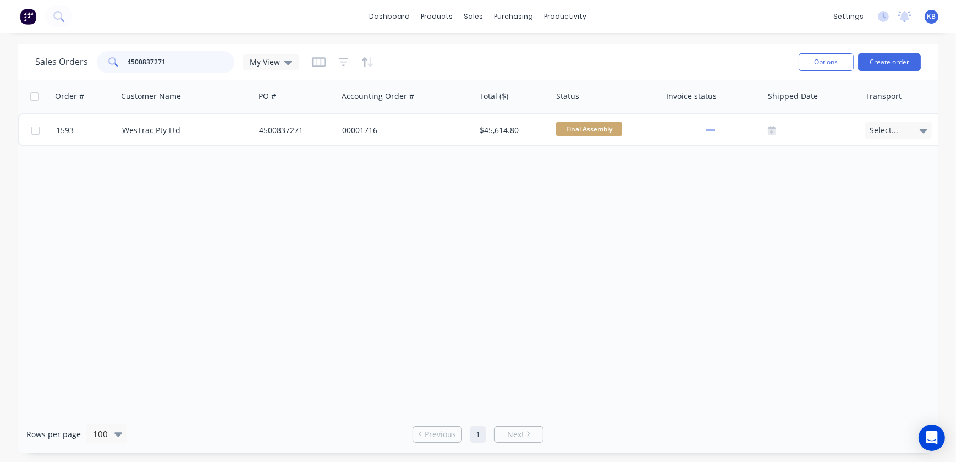
click at [184, 64] on input "4500837271" at bounding box center [181, 62] width 107 height 22
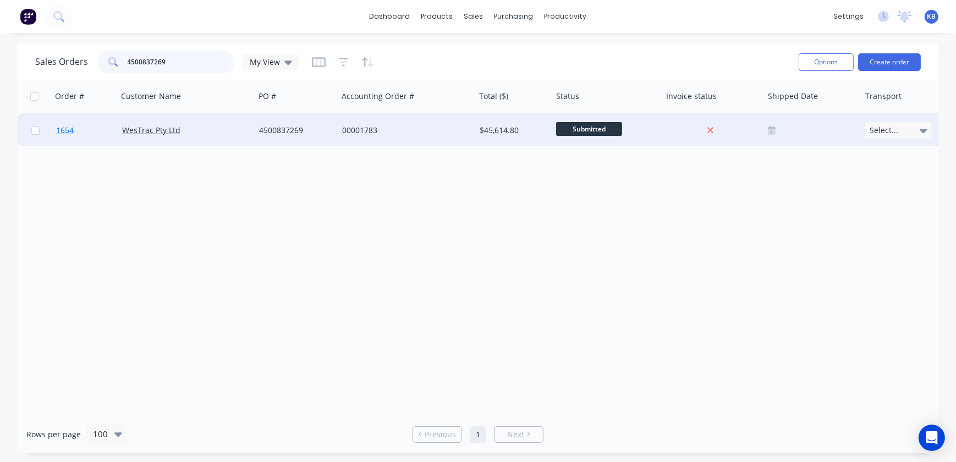
type input "4500837269"
click at [77, 126] on link "1654" at bounding box center [89, 130] width 66 height 33
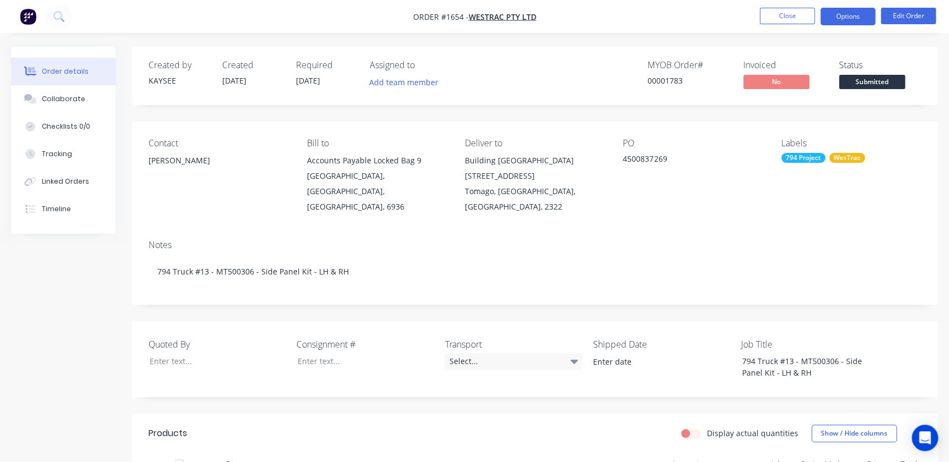
click at [839, 22] on button "Options" at bounding box center [847, 17] width 55 height 18
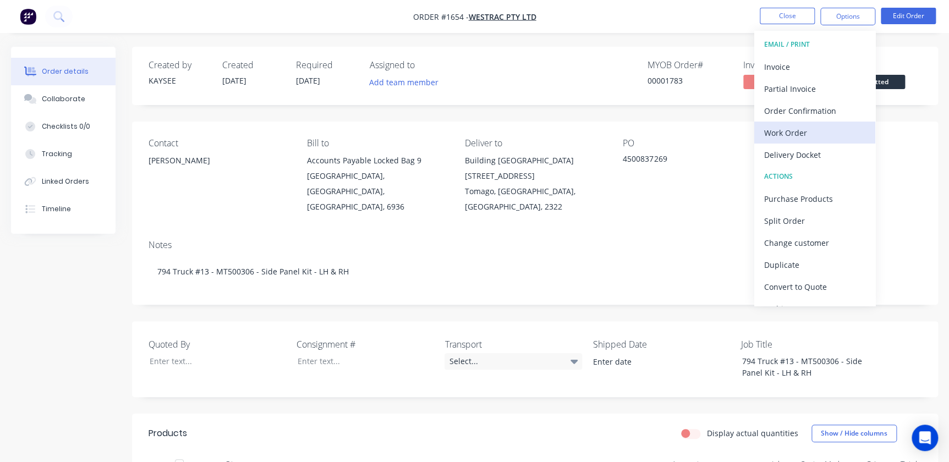
click at [807, 136] on div "Work Order" at bounding box center [814, 133] width 101 height 16
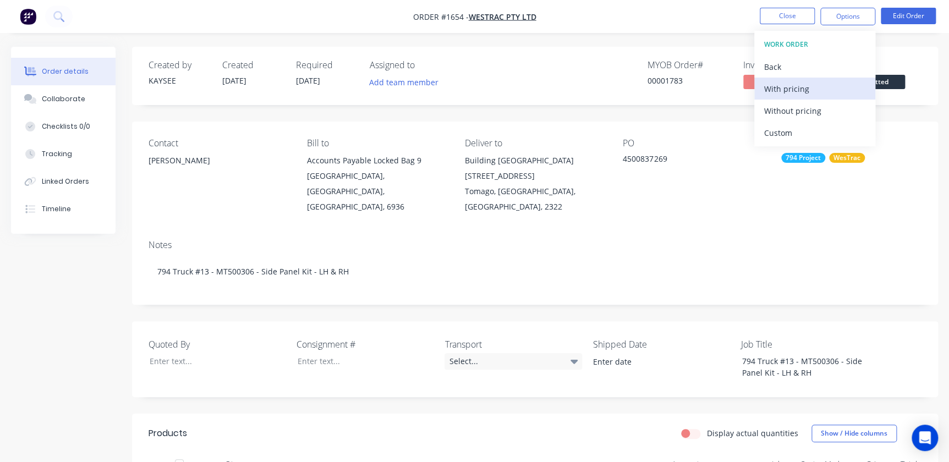
click at [796, 84] on div "With pricing" at bounding box center [814, 89] width 101 height 16
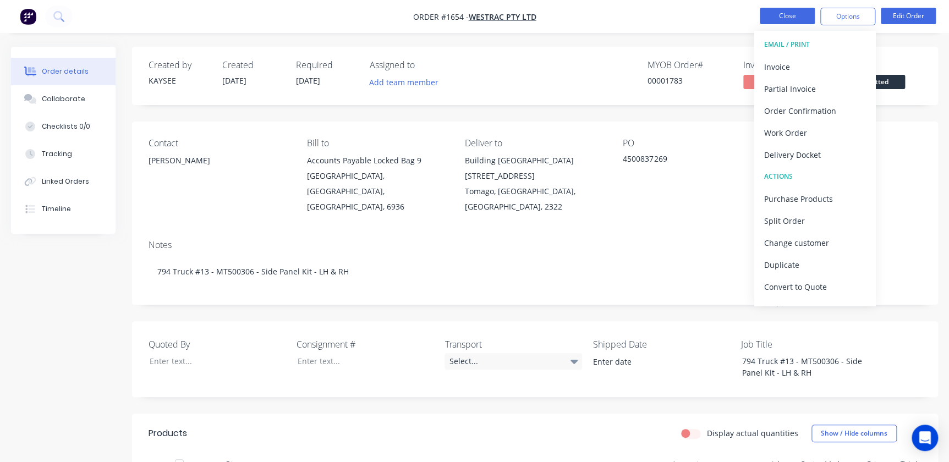
click at [778, 18] on button "Close" at bounding box center [787, 16] width 55 height 17
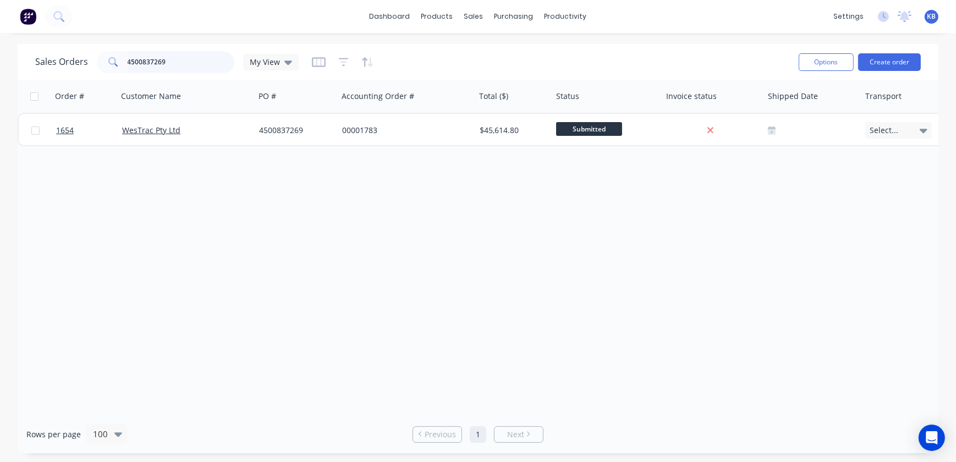
click at [193, 60] on input "4500837269" at bounding box center [181, 62] width 107 height 22
type input "4500837270"
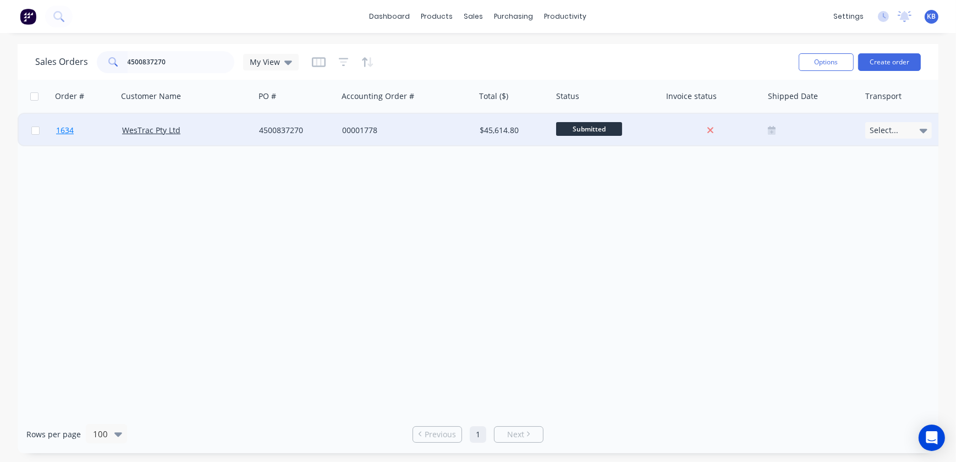
click at [60, 128] on span "1634" at bounding box center [65, 130] width 18 height 11
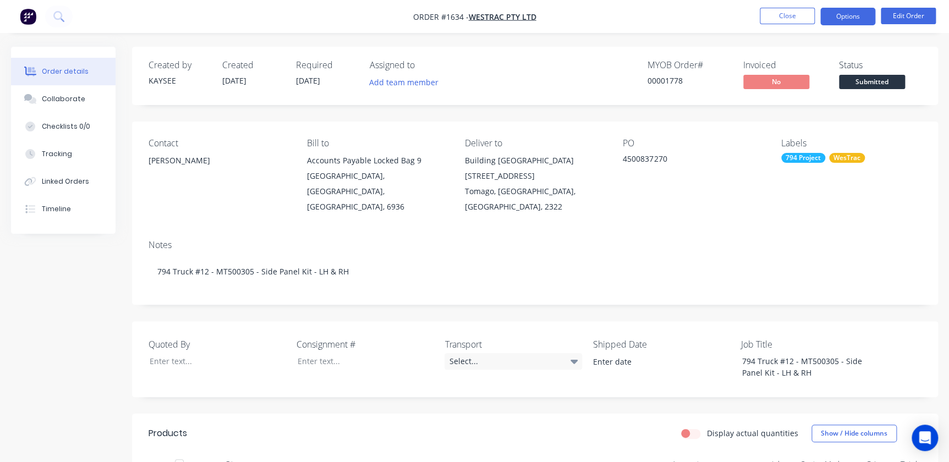
click at [864, 20] on button "Options" at bounding box center [847, 17] width 55 height 18
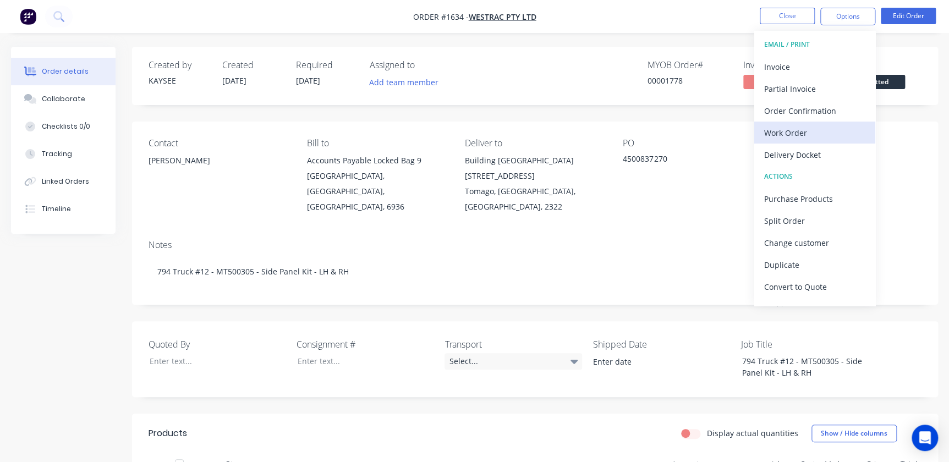
click at [799, 132] on div "Work Order" at bounding box center [814, 133] width 101 height 16
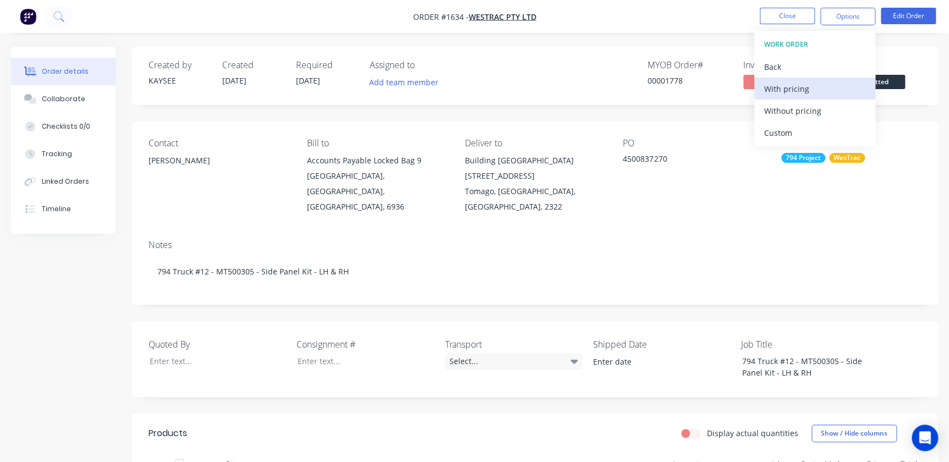
click at [783, 89] on div "With pricing" at bounding box center [814, 89] width 101 height 16
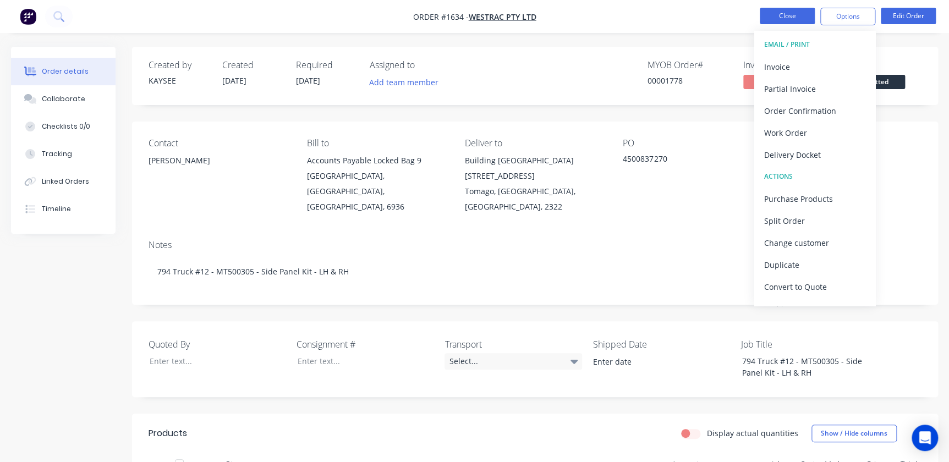
click at [775, 17] on button "Close" at bounding box center [787, 16] width 55 height 17
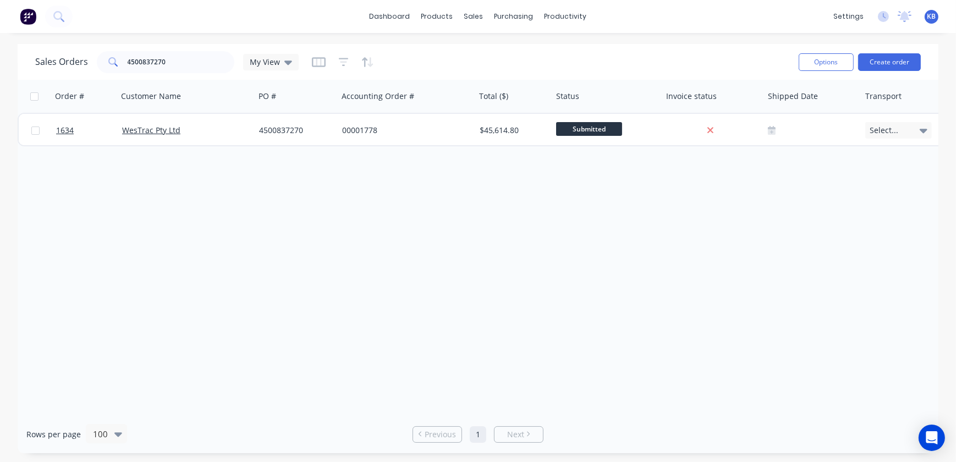
click at [234, 65] on div "Sales Orders 4500837270 My View" at bounding box center [167, 62] width 264 height 22
click at [229, 62] on input "4500837270" at bounding box center [181, 62] width 107 height 22
type input "4500837268"
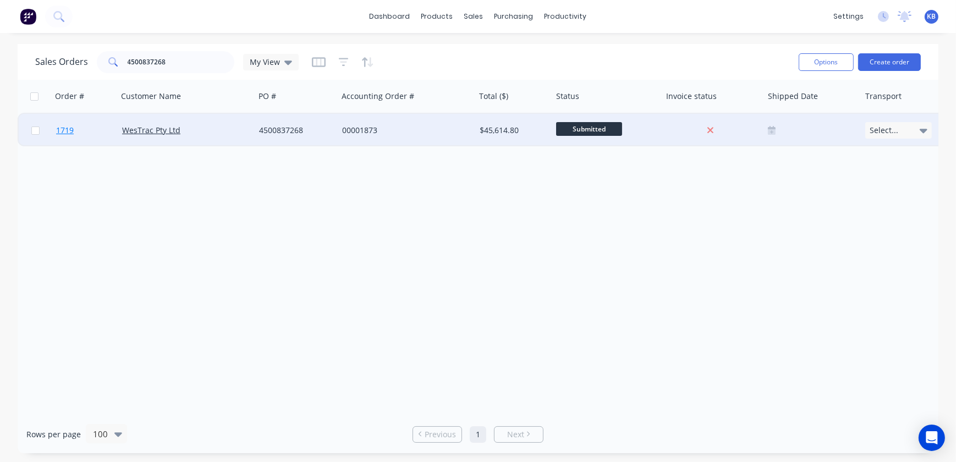
click at [68, 130] on span "1719" at bounding box center [65, 130] width 18 height 11
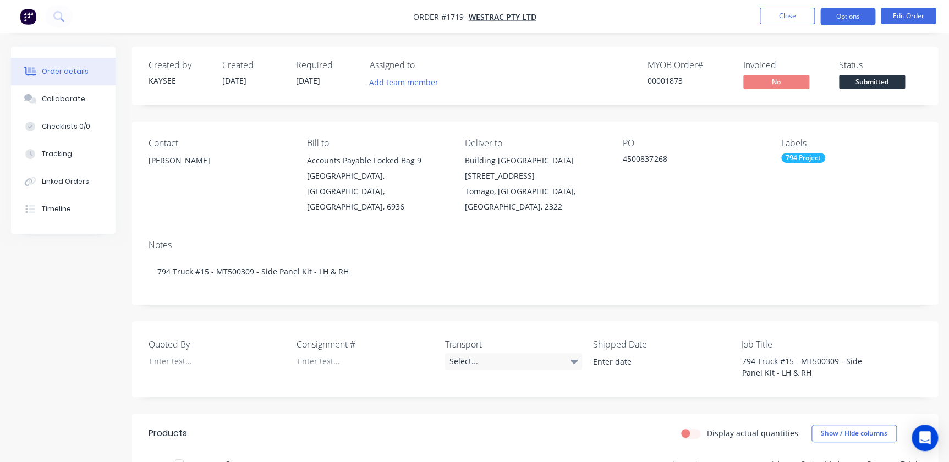
click at [869, 11] on button "Options" at bounding box center [847, 17] width 55 height 18
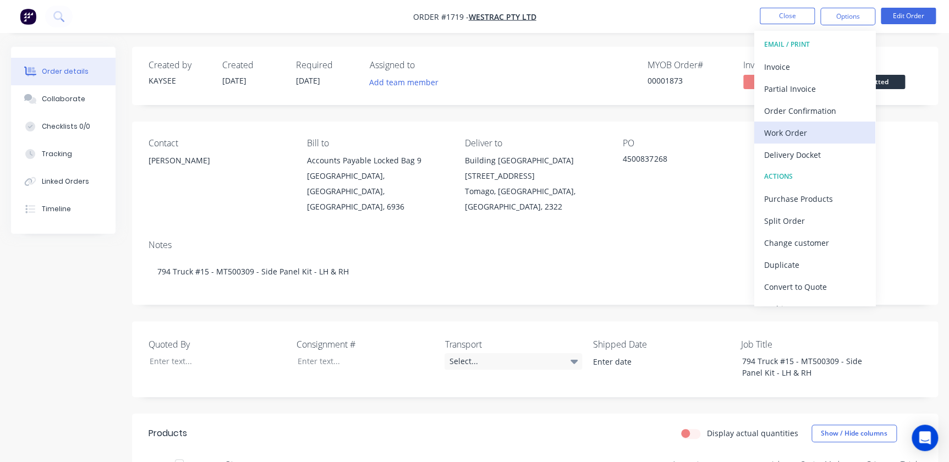
click at [835, 138] on div "Work Order" at bounding box center [814, 133] width 101 height 16
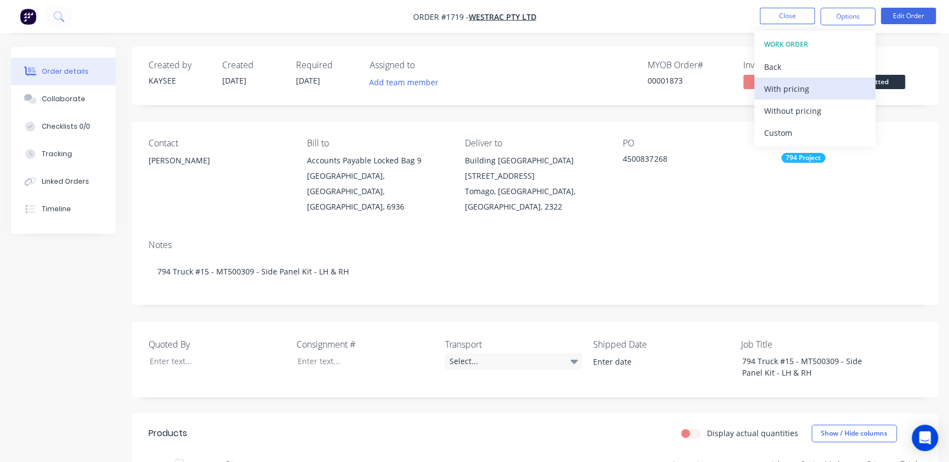
click at [808, 94] on div "With pricing" at bounding box center [814, 89] width 101 height 16
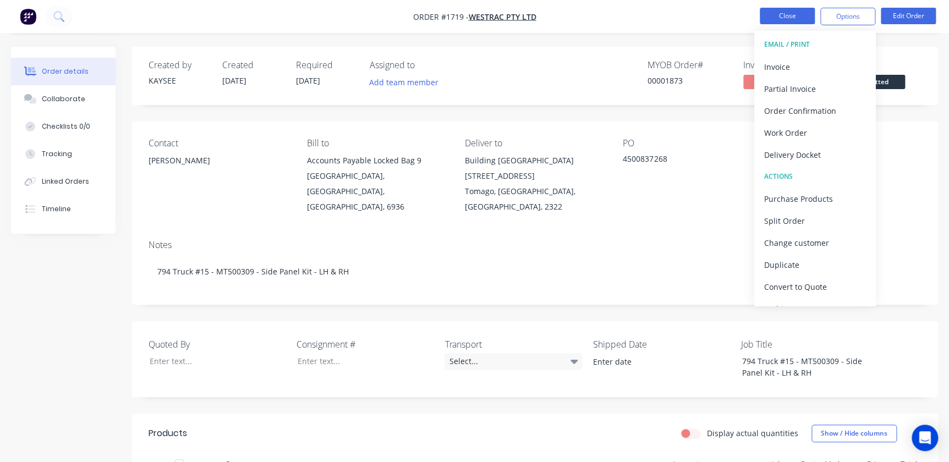
click at [791, 18] on button "Close" at bounding box center [787, 16] width 55 height 17
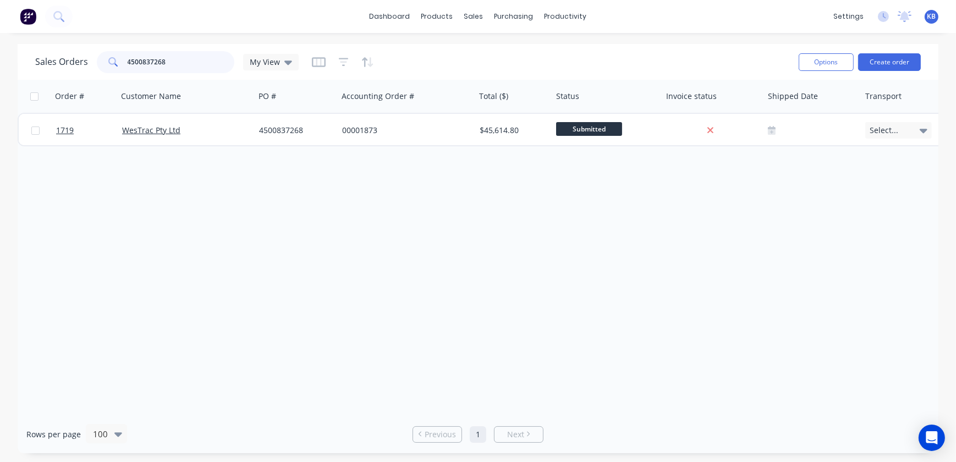
click at [203, 56] on input "4500837268" at bounding box center [181, 62] width 107 height 22
type input "4500837267"
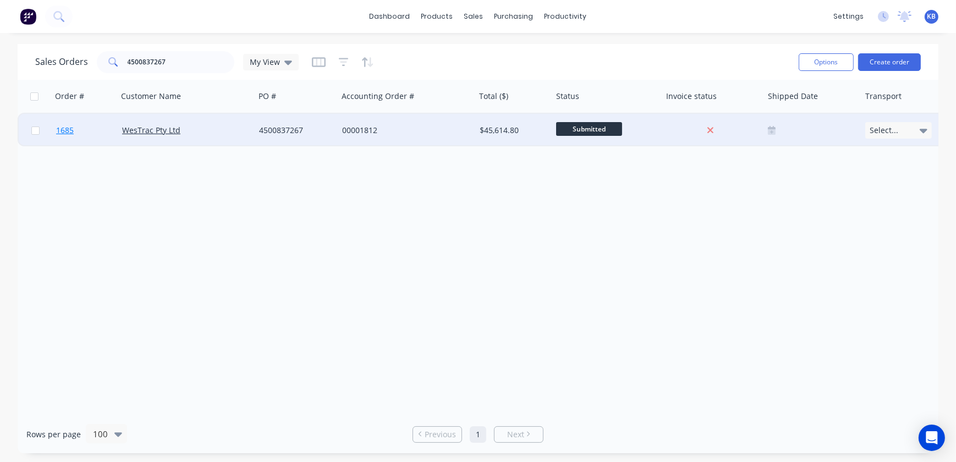
click at [64, 132] on span "1685" at bounding box center [65, 130] width 18 height 11
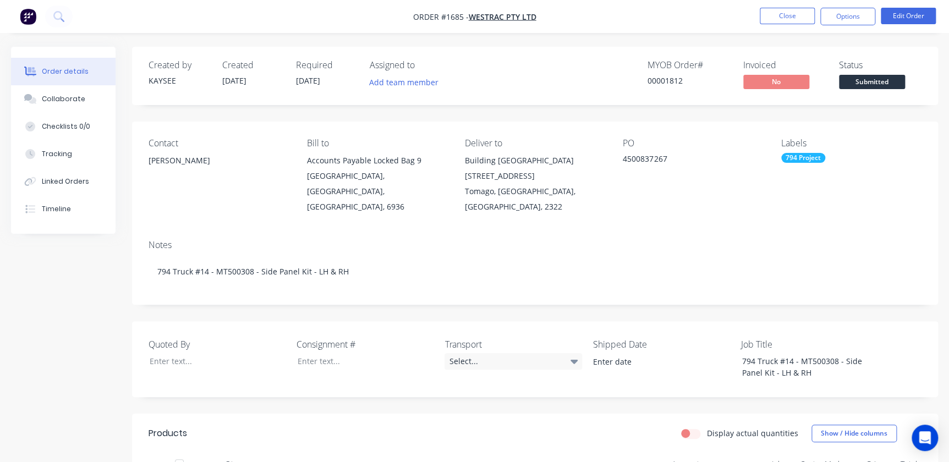
click at [857, 7] on nav "Order #1685 - WesTrac Pty Ltd Close Options Edit Order" at bounding box center [474, 16] width 949 height 33
click at [850, 19] on button "Options" at bounding box center [847, 17] width 55 height 18
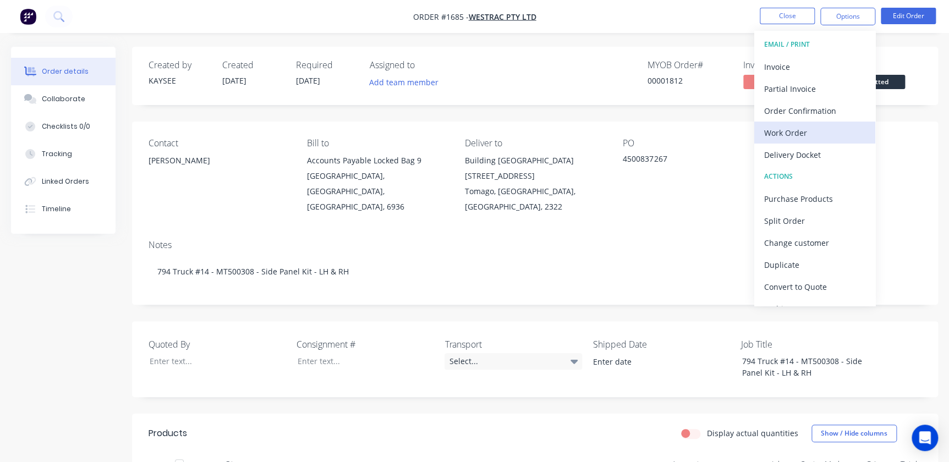
click at [792, 132] on div "Work Order" at bounding box center [814, 133] width 101 height 16
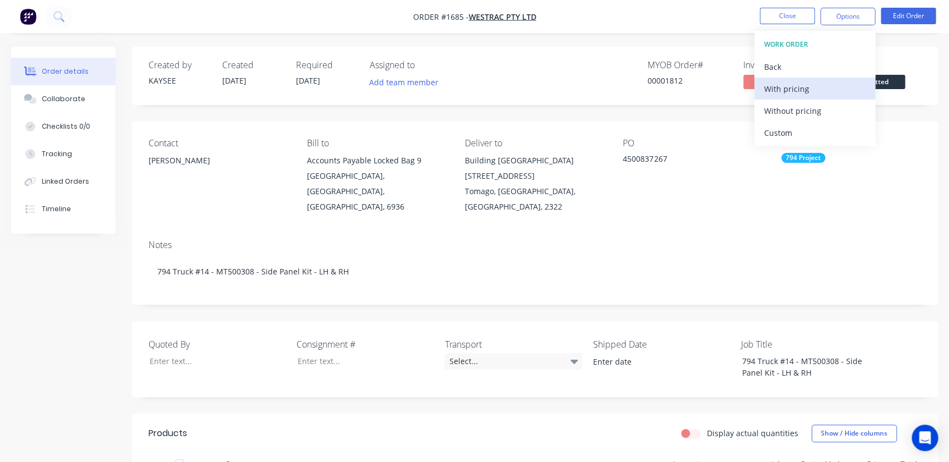
click at [797, 92] on div "With pricing" at bounding box center [814, 89] width 101 height 16
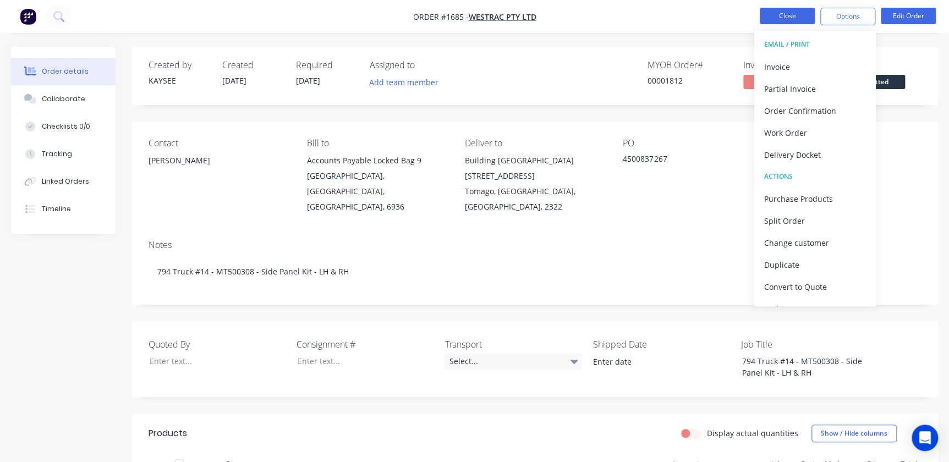
click at [778, 15] on button "Close" at bounding box center [787, 16] width 55 height 17
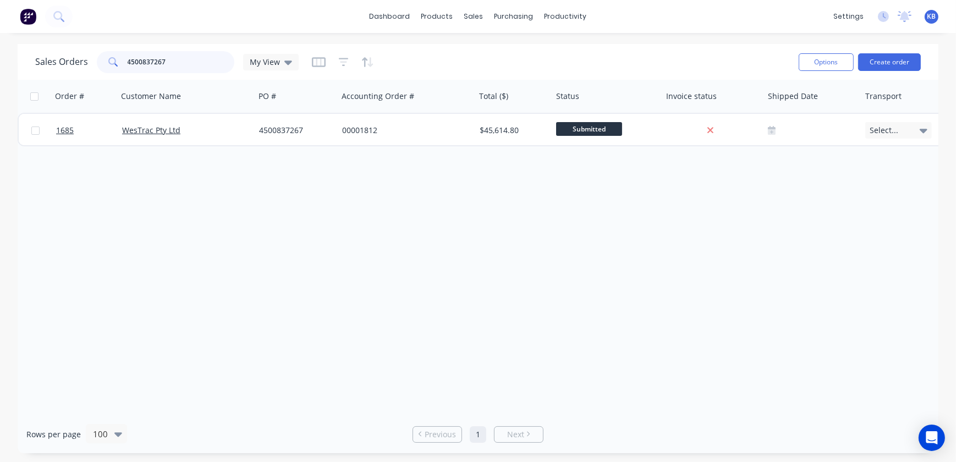
click at [204, 56] on input "4500837267" at bounding box center [181, 62] width 107 height 22
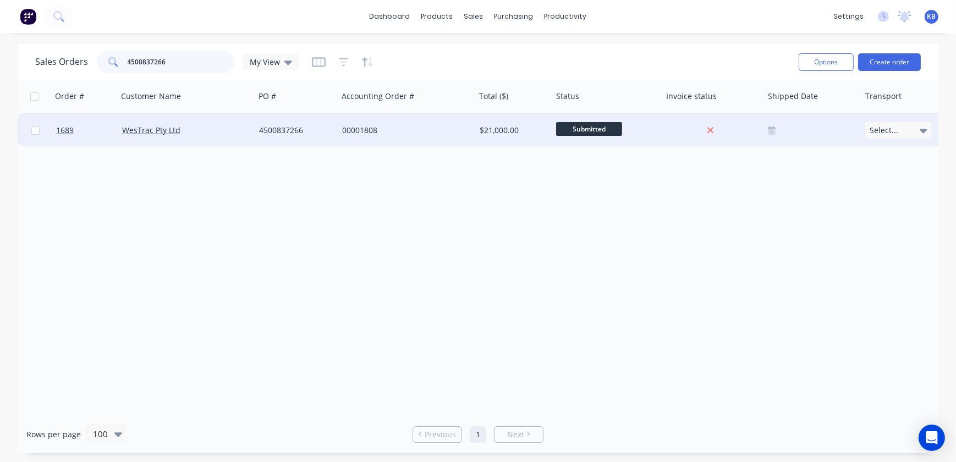
type input "4500837266"
click at [48, 132] on div at bounding box center [35, 130] width 33 height 33
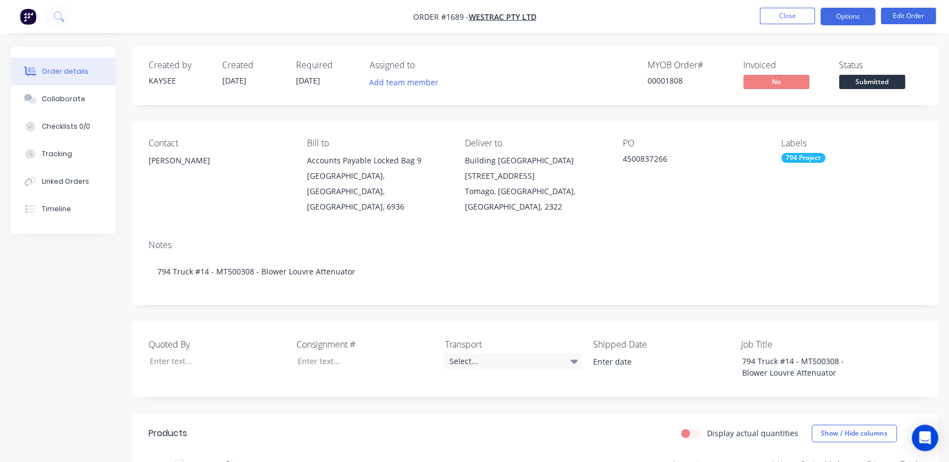
click at [859, 14] on button "Options" at bounding box center [847, 17] width 55 height 18
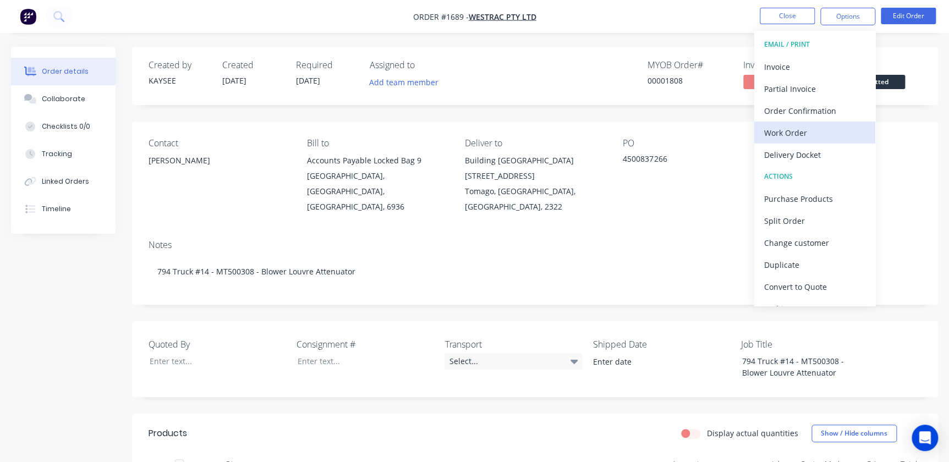
click at [803, 135] on div "Work Order" at bounding box center [814, 133] width 101 height 16
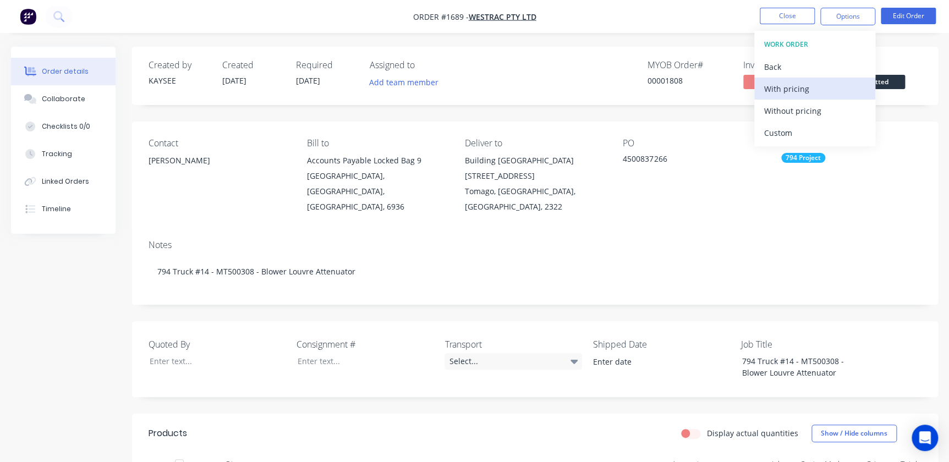
click at [791, 91] on div "With pricing" at bounding box center [814, 89] width 101 height 16
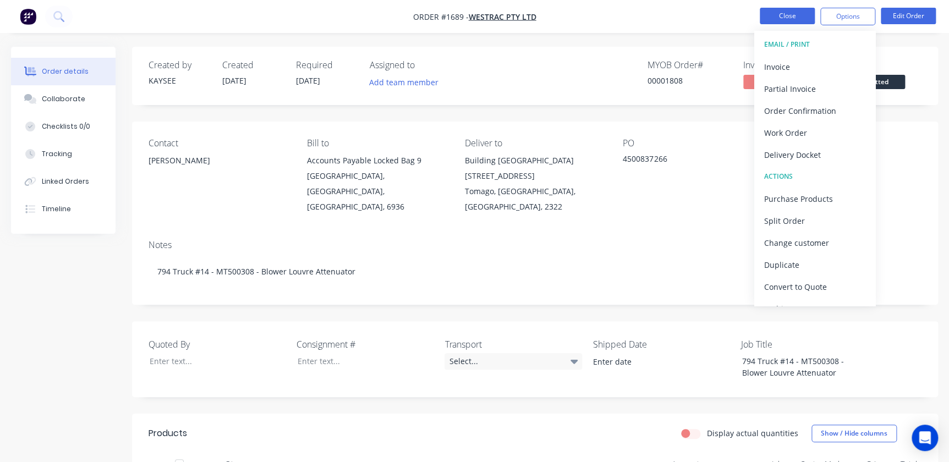
click at [798, 18] on button "Close" at bounding box center [787, 16] width 55 height 17
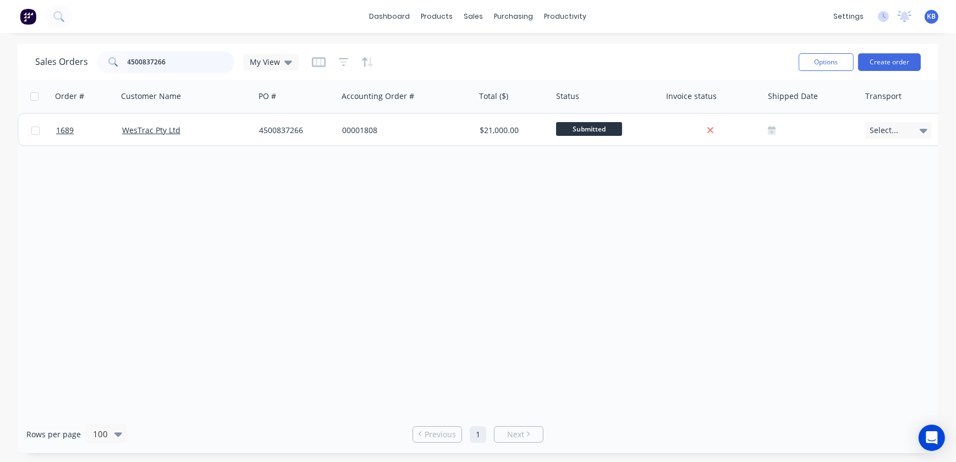
click at [178, 66] on input "4500837266" at bounding box center [181, 62] width 107 height 22
type input "4500837265"
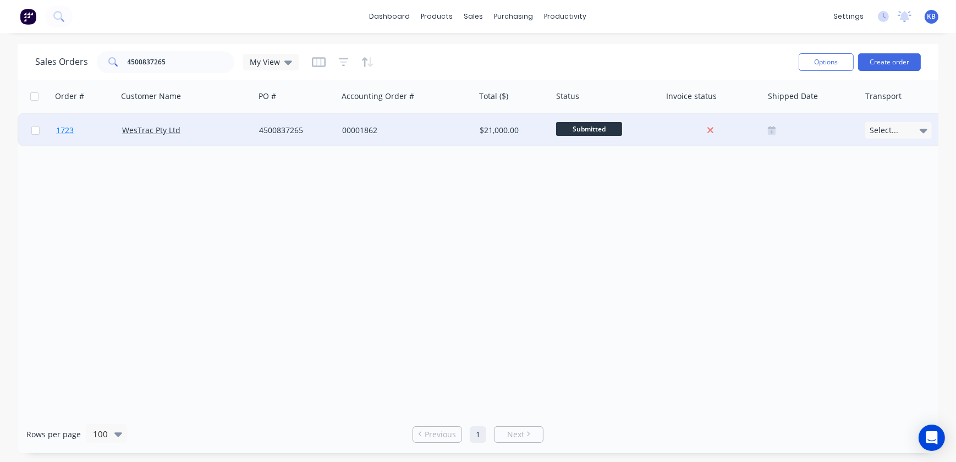
click at [73, 129] on span "1723" at bounding box center [65, 130] width 18 height 11
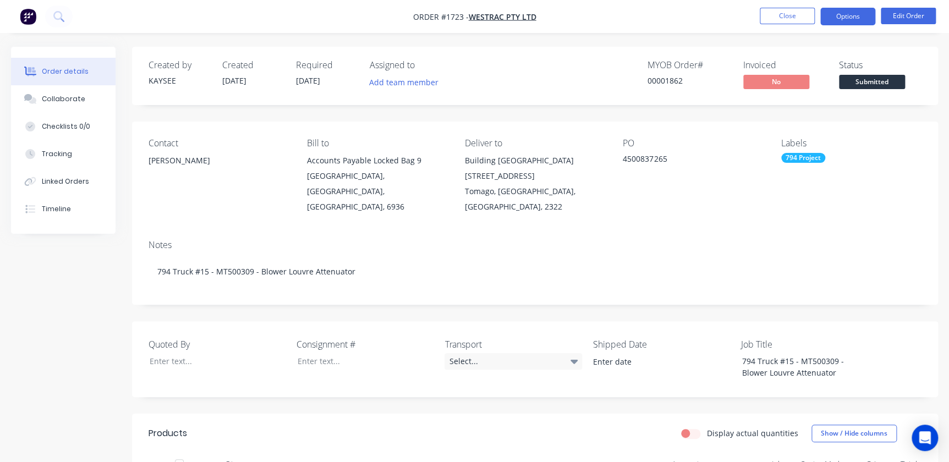
click at [849, 23] on button "Options" at bounding box center [847, 17] width 55 height 18
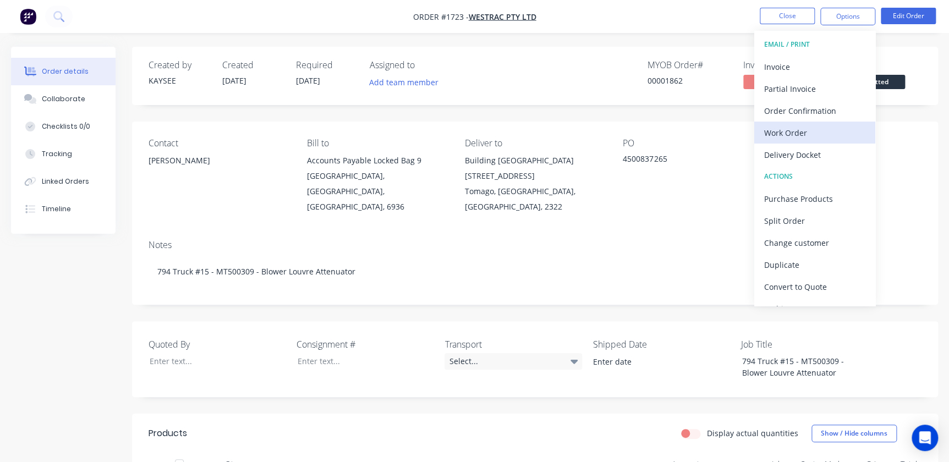
click at [792, 136] on div "Work Order" at bounding box center [814, 133] width 101 height 16
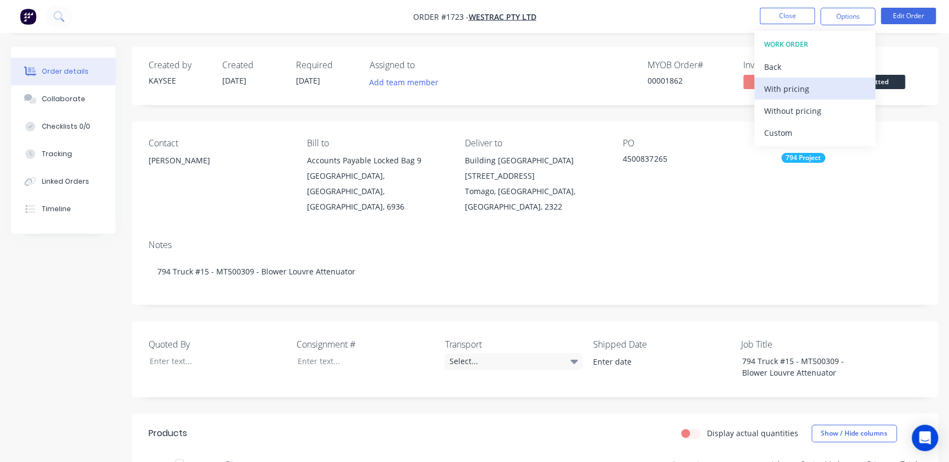
click at [779, 93] on div "With pricing" at bounding box center [814, 89] width 101 height 16
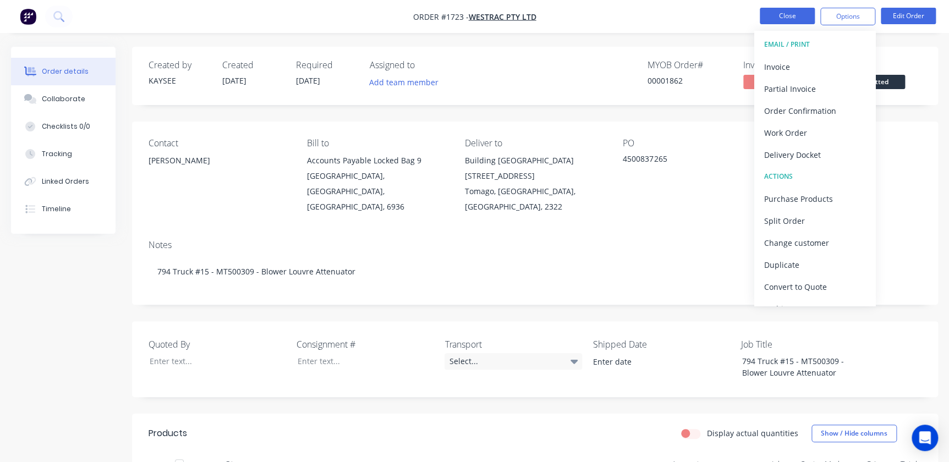
click at [793, 10] on button "Close" at bounding box center [787, 16] width 55 height 17
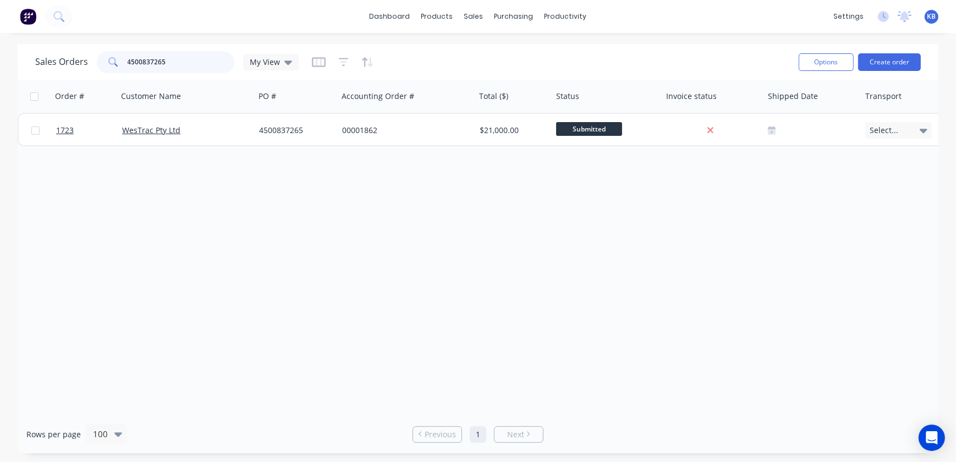
click at [169, 65] on input "4500837265" at bounding box center [181, 62] width 107 height 22
type input "4500837263"
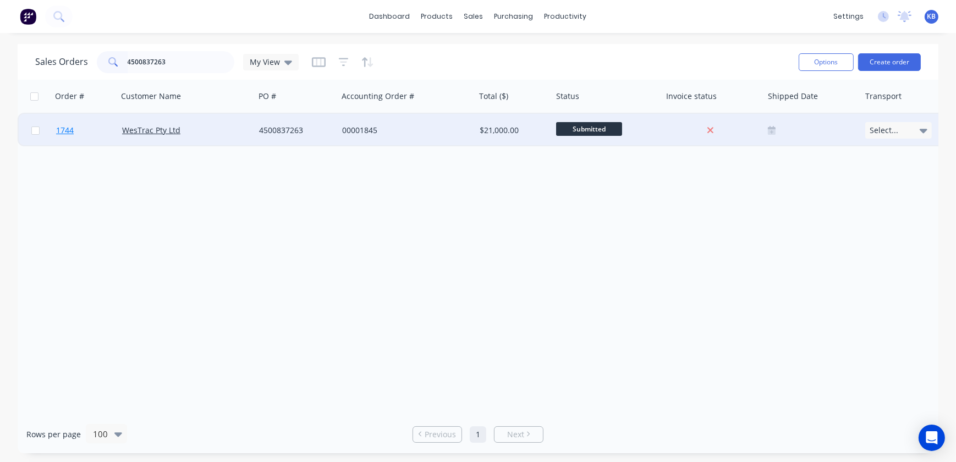
click at [68, 126] on span "1744" at bounding box center [65, 130] width 18 height 11
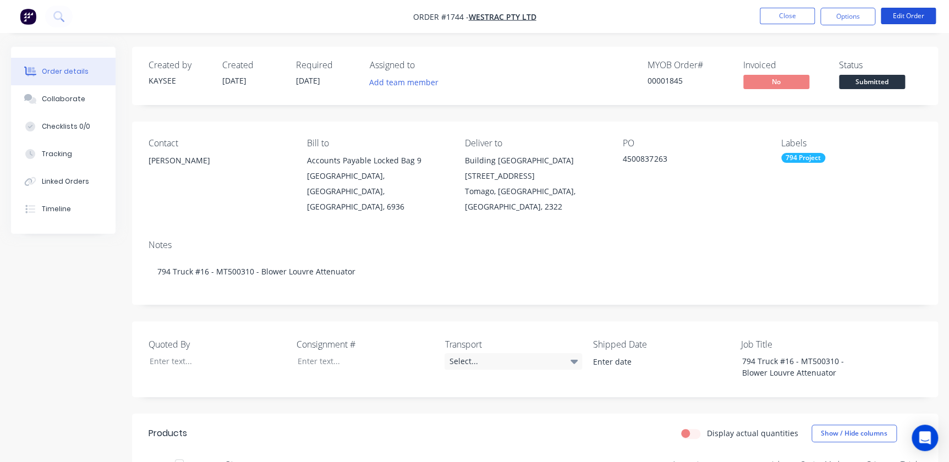
drag, startPoint x: 904, startPoint y: 15, endPoint x: 831, endPoint y: 39, distance: 76.6
click at [829, 43] on div "Order #1744 - WesTrac Pty Ltd Close Options Edit Order Order details Collaborat…" at bounding box center [474, 430] width 949 height 860
drag, startPoint x: 842, startPoint y: 28, endPoint x: 848, endPoint y: 21, distance: 8.2
click at [843, 27] on nav "Order #1744 - WesTrac Pty Ltd Close Options Edit Order" at bounding box center [474, 16] width 949 height 33
click at [848, 21] on button "Options" at bounding box center [847, 17] width 55 height 18
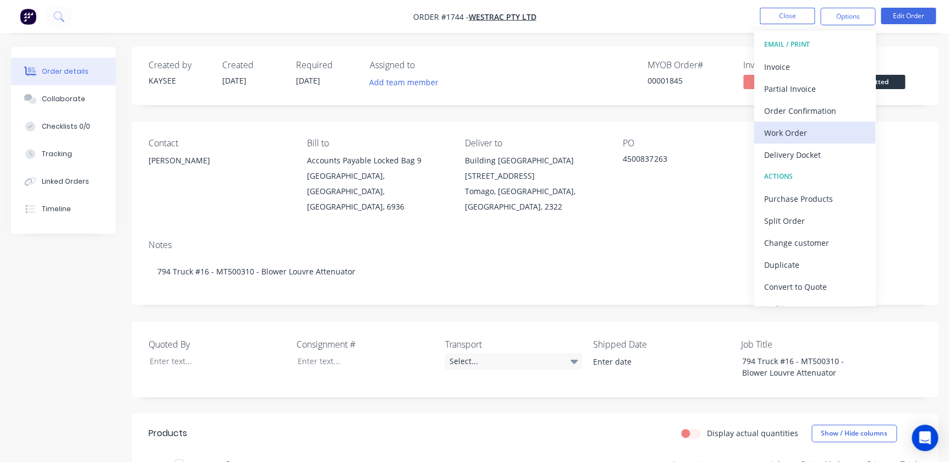
click at [791, 132] on div "Work Order" at bounding box center [814, 133] width 101 height 16
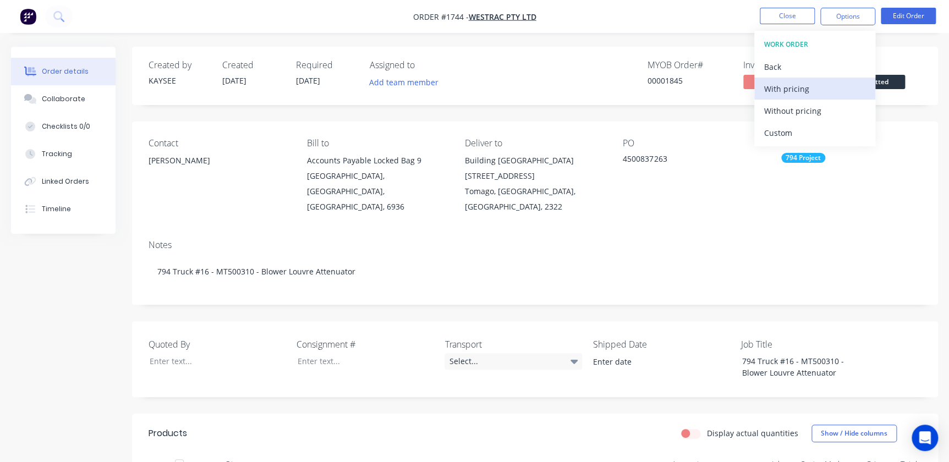
click at [784, 82] on div "With pricing" at bounding box center [814, 89] width 101 height 16
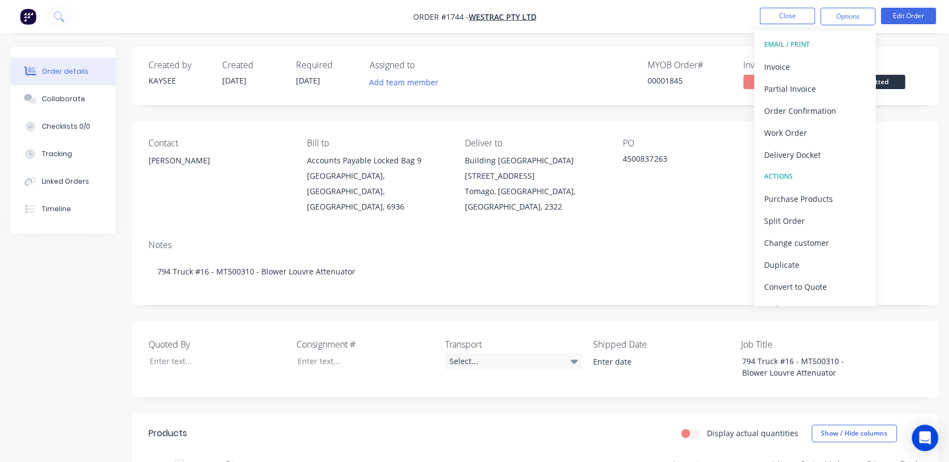
click at [774, 28] on nav "Order #1744 - WesTrac Pty Ltd Close Options EMAIL / PRINT Invoice Partial Invoi…" at bounding box center [474, 16] width 949 height 33
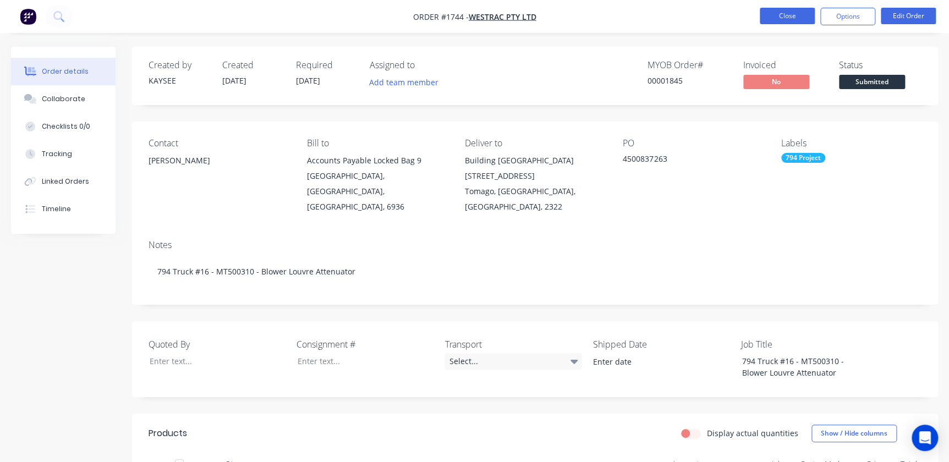
click at [781, 21] on button "Close" at bounding box center [787, 16] width 55 height 17
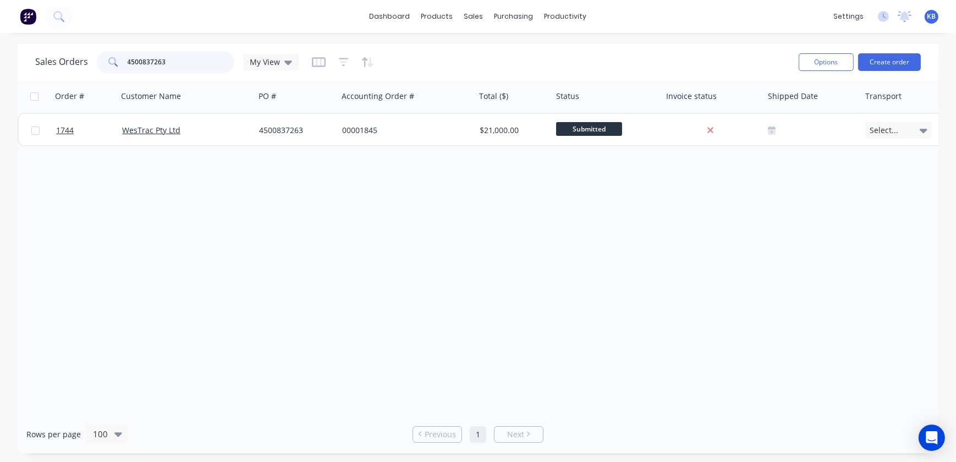
click at [229, 60] on input "4500837263" at bounding box center [181, 62] width 107 height 22
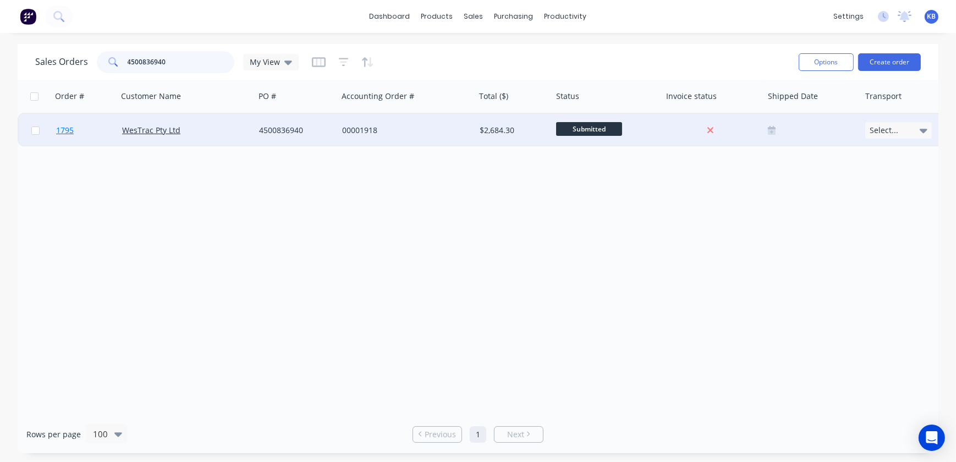
type input "4500836940"
click at [61, 125] on span "1795" at bounding box center [65, 130] width 18 height 11
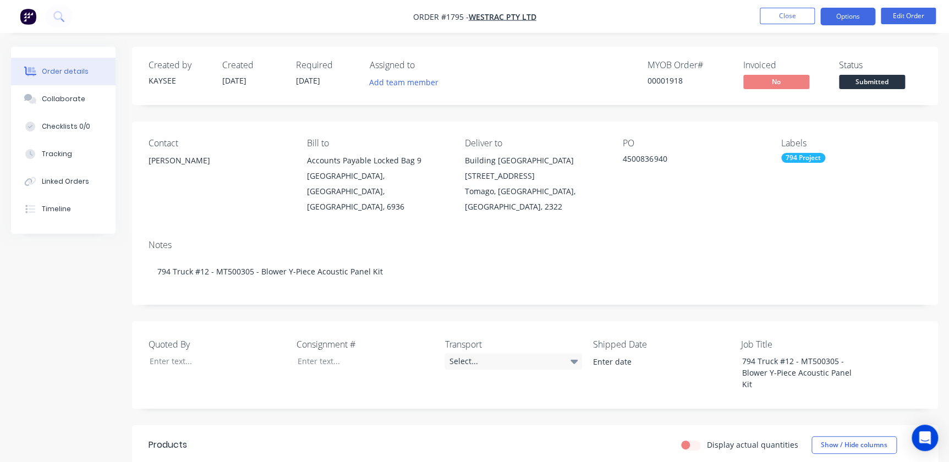
click at [855, 12] on button "Options" at bounding box center [847, 17] width 55 height 18
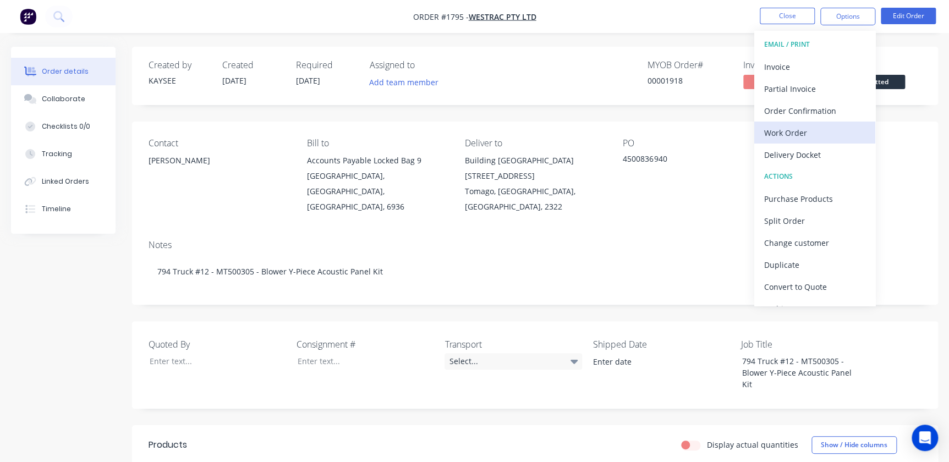
click at [814, 126] on div "Work Order" at bounding box center [814, 133] width 101 height 16
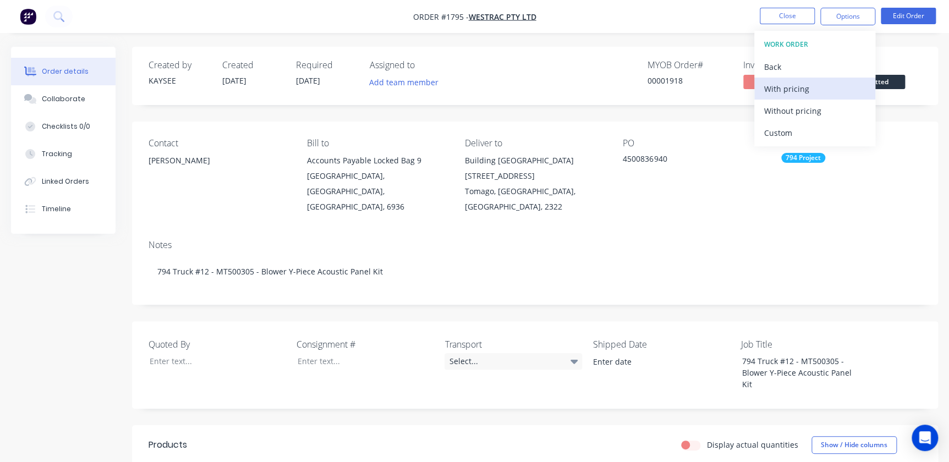
click at [790, 82] on div "With pricing" at bounding box center [814, 89] width 101 height 16
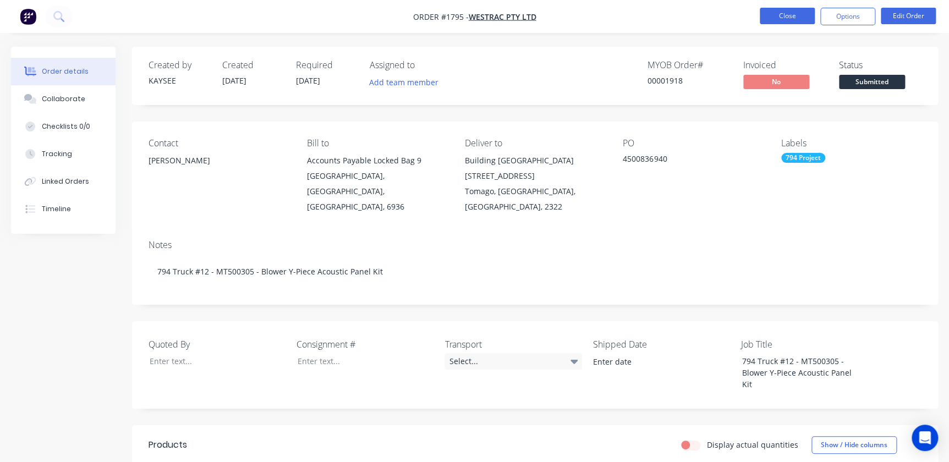
click at [807, 15] on button "Close" at bounding box center [787, 16] width 55 height 17
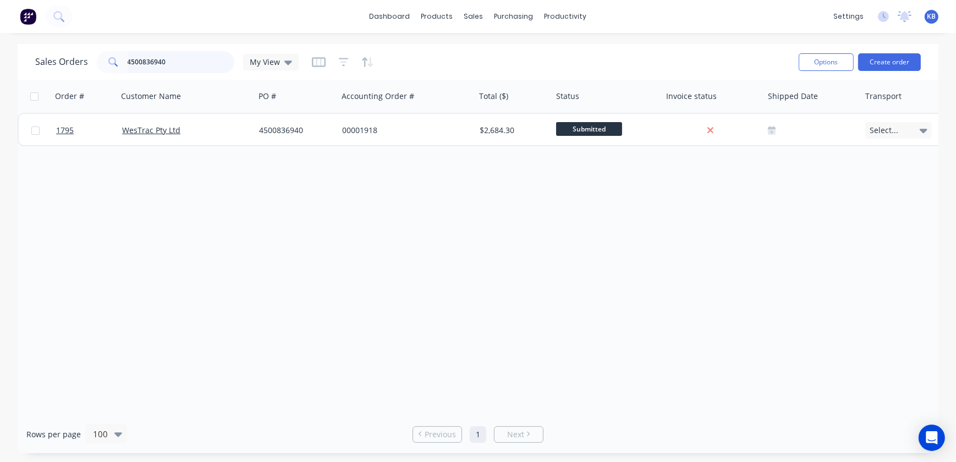
click at [212, 67] on input "4500836940" at bounding box center [181, 62] width 107 height 22
type input "4500836941"
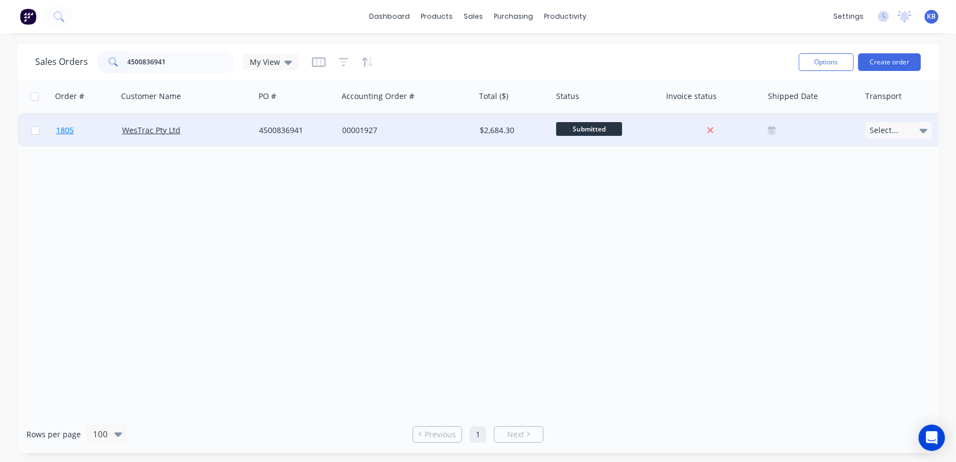
click at [58, 127] on span "1805" at bounding box center [65, 130] width 18 height 11
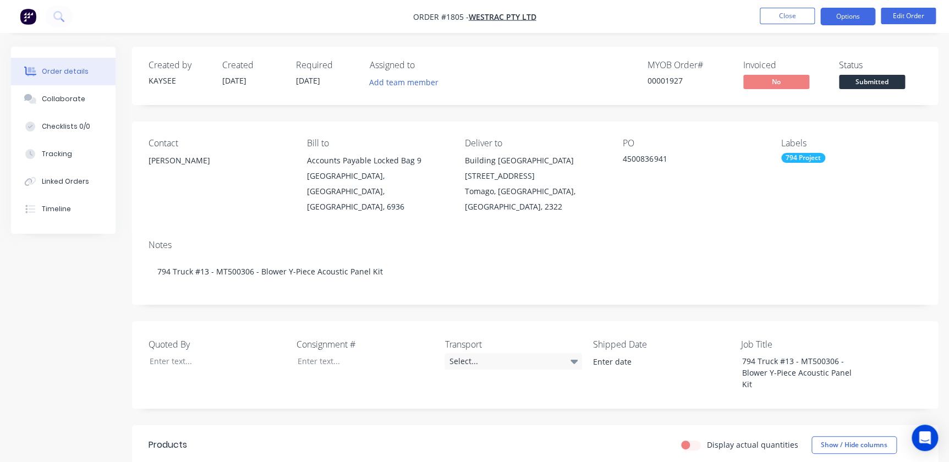
click at [829, 10] on button "Options" at bounding box center [847, 17] width 55 height 18
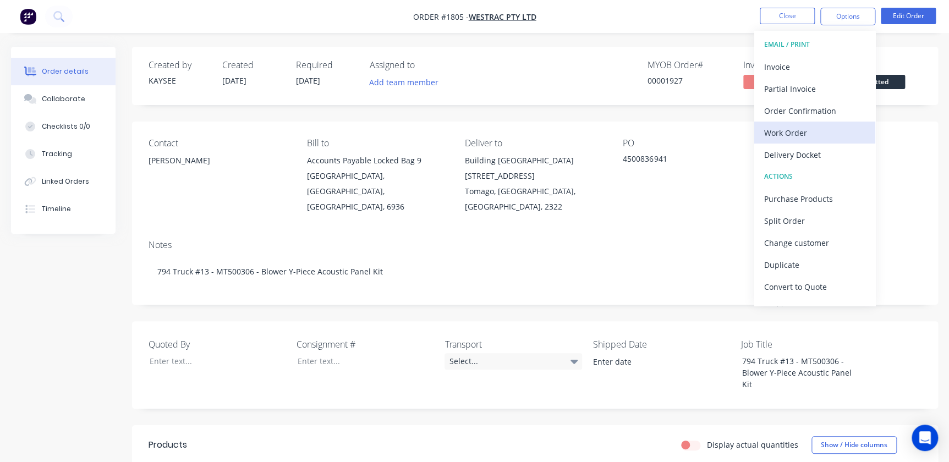
click at [784, 131] on div "Work Order" at bounding box center [814, 133] width 101 height 16
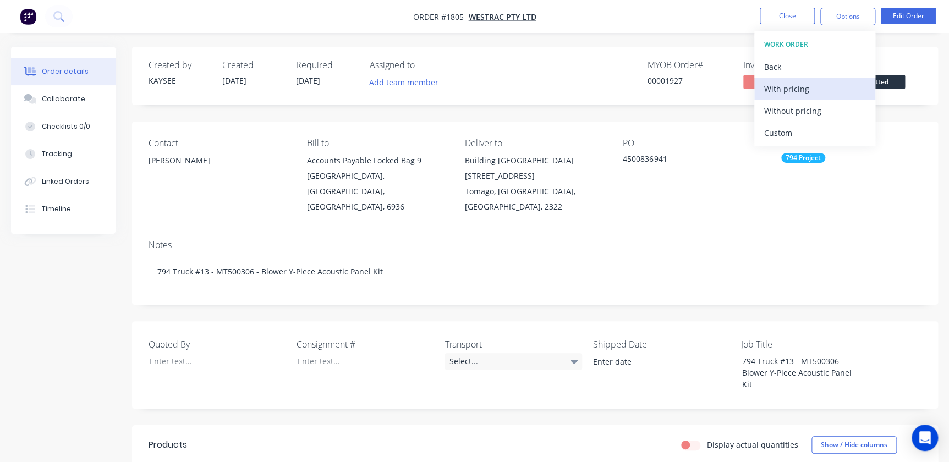
click at [785, 87] on div "With pricing" at bounding box center [814, 89] width 101 height 16
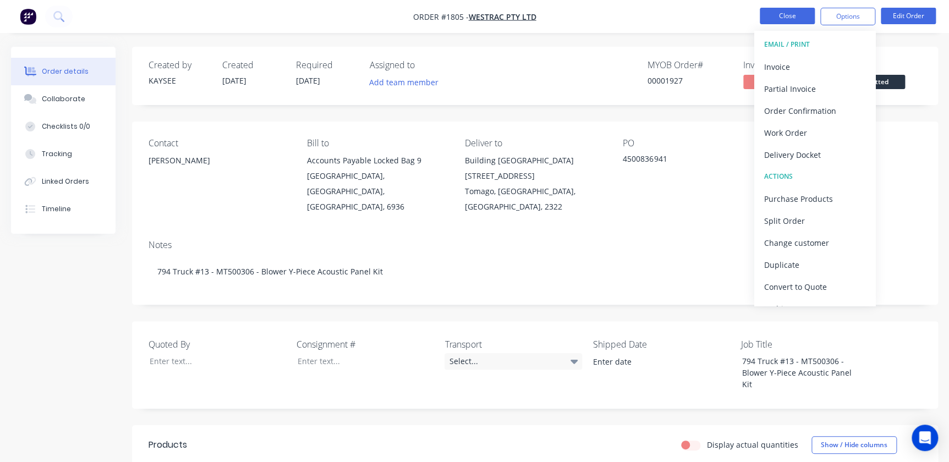
click at [780, 12] on button "Close" at bounding box center [787, 16] width 55 height 17
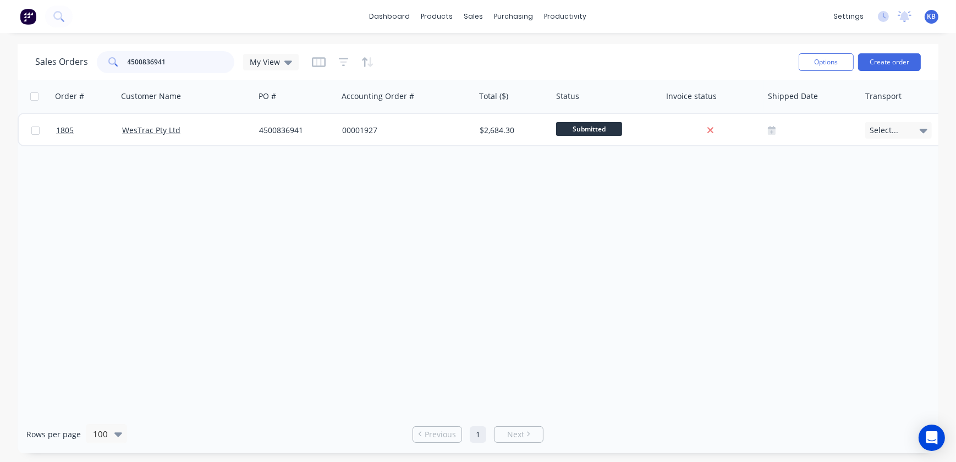
click at [183, 63] on input "4500836941" at bounding box center [181, 62] width 107 height 22
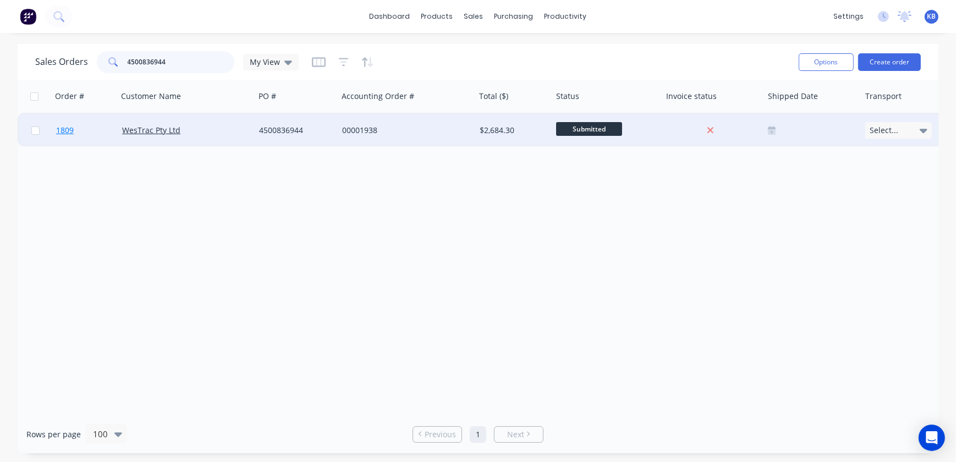
type input "4500836944"
click at [65, 129] on span "1809" at bounding box center [65, 130] width 18 height 11
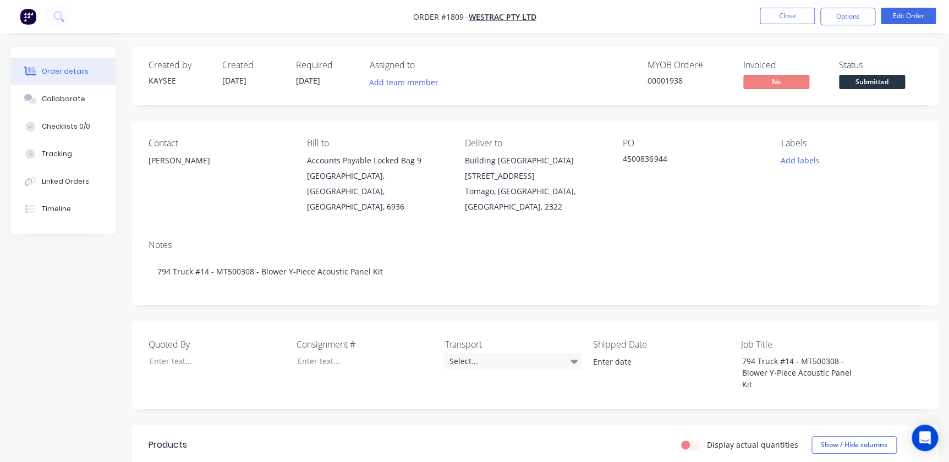
click at [839, 7] on nav "Order #1809 - WesTrac Pty Ltd Close Options Edit Order" at bounding box center [474, 16] width 949 height 33
click at [839, 11] on button "Options" at bounding box center [847, 17] width 55 height 18
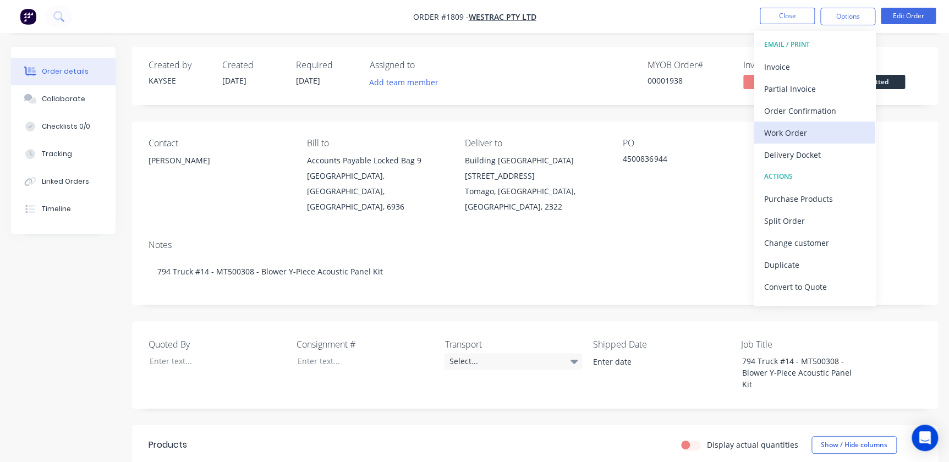
click at [783, 128] on div "Work Order" at bounding box center [814, 133] width 101 height 16
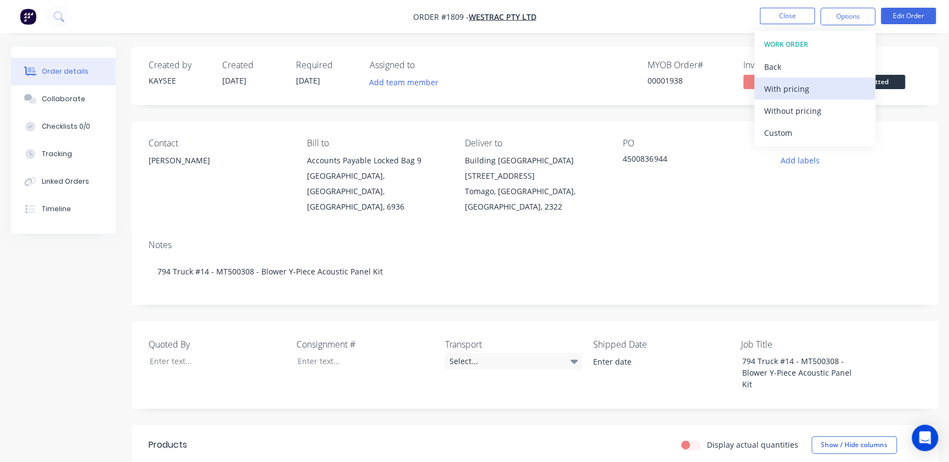
click at [775, 96] on button "With pricing" at bounding box center [814, 89] width 121 height 22
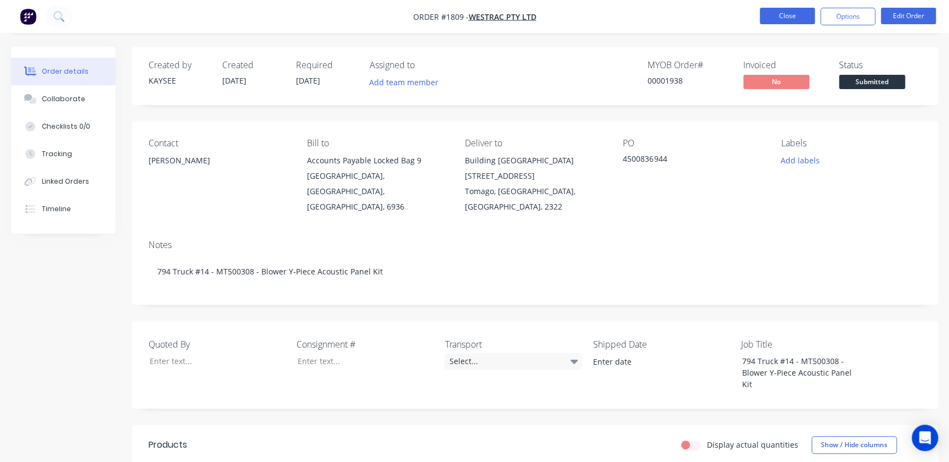
click at [781, 21] on button "Close" at bounding box center [787, 16] width 55 height 17
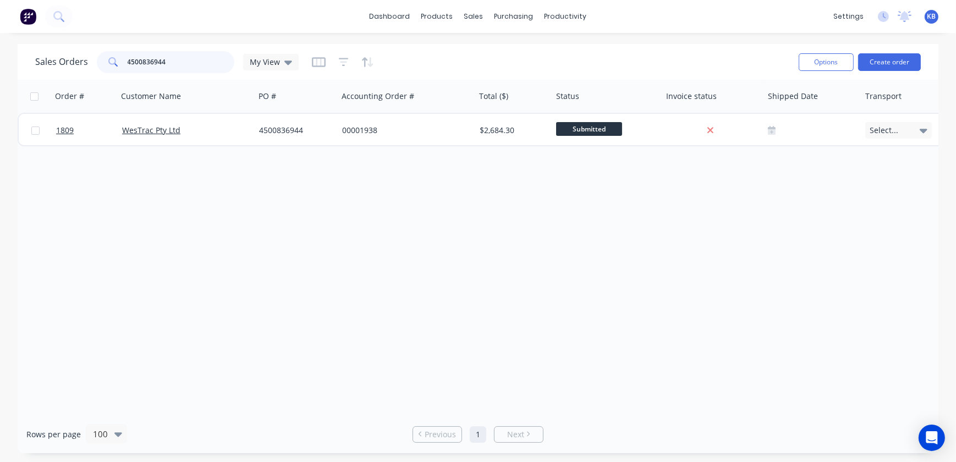
click at [223, 61] on input "4500836944" at bounding box center [181, 62] width 107 height 22
type input "4500836948"
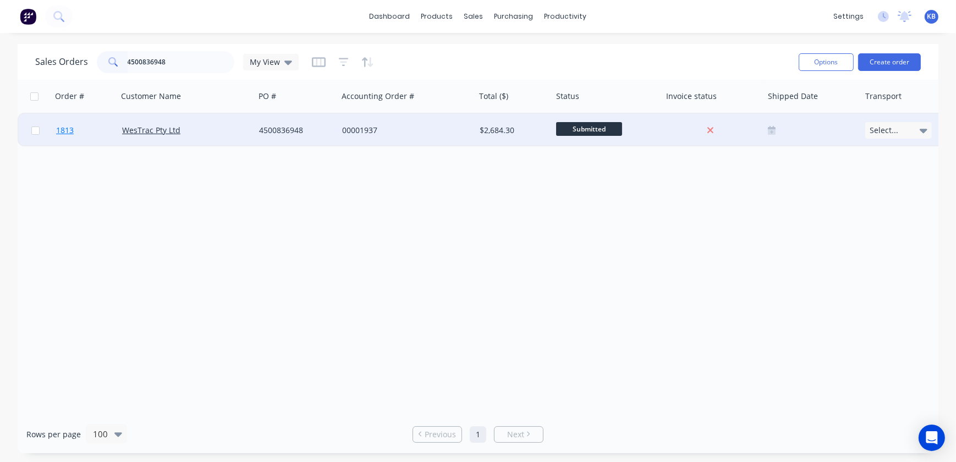
click at [81, 135] on link "1813" at bounding box center [89, 130] width 66 height 33
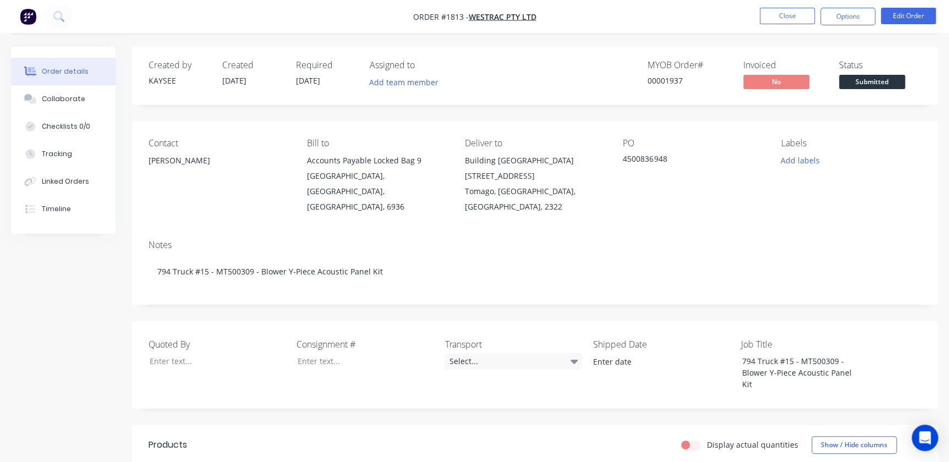
click at [862, 26] on nav "Order #1813 - WesTrac Pty Ltd Close Options Edit Order" at bounding box center [474, 16] width 949 height 33
click at [862, 22] on button "Options" at bounding box center [847, 17] width 55 height 18
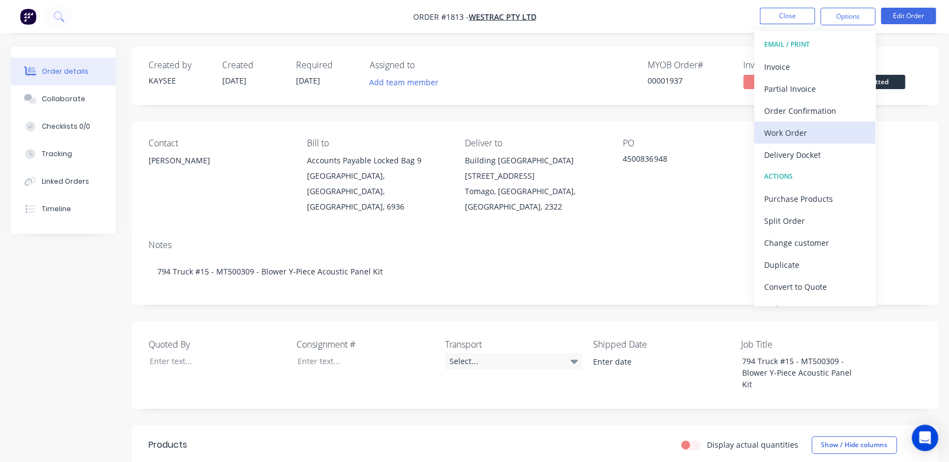
drag, startPoint x: 798, startPoint y: 118, endPoint x: 798, endPoint y: 129, distance: 10.5
click at [798, 129] on div "EMAIL / PRINT Invoice Partial Invoice Order Confirmation Work Order Delivery Do…" at bounding box center [814, 168] width 121 height 275
click at [798, 129] on div "Work Order" at bounding box center [814, 133] width 101 height 16
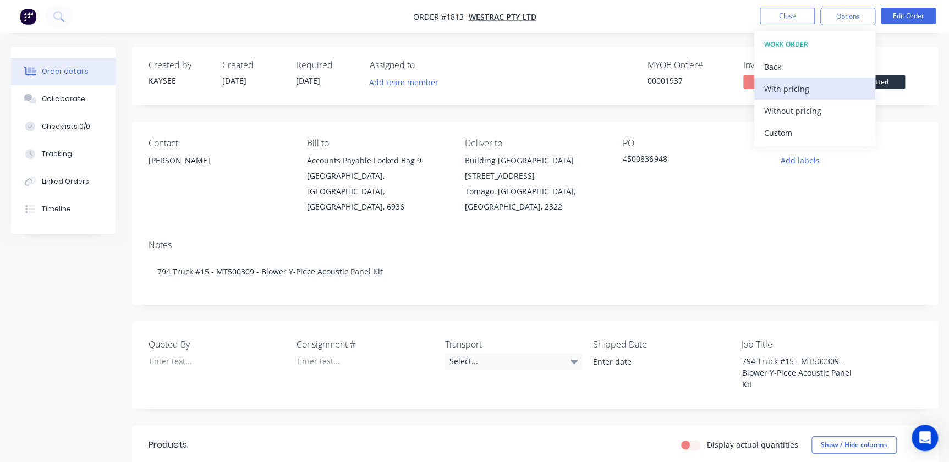
click at [785, 92] on div "With pricing" at bounding box center [814, 89] width 101 height 16
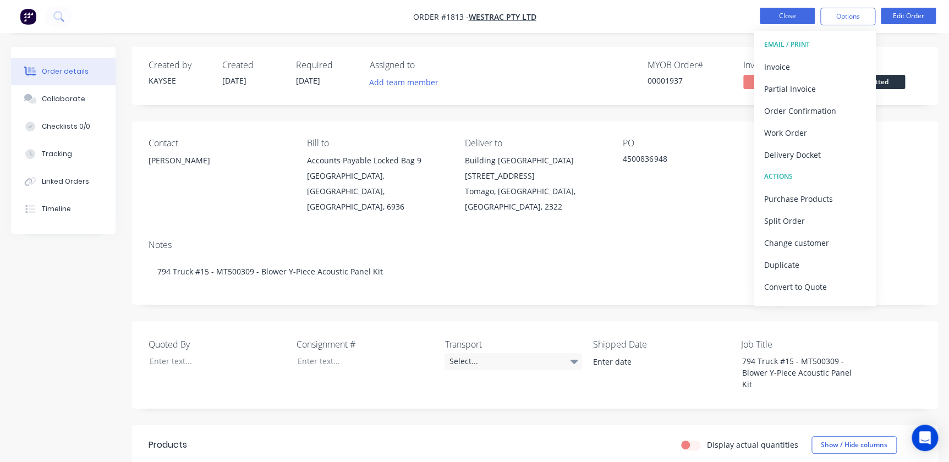
click at [784, 16] on button "Close" at bounding box center [787, 16] width 55 height 17
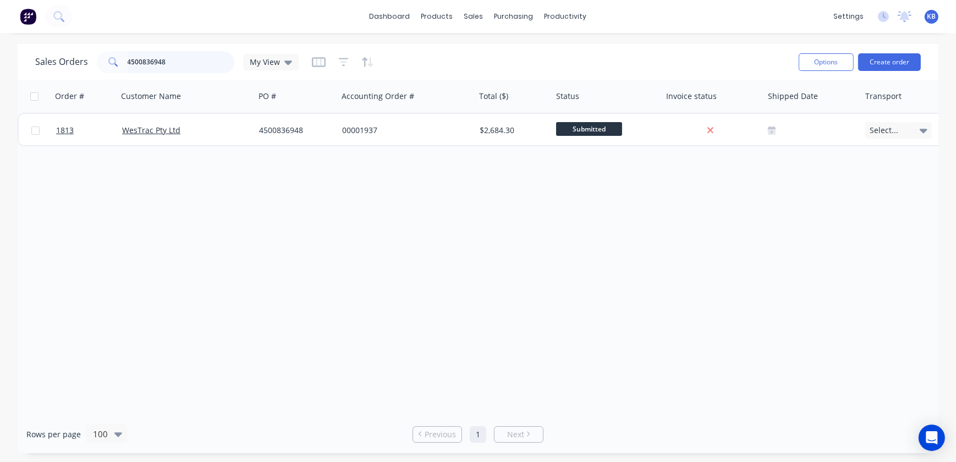
click at [177, 61] on input "4500836948" at bounding box center [181, 62] width 107 height 22
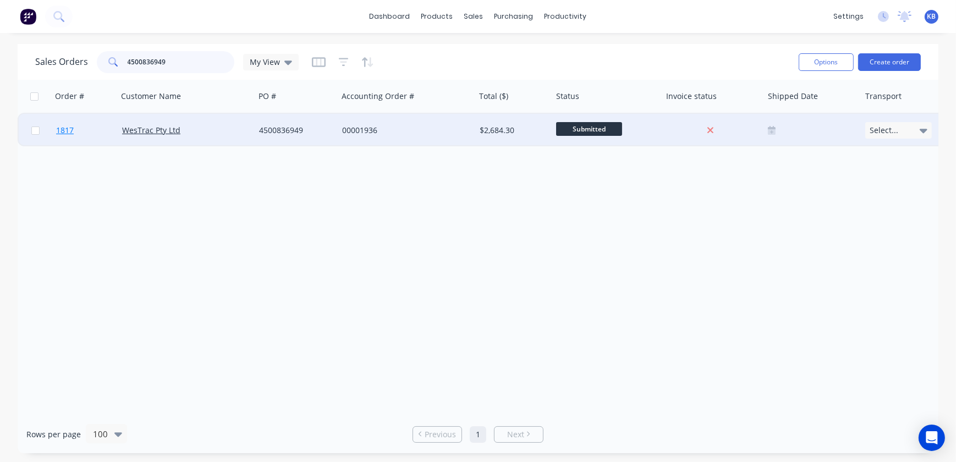
type input "4500836949"
click at [73, 131] on span "1817" at bounding box center [65, 130] width 18 height 11
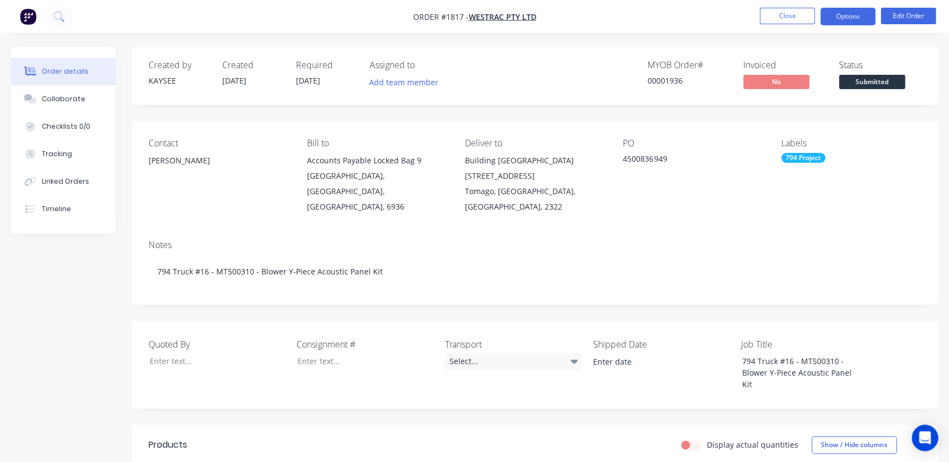
click at [830, 15] on button "Options" at bounding box center [847, 17] width 55 height 18
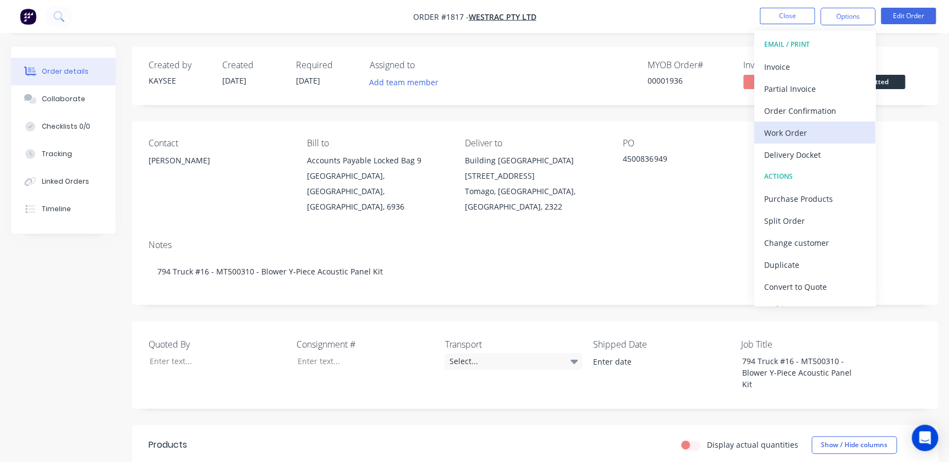
click at [786, 128] on div "Work Order" at bounding box center [814, 133] width 101 height 16
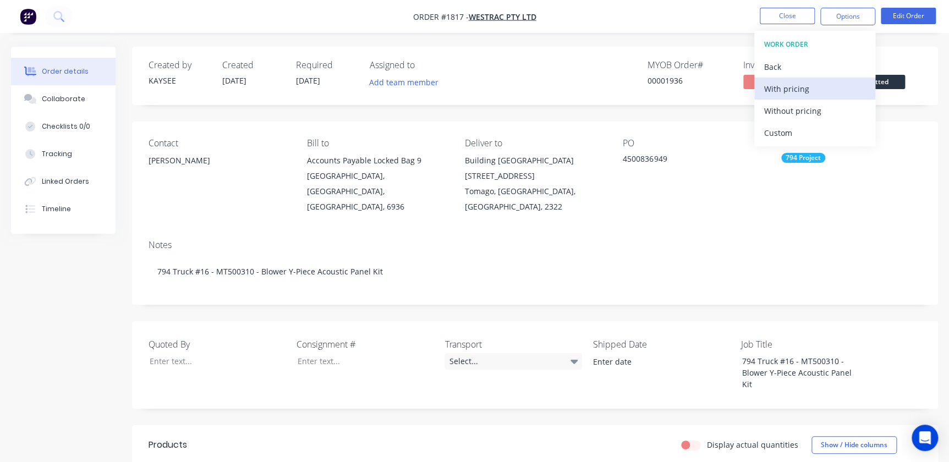
click at [790, 94] on div "With pricing" at bounding box center [814, 89] width 101 height 16
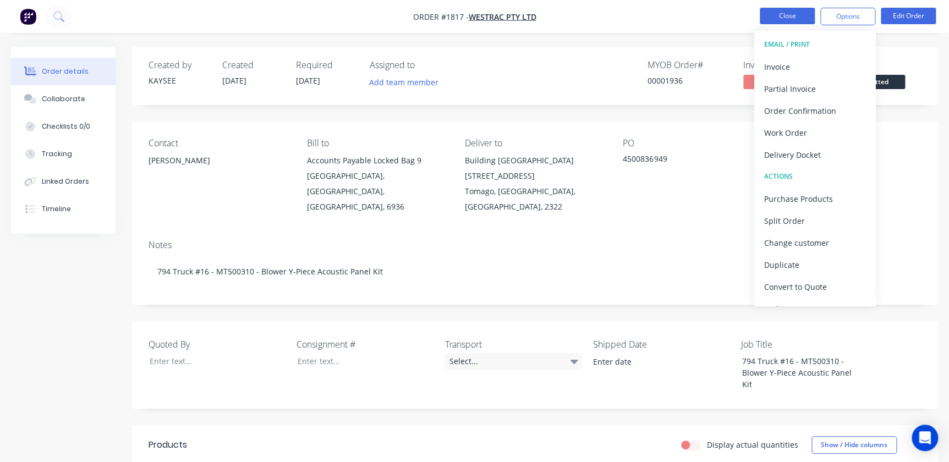
click at [782, 19] on button "Close" at bounding box center [787, 16] width 55 height 17
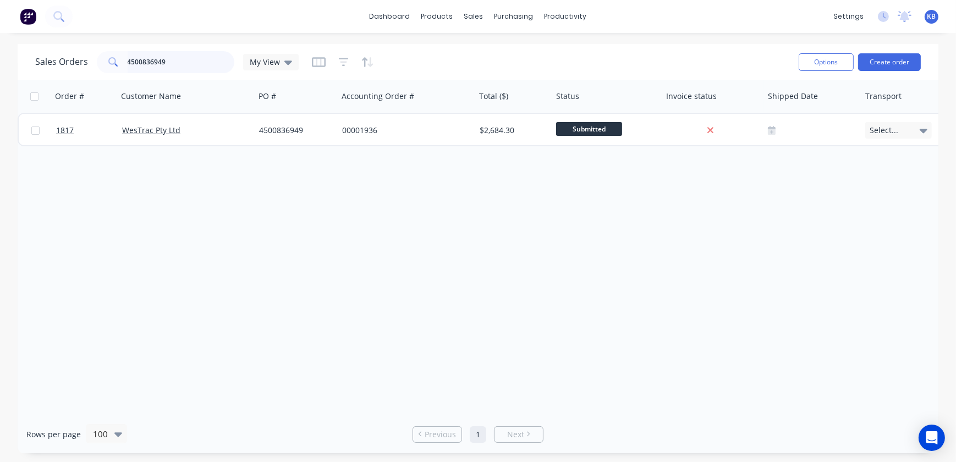
click at [179, 64] on input "4500836949" at bounding box center [181, 62] width 107 height 22
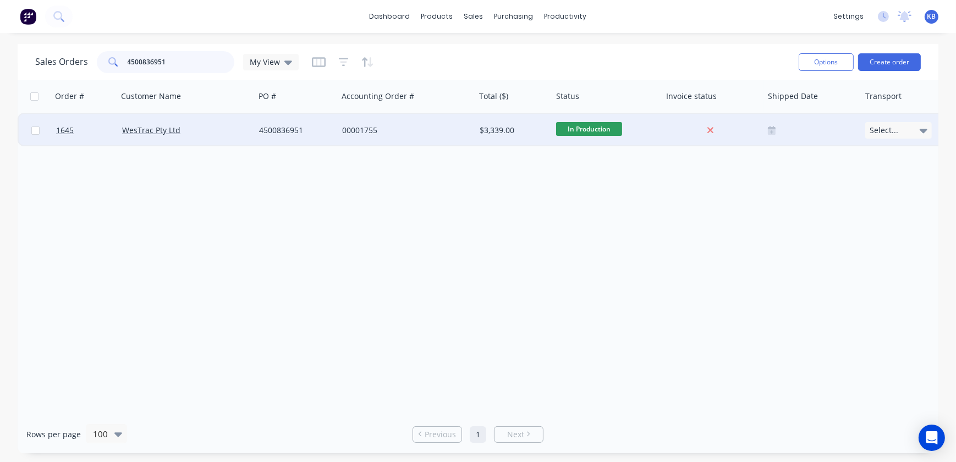
type input "4500836951"
click at [55, 127] on div at bounding box center [85, 130] width 66 height 33
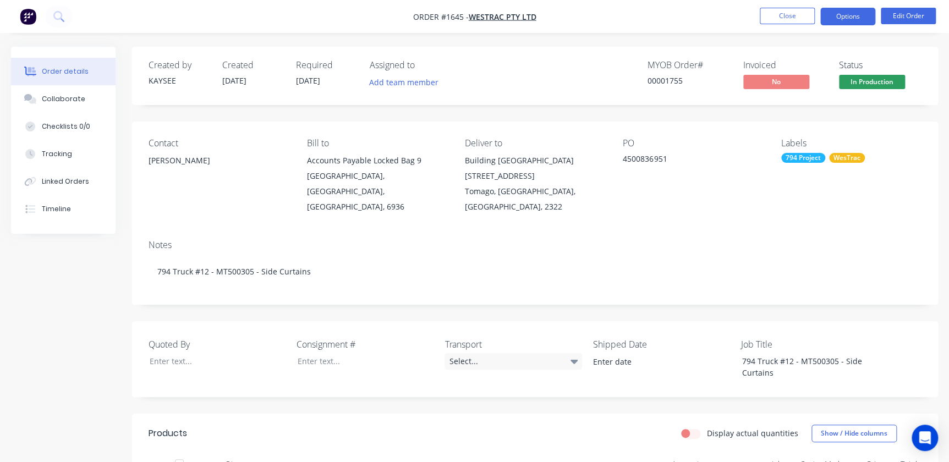
click at [863, 11] on button "Options" at bounding box center [847, 17] width 55 height 18
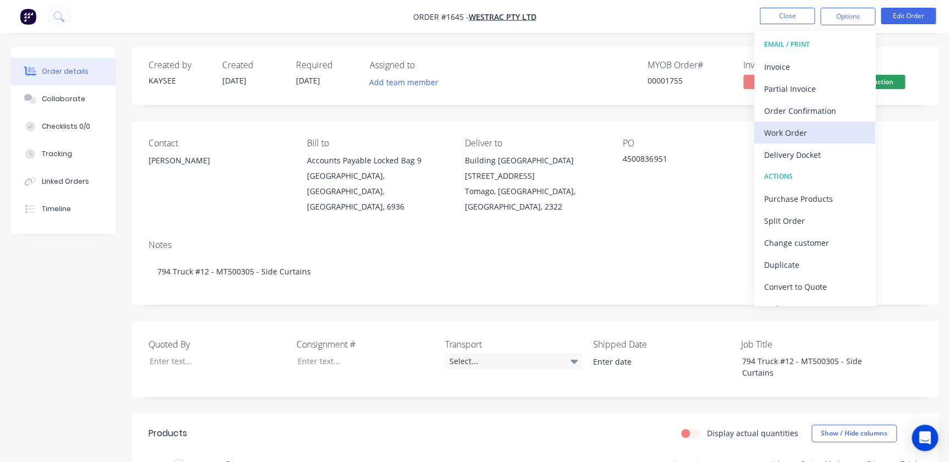
click at [779, 126] on div "Work Order" at bounding box center [814, 133] width 101 height 16
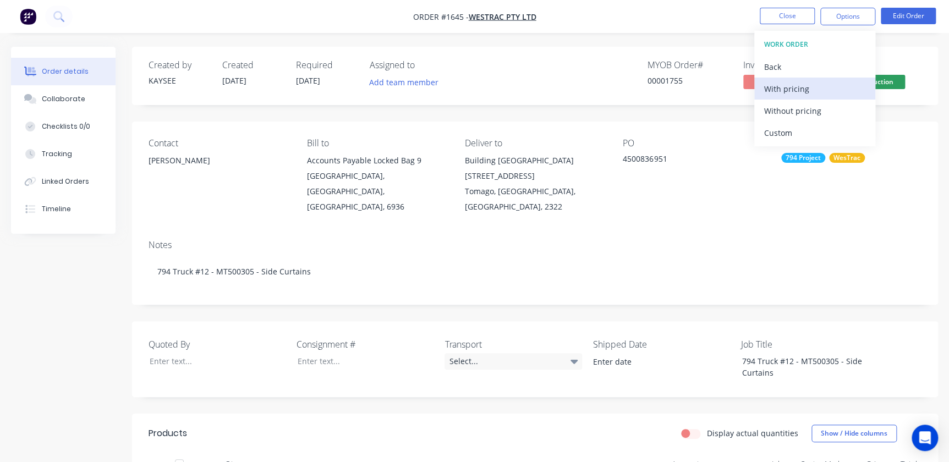
drag, startPoint x: 781, startPoint y: 100, endPoint x: 782, endPoint y: 88, distance: 12.2
click at [782, 88] on div "WORK ORDER Back With pricing Without pricing Custom" at bounding box center [814, 89] width 121 height 116
click at [782, 88] on div "With pricing" at bounding box center [814, 89] width 101 height 16
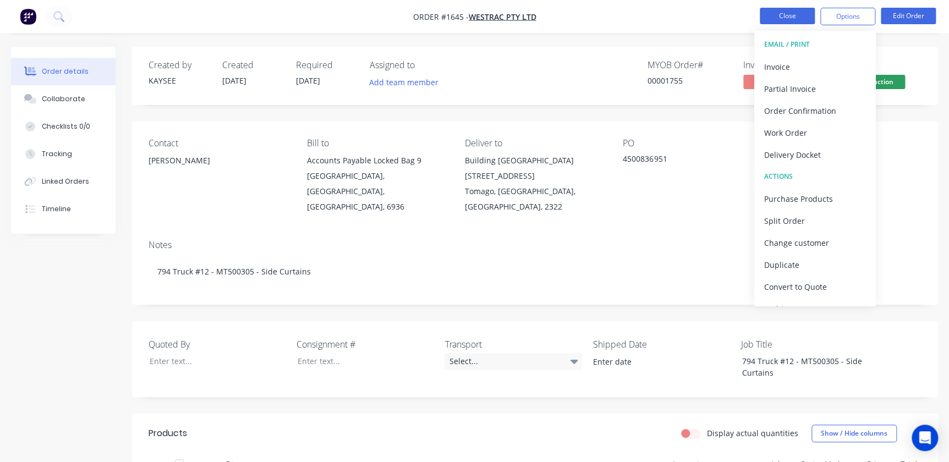
click at [776, 13] on button "Close" at bounding box center [787, 16] width 55 height 17
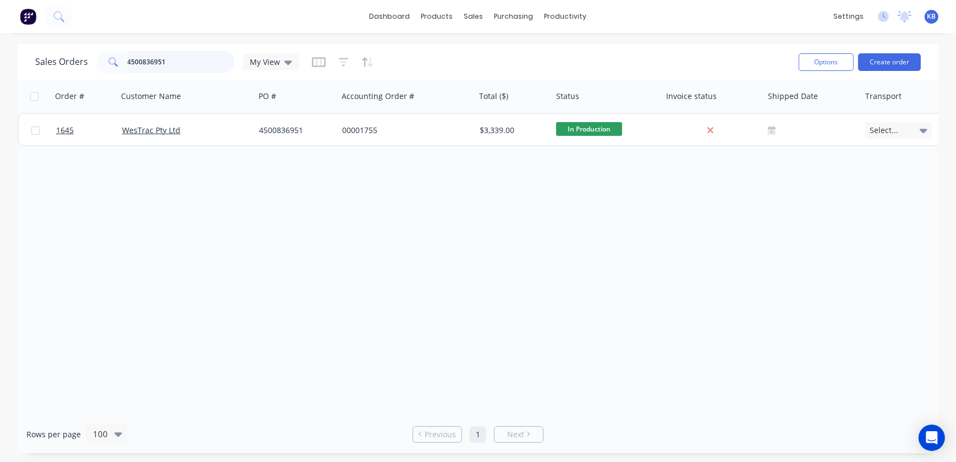
click at [218, 51] on input "4500836951" at bounding box center [181, 62] width 107 height 22
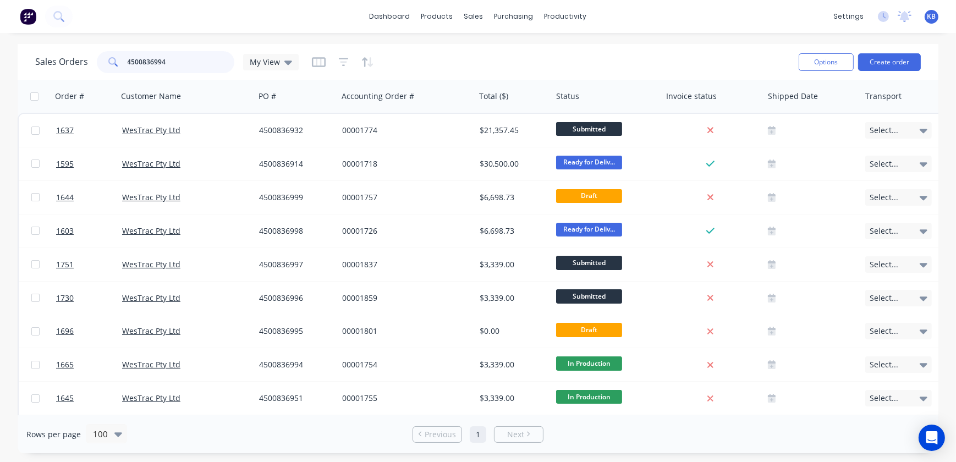
type input "4500836994"
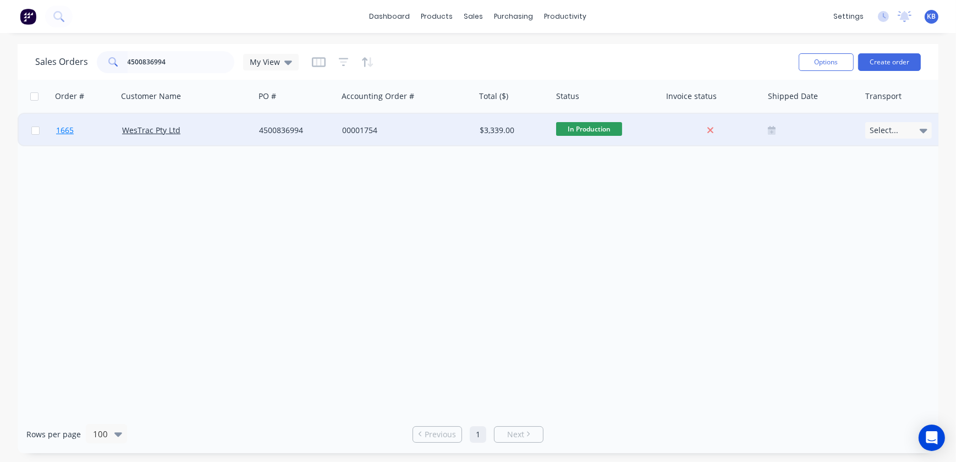
click at [58, 133] on span "1665" at bounding box center [65, 130] width 18 height 11
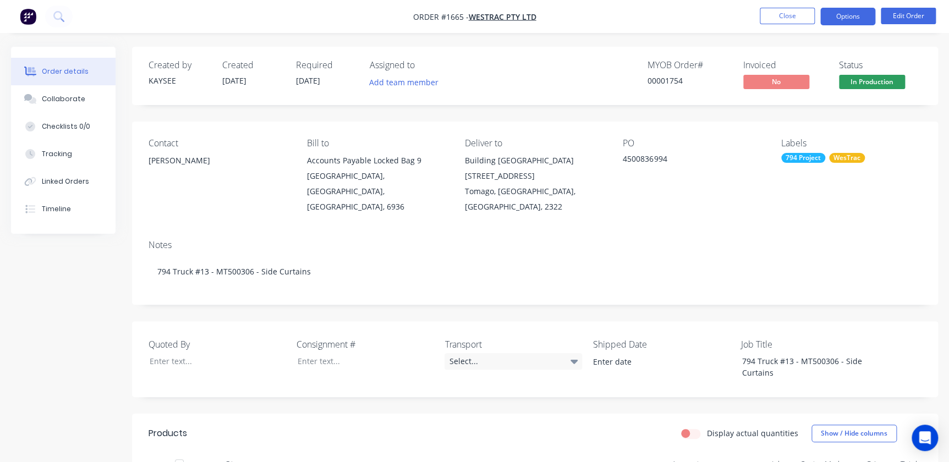
click at [857, 18] on button "Options" at bounding box center [847, 17] width 55 height 18
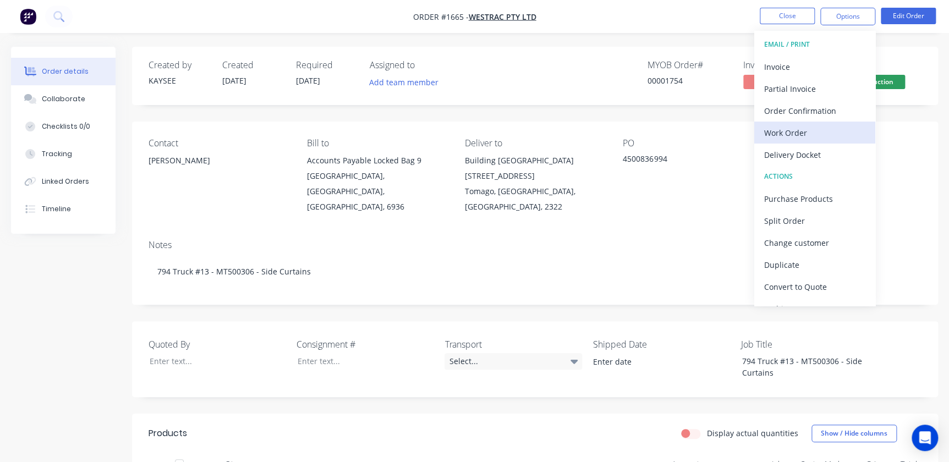
click at [796, 138] on div "Work Order" at bounding box center [814, 133] width 101 height 16
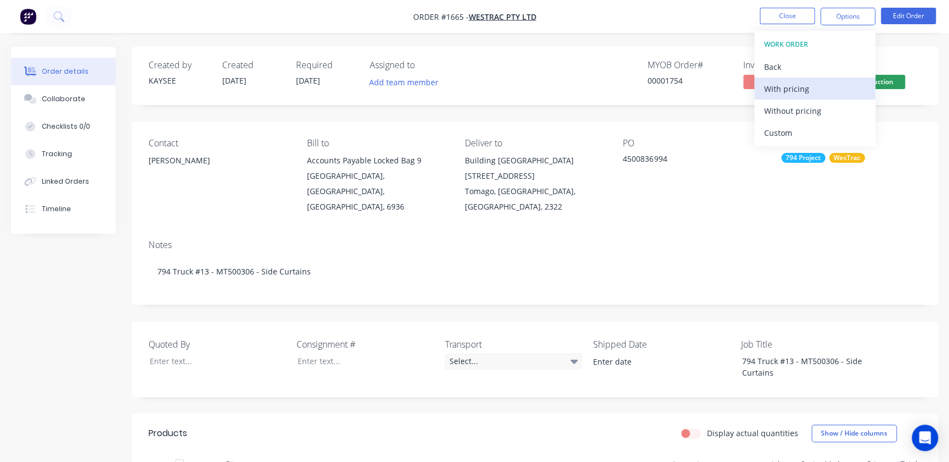
click at [792, 90] on div "With pricing" at bounding box center [814, 89] width 101 height 16
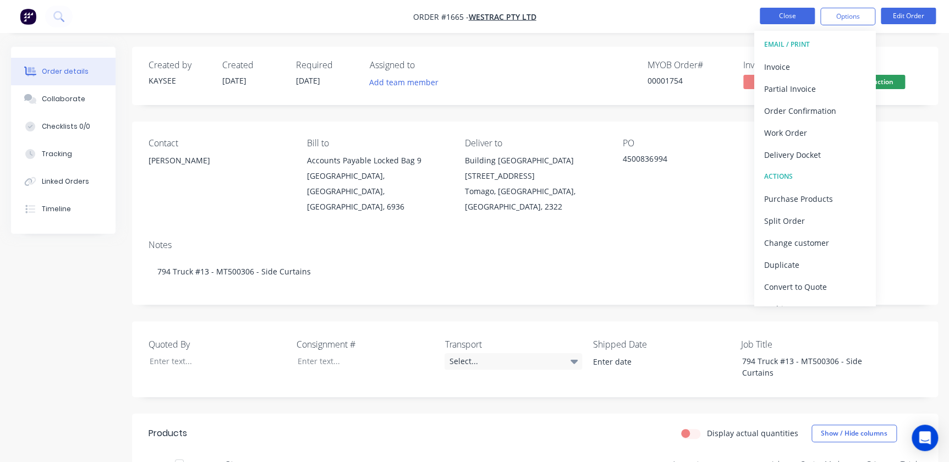
click at [786, 24] on button "Close" at bounding box center [787, 16] width 55 height 17
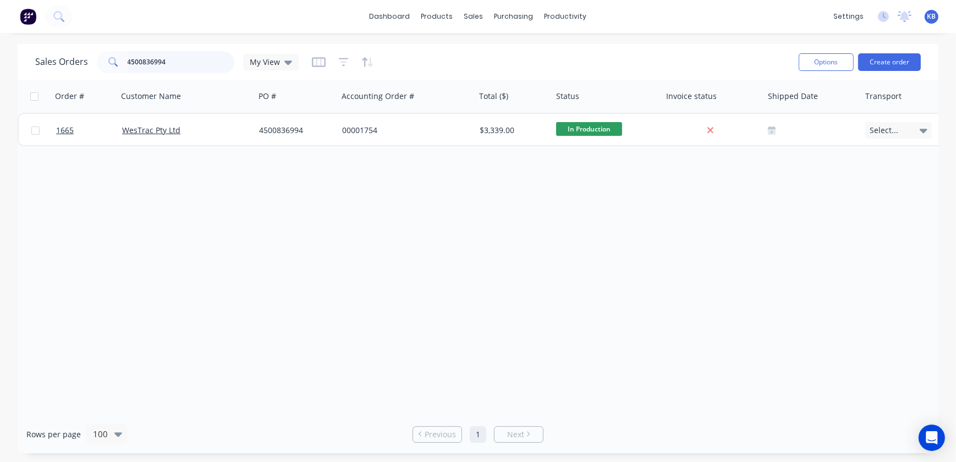
click at [172, 62] on input "4500836994" at bounding box center [181, 62] width 107 height 22
type input "4500836995"
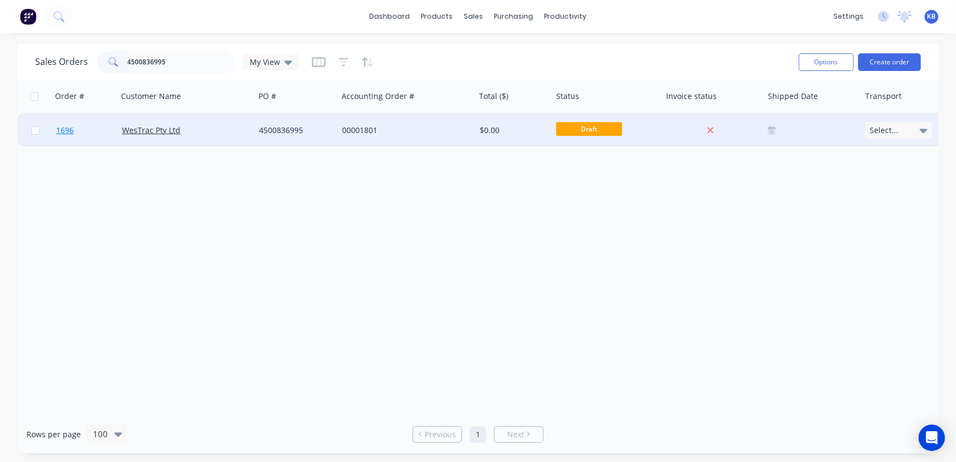
click at [82, 130] on link "1696" at bounding box center [89, 130] width 66 height 33
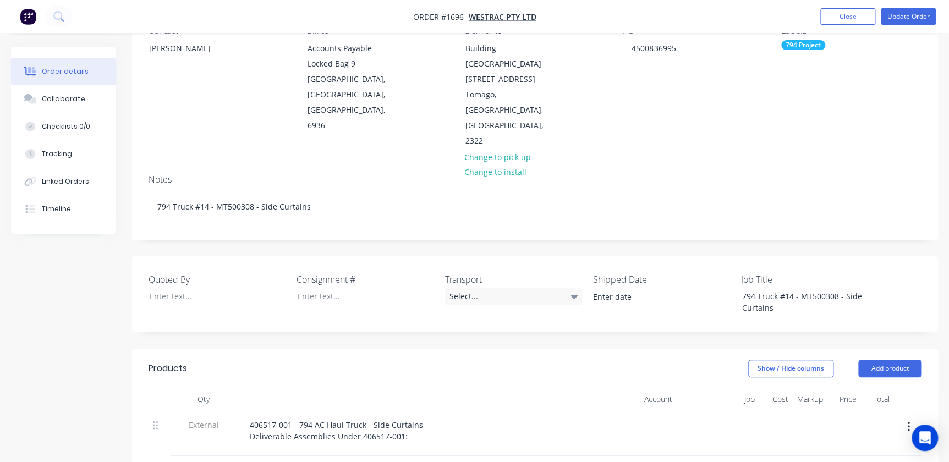
scroll to position [100, 0]
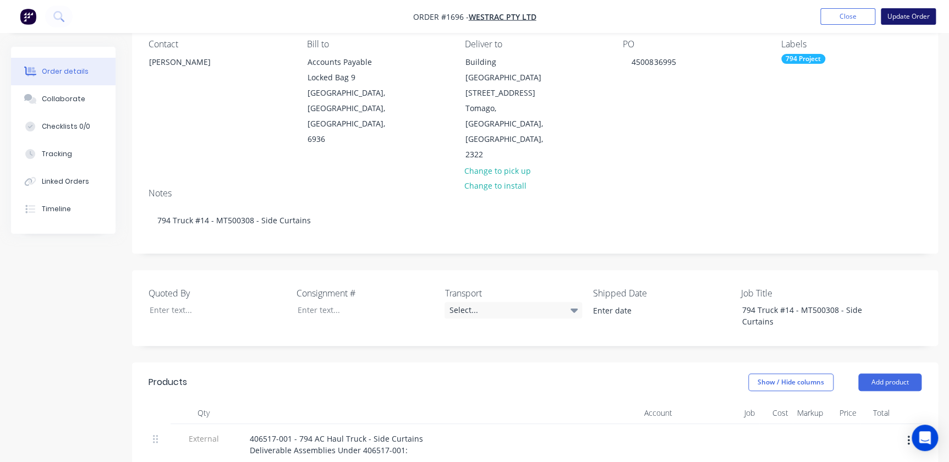
click at [908, 17] on button "Update Order" at bounding box center [908, 16] width 55 height 17
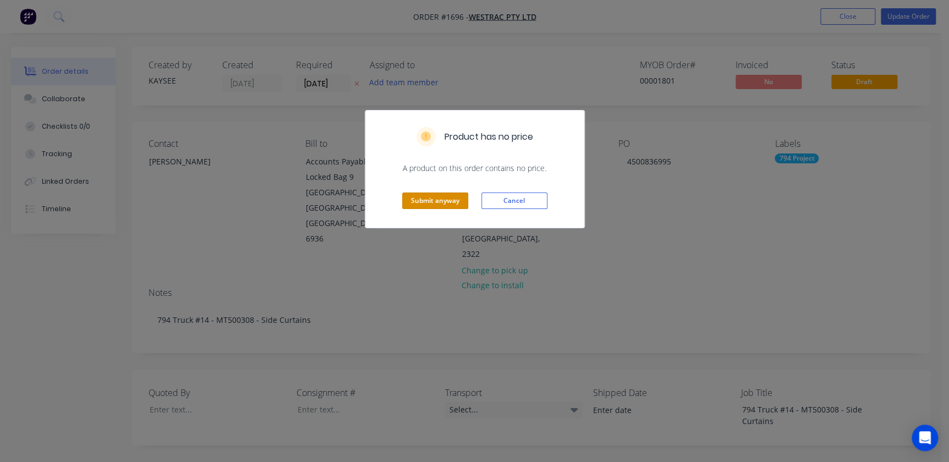
drag, startPoint x: 435, startPoint y: 199, endPoint x: 577, endPoint y: 253, distance: 152.2
click at [578, 253] on div "Product has no price A product on this order contains no price. Submit anyway C…" at bounding box center [474, 231] width 949 height 462
click at [506, 200] on button "Cancel" at bounding box center [514, 201] width 66 height 17
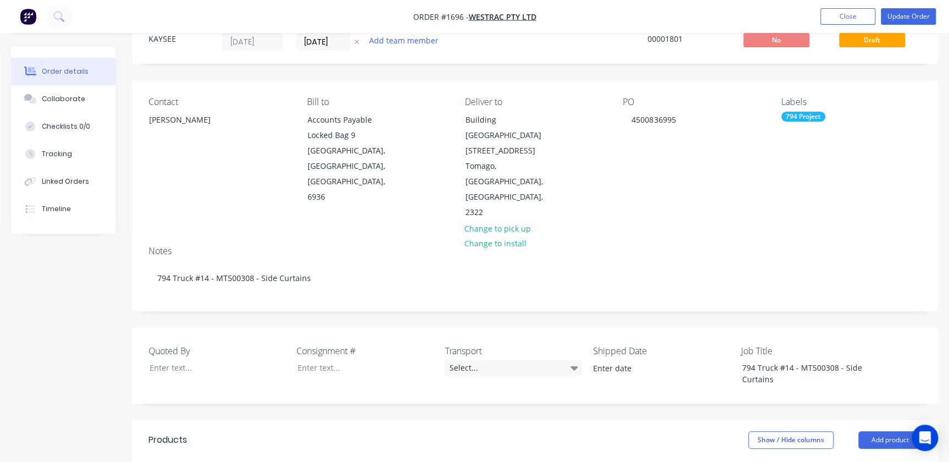
scroll to position [250, 0]
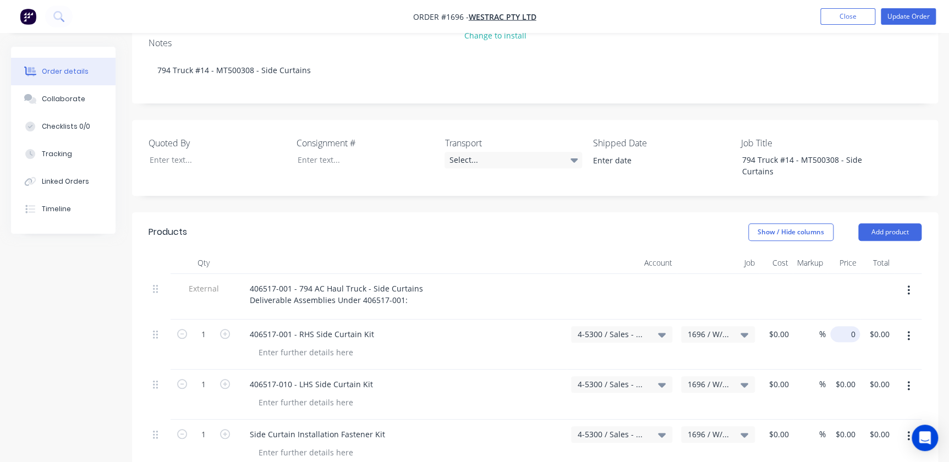
click at [846, 326] on div "0 $0.00" at bounding box center [845, 334] width 30 height 16
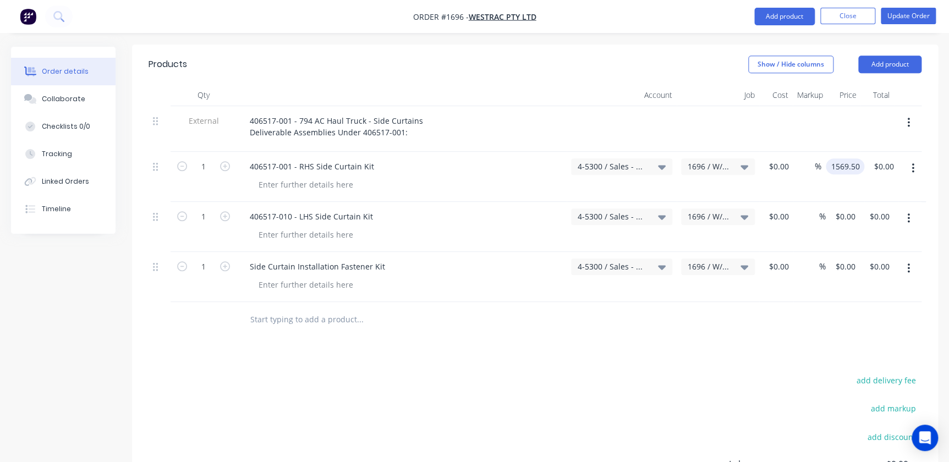
scroll to position [400, 0]
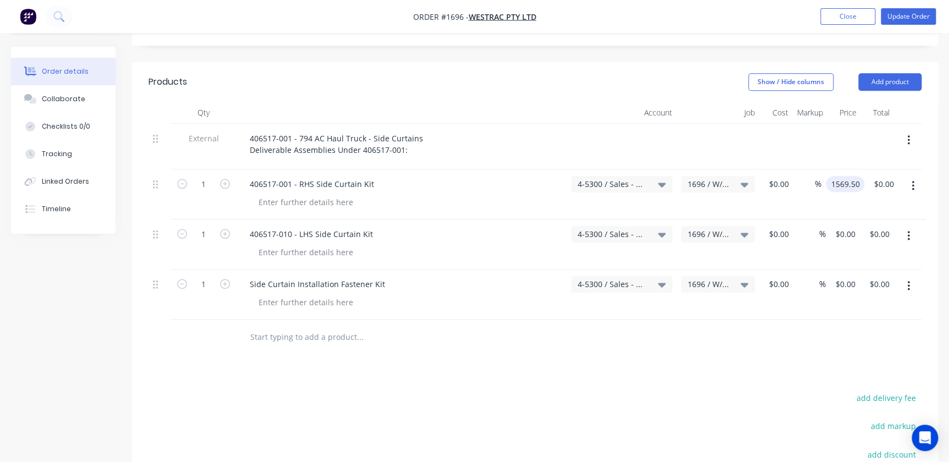
type input "$1,569.50"
click at [852, 220] on div "$0.00 $0.00" at bounding box center [843, 245] width 34 height 50
click at [838, 220] on div "0 0" at bounding box center [844, 245] width 34 height 50
type input "$1,569.50"
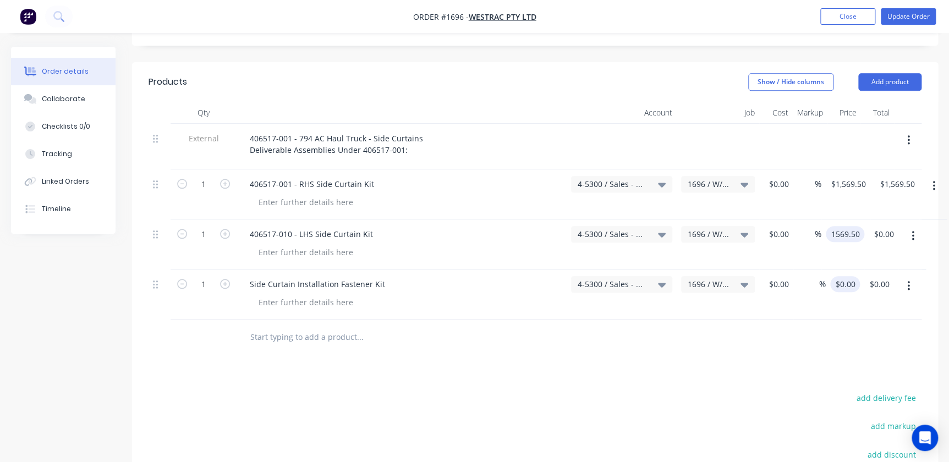
type input "$1,569.50"
click at [850, 276] on input "0" at bounding box center [853, 284] width 13 height 16
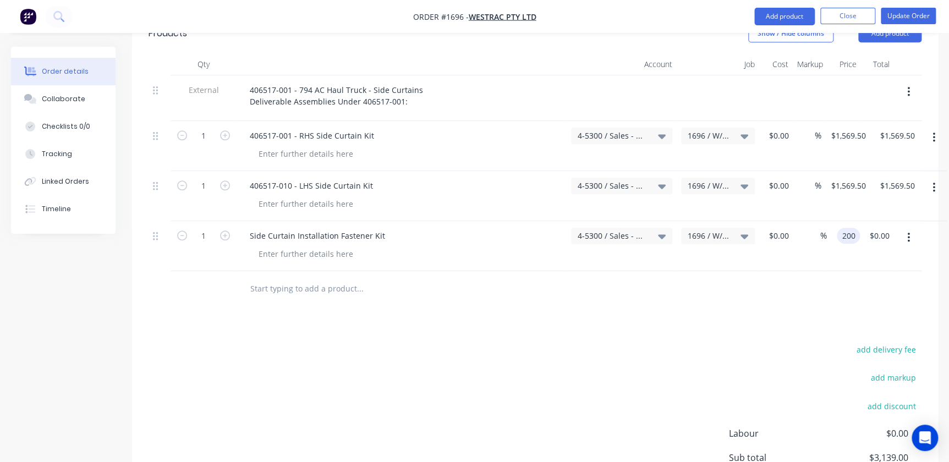
scroll to position [527, 0]
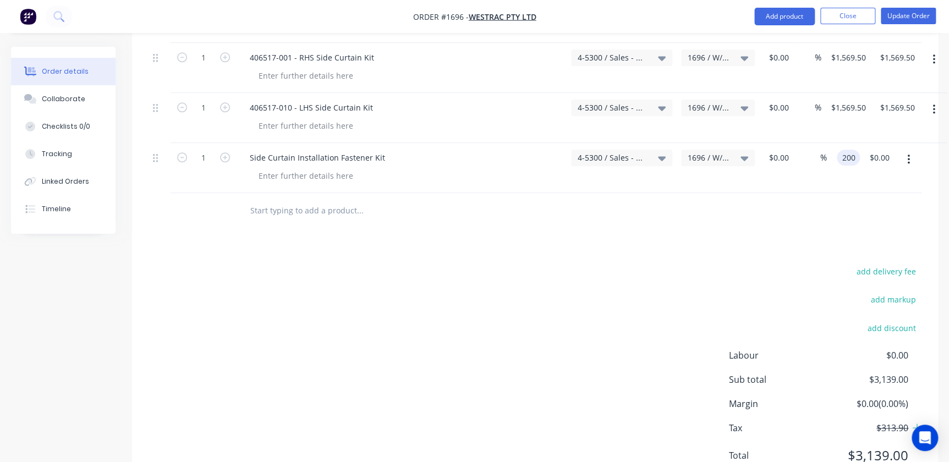
type input "$200.00"
click at [269, 264] on div "add delivery fee add markup add discount Labour $0.00 Sub total $3,139.00 Margi…" at bounding box center [535, 370] width 773 height 212
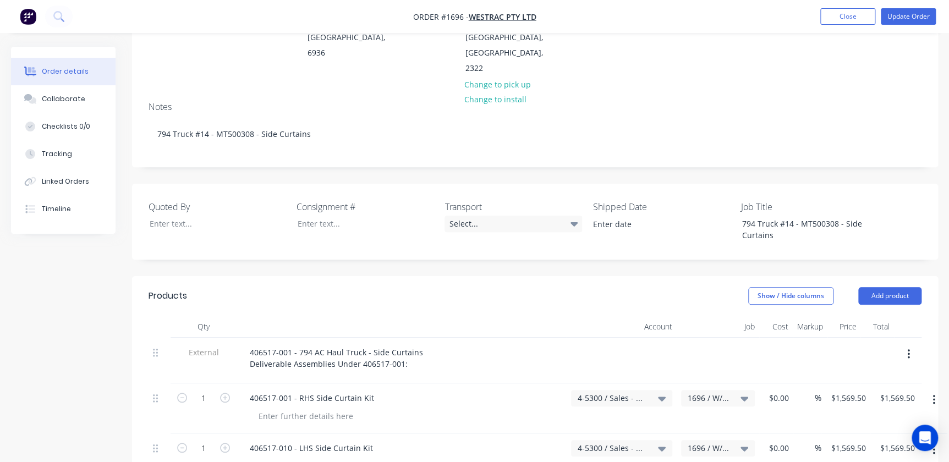
scroll to position [76, 0]
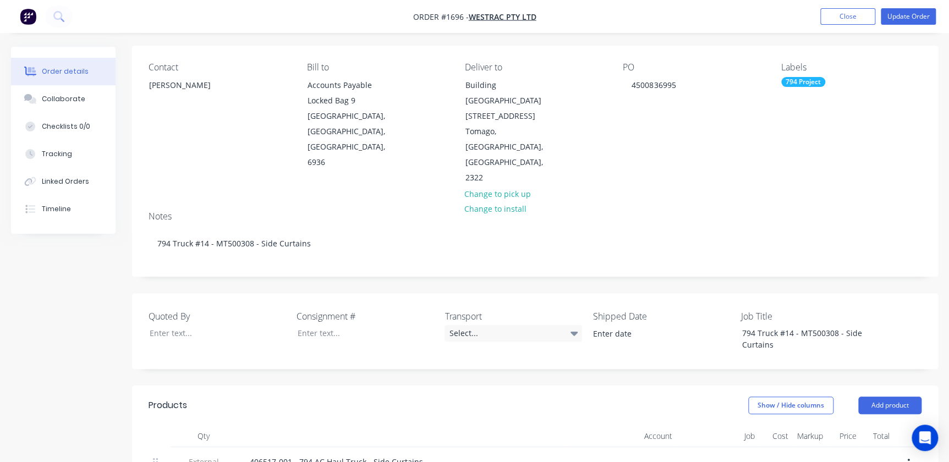
click at [911, 7] on nav "Order #1696 - WesTrac Pty Ltd Add product Close Update Order" at bounding box center [474, 16] width 949 height 33
click at [911, 13] on button "Update Order" at bounding box center [908, 16] width 55 height 17
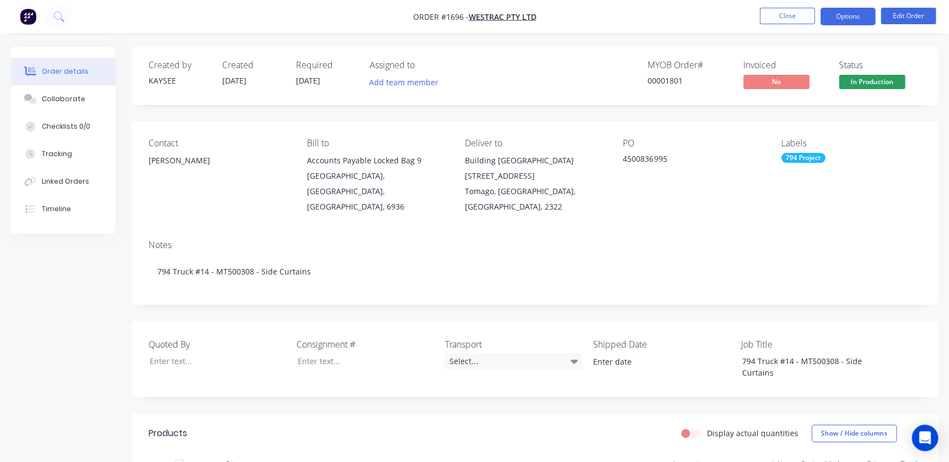
click at [841, 14] on button "Options" at bounding box center [847, 17] width 55 height 18
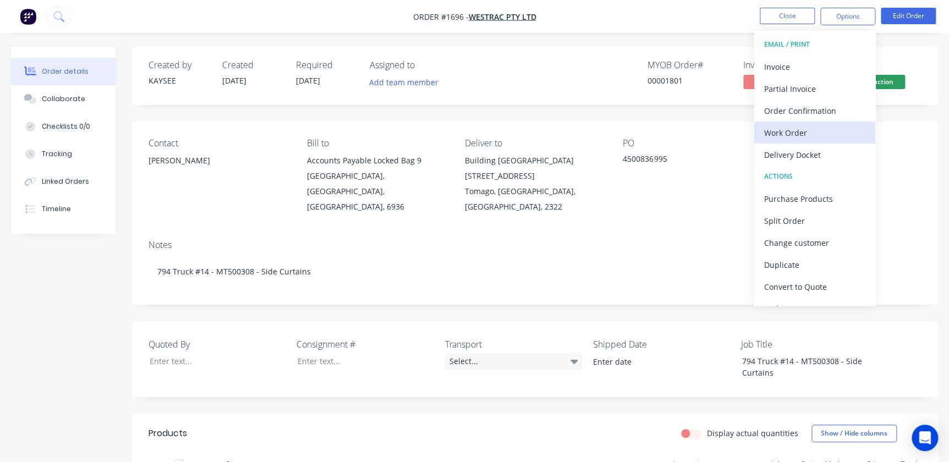
click at [776, 127] on div "Work Order" at bounding box center [814, 133] width 101 height 16
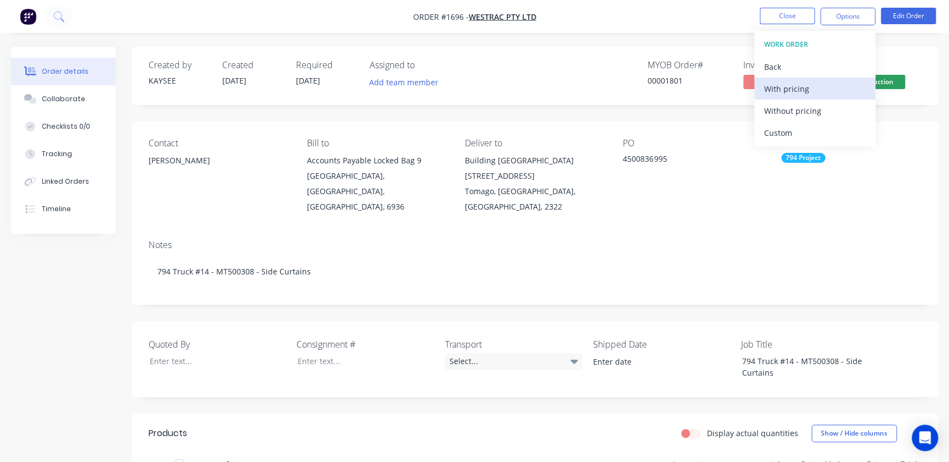
click at [779, 98] on button "With pricing" at bounding box center [814, 89] width 121 height 22
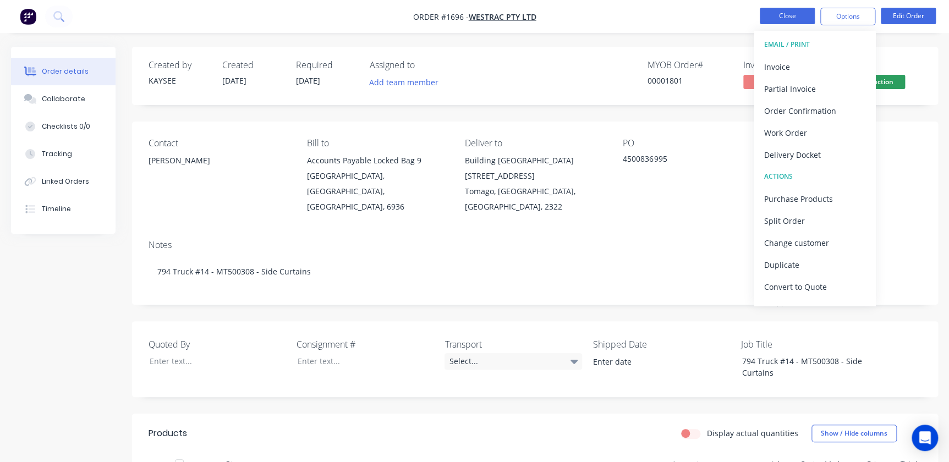
click at [797, 17] on button "Close" at bounding box center [787, 16] width 55 height 17
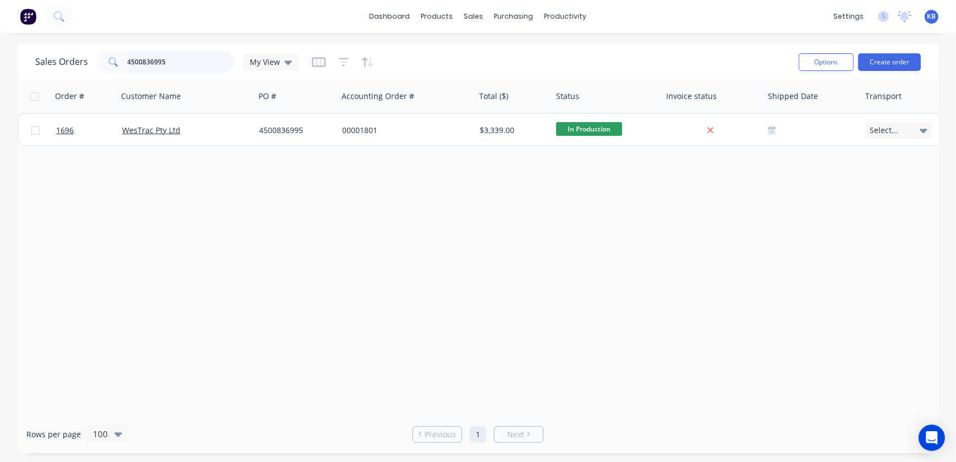
click at [191, 64] on input "4500836995" at bounding box center [181, 62] width 107 height 22
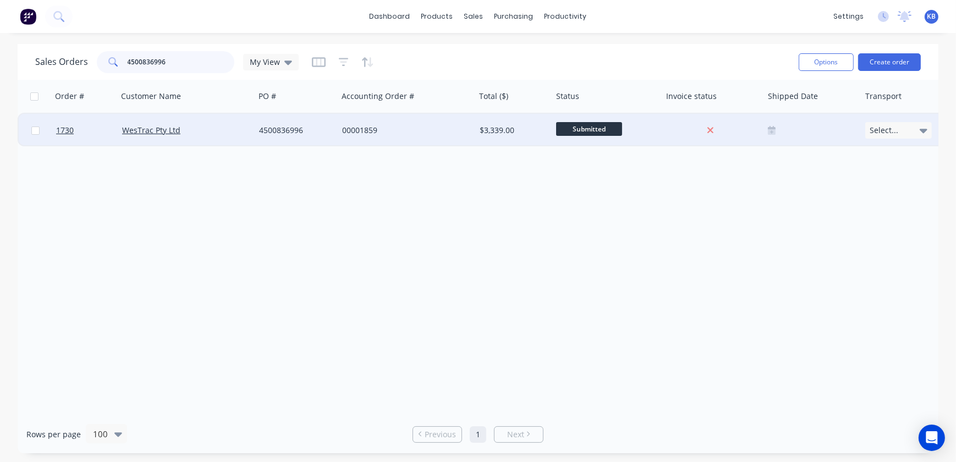
type input "4500836996"
click at [50, 125] on div at bounding box center [35, 130] width 33 height 33
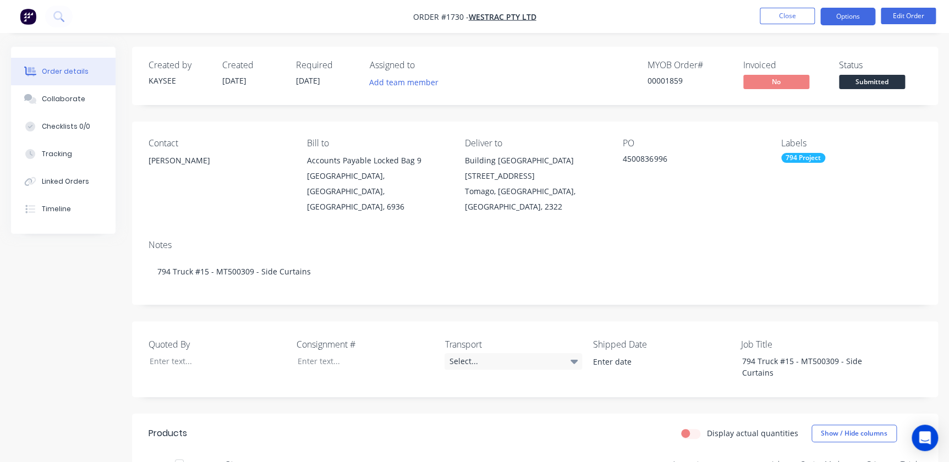
click at [856, 12] on button "Options" at bounding box center [847, 17] width 55 height 18
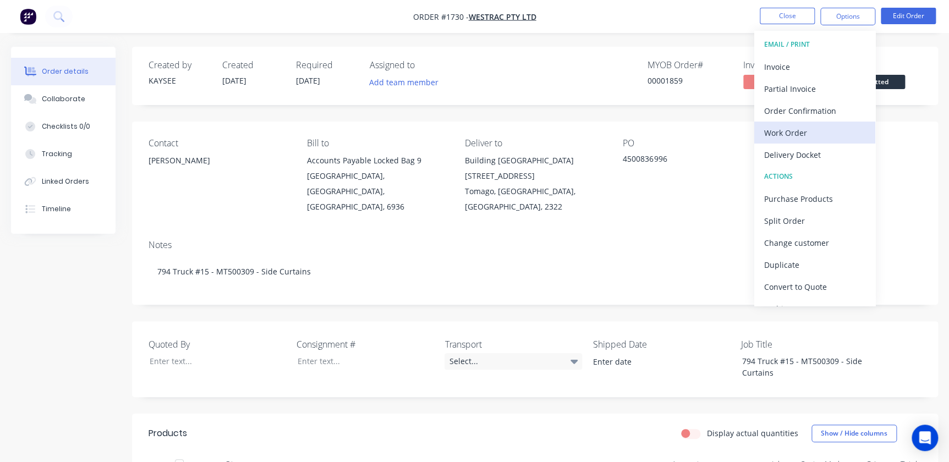
click at [809, 132] on div "Work Order" at bounding box center [814, 133] width 101 height 16
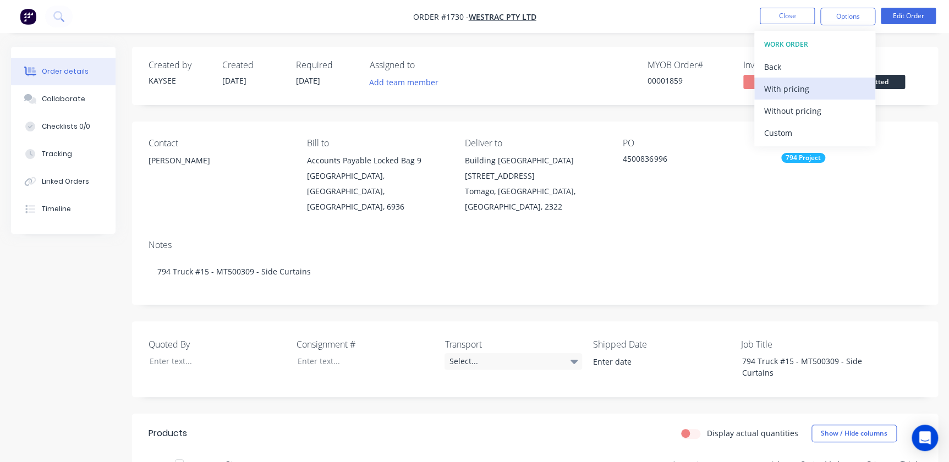
click at [795, 89] on div "With pricing" at bounding box center [814, 89] width 101 height 16
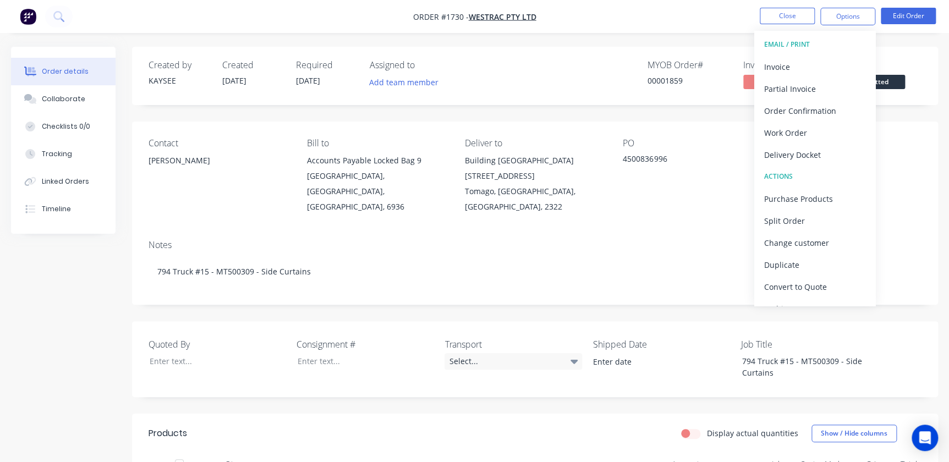
click at [763, 27] on nav "Order #1730 - WesTrac Pty Ltd Close Options EMAIL / PRINT Invoice Partial Invoi…" at bounding box center [474, 16] width 949 height 33
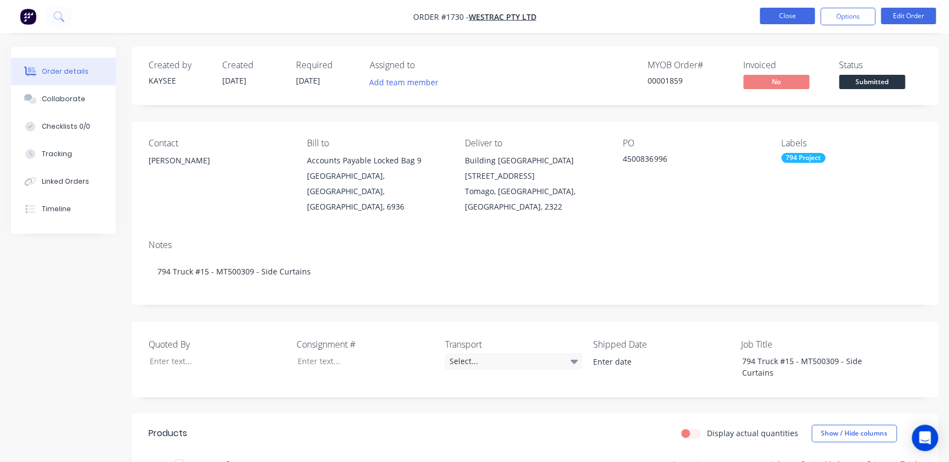
click at [768, 23] on button "Close" at bounding box center [787, 16] width 55 height 17
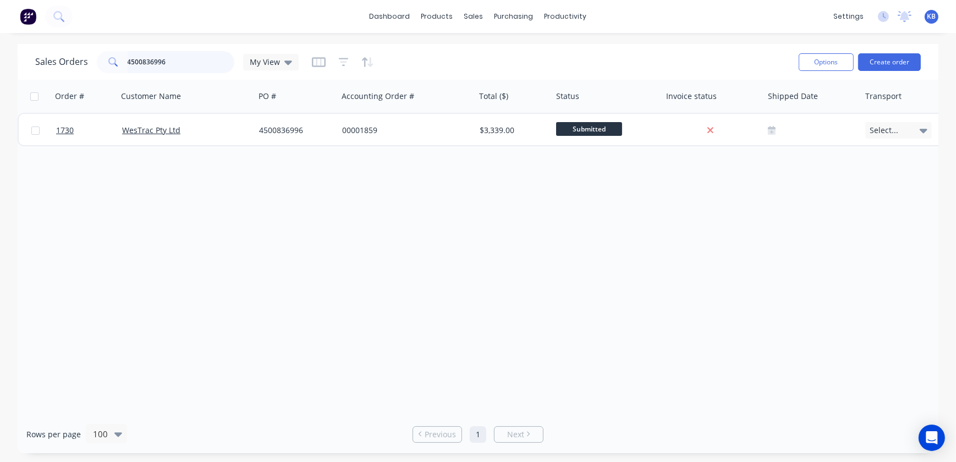
click at [220, 68] on input "4500836996" at bounding box center [181, 62] width 107 height 22
type input "4500836997"
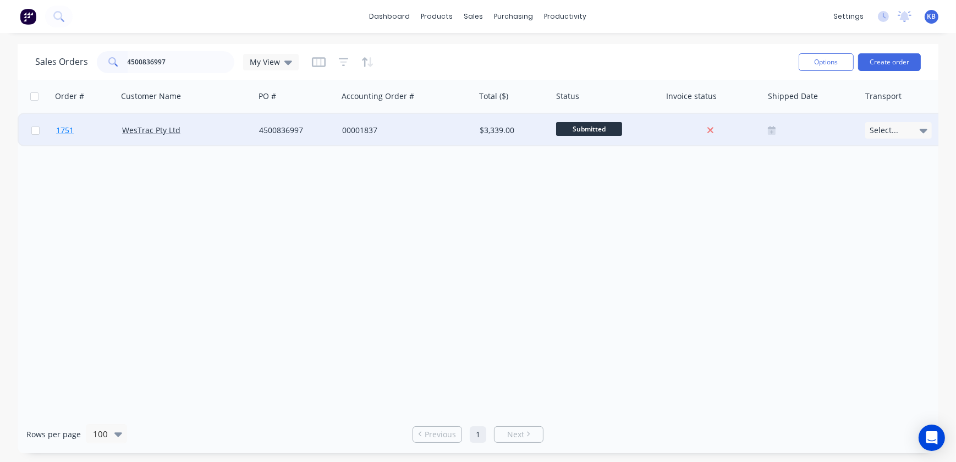
click at [70, 132] on span "1751" at bounding box center [65, 130] width 18 height 11
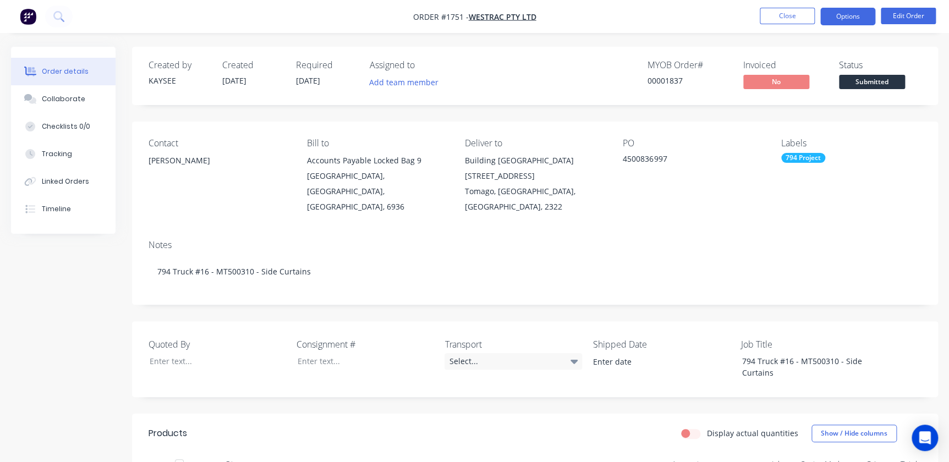
click at [821, 19] on button "Options" at bounding box center [847, 17] width 55 height 18
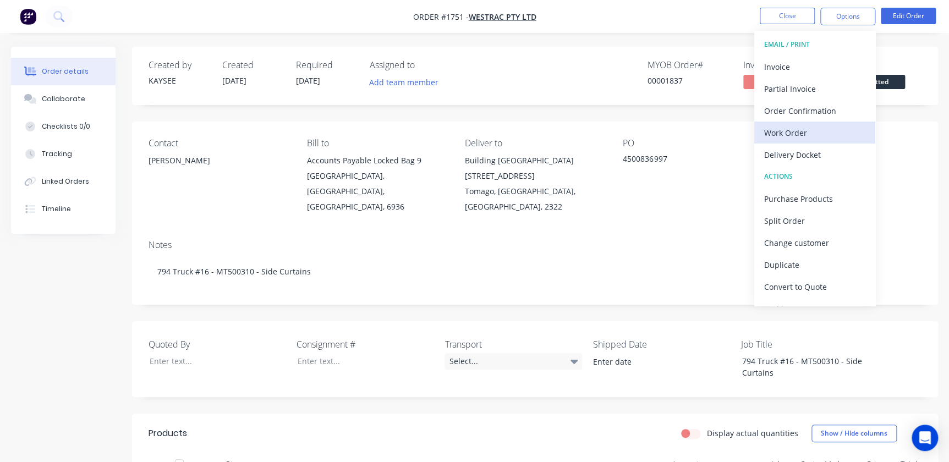
click at [804, 125] on div "Work Order" at bounding box center [814, 133] width 101 height 16
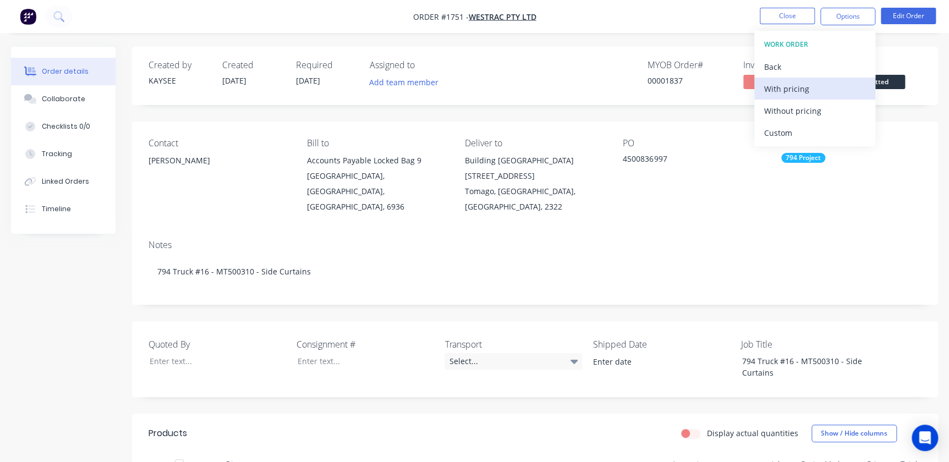
click at [793, 79] on button "With pricing" at bounding box center [814, 89] width 121 height 22
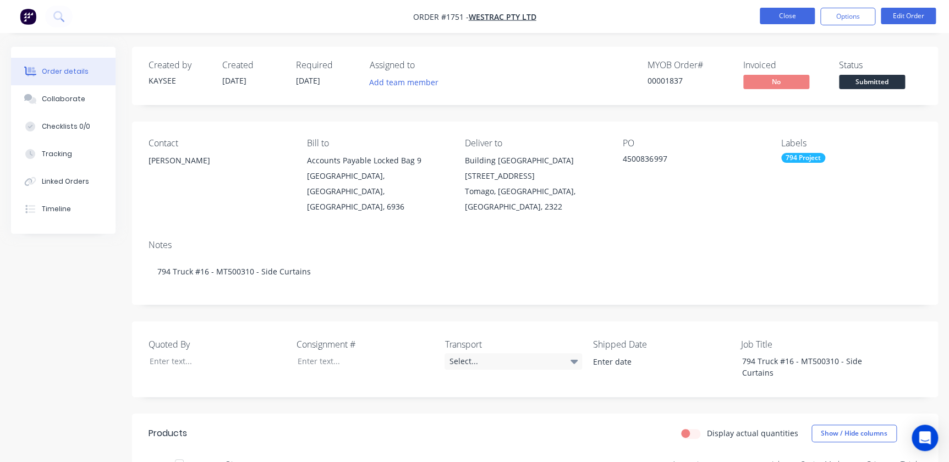
click at [783, 13] on button "Close" at bounding box center [787, 16] width 55 height 17
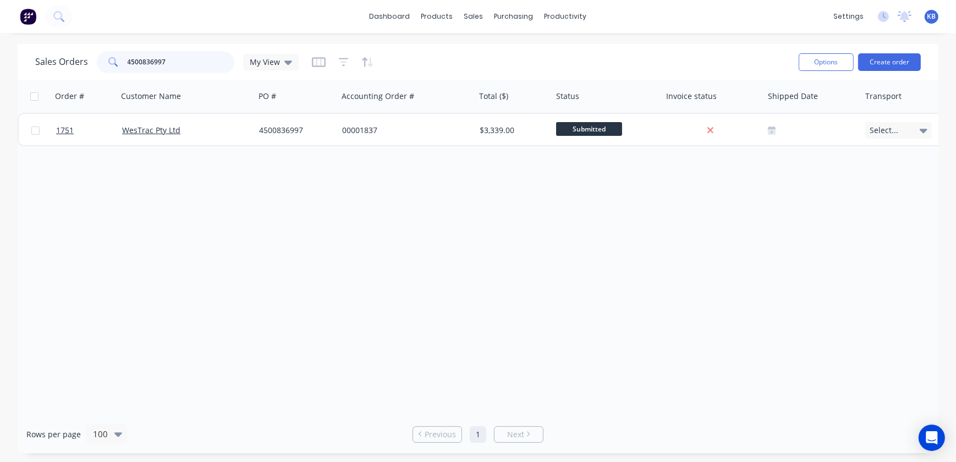
drag, startPoint x: 176, startPoint y: 64, endPoint x: 58, endPoint y: 38, distance: 121.1
click at [58, 38] on div "dashboard products sales purchasing productivity dashboard products Product Cat…" at bounding box center [478, 231] width 956 height 462
paste input "9"
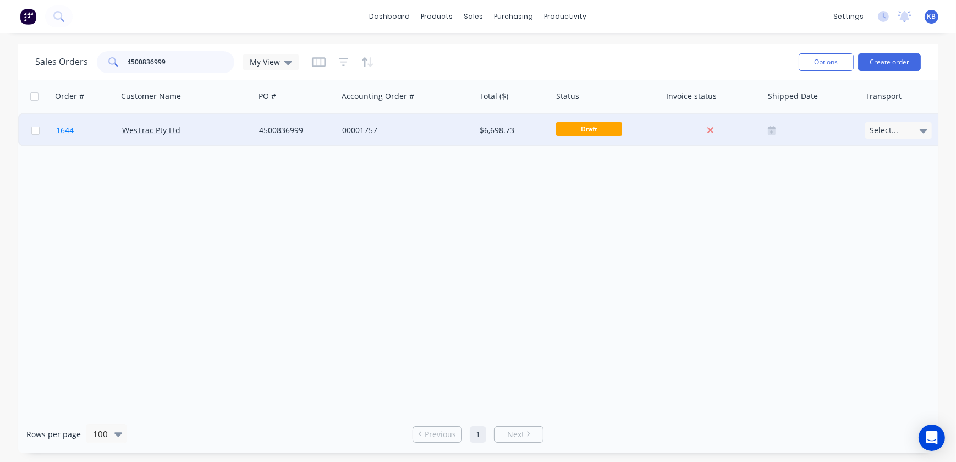
type input "4500836999"
click at [56, 129] on span "1644" at bounding box center [65, 130] width 18 height 11
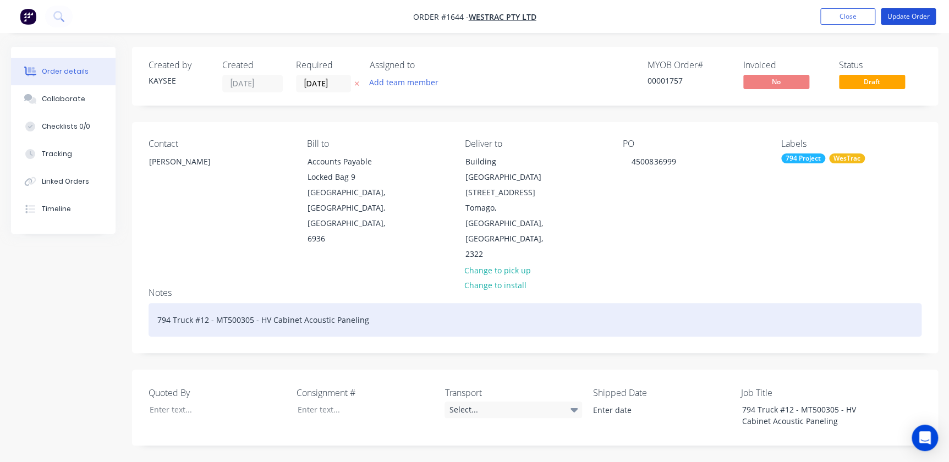
drag, startPoint x: 905, startPoint y: 19, endPoint x: 692, endPoint y: 284, distance: 340.1
drag, startPoint x: 369, startPoint y: 277, endPoint x: 258, endPoint y: 269, distance: 110.9
click at [258, 303] on div "794 Truck #12 - MT500305 - HV Cabinet Acoustic Paneling" at bounding box center [535, 320] width 773 height 34
copy div "HV Cabinet Acoustic Paneling"
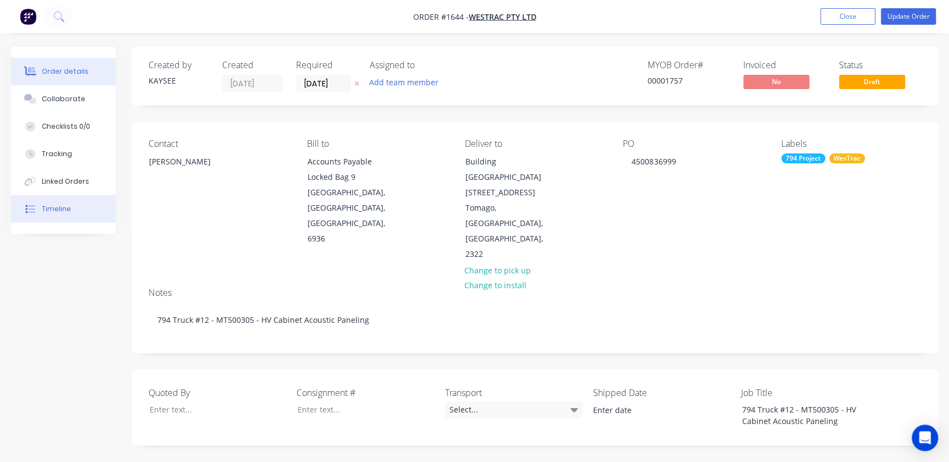
click at [50, 205] on div "Timeline" at bounding box center [56, 209] width 29 height 10
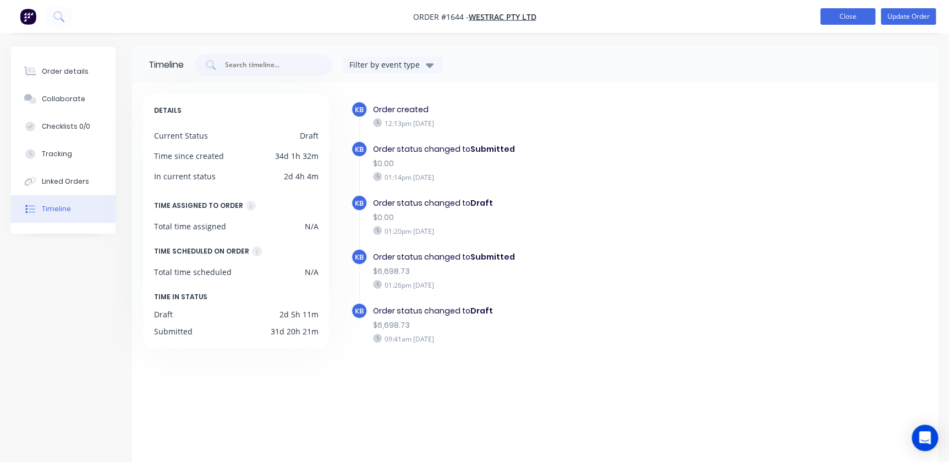
click at [838, 21] on button "Close" at bounding box center [847, 16] width 55 height 17
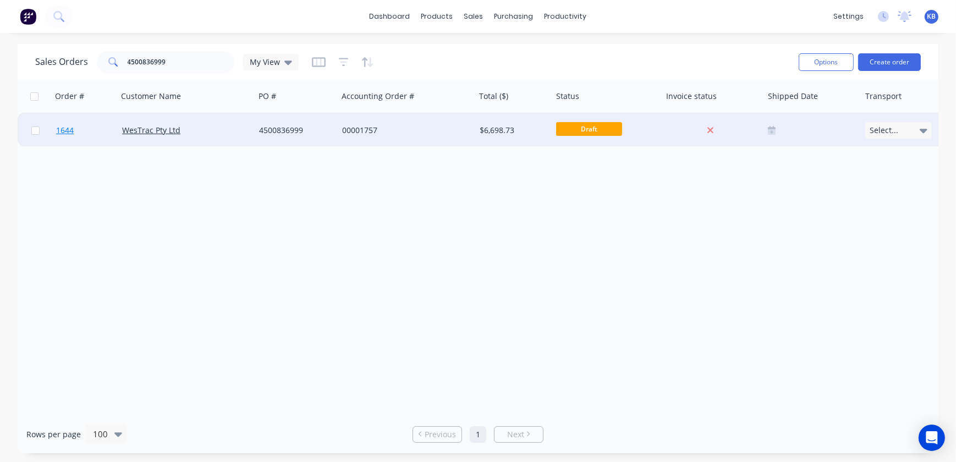
click at [60, 132] on span "1644" at bounding box center [65, 130] width 18 height 11
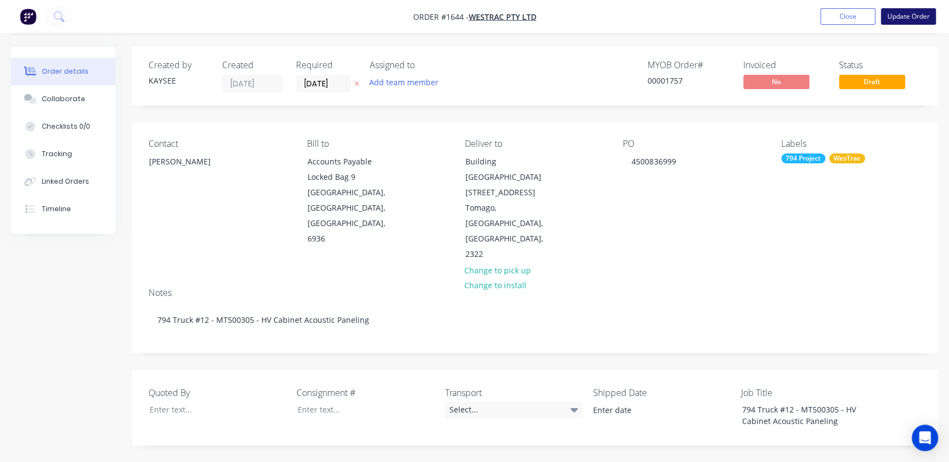
click at [912, 18] on button "Update Order" at bounding box center [908, 16] width 55 height 17
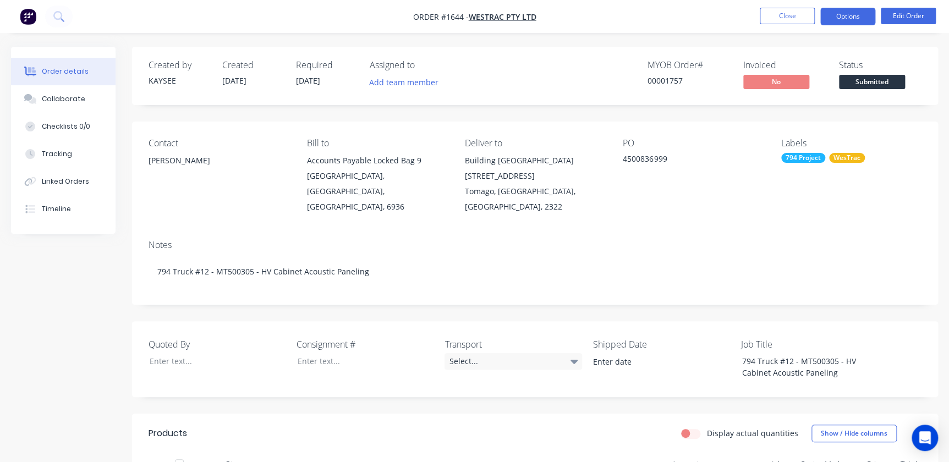
click at [860, 10] on button "Options" at bounding box center [847, 17] width 55 height 18
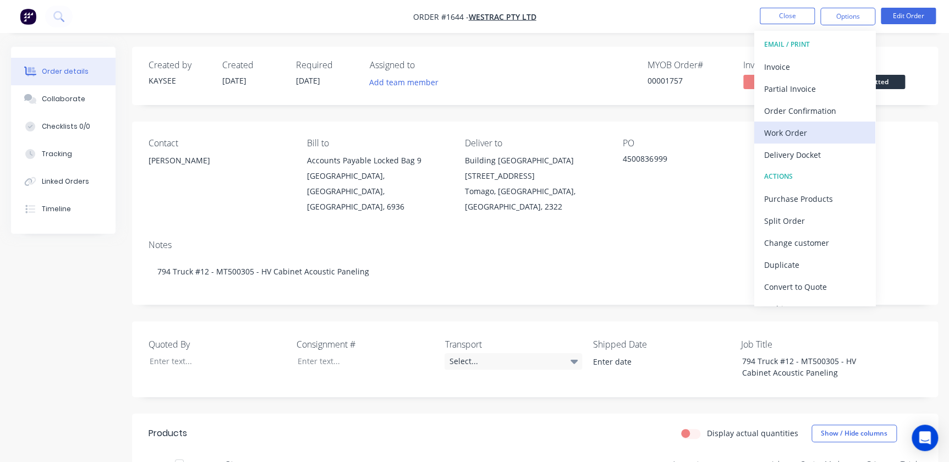
click at [774, 132] on div "Work Order" at bounding box center [814, 133] width 101 height 16
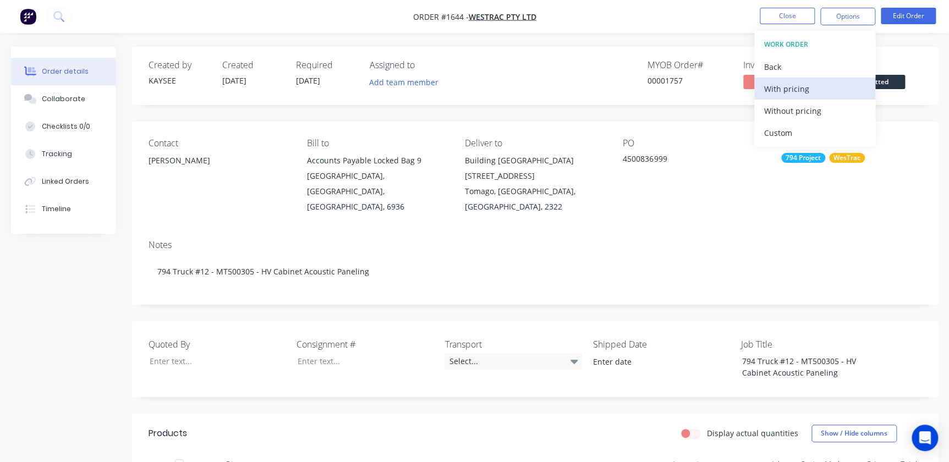
click at [770, 90] on div "With pricing" at bounding box center [814, 89] width 101 height 16
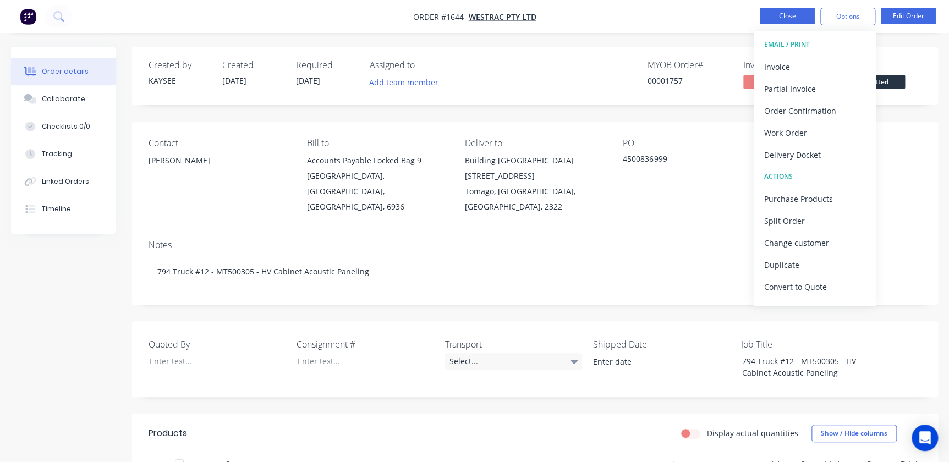
click at [793, 12] on button "Close" at bounding box center [787, 16] width 55 height 17
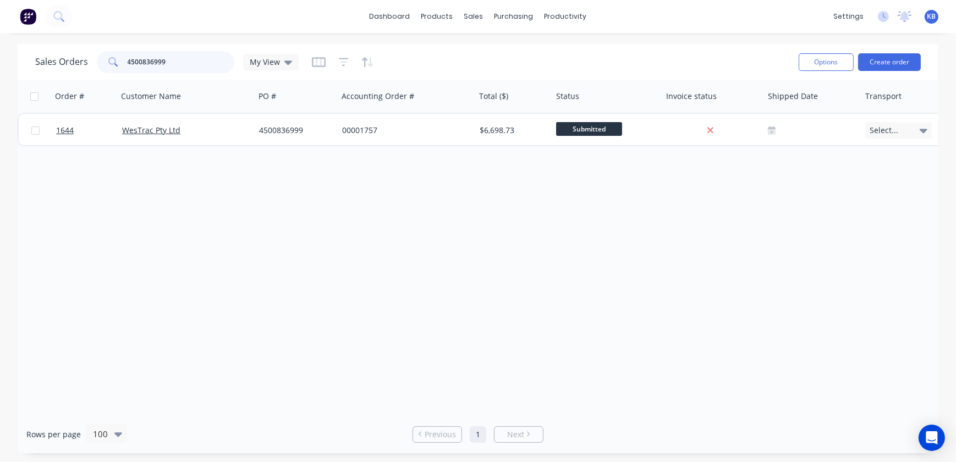
click at [204, 54] on input "4500836999" at bounding box center [181, 62] width 107 height 22
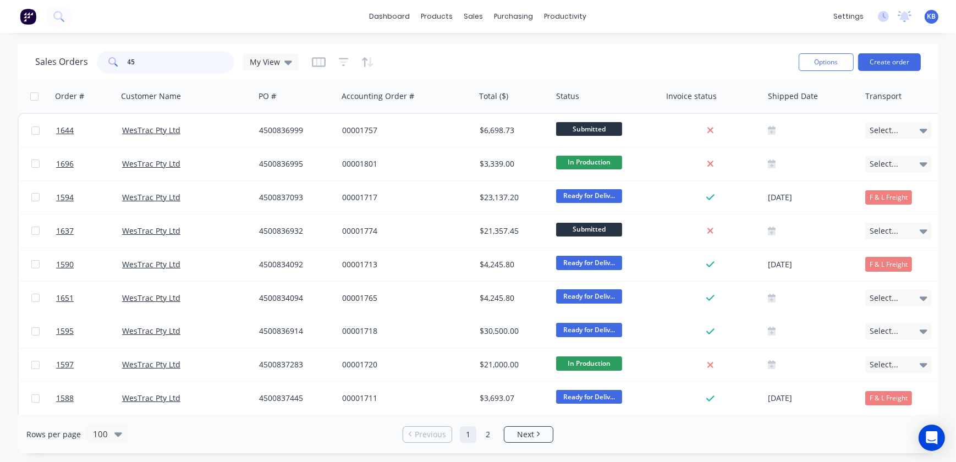
type input "4"
paste input "HV Cabinet Acoustic Paneling"
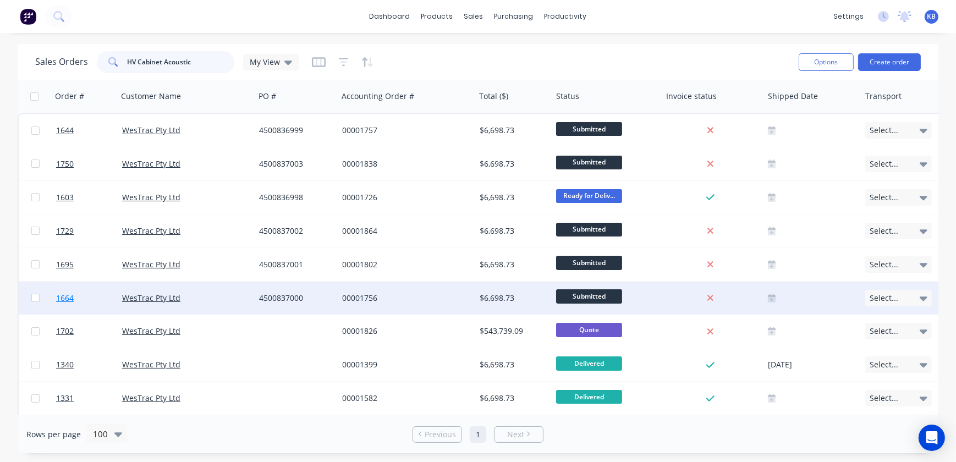
type input "HV Cabinet Acoustic"
click at [67, 299] on span "1664" at bounding box center [65, 298] width 18 height 11
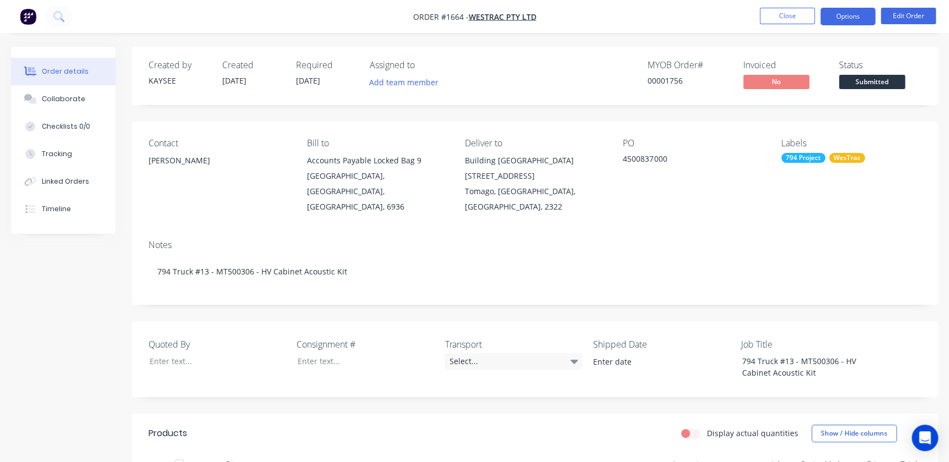
click at [867, 8] on button "Options" at bounding box center [847, 17] width 55 height 18
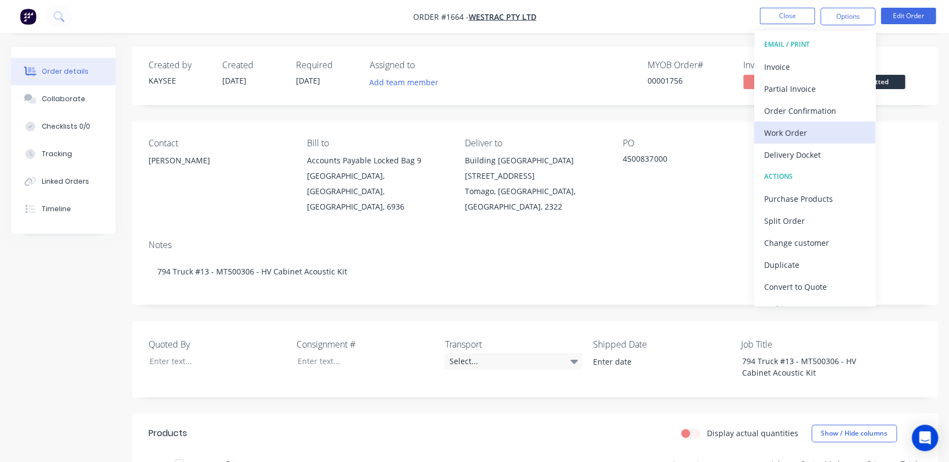
click at [804, 138] on div "Work Order" at bounding box center [814, 133] width 101 height 16
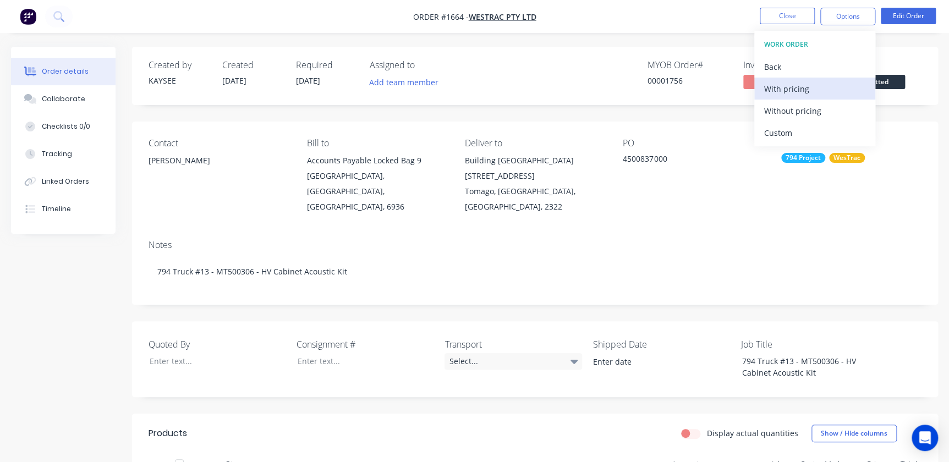
click at [779, 91] on div "With pricing" at bounding box center [814, 89] width 101 height 16
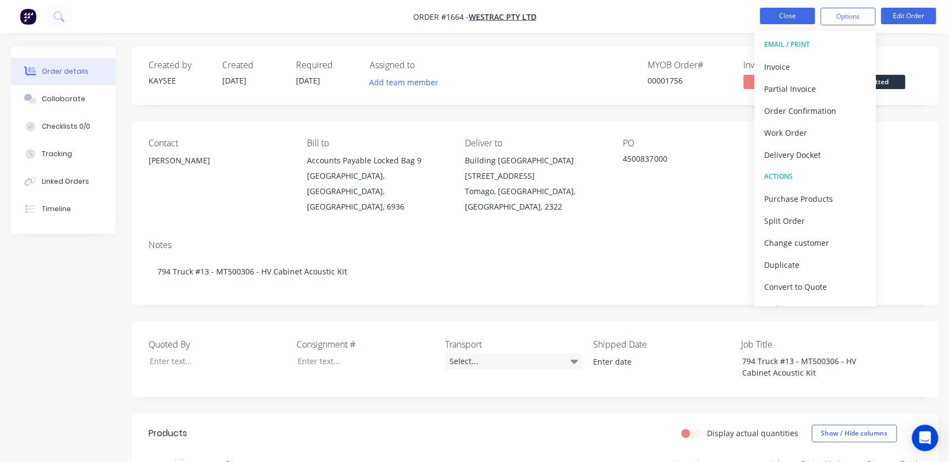
click at [788, 21] on button "Close" at bounding box center [787, 16] width 55 height 17
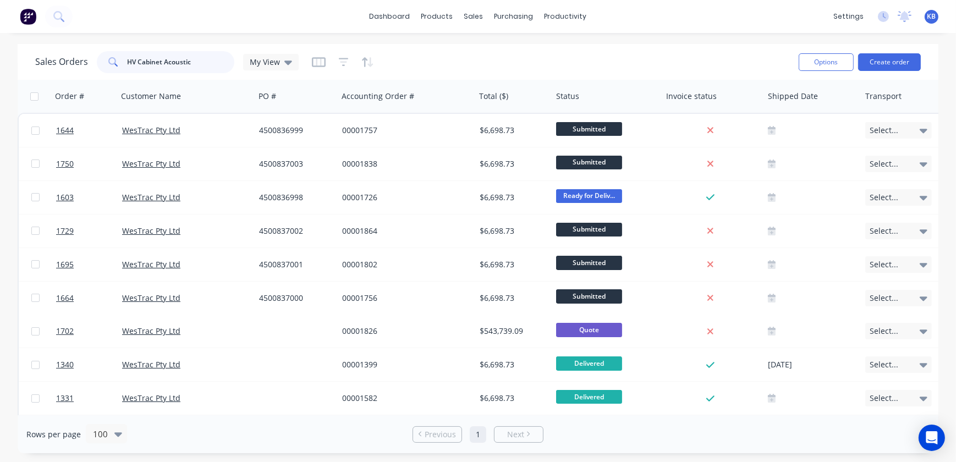
click at [205, 60] on input "HV Cabinet Acoustic" at bounding box center [181, 62] width 107 height 22
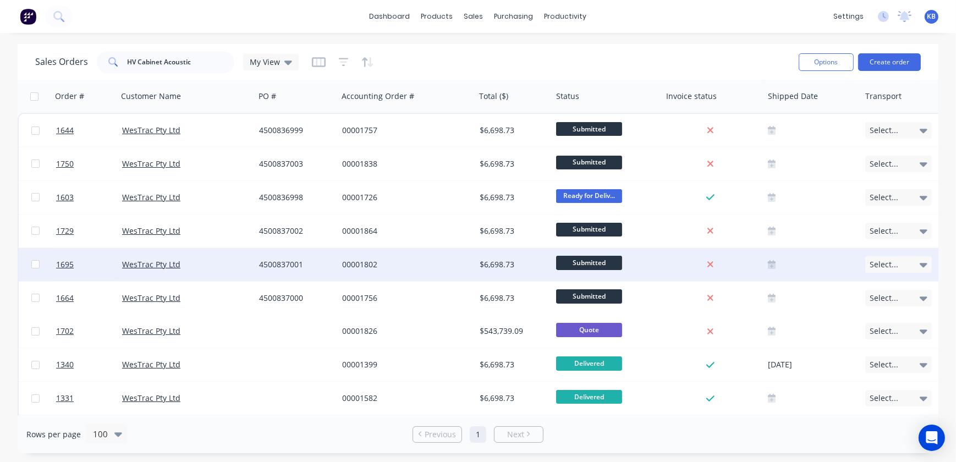
click at [39, 268] on input "checkbox" at bounding box center [35, 264] width 8 height 8
click at [35, 266] on input "checkbox" at bounding box center [35, 264] width 8 height 8
checkbox input "false"
click at [68, 268] on span "1695" at bounding box center [65, 264] width 18 height 11
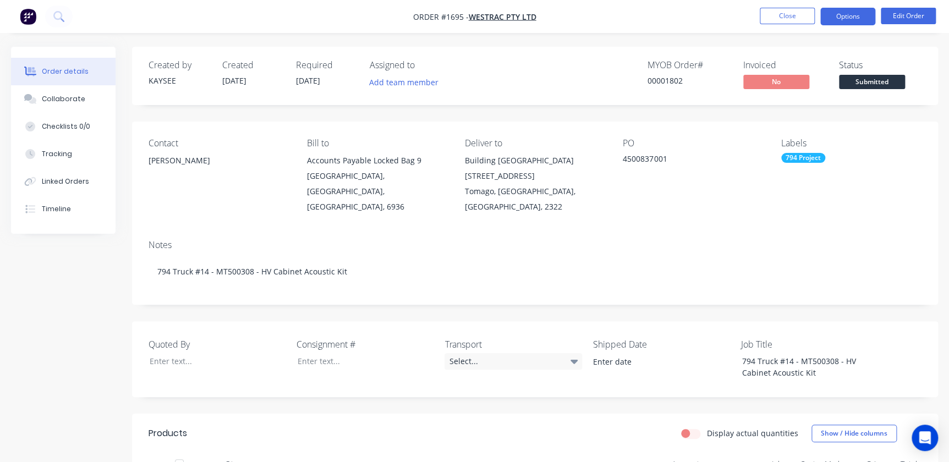
click at [847, 11] on button "Options" at bounding box center [847, 17] width 55 height 18
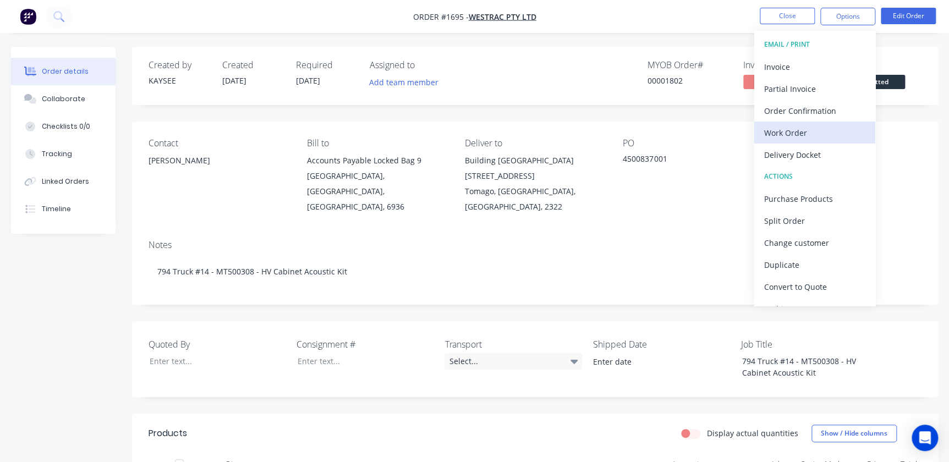
click at [814, 132] on div "Work Order" at bounding box center [814, 133] width 101 height 16
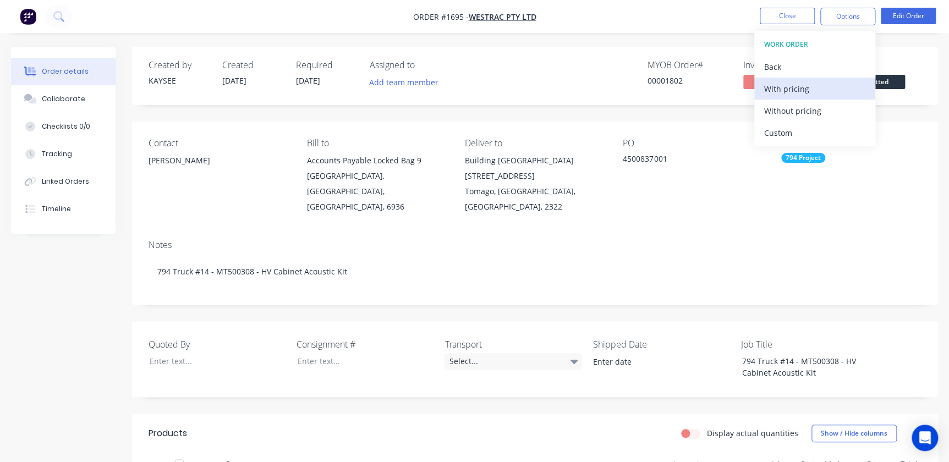
click at [803, 95] on div "With pricing" at bounding box center [814, 89] width 101 height 16
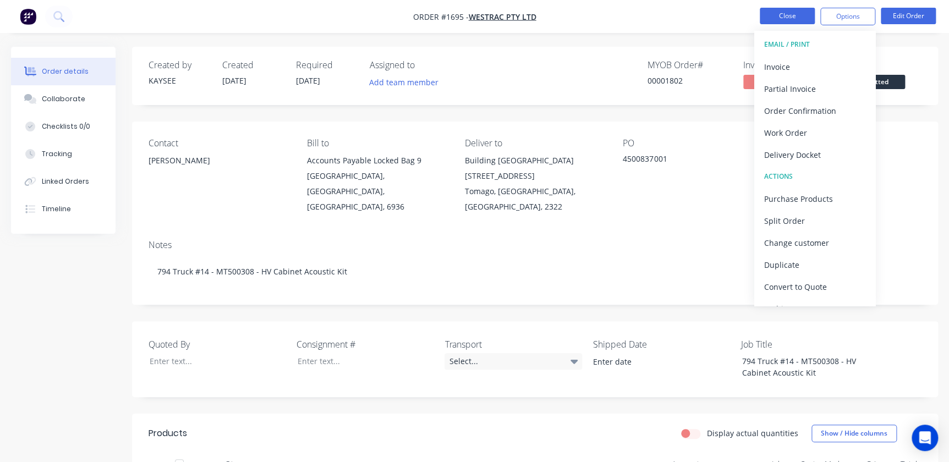
click at [766, 15] on button "Close" at bounding box center [787, 16] width 55 height 17
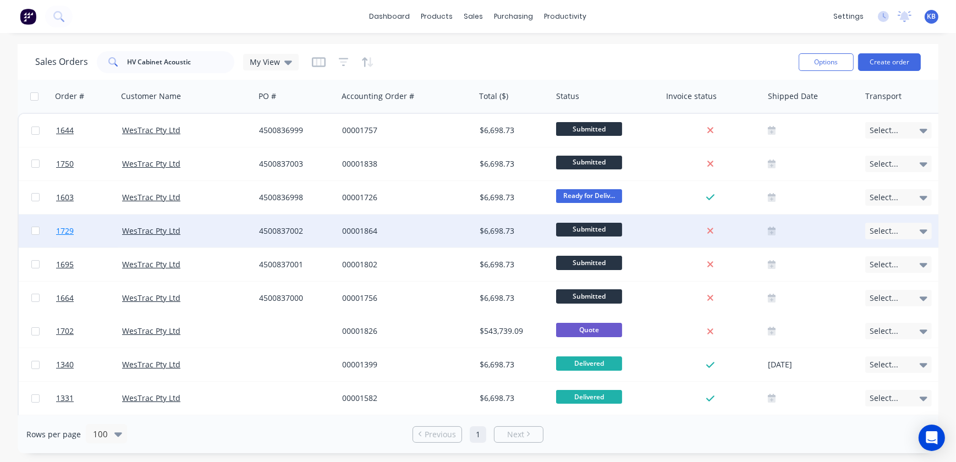
click at [67, 234] on span "1729" at bounding box center [65, 231] width 18 height 11
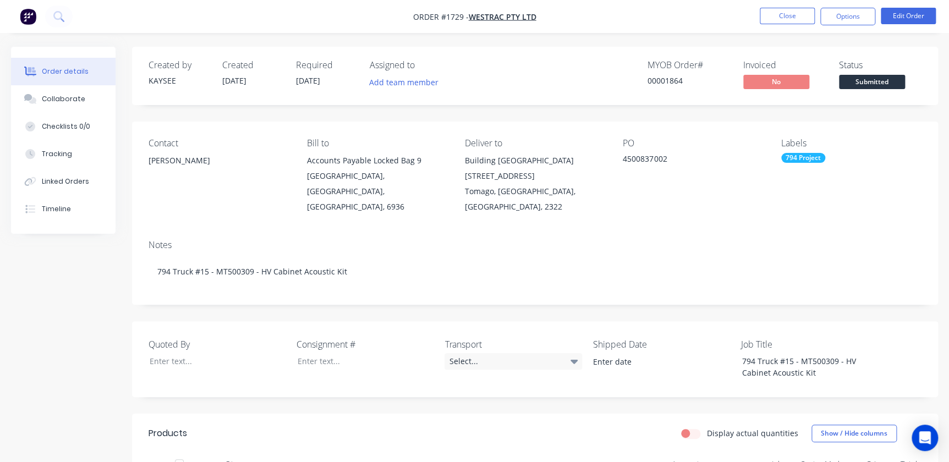
click at [836, 25] on nav "Order #1729 - WesTrac Pty Ltd Close Options Edit Order" at bounding box center [474, 16] width 949 height 33
click at [834, 19] on button "Options" at bounding box center [847, 17] width 55 height 18
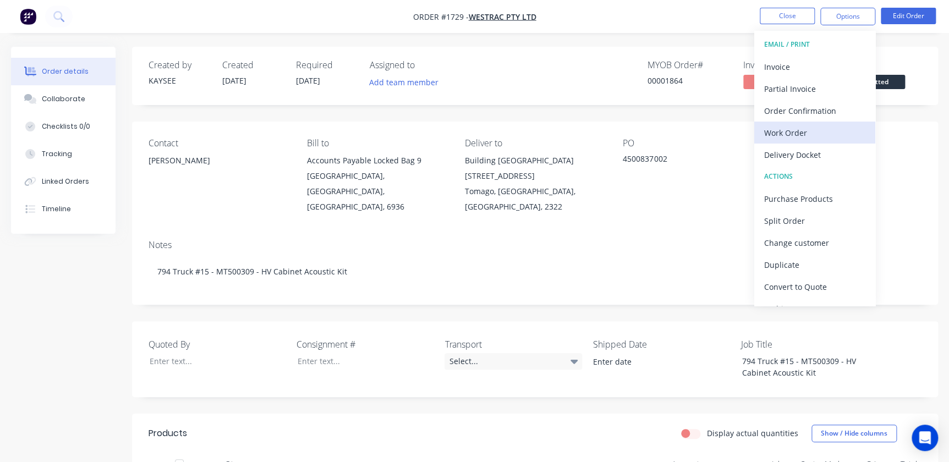
click at [803, 138] on div "Work Order" at bounding box center [814, 133] width 101 height 16
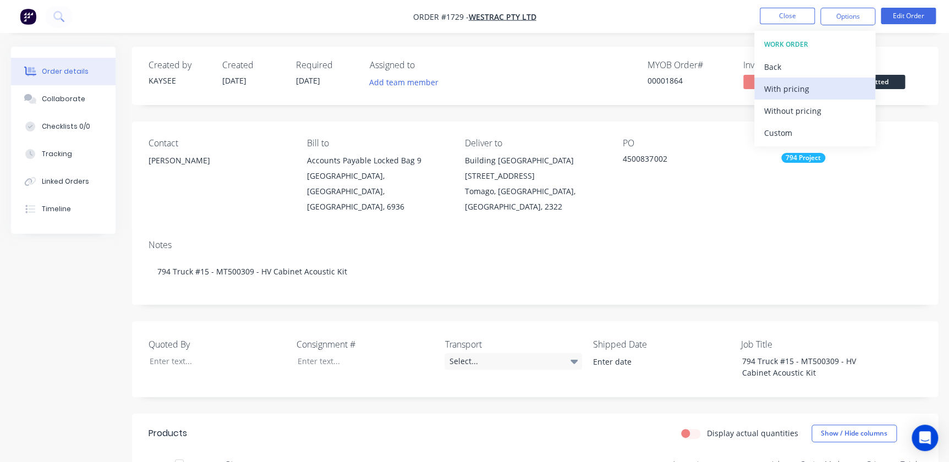
click at [792, 83] on div "With pricing" at bounding box center [814, 89] width 101 height 16
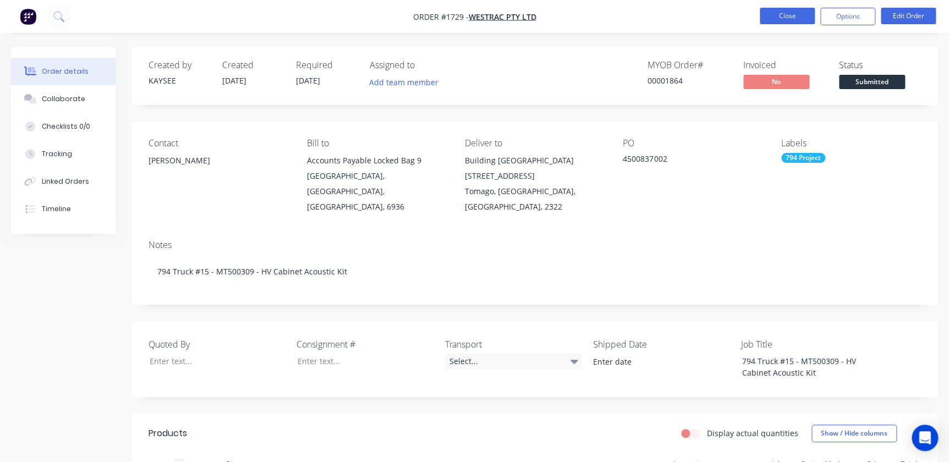
drag, startPoint x: 816, startPoint y: 28, endPoint x: 799, endPoint y: 18, distance: 19.5
click at [807, 24] on nav "Order #1729 - WesTrac Pty Ltd Close Options Edit Order" at bounding box center [474, 16] width 949 height 33
click at [797, 17] on button "Close" at bounding box center [787, 16] width 55 height 17
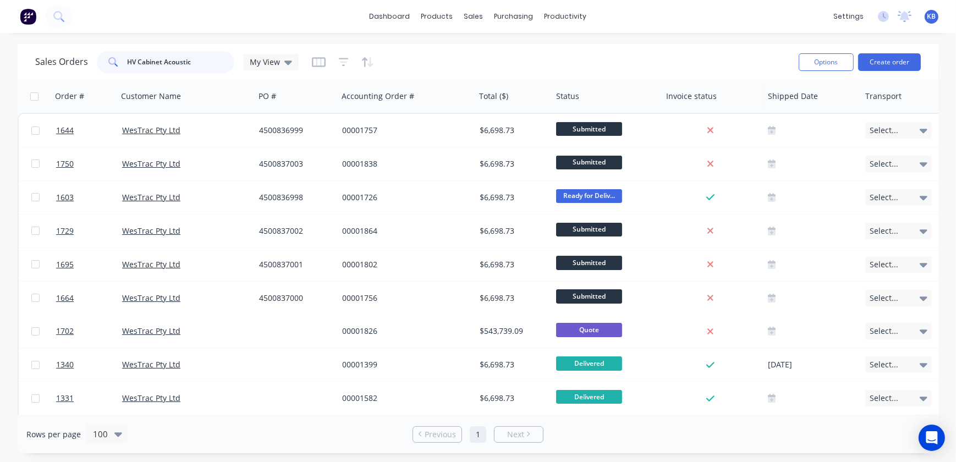
click at [220, 65] on input "HV Cabinet Acoustic" at bounding box center [181, 62] width 107 height 22
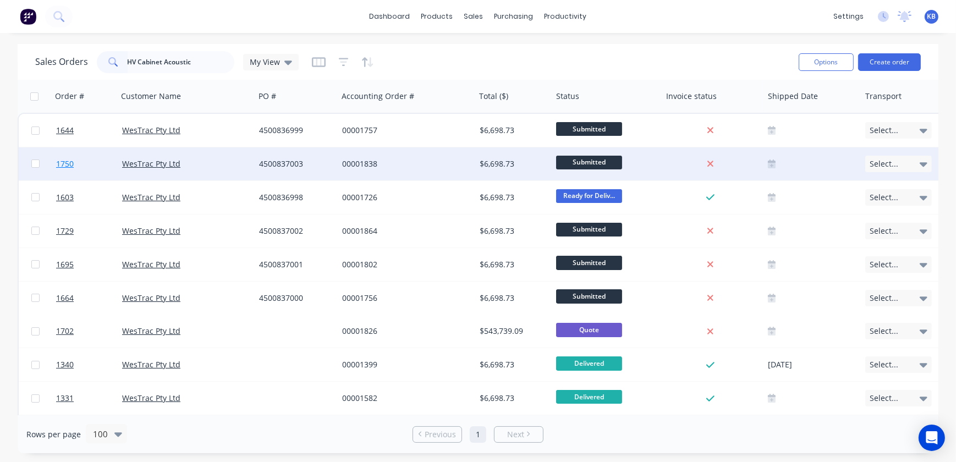
click at [76, 158] on link "1750" at bounding box center [89, 163] width 66 height 33
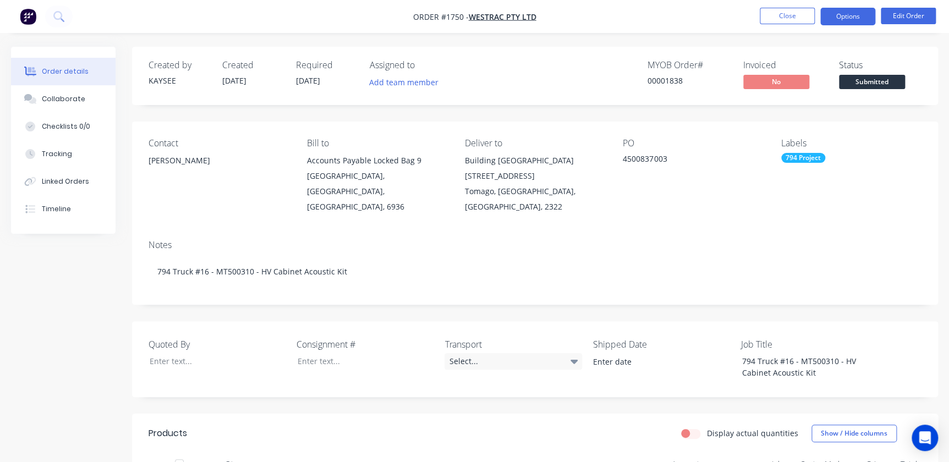
click at [845, 15] on button "Options" at bounding box center [847, 17] width 55 height 18
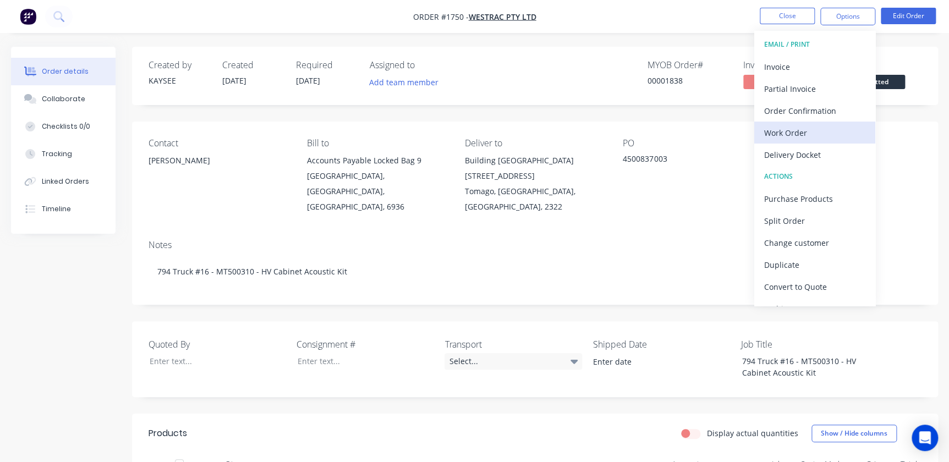
click at [780, 136] on div "Work Order" at bounding box center [814, 133] width 101 height 16
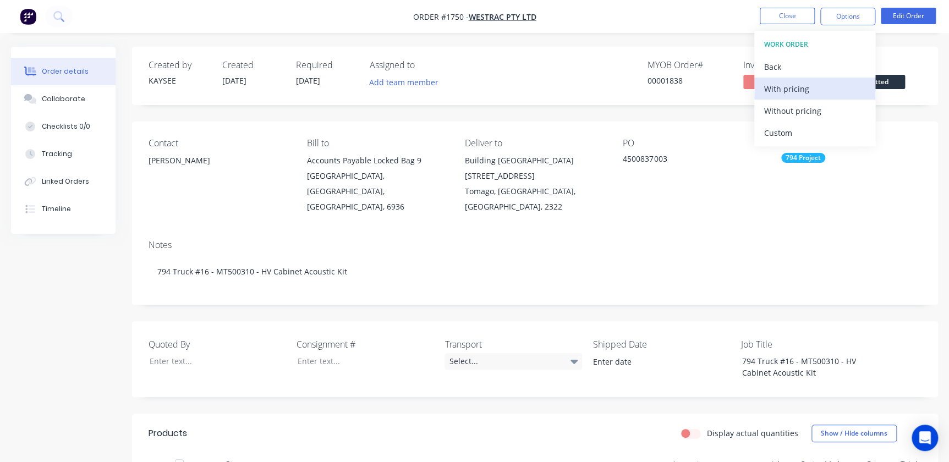
click at [780, 91] on div "With pricing" at bounding box center [814, 89] width 101 height 16
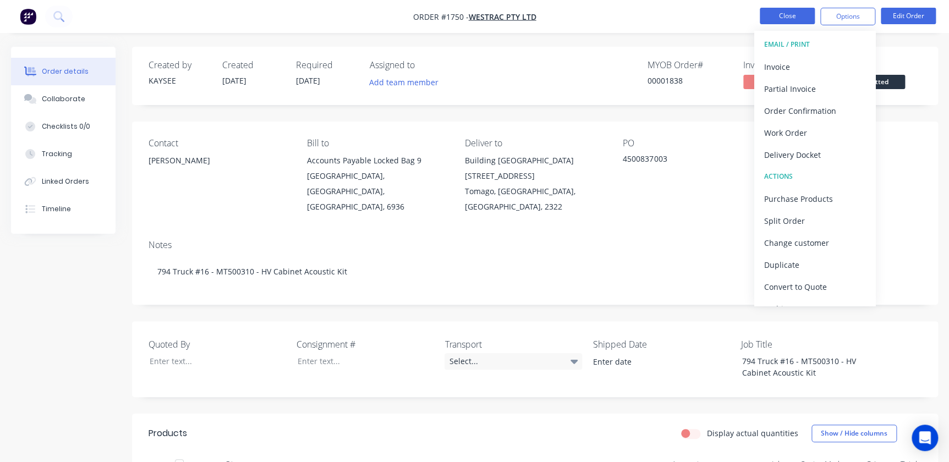
click at [801, 22] on button "Close" at bounding box center [787, 16] width 55 height 17
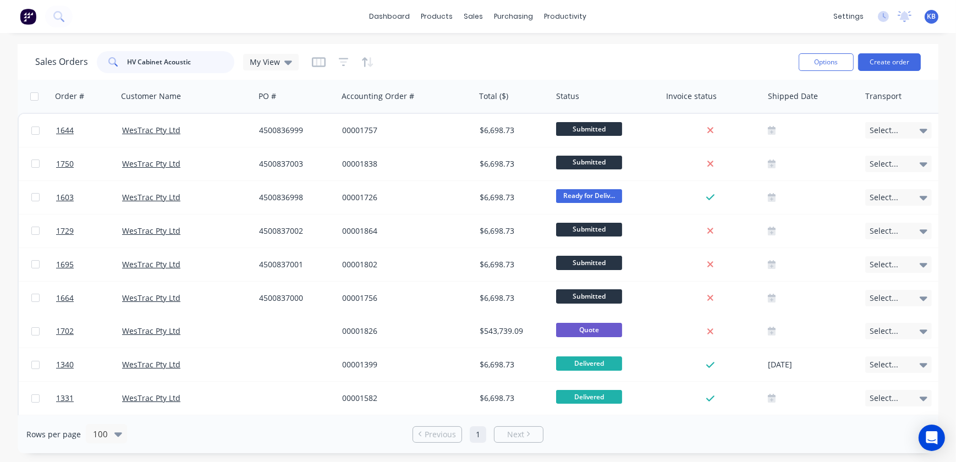
drag, startPoint x: 215, startPoint y: 65, endPoint x: 77, endPoint y: 60, distance: 137.7
click at [77, 60] on div "Sales Orders HV Cabinet Acoustic My View" at bounding box center [167, 62] width 264 height 22
paste input "4500837229"
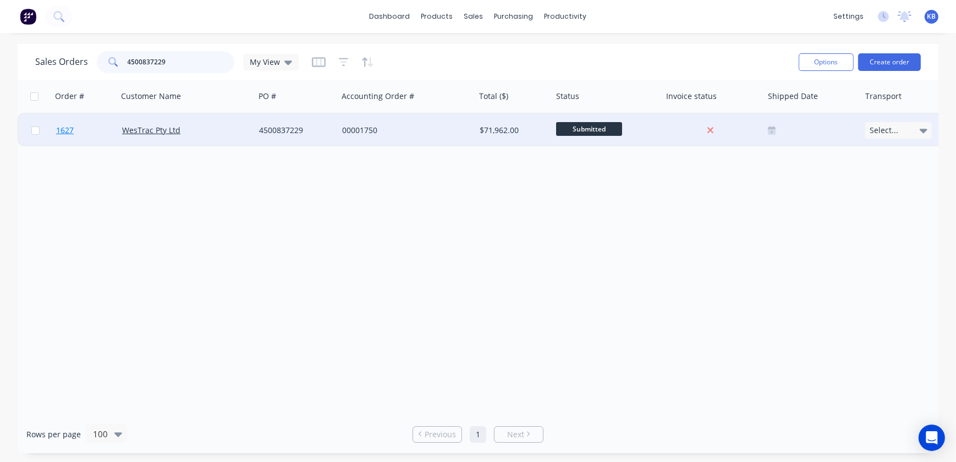
type input "4500837229"
click at [67, 129] on span "1627" at bounding box center [65, 130] width 18 height 11
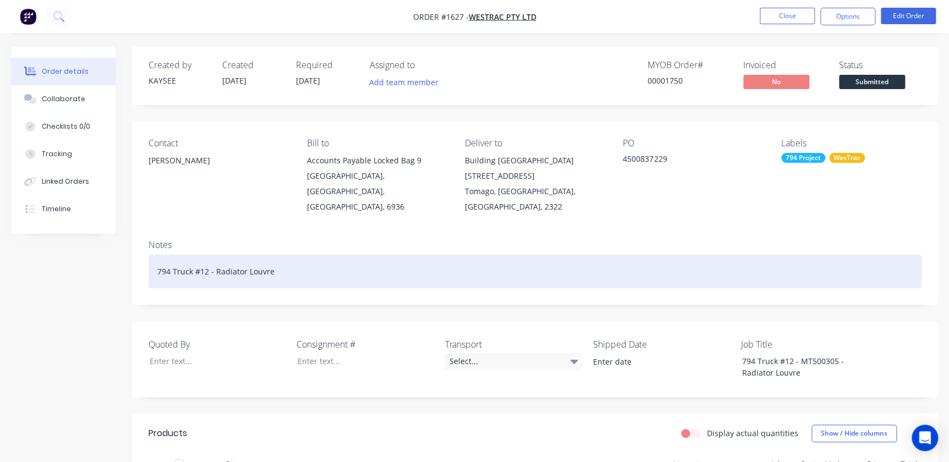
click at [273, 266] on div "794 Truck #12 - Radiator Louvre" at bounding box center [535, 272] width 773 height 34
drag, startPoint x: 276, startPoint y: 263, endPoint x: 211, endPoint y: 264, distance: 64.4
click at [211, 264] on div "794 Truck #12 - Radiator Louvre" at bounding box center [535, 272] width 773 height 34
copy div "Radiator Louvre"
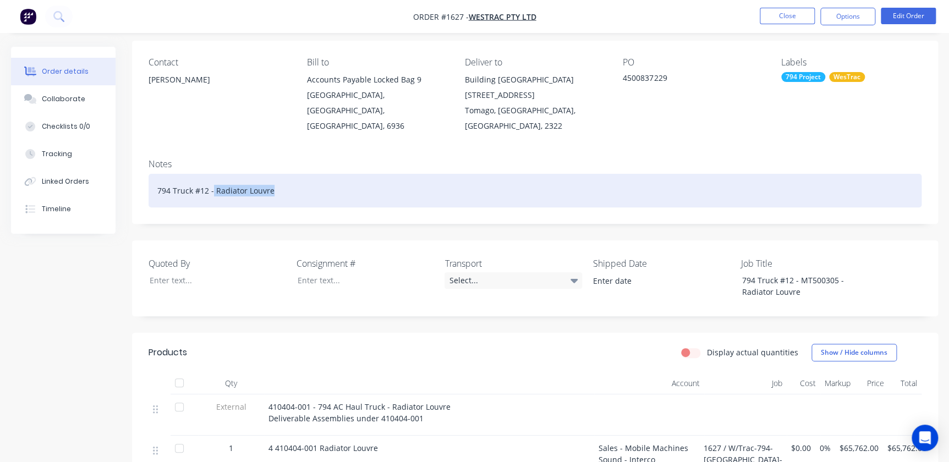
scroll to position [100, 0]
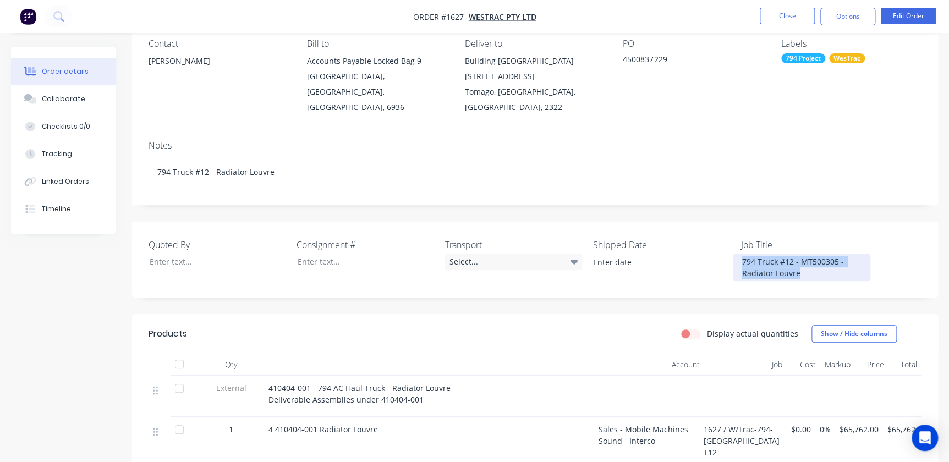
drag, startPoint x: 798, startPoint y: 260, endPoint x: 739, endPoint y: 245, distance: 61.1
click at [739, 254] on div "794 Truck #12 - MT500305 - Radiator Louvre" at bounding box center [802, 268] width 138 height 28
copy div "794 Truck #12 - MT500305 - Radiator Louvre"
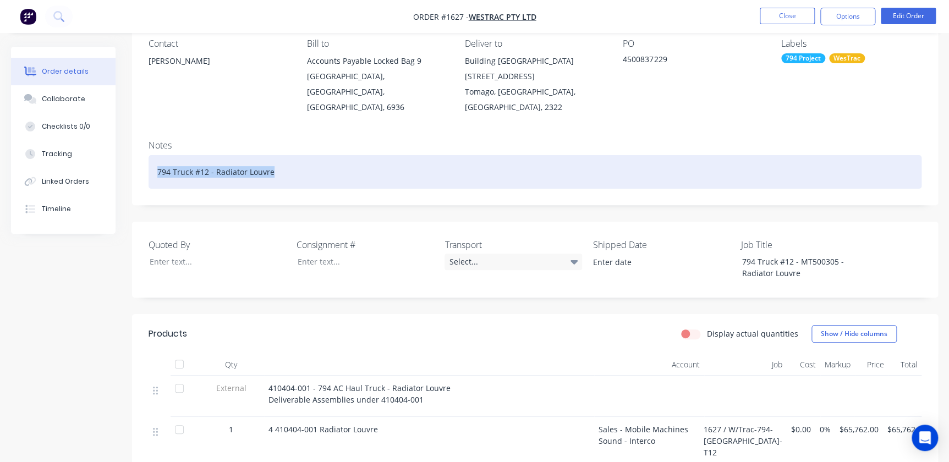
drag, startPoint x: 284, startPoint y: 163, endPoint x: 127, endPoint y: 162, distance: 157.4
click at [127, 162] on div "Order details Collaborate Checklists 0/0 Tracking Linked Orders Timeline Order …" at bounding box center [474, 352] width 949 height 811
paste div
drag, startPoint x: 319, startPoint y: 163, endPoint x: 258, endPoint y: 158, distance: 61.2
click at [258, 158] on div "794 Truck #12 - MT500305 - Radiator Louvre" at bounding box center [535, 172] width 773 height 34
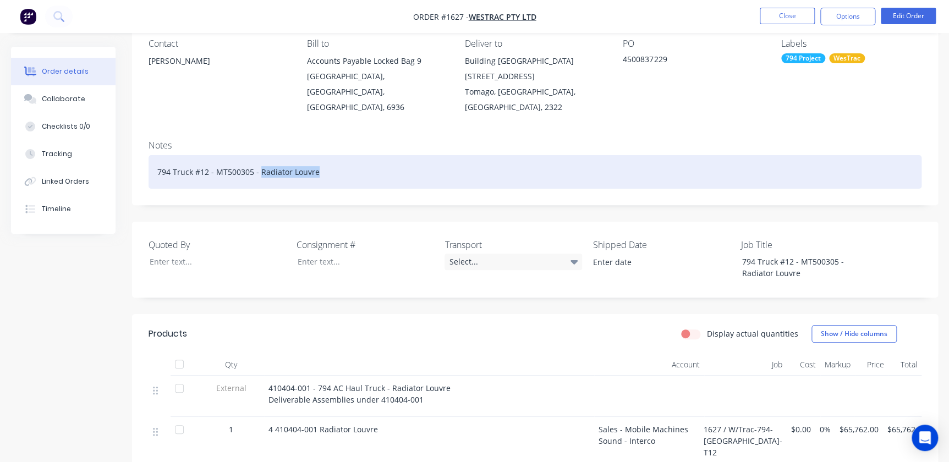
copy div "Radiator Louvre"
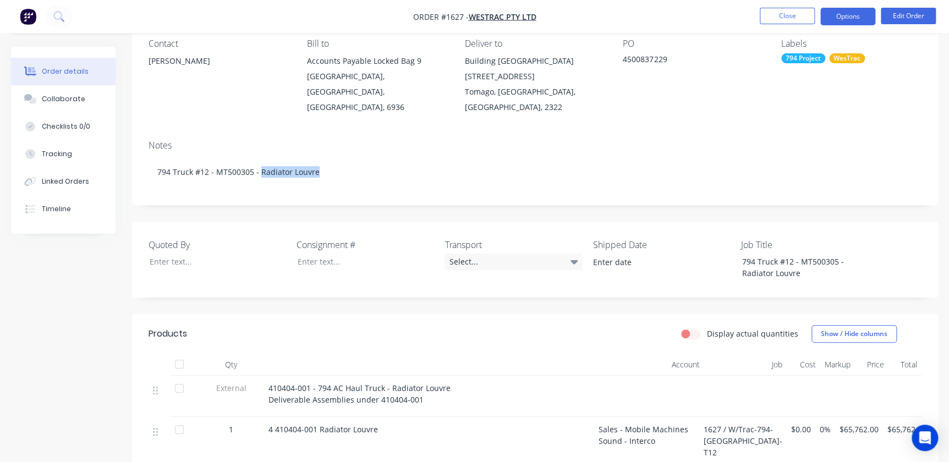
click at [831, 16] on button "Options" at bounding box center [847, 17] width 55 height 18
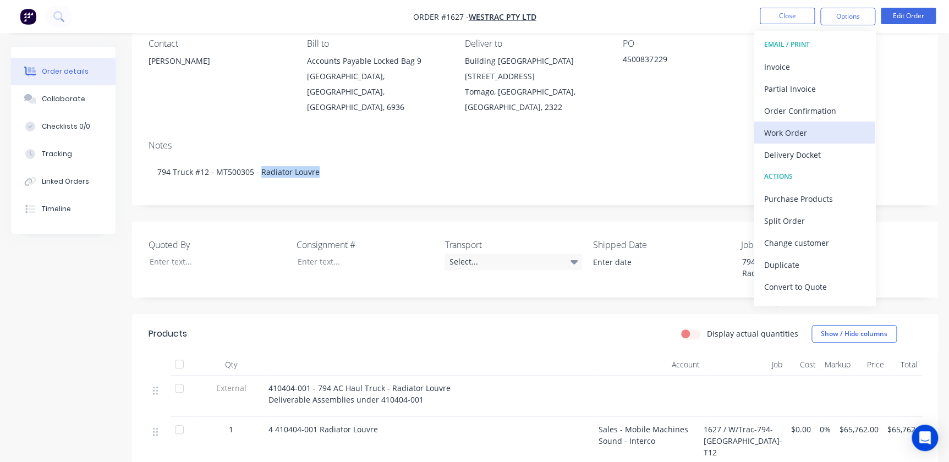
click at [789, 129] on div "Work Order" at bounding box center [814, 133] width 101 height 16
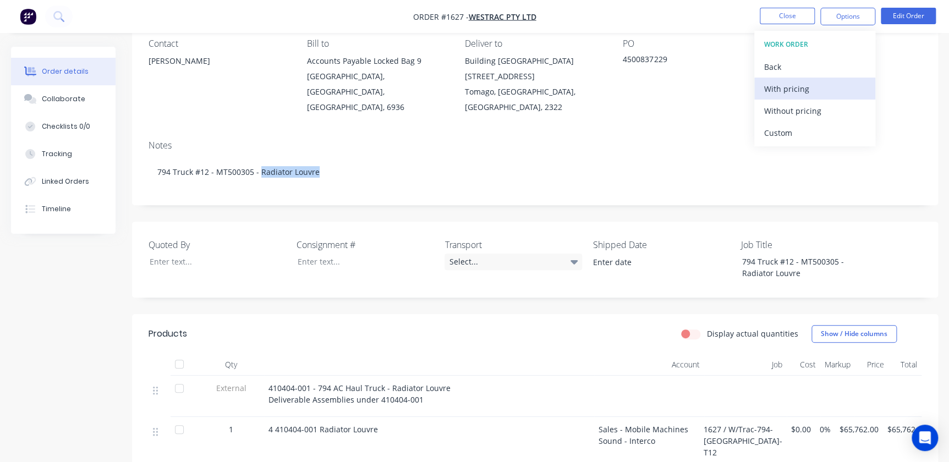
click at [793, 85] on div "With pricing" at bounding box center [814, 89] width 101 height 16
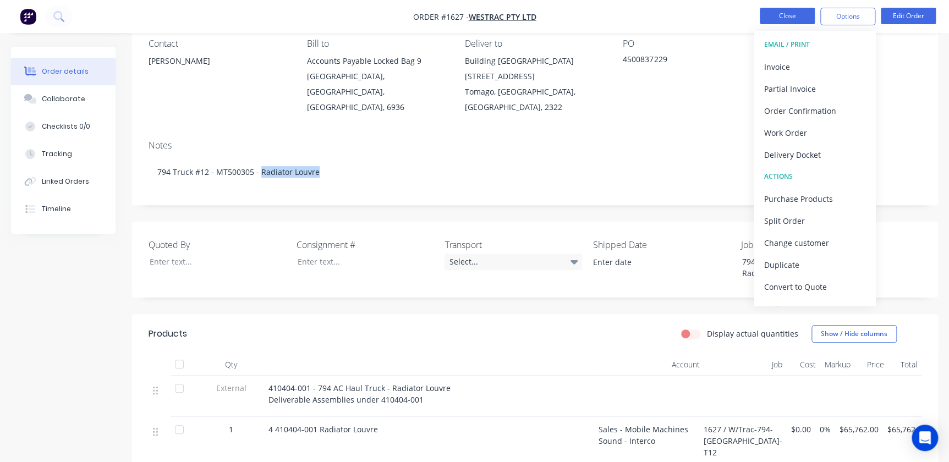
click at [803, 15] on button "Close" at bounding box center [787, 16] width 55 height 17
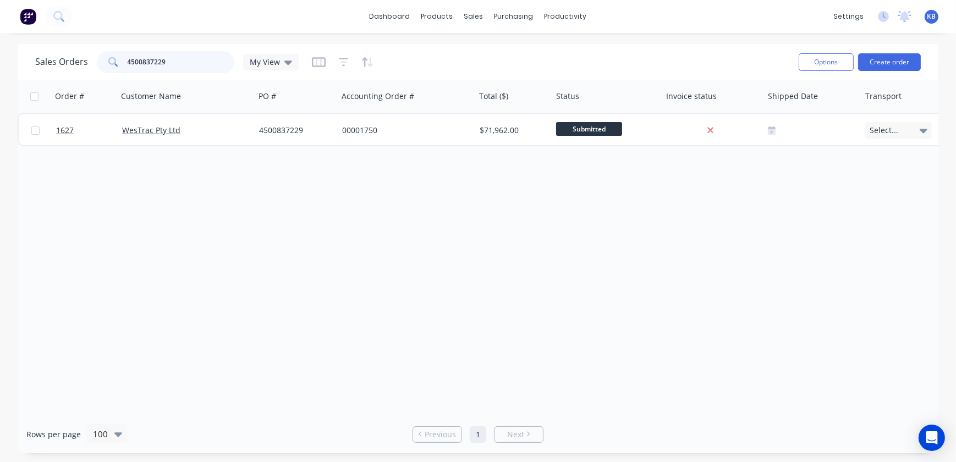
drag, startPoint x: 171, startPoint y: 63, endPoint x: 55, endPoint y: 58, distance: 115.6
click at [55, 58] on div "Sales Orders 4500837229 My View" at bounding box center [167, 62] width 264 height 22
paste input "Radiator Louvre"
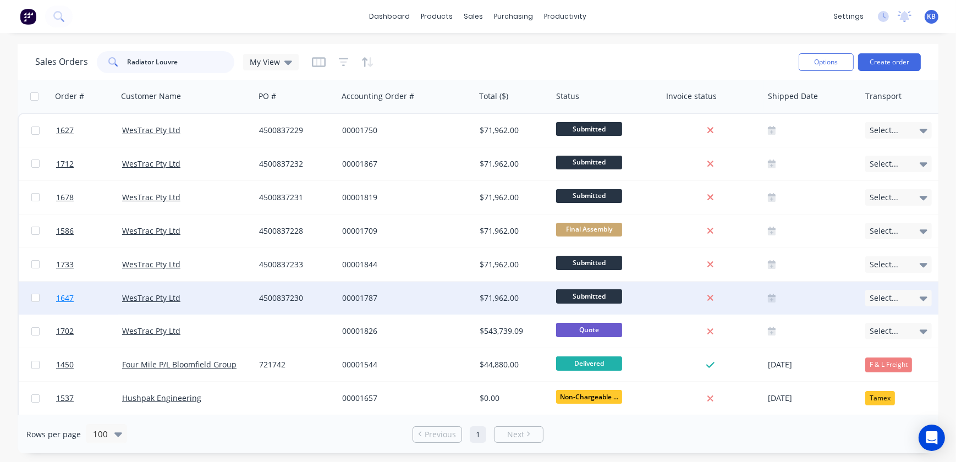
type input "Radiator Louvre"
click at [68, 303] on span "1647" at bounding box center [65, 298] width 18 height 11
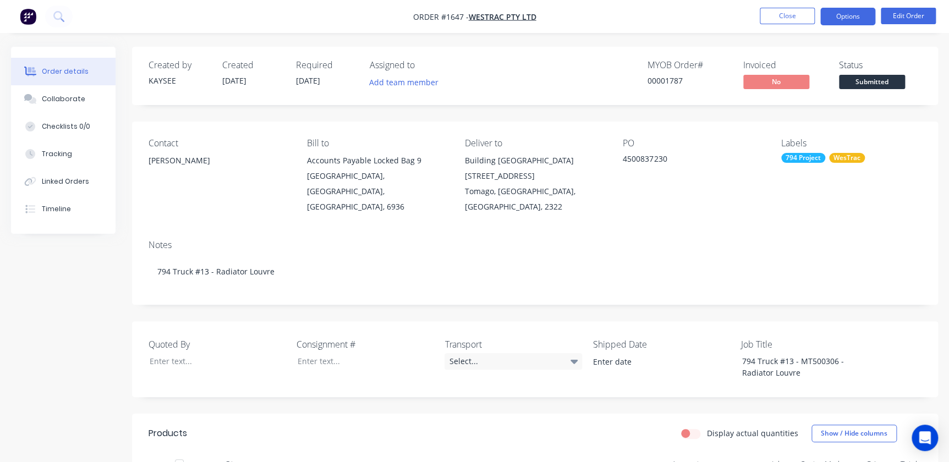
click at [858, 16] on button "Options" at bounding box center [847, 17] width 55 height 18
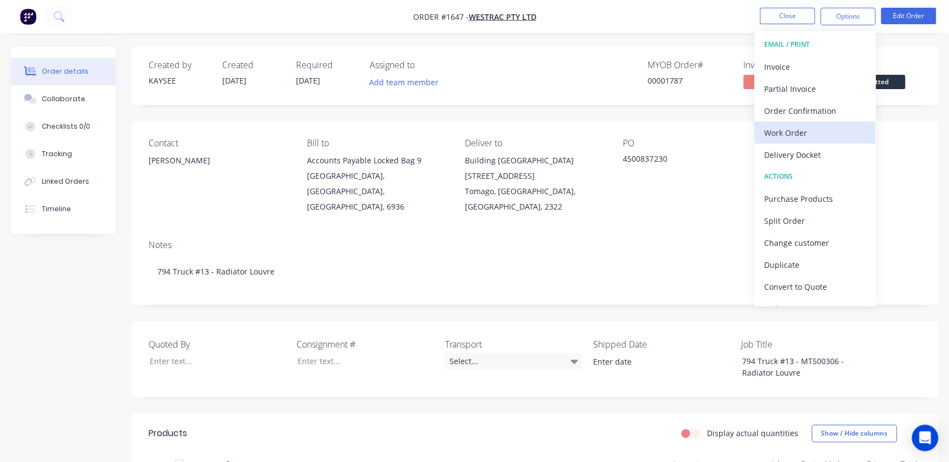
click at [809, 126] on div "Work Order" at bounding box center [814, 133] width 101 height 16
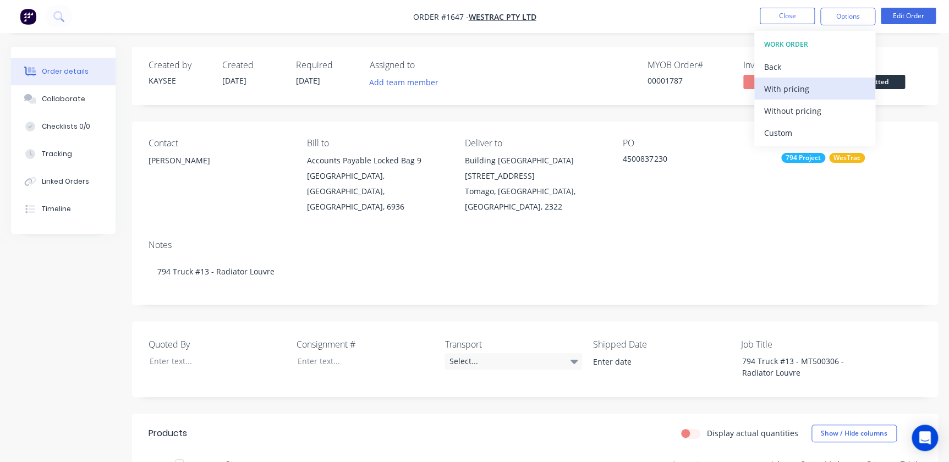
click at [792, 88] on div "With pricing" at bounding box center [814, 89] width 101 height 16
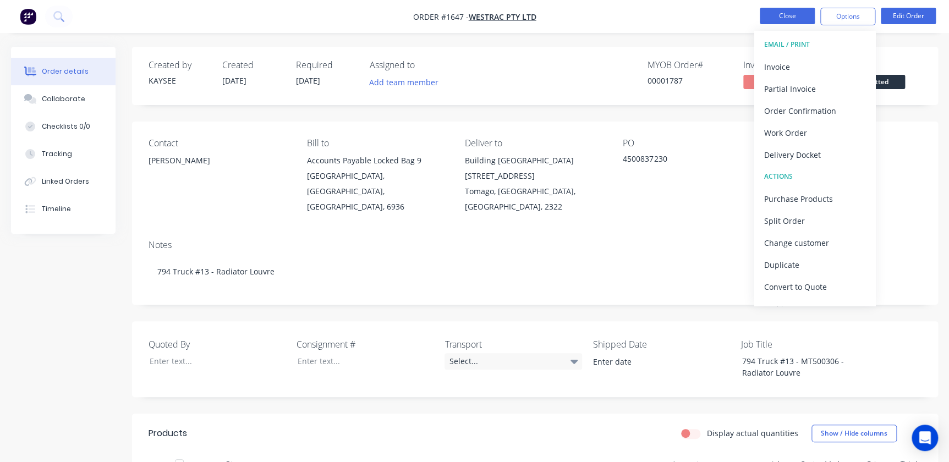
click at [792, 18] on button "Close" at bounding box center [787, 16] width 55 height 17
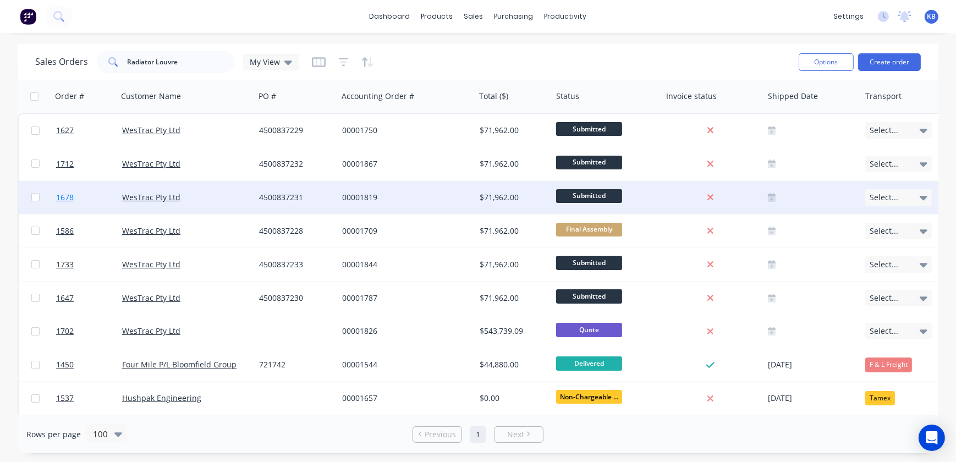
click at [67, 199] on span "1678" at bounding box center [65, 197] width 18 height 11
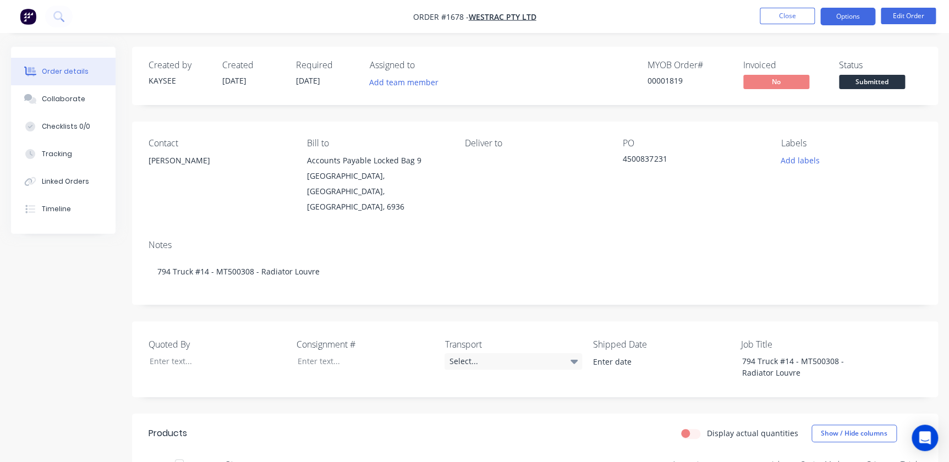
click at [855, 16] on button "Options" at bounding box center [847, 17] width 55 height 18
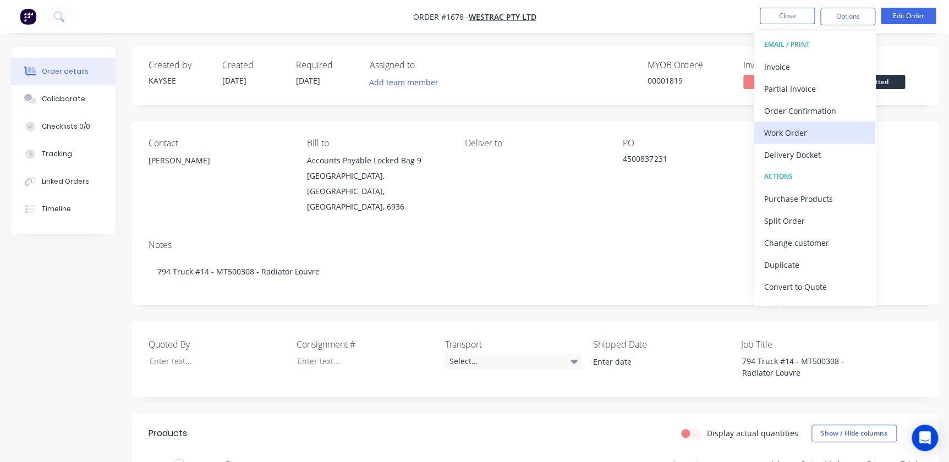
click at [842, 122] on button "Work Order" at bounding box center [814, 133] width 121 height 22
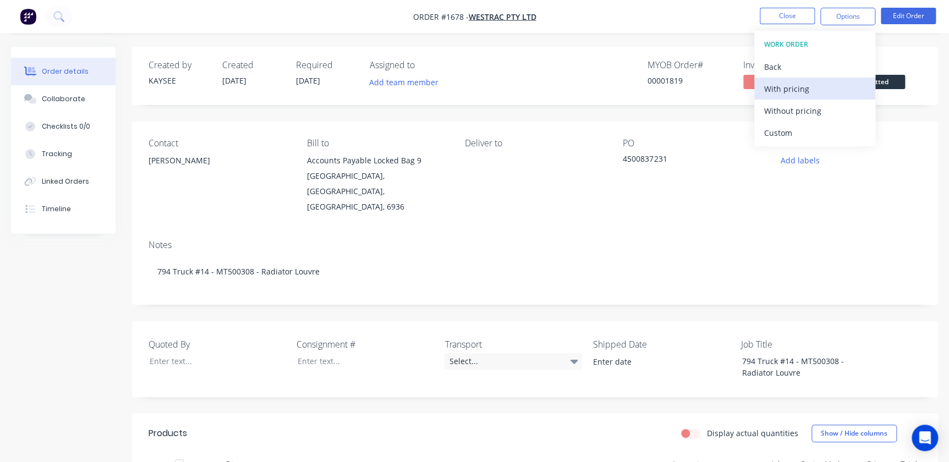
click at [787, 83] on div "With pricing" at bounding box center [814, 89] width 101 height 16
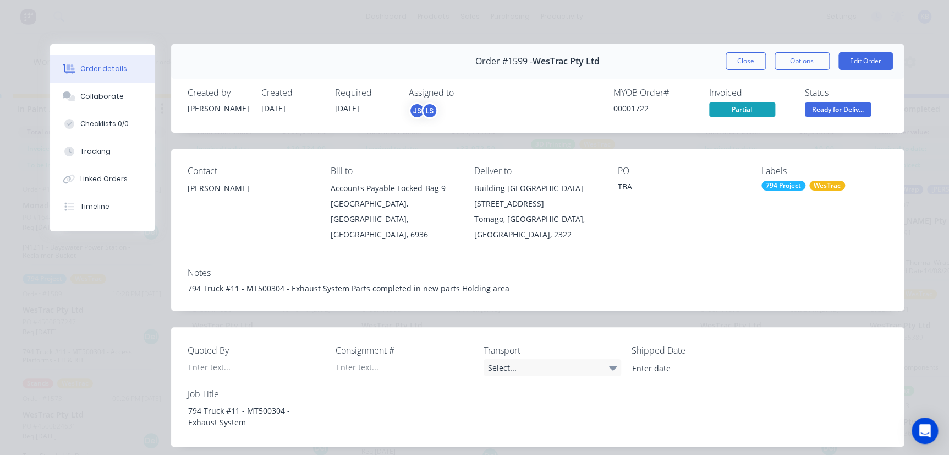
scroll to position [250, 0]
click at [753, 62] on button "Close" at bounding box center [746, 61] width 40 height 18
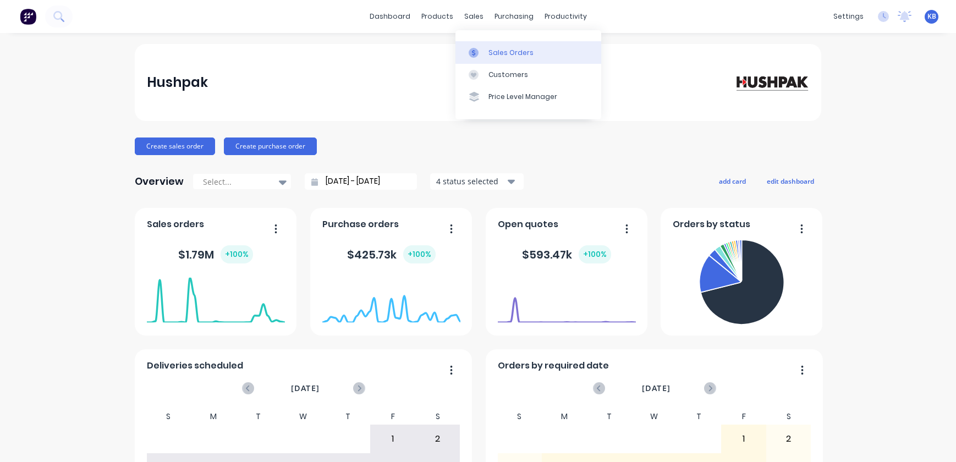
click at [479, 45] on link "Sales Orders" at bounding box center [529, 52] width 146 height 22
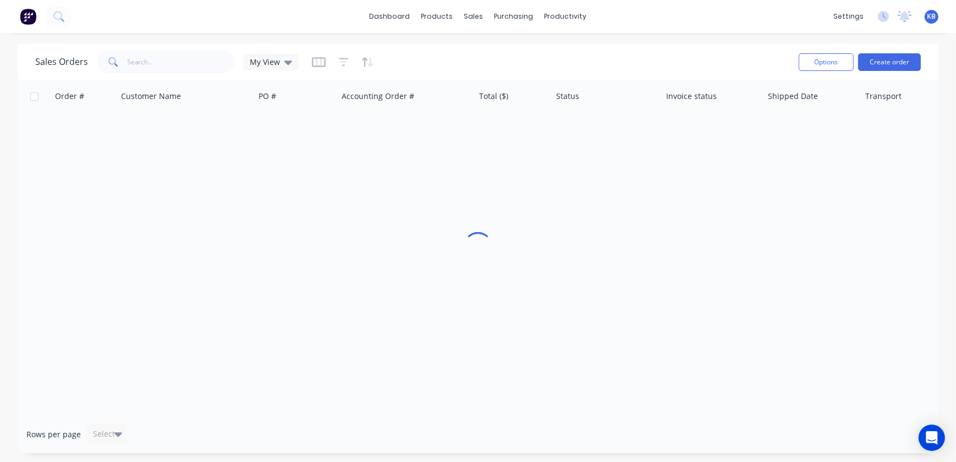
click at [143, 77] on div "Sales Orders My View Options Create order" at bounding box center [478, 62] width 921 height 36
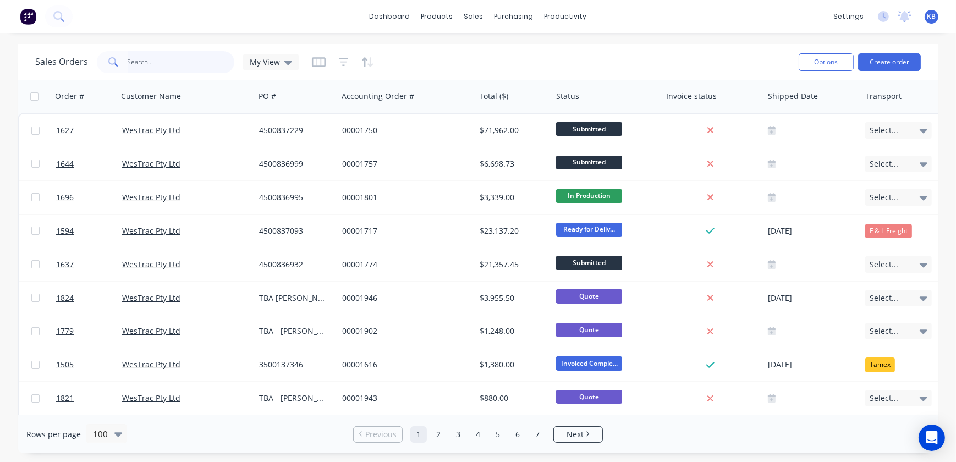
click at [151, 60] on input "text" at bounding box center [181, 62] width 107 height 22
paste input "Radiator Louvre"
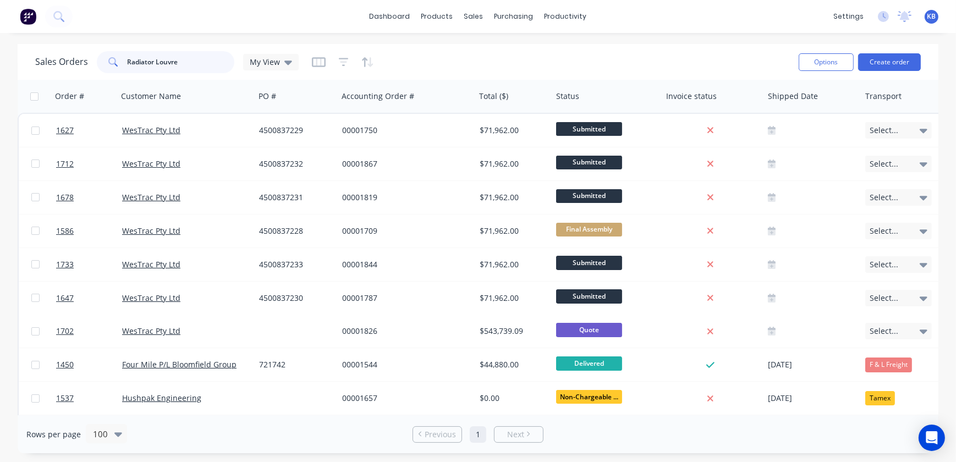
type input "Radiator Louvre"
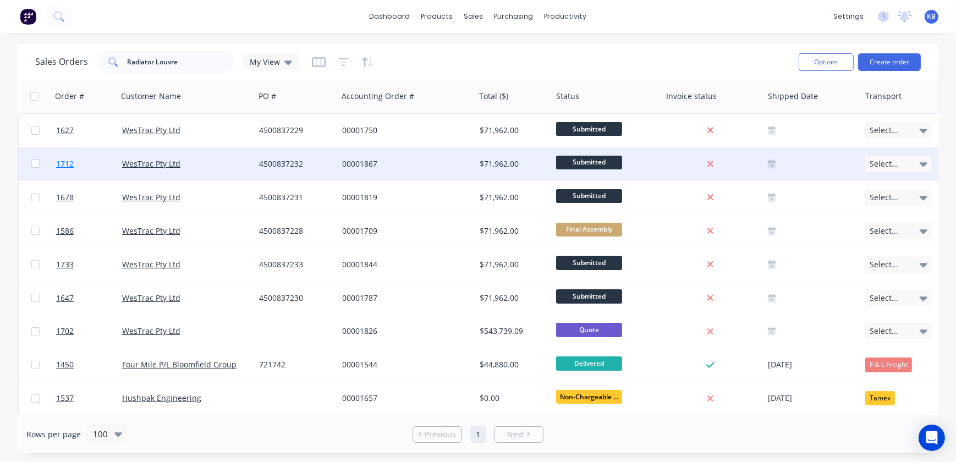
click at [65, 157] on link "1712" at bounding box center [89, 163] width 66 height 33
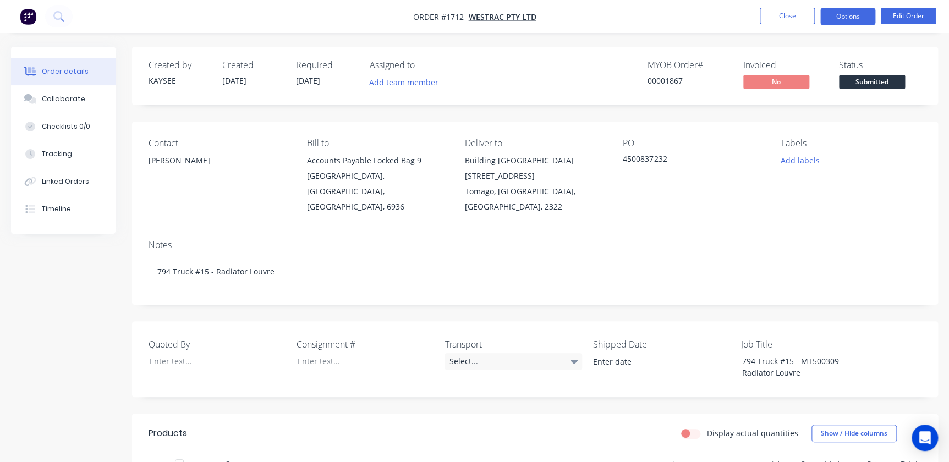
click at [835, 16] on button "Options" at bounding box center [847, 17] width 55 height 18
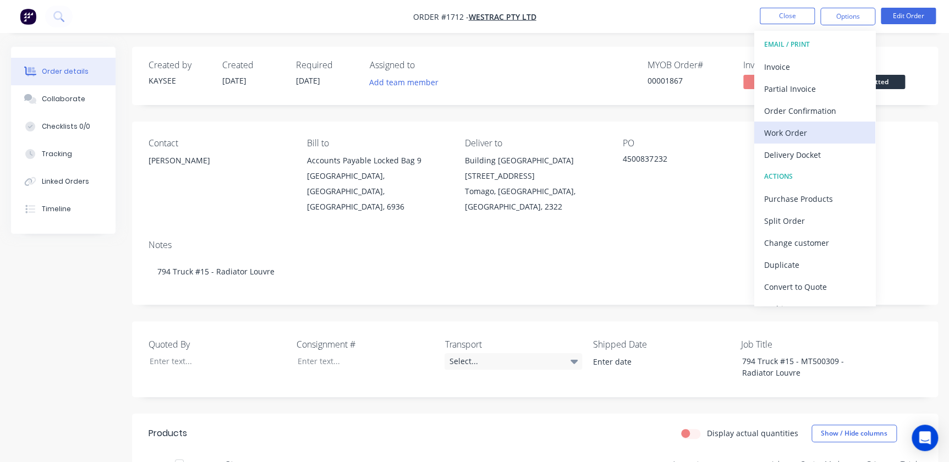
click at [787, 134] on div "Work Order" at bounding box center [814, 133] width 101 height 16
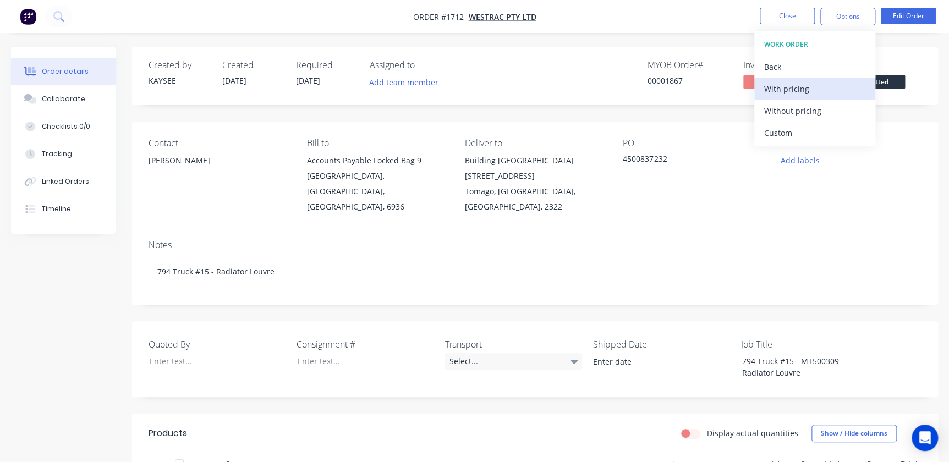
click at [781, 89] on div "With pricing" at bounding box center [814, 89] width 101 height 16
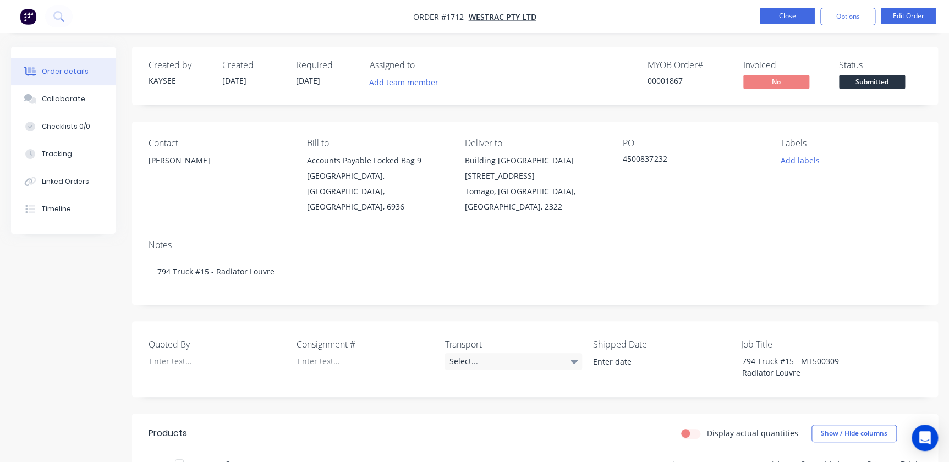
click at [801, 19] on button "Close" at bounding box center [787, 16] width 55 height 17
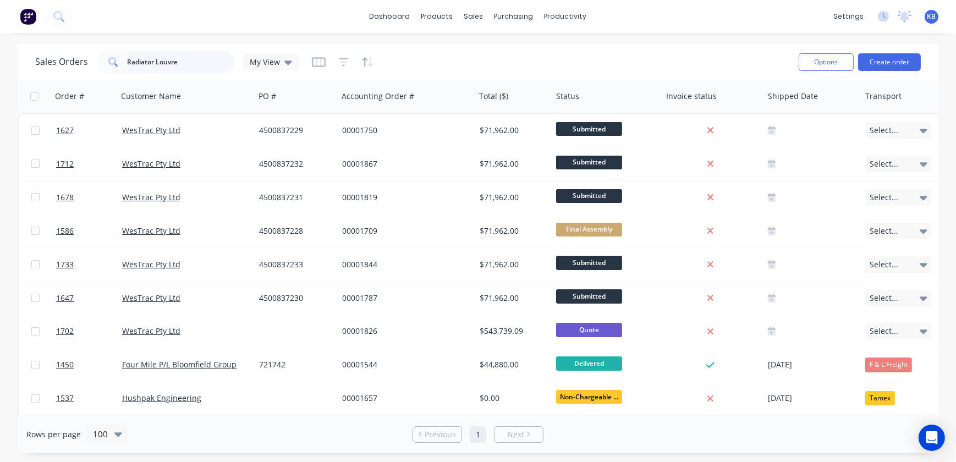
click at [174, 54] on input "Radiator Louvre" at bounding box center [181, 62] width 107 height 22
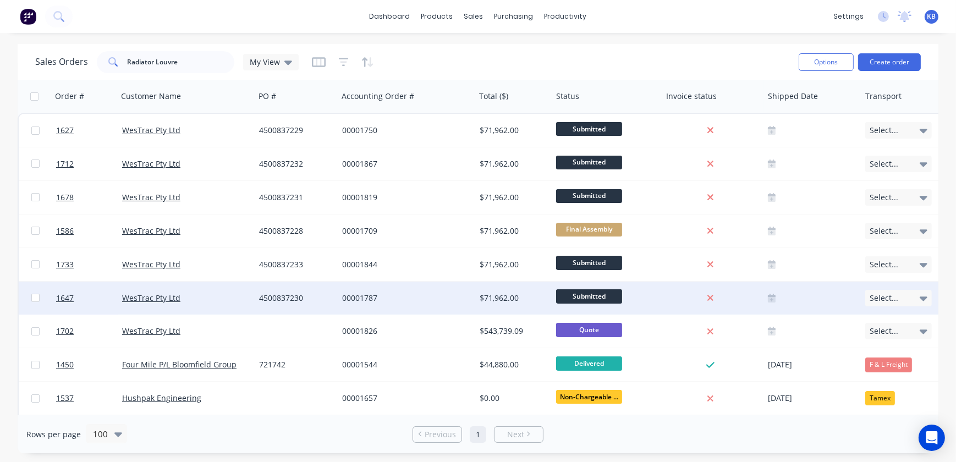
click at [81, 282] on div "1647" at bounding box center [85, 298] width 66 height 33
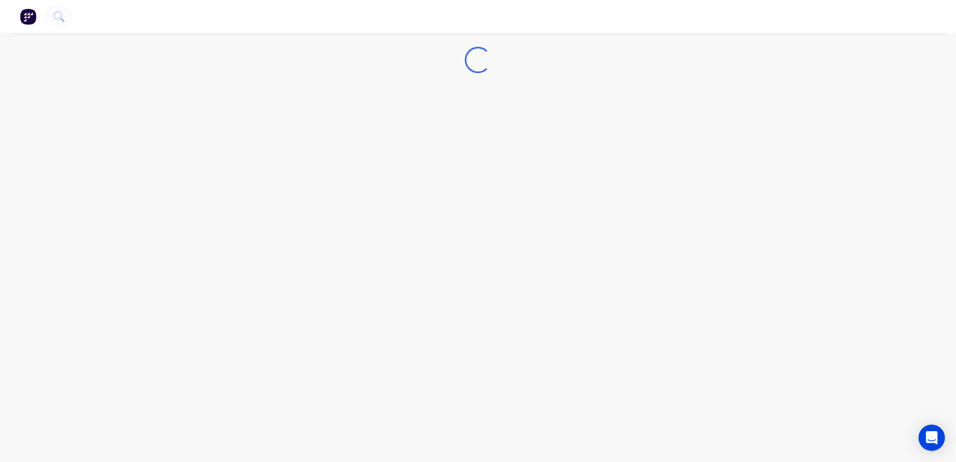
click at [81, 281] on div "Loading..." at bounding box center [478, 231] width 956 height 462
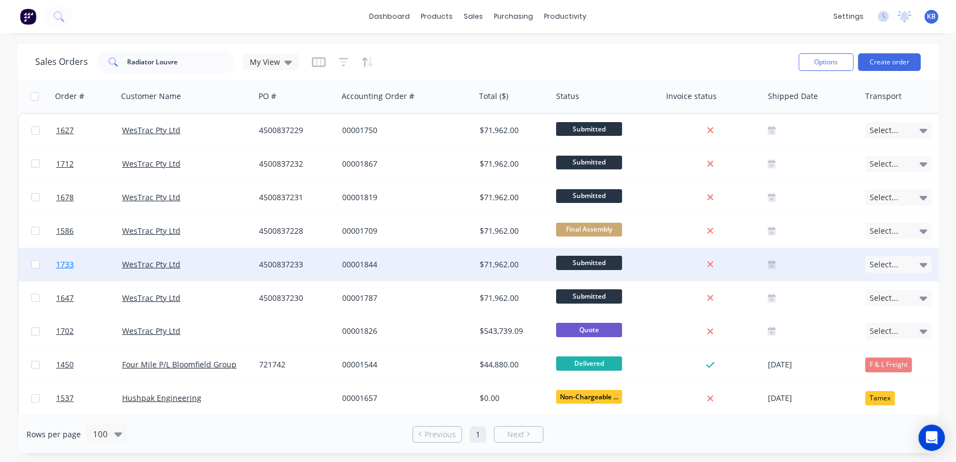
click at [72, 266] on span "1733" at bounding box center [65, 264] width 18 height 11
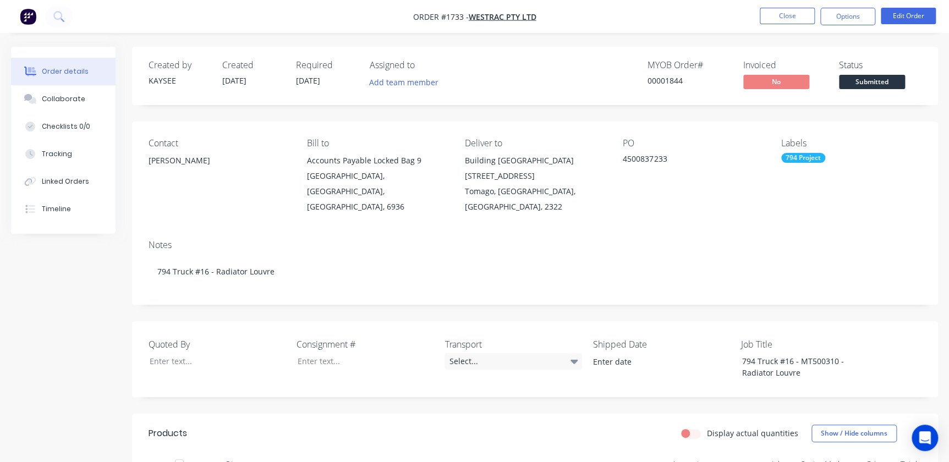
drag, startPoint x: 920, startPoint y: 0, endPoint x: 659, endPoint y: 29, distance: 262.9
click at [659, 29] on nav "Order #1733 - WesTrac Pty Ltd Close Options Edit Order" at bounding box center [474, 16] width 949 height 33
click at [842, 22] on button "Options" at bounding box center [847, 17] width 55 height 18
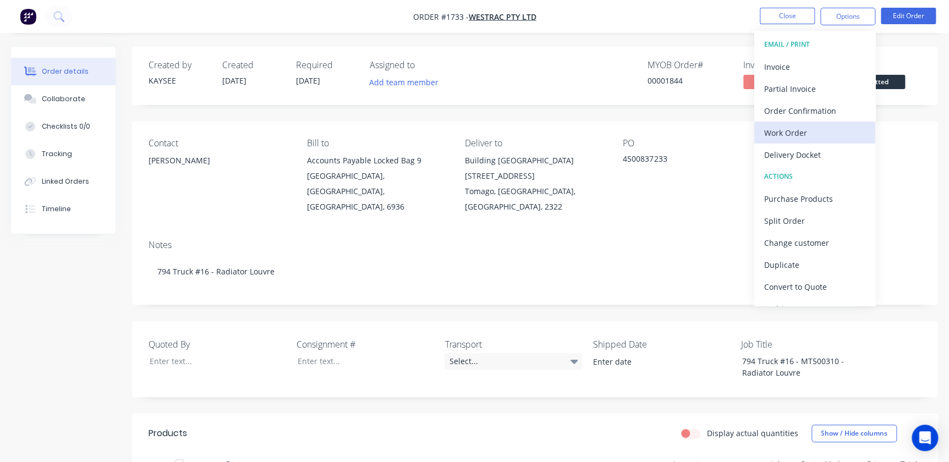
click at [808, 143] on button "Work Order" at bounding box center [814, 133] width 121 height 22
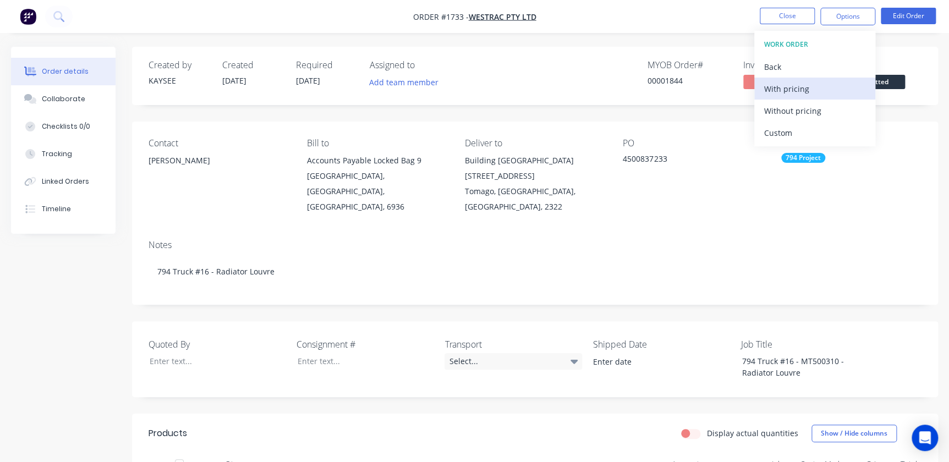
click at [799, 91] on div "With pricing" at bounding box center [814, 89] width 101 height 16
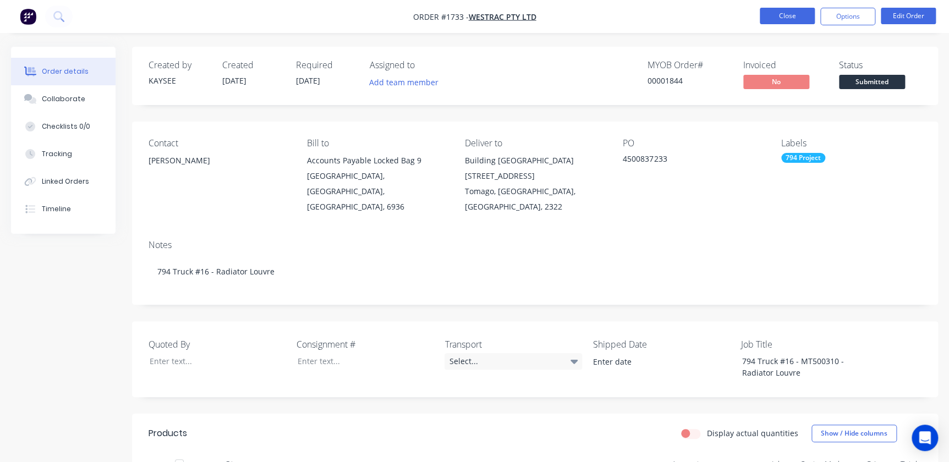
click at [765, 9] on button "Close" at bounding box center [787, 16] width 55 height 17
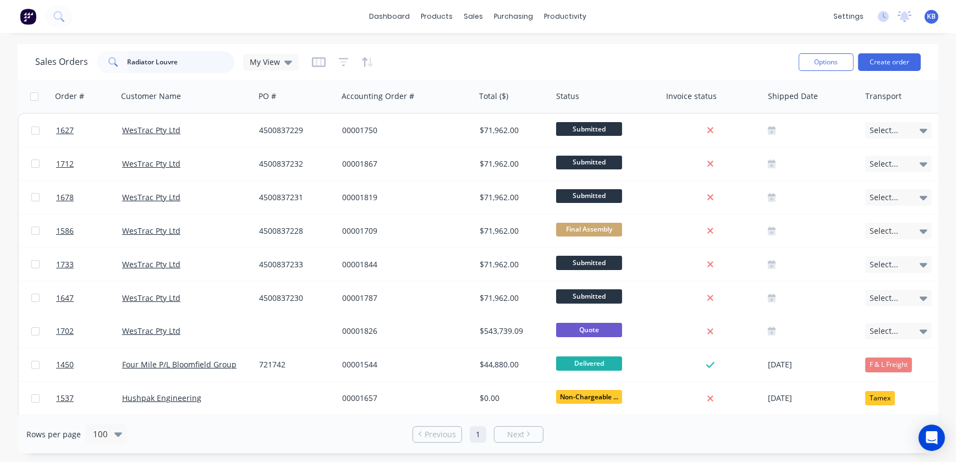
click at [210, 62] on input "Radiator Louvre" at bounding box center [181, 62] width 107 height 22
drag, startPoint x: 210, startPoint y: 62, endPoint x: 64, endPoint y: 31, distance: 148.5
click at [65, 31] on div "dashboard products sales purchasing productivity dashboard products Product Cat…" at bounding box center [478, 231] width 956 height 462
paste input "4500837259"
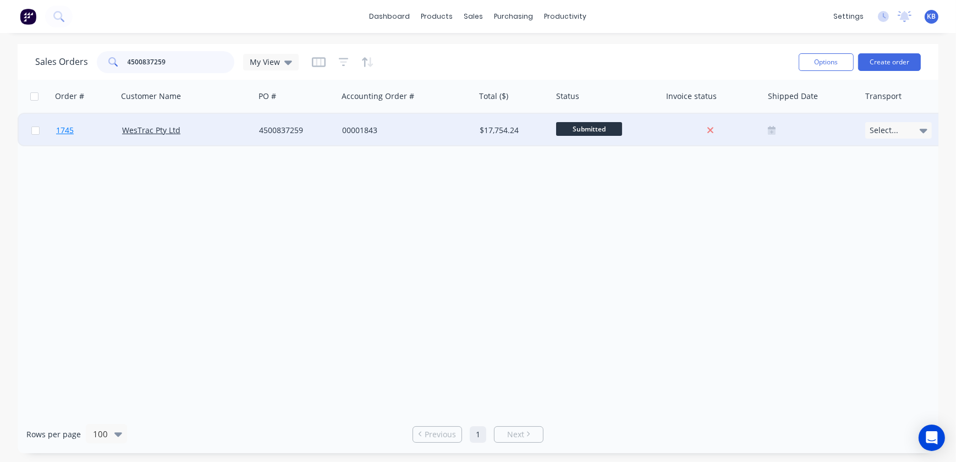
type input "4500837259"
click at [72, 132] on span "1745" at bounding box center [65, 130] width 18 height 11
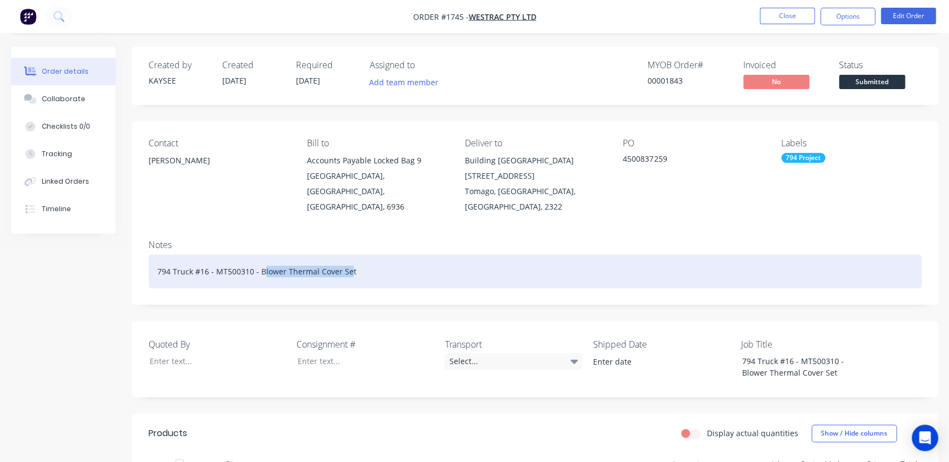
drag, startPoint x: 348, startPoint y: 255, endPoint x: 261, endPoint y: 249, distance: 87.2
click at [261, 255] on div "794 Truck #16 - MT500310 - Blower Thermal Cover Set" at bounding box center [535, 272] width 773 height 34
click at [348, 258] on div "794 Truck #16 - MT500310 - Blower Thermal Cover Set" at bounding box center [535, 272] width 773 height 34
drag, startPoint x: 362, startPoint y: 258, endPoint x: 257, endPoint y: 259, distance: 104.6
click at [257, 259] on div "794 Truck #16 - MT500310 - Blower Thermal Cover Set" at bounding box center [535, 272] width 773 height 34
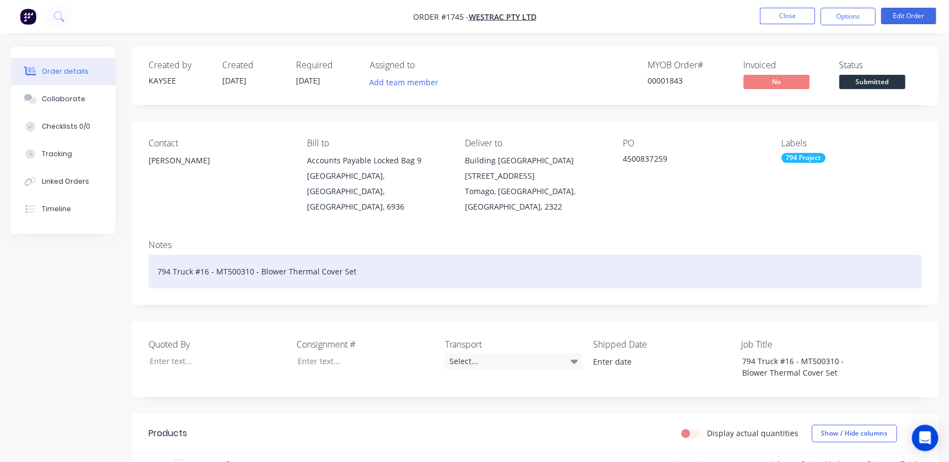
copy div "Blower Thermal Cover Set"
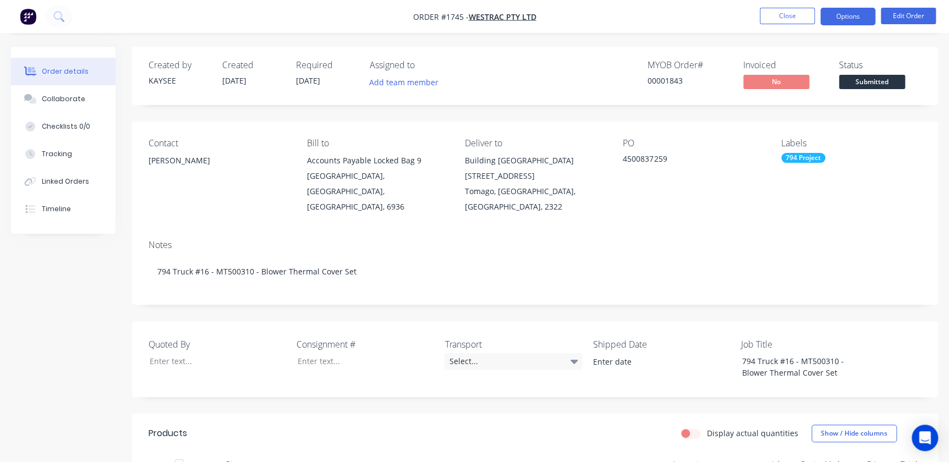
click at [863, 14] on button "Options" at bounding box center [847, 17] width 55 height 18
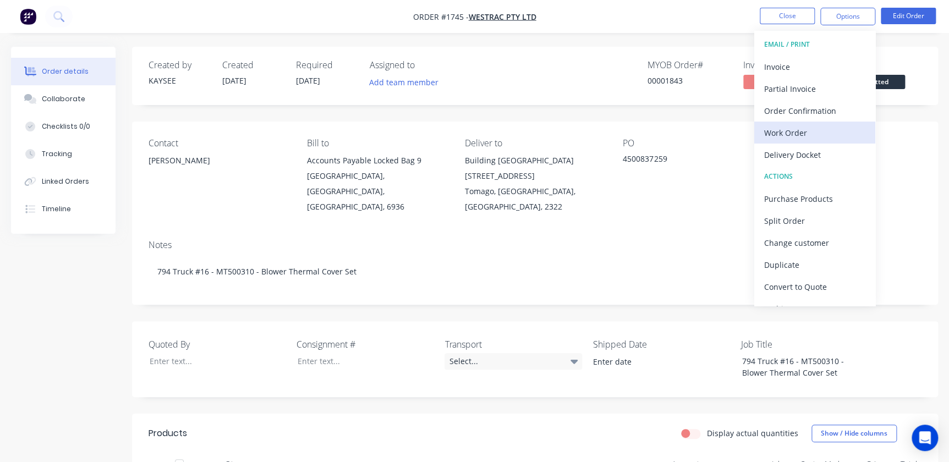
click at [793, 134] on div "Work Order" at bounding box center [814, 133] width 101 height 16
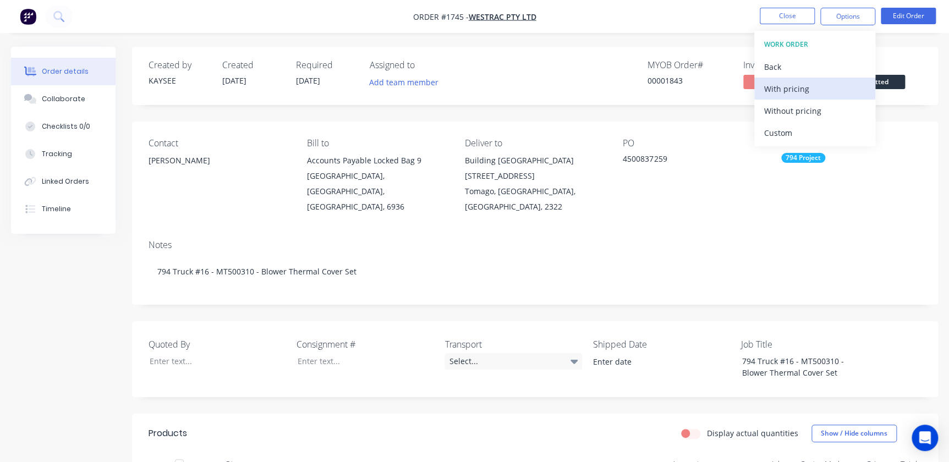
click at [811, 91] on div "With pricing" at bounding box center [814, 89] width 101 height 16
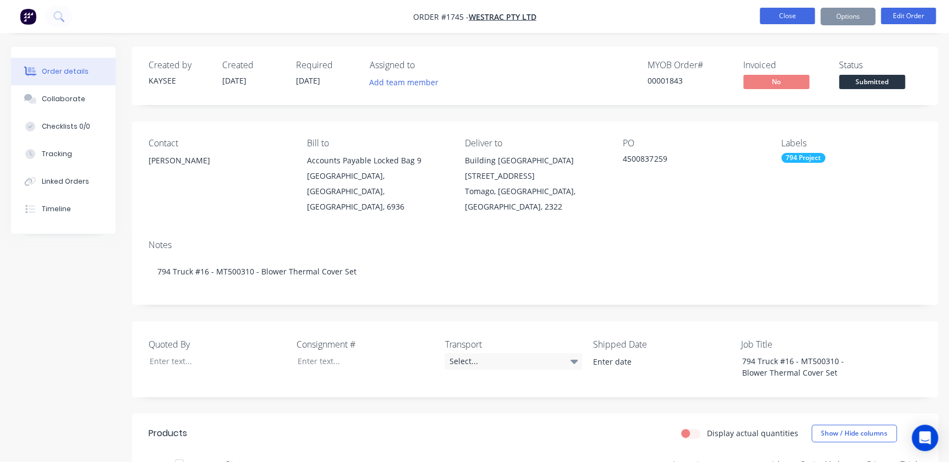
click at [798, 19] on button "Close" at bounding box center [787, 16] width 55 height 17
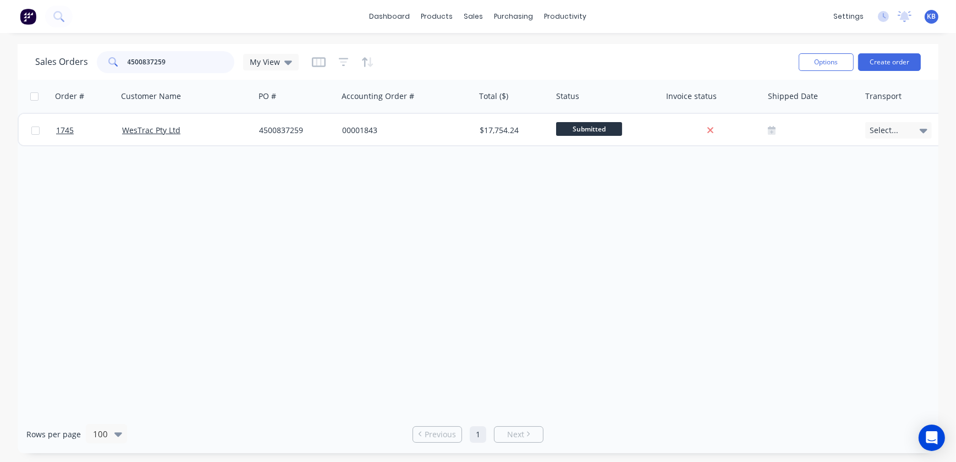
drag, startPoint x: 197, startPoint y: 57, endPoint x: 78, endPoint y: 57, distance: 119.4
click at [78, 57] on div "Sales Orders 4500837259 My View" at bounding box center [167, 62] width 264 height 22
paste input "Blower Thermal Cover Set"
type input "Blower Thermal Cover Set"
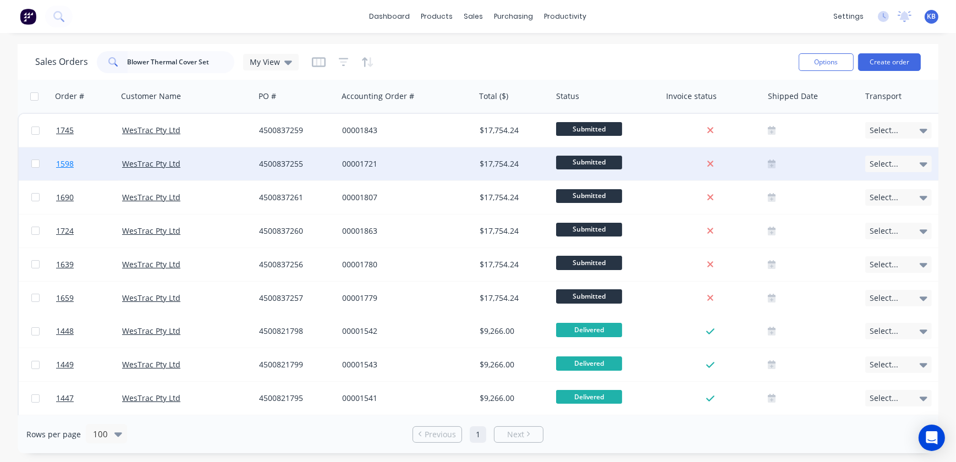
click at [61, 162] on span "1598" at bounding box center [65, 163] width 18 height 11
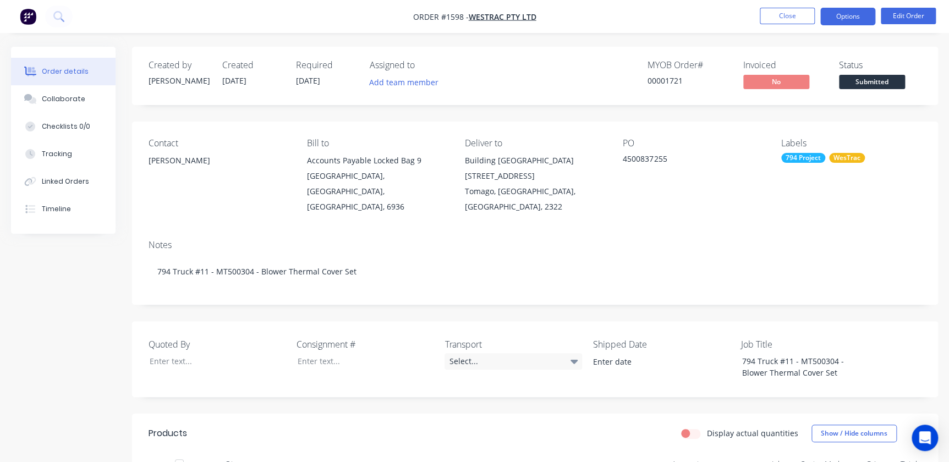
click at [833, 13] on button "Options" at bounding box center [847, 17] width 55 height 18
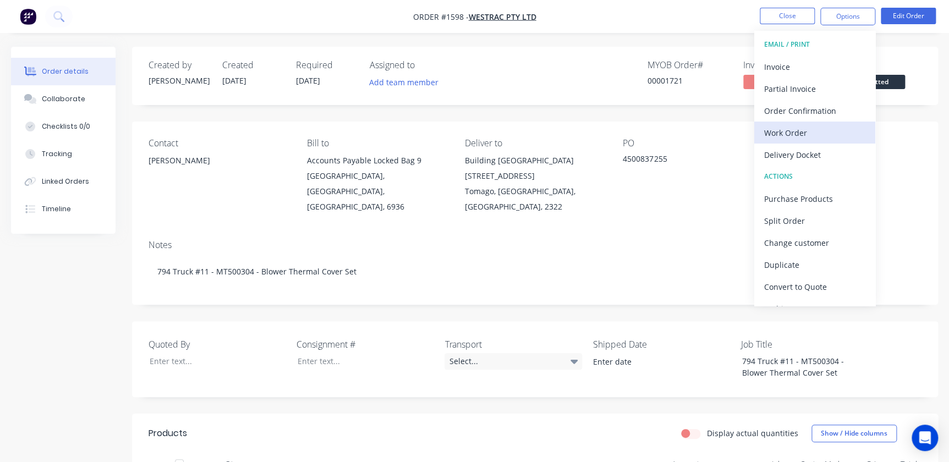
click at [795, 123] on button "Work Order" at bounding box center [814, 133] width 121 height 22
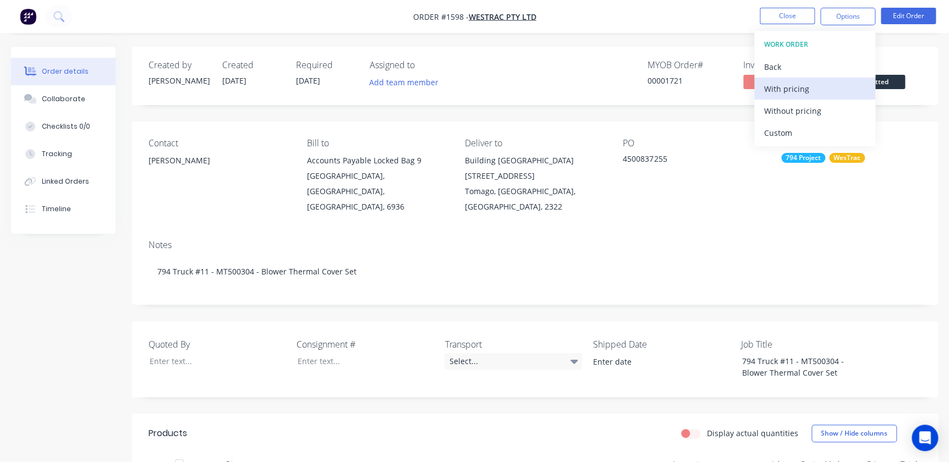
click at [795, 83] on div "With pricing" at bounding box center [814, 89] width 101 height 16
click at [784, 10] on button "Close" at bounding box center [787, 16] width 55 height 17
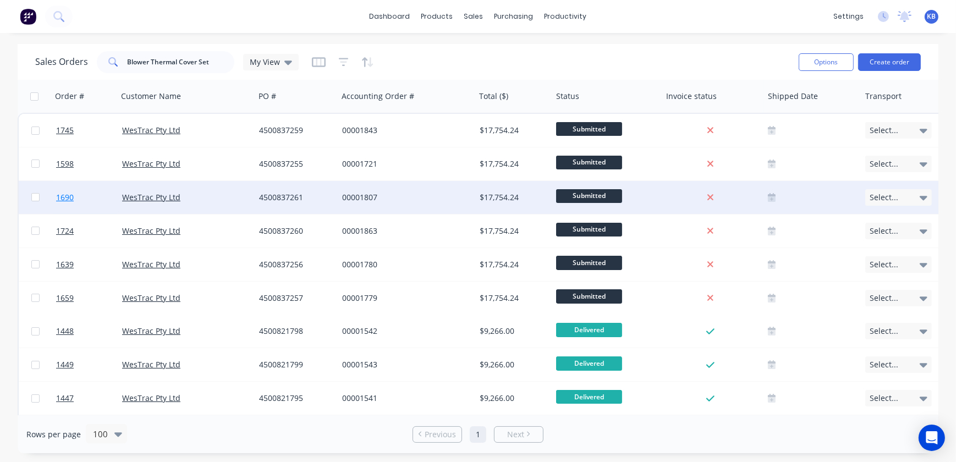
click at [63, 196] on span "1690" at bounding box center [65, 197] width 18 height 11
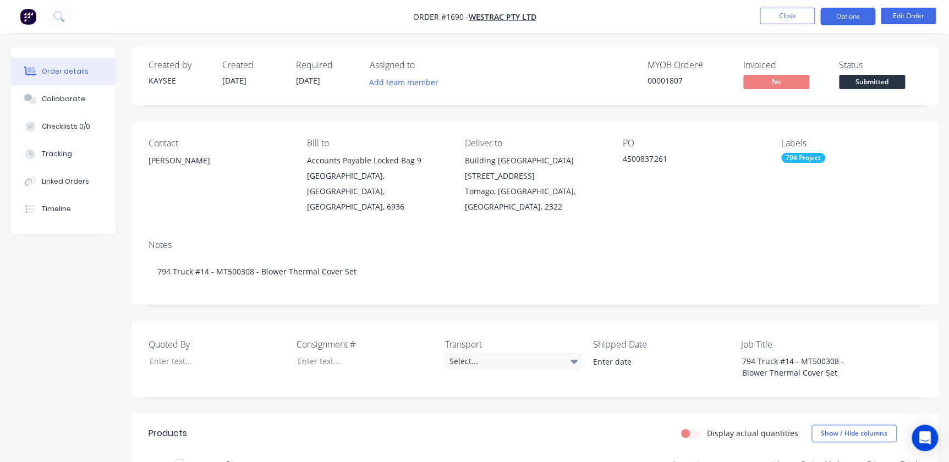
click at [857, 11] on button "Options" at bounding box center [847, 17] width 55 height 18
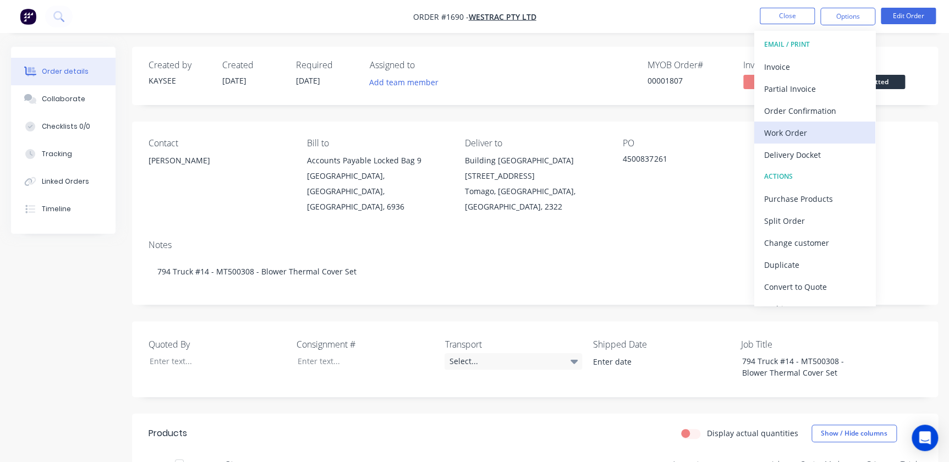
click at [792, 122] on button "Work Order" at bounding box center [814, 133] width 121 height 22
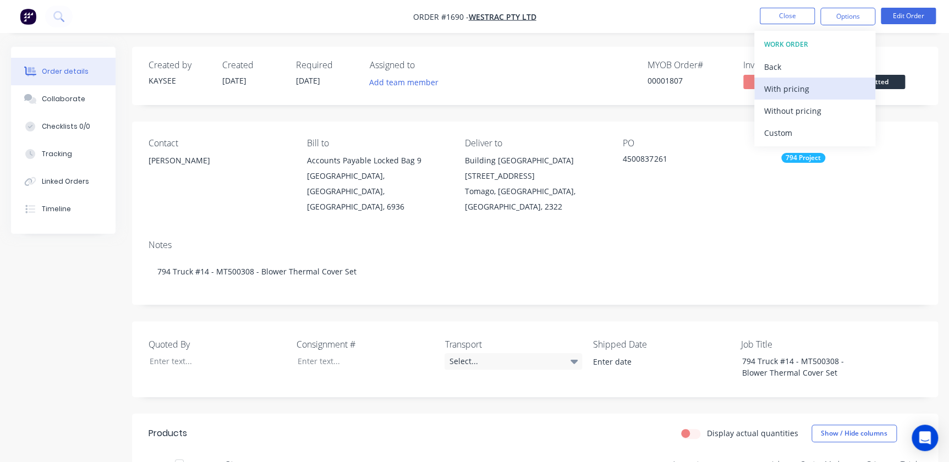
click at [784, 85] on div "With pricing" at bounding box center [814, 89] width 101 height 16
click at [787, 18] on button "Close" at bounding box center [787, 16] width 55 height 17
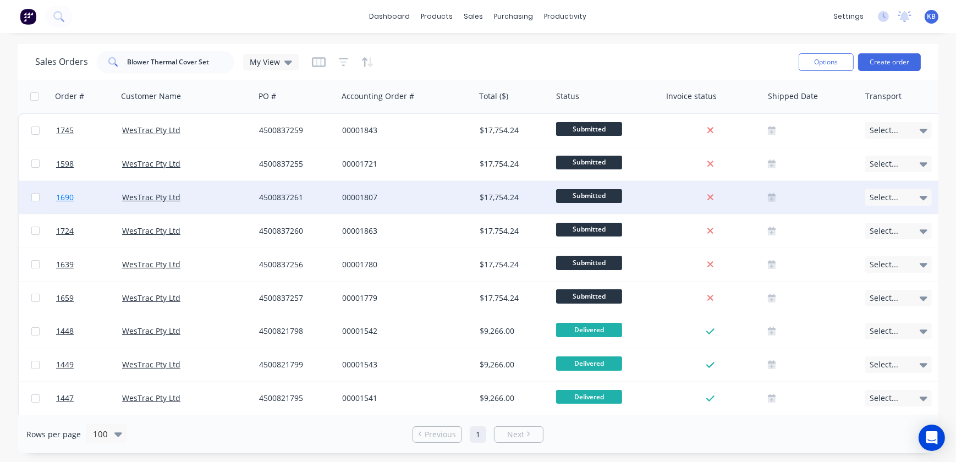
click at [61, 196] on span "1690" at bounding box center [65, 197] width 18 height 11
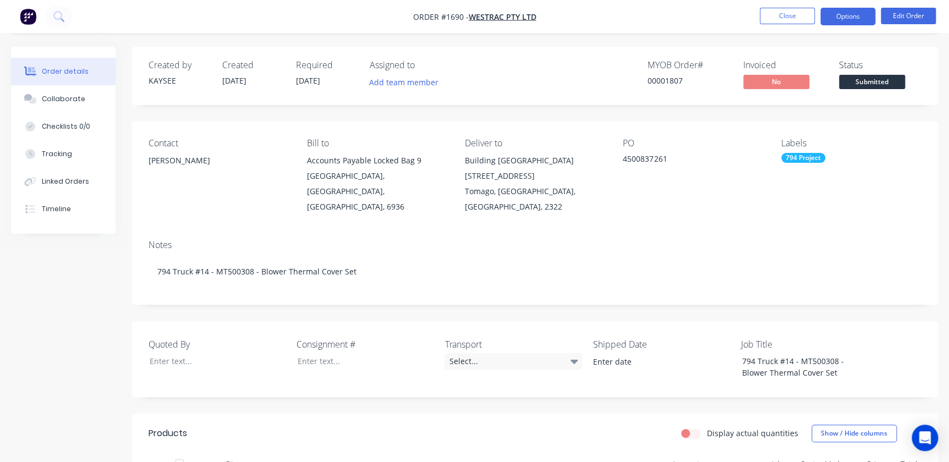
click at [842, 22] on button "Options" at bounding box center [847, 17] width 55 height 18
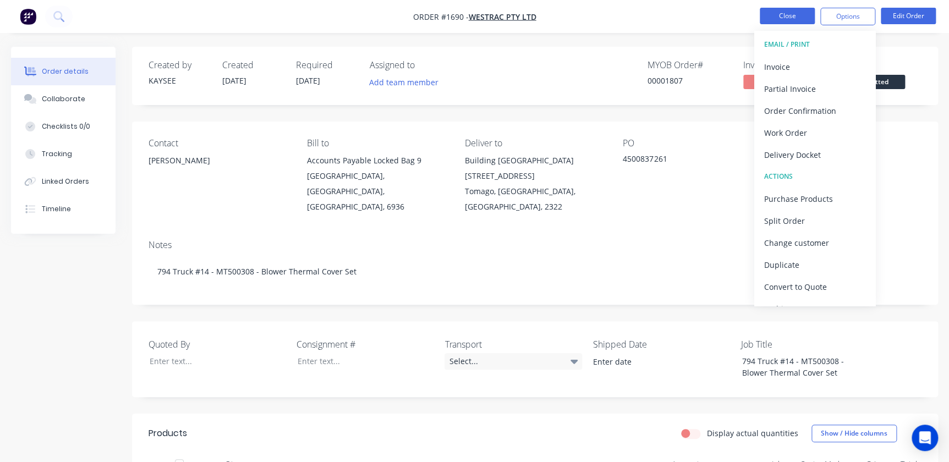
click at [776, 8] on button "Close" at bounding box center [787, 16] width 55 height 17
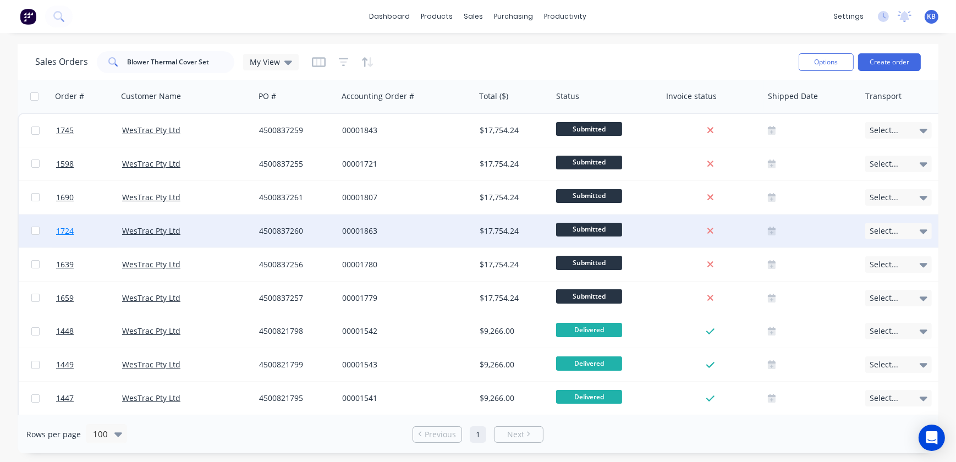
click at [71, 232] on span "1724" at bounding box center [65, 231] width 18 height 11
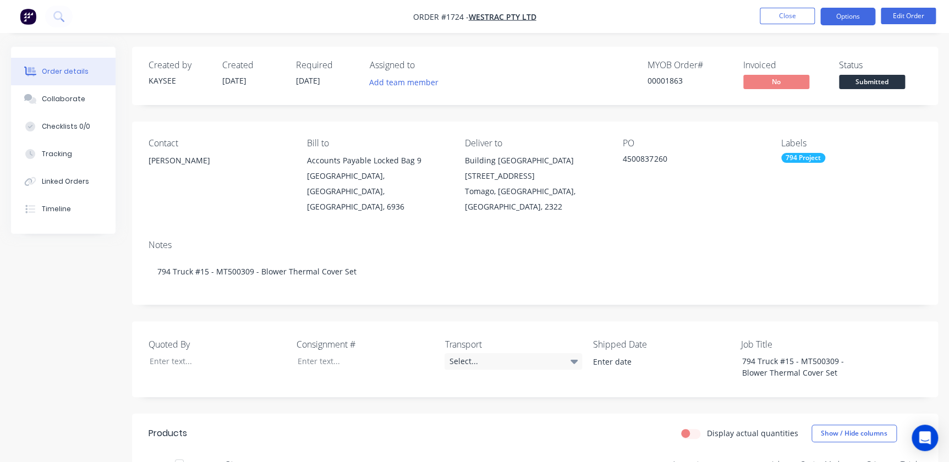
click at [836, 12] on button "Options" at bounding box center [847, 17] width 55 height 18
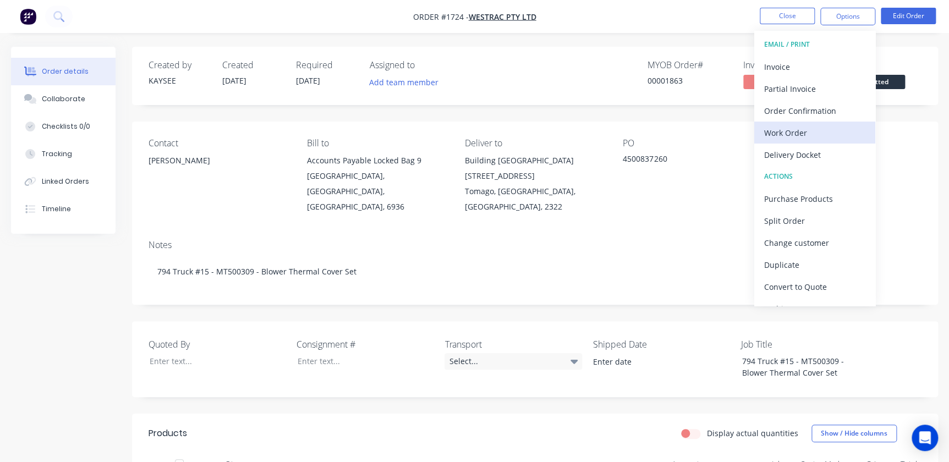
click at [787, 125] on div "Work Order" at bounding box center [814, 133] width 101 height 16
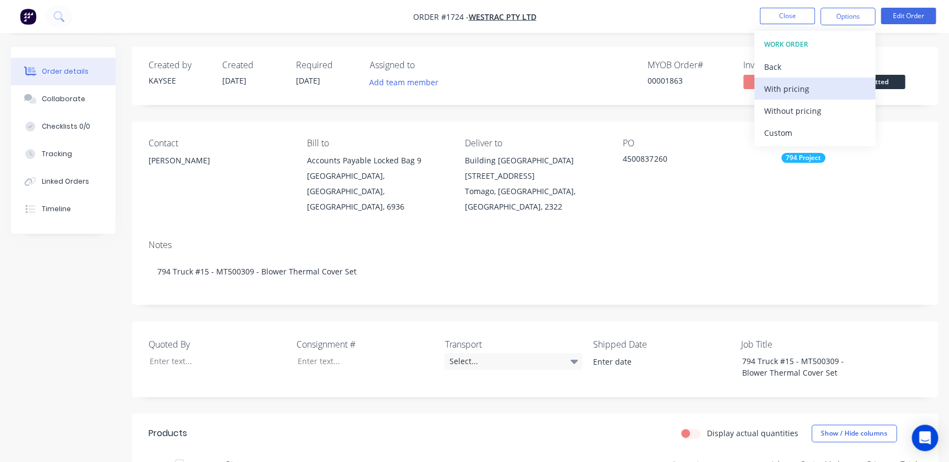
click at [786, 89] on div "With pricing" at bounding box center [814, 89] width 101 height 16
click at [796, 17] on button "Close" at bounding box center [787, 16] width 55 height 17
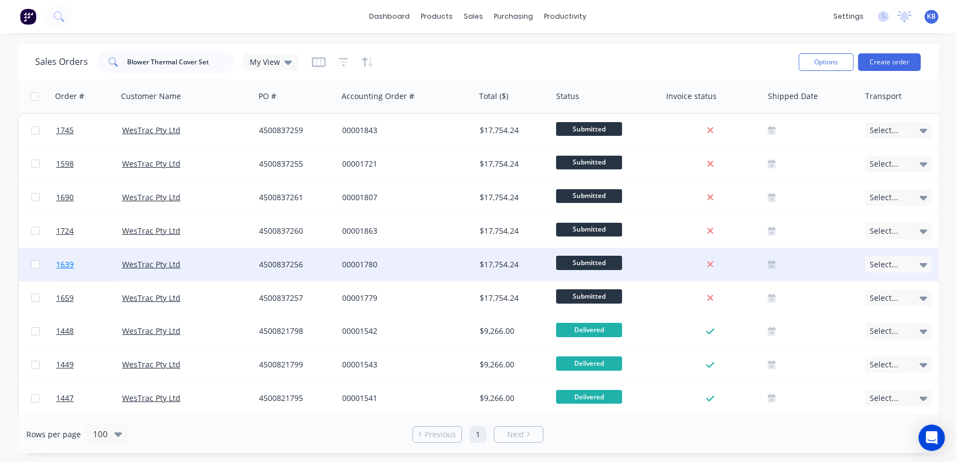
click at [65, 262] on span "1639" at bounding box center [65, 264] width 18 height 11
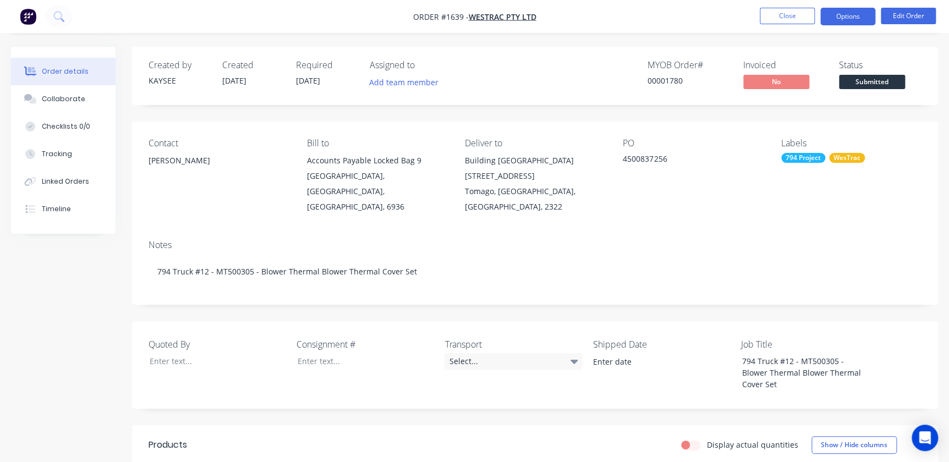
click at [851, 17] on button "Options" at bounding box center [847, 17] width 55 height 18
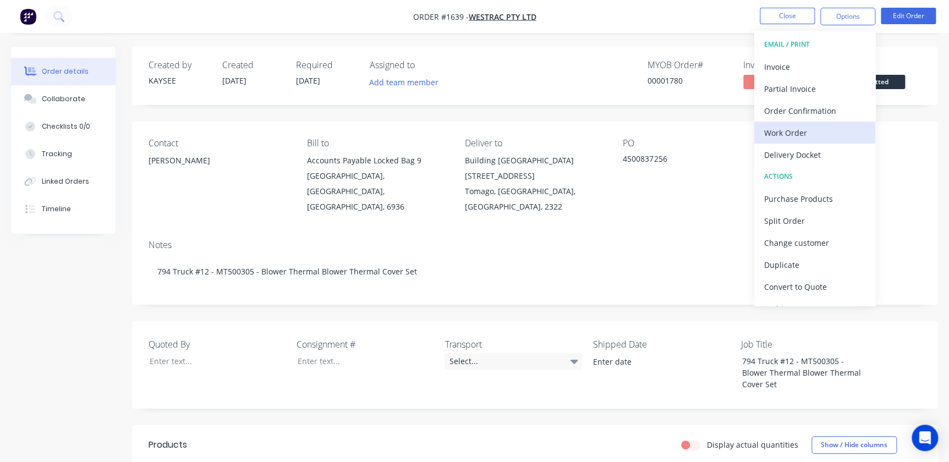
click at [789, 129] on div "Work Order" at bounding box center [814, 133] width 101 height 16
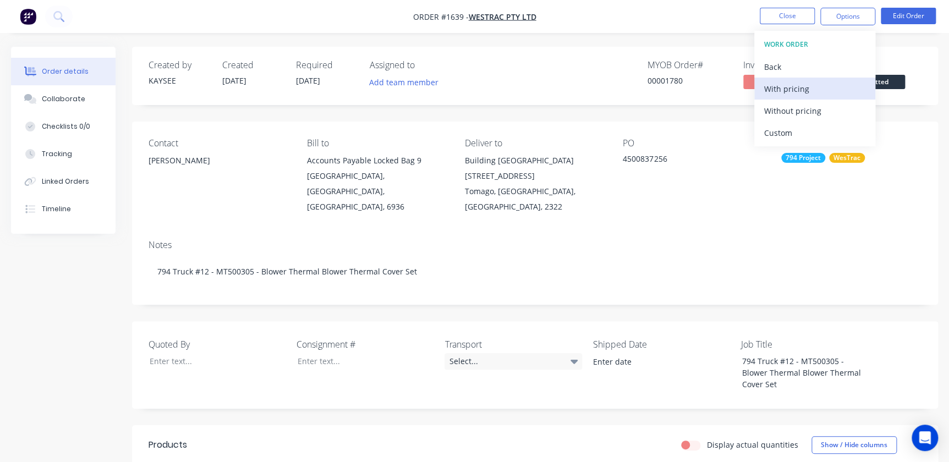
click at [778, 82] on div "With pricing" at bounding box center [814, 89] width 101 height 16
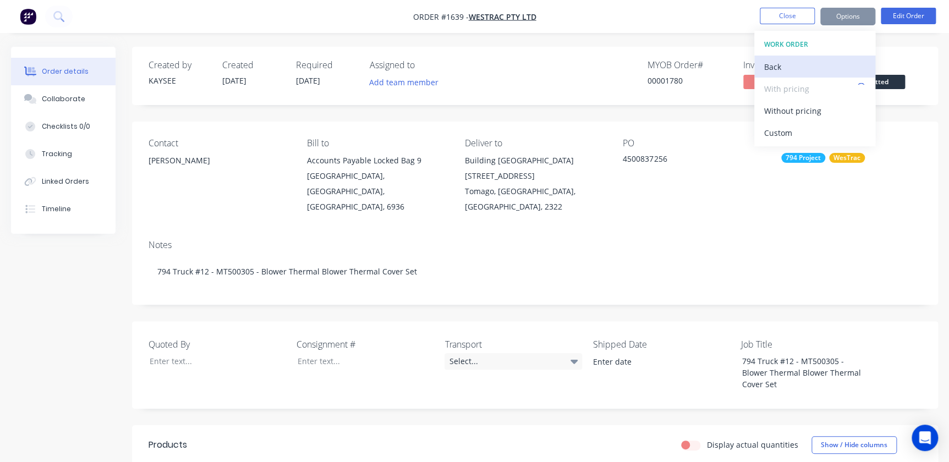
click at [769, 62] on div "Back" at bounding box center [814, 67] width 101 height 16
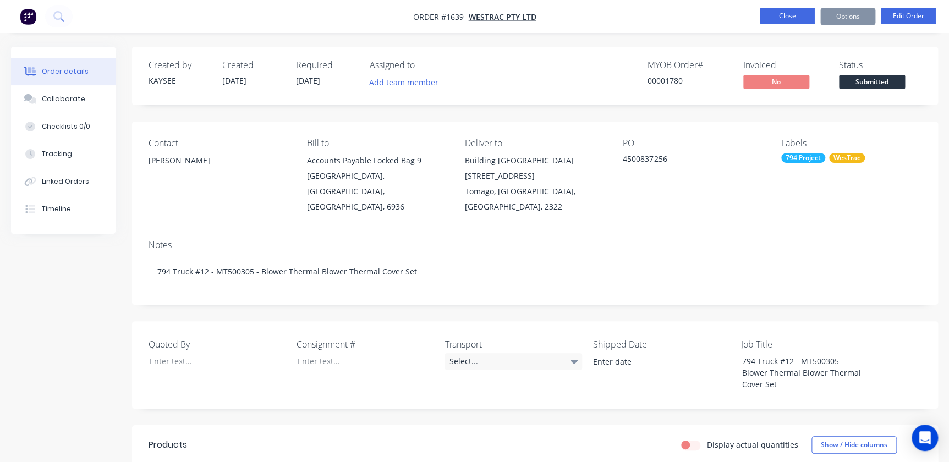
click at [779, 17] on button "Close" at bounding box center [787, 16] width 55 height 17
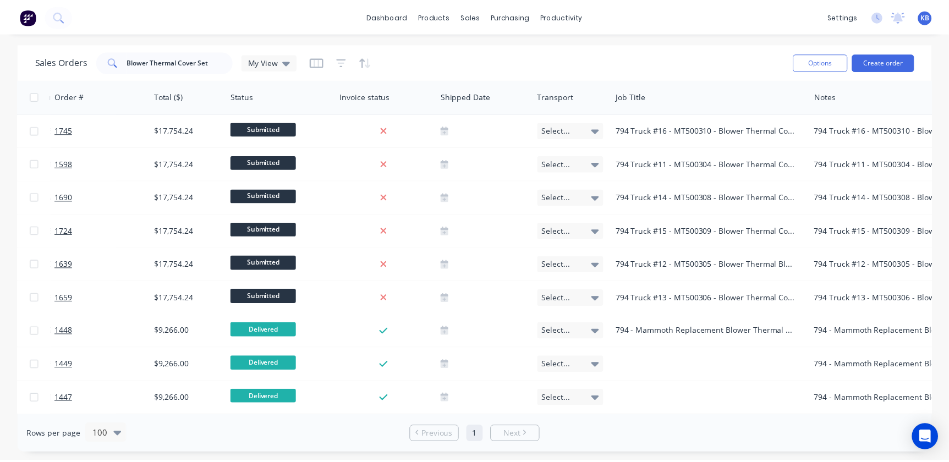
scroll to position [0, 429]
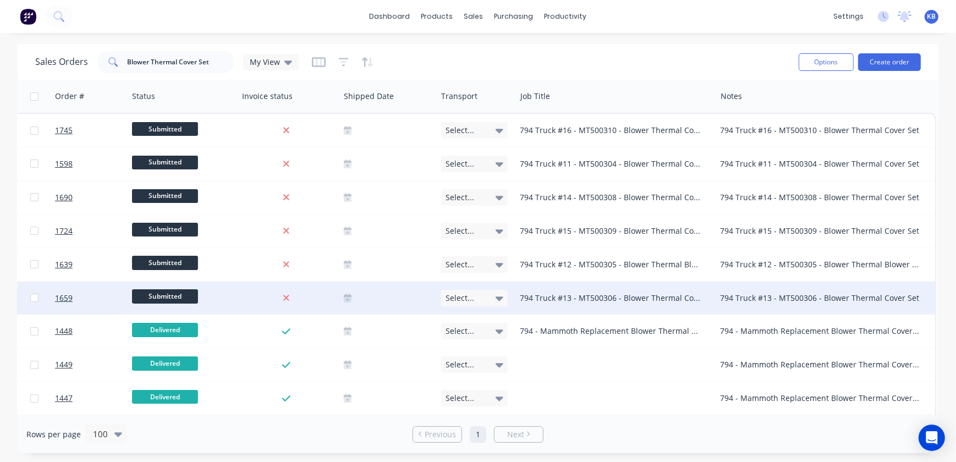
click at [535, 294] on div "794 Truck #13 - MT500306 - Blower Thermal Cover Set" at bounding box center [611, 298] width 182 height 11
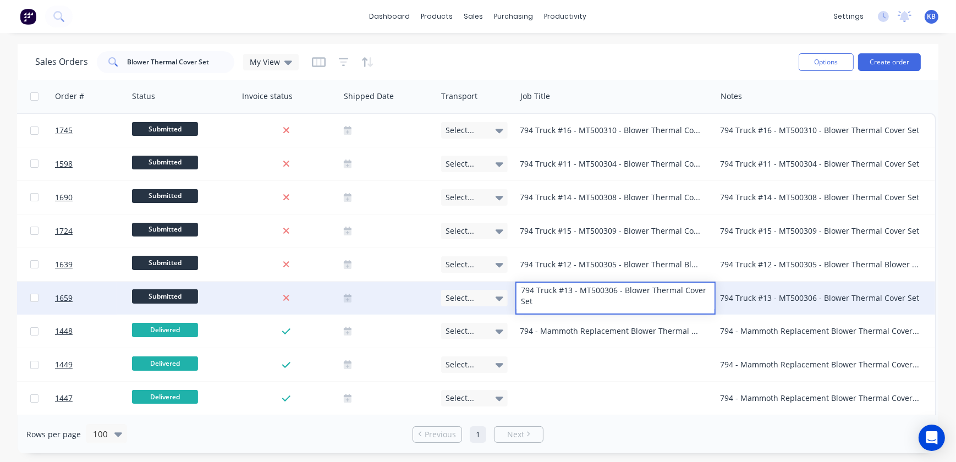
click at [43, 300] on div at bounding box center [34, 298] width 33 height 33
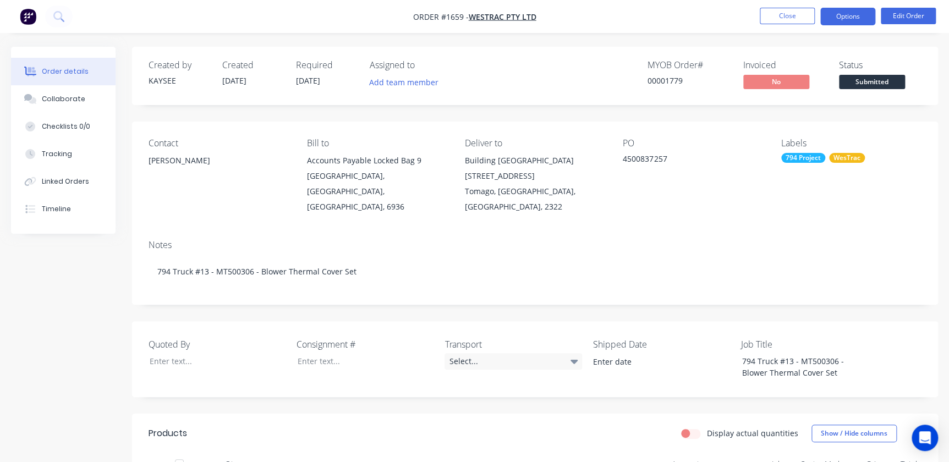
click at [873, 9] on button "Options" at bounding box center [847, 17] width 55 height 18
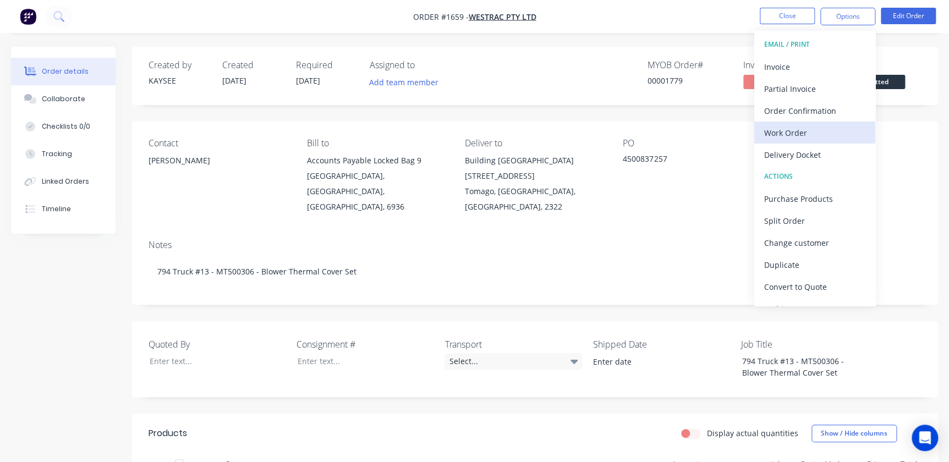
click at [813, 131] on div "Work Order" at bounding box center [814, 133] width 101 height 16
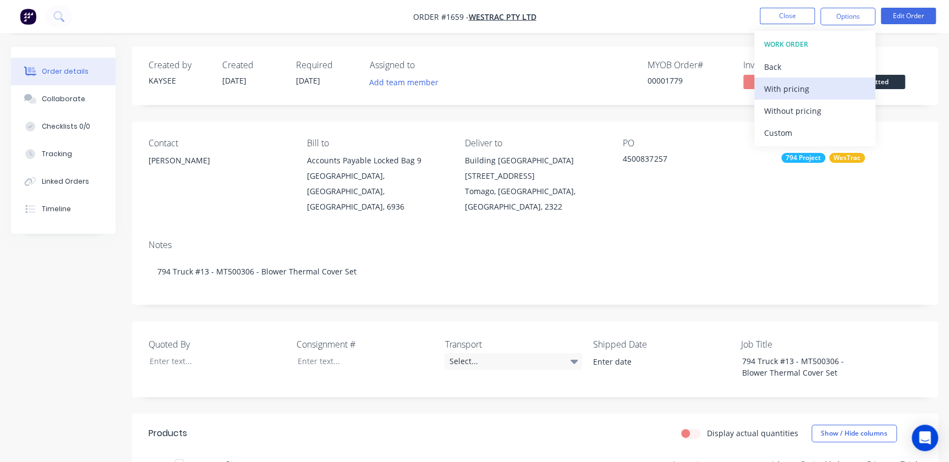
click at [797, 79] on button "With pricing" at bounding box center [814, 89] width 121 height 22
